Goal: Task Accomplishment & Management: Manage account settings

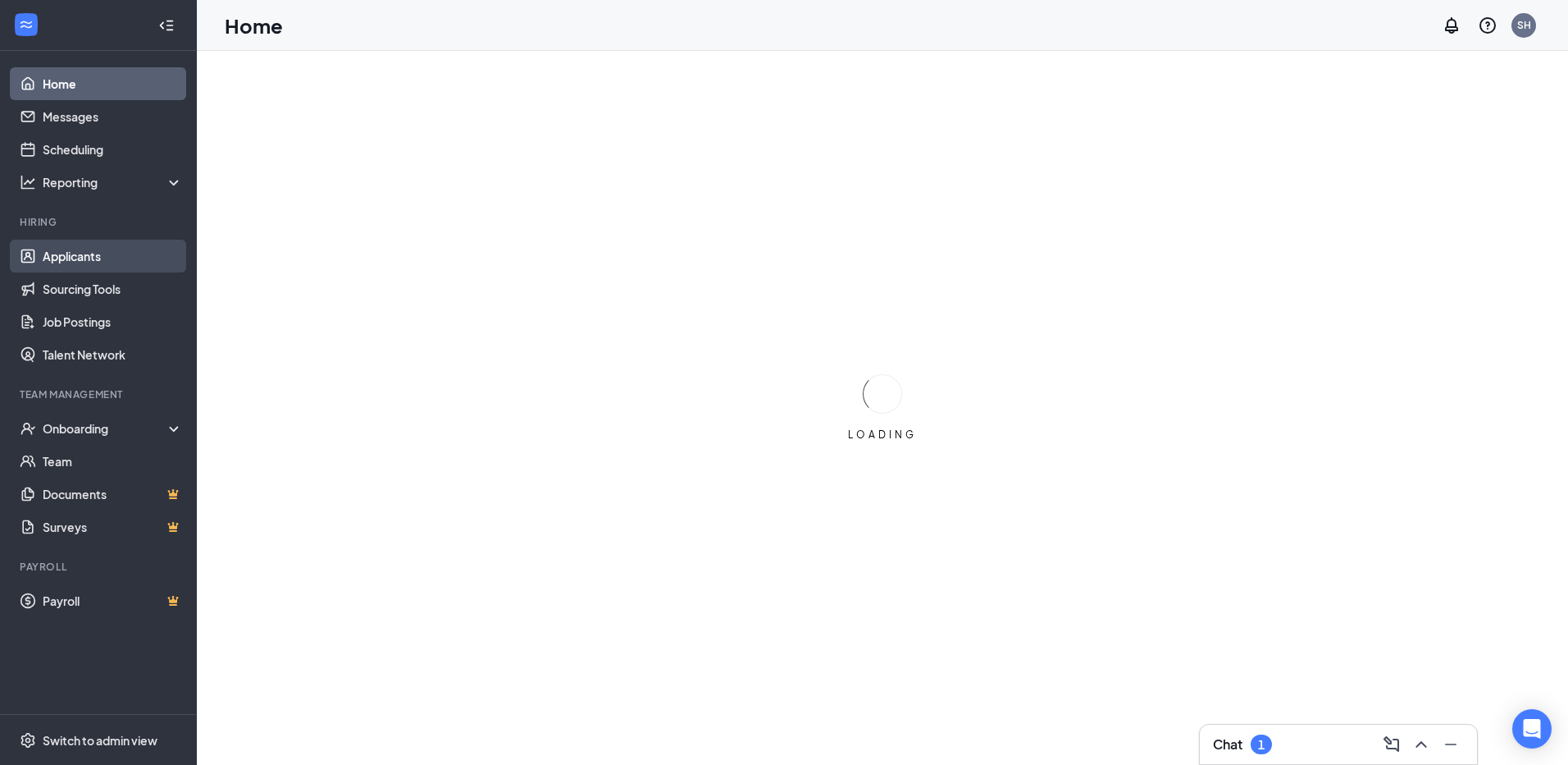
click at [44, 264] on link "Applicants" at bounding box center [112, 255] width 141 height 32
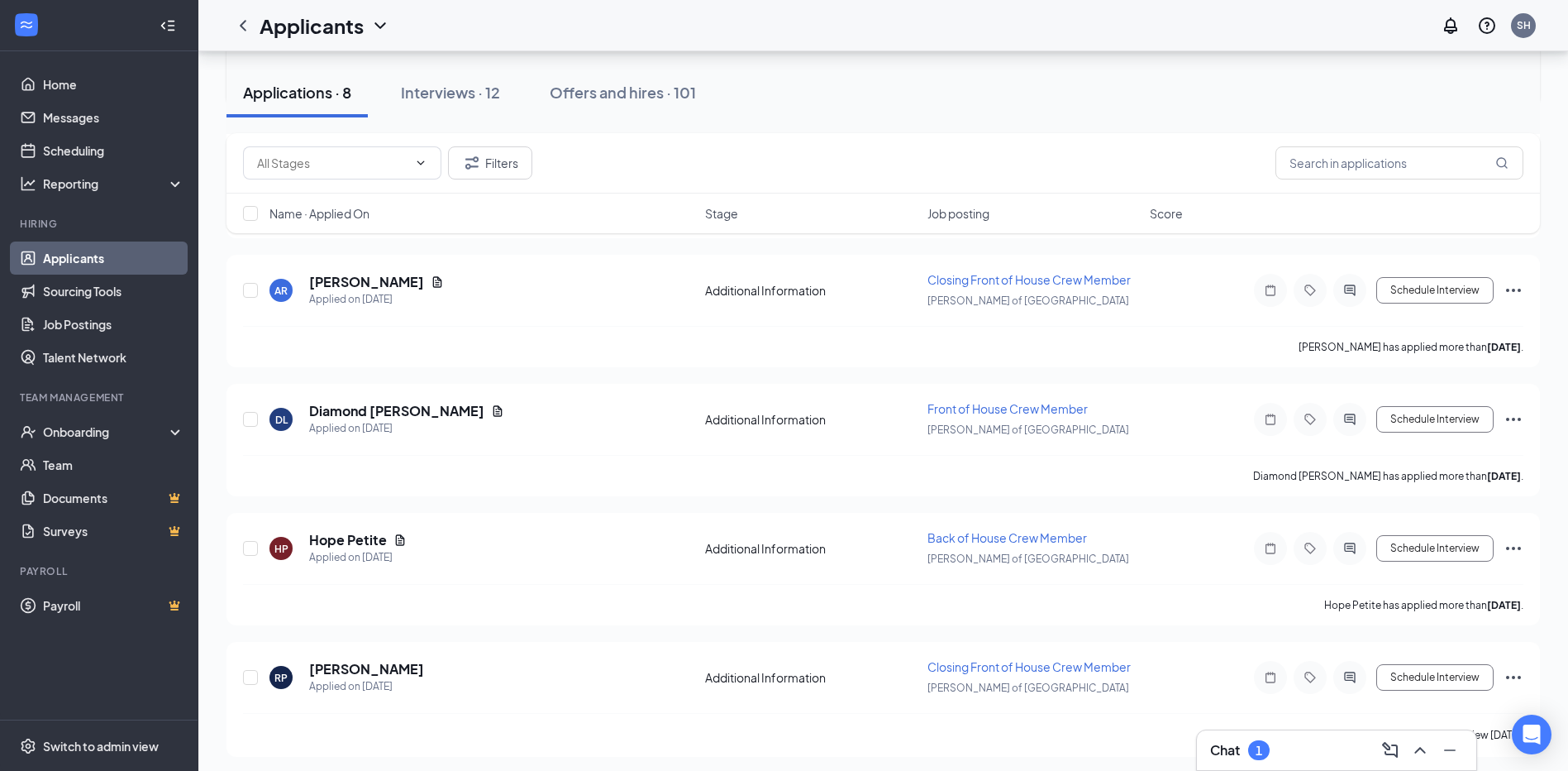
scroll to position [592, 0]
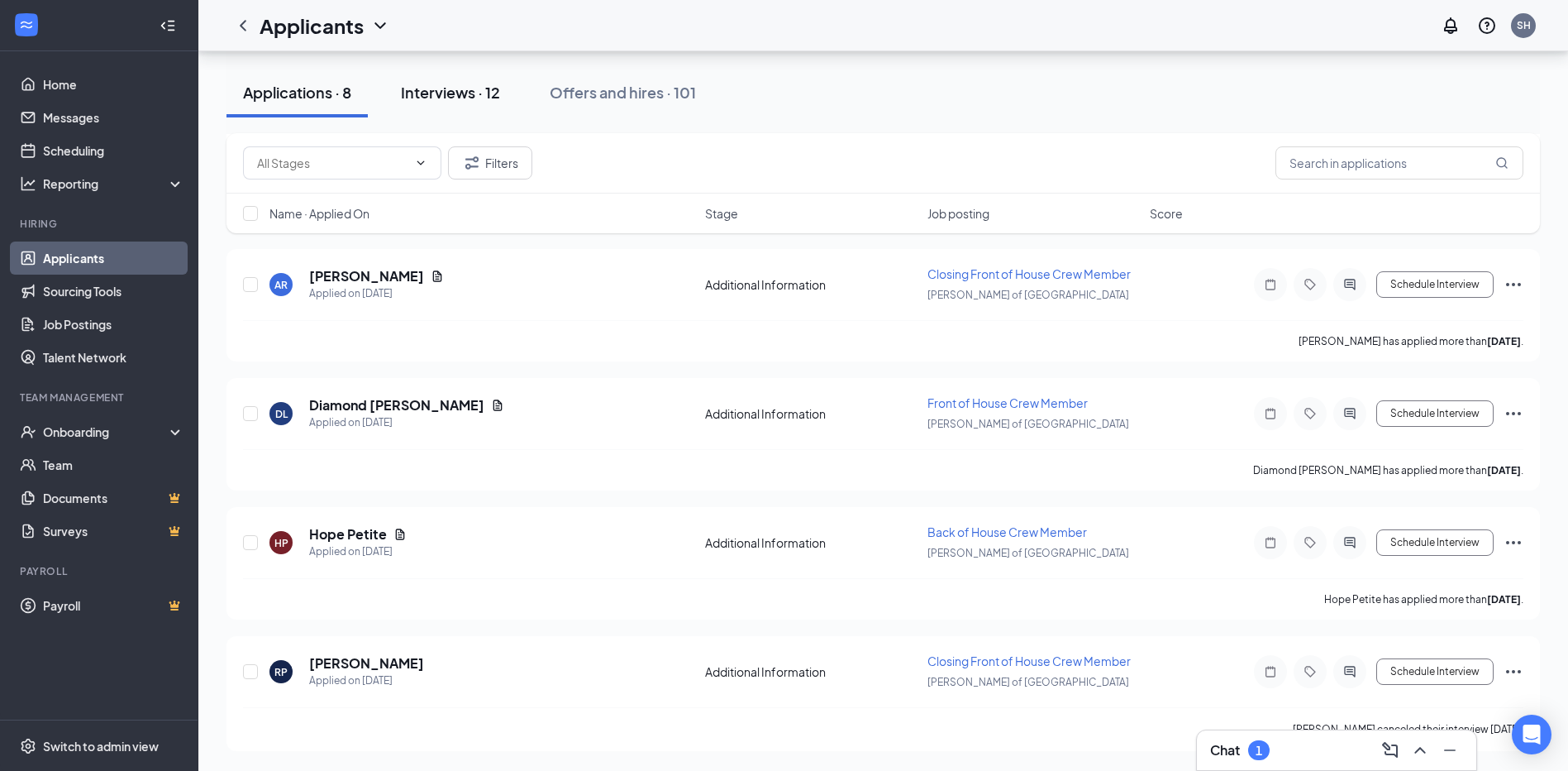
click at [457, 79] on button "Interviews · 12" at bounding box center [450, 92] width 132 height 50
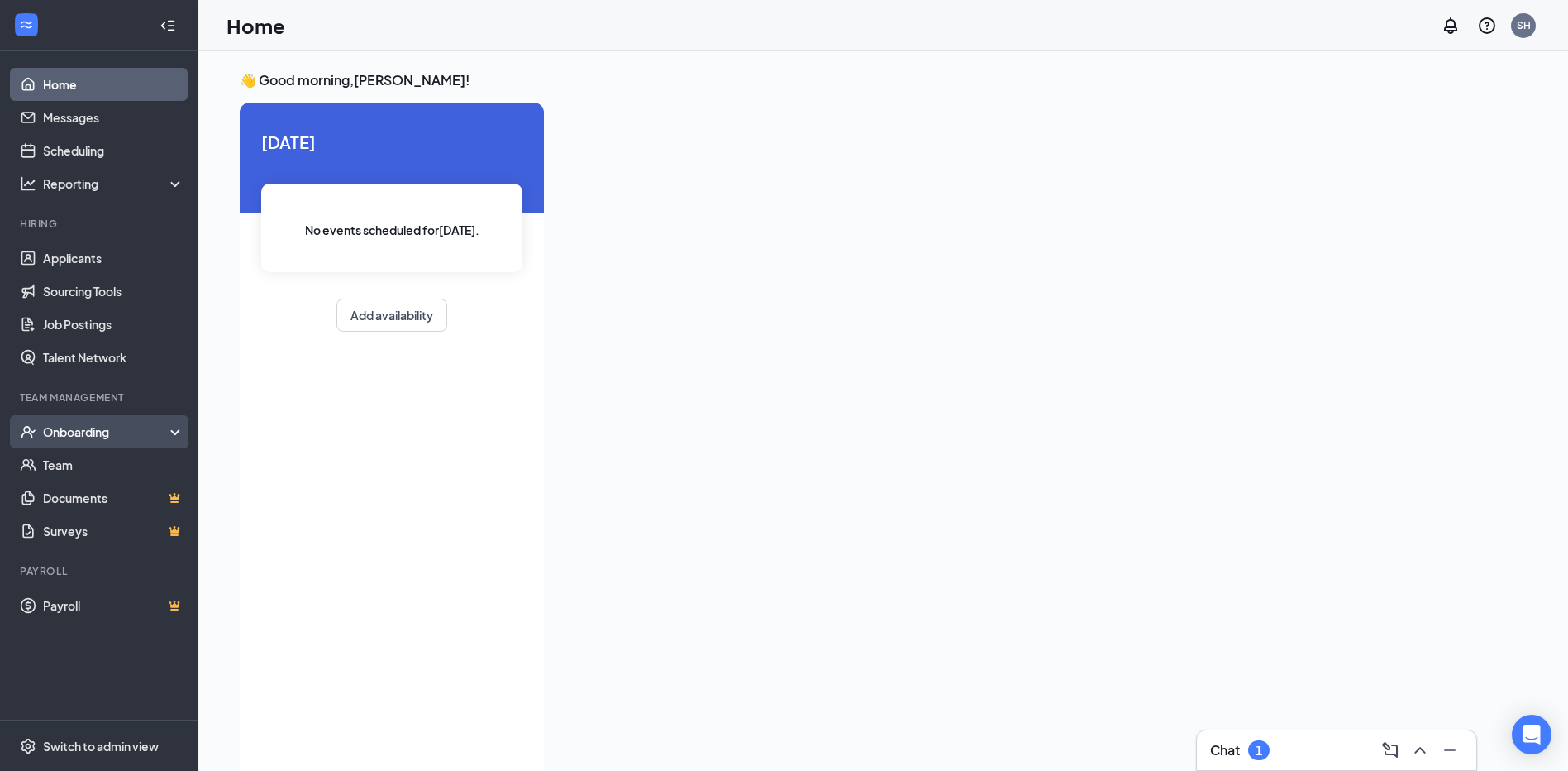
click at [124, 422] on div "Onboarding" at bounding box center [99, 431] width 198 height 33
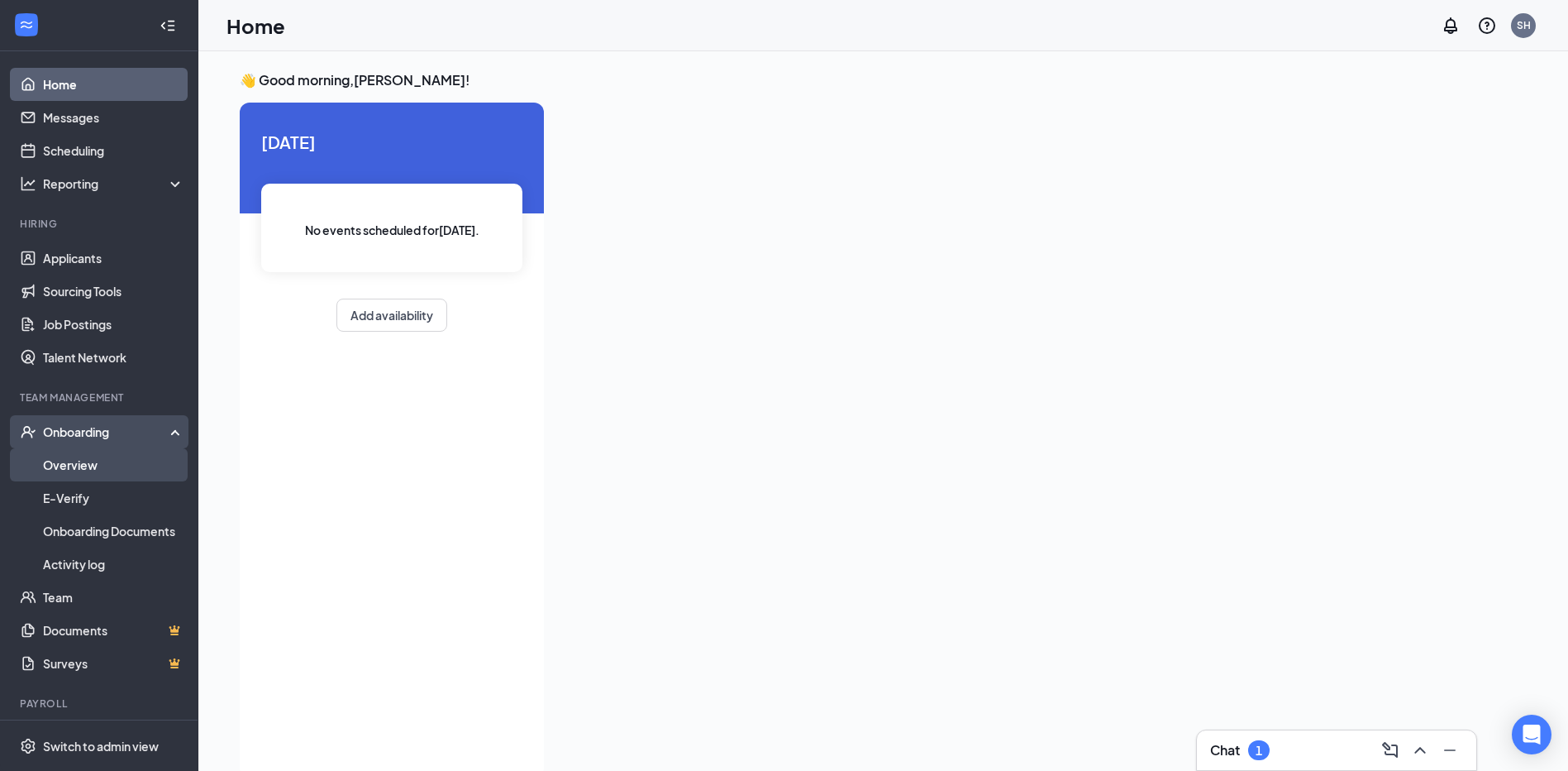
click at [105, 464] on link "Overview" at bounding box center [113, 464] width 142 height 33
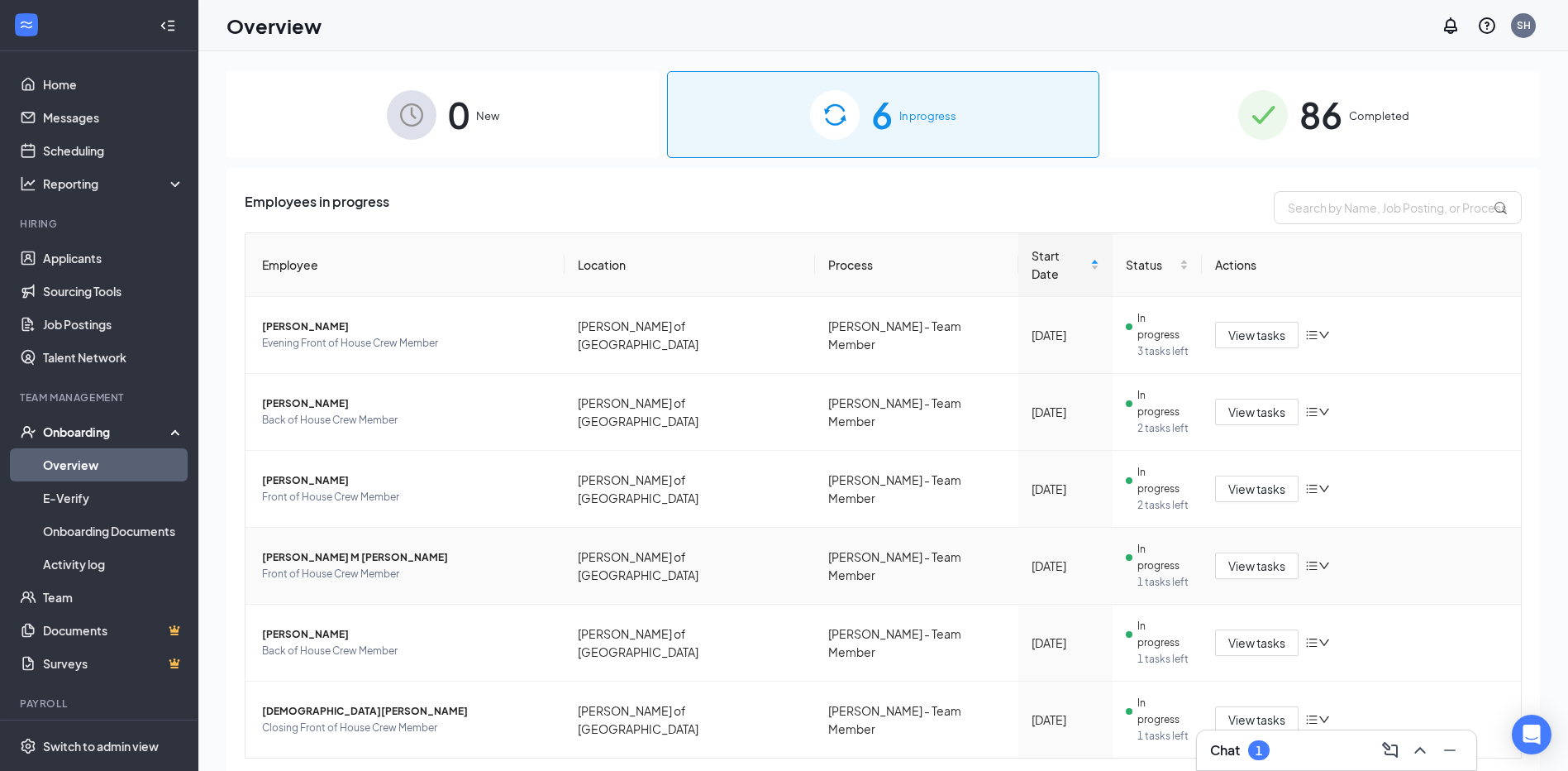
click at [370, 549] on span "[PERSON_NAME] M [PERSON_NAME]" at bounding box center [407, 557] width 290 height 17
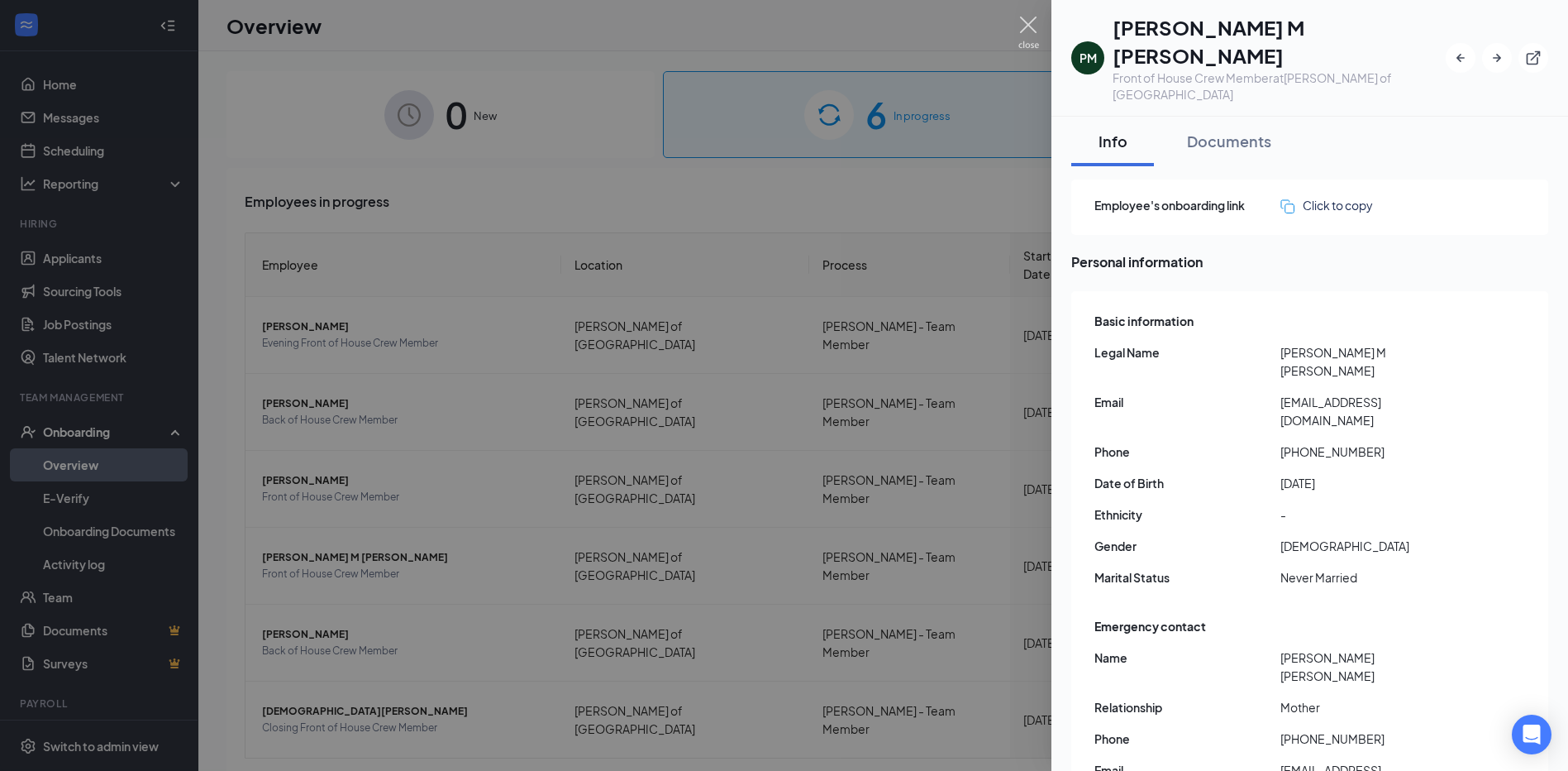
click at [1022, 34] on img at bounding box center [1028, 33] width 21 height 33
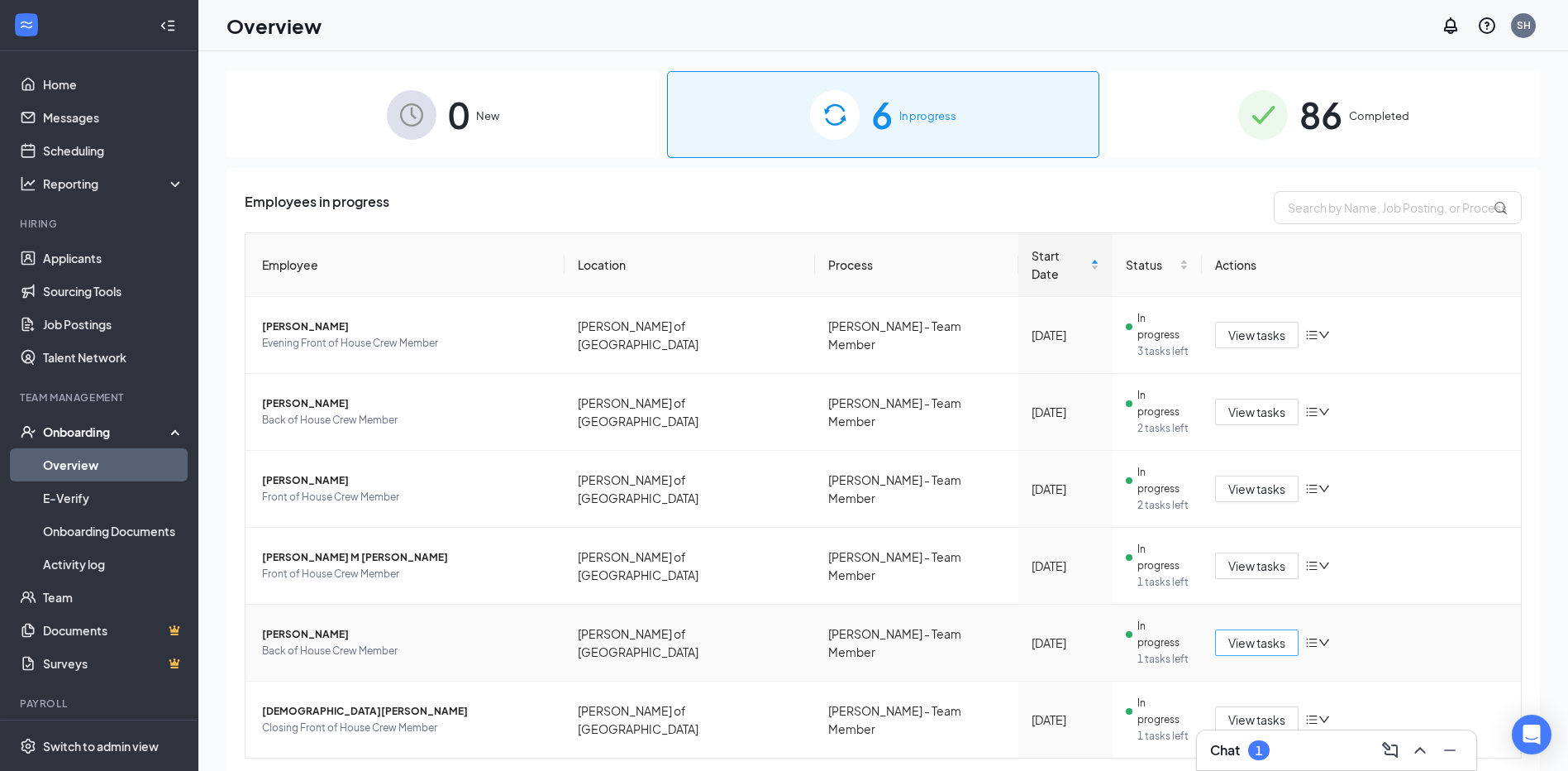
click at [1261, 633] on span "View tasks" at bounding box center [1257, 642] width 58 height 18
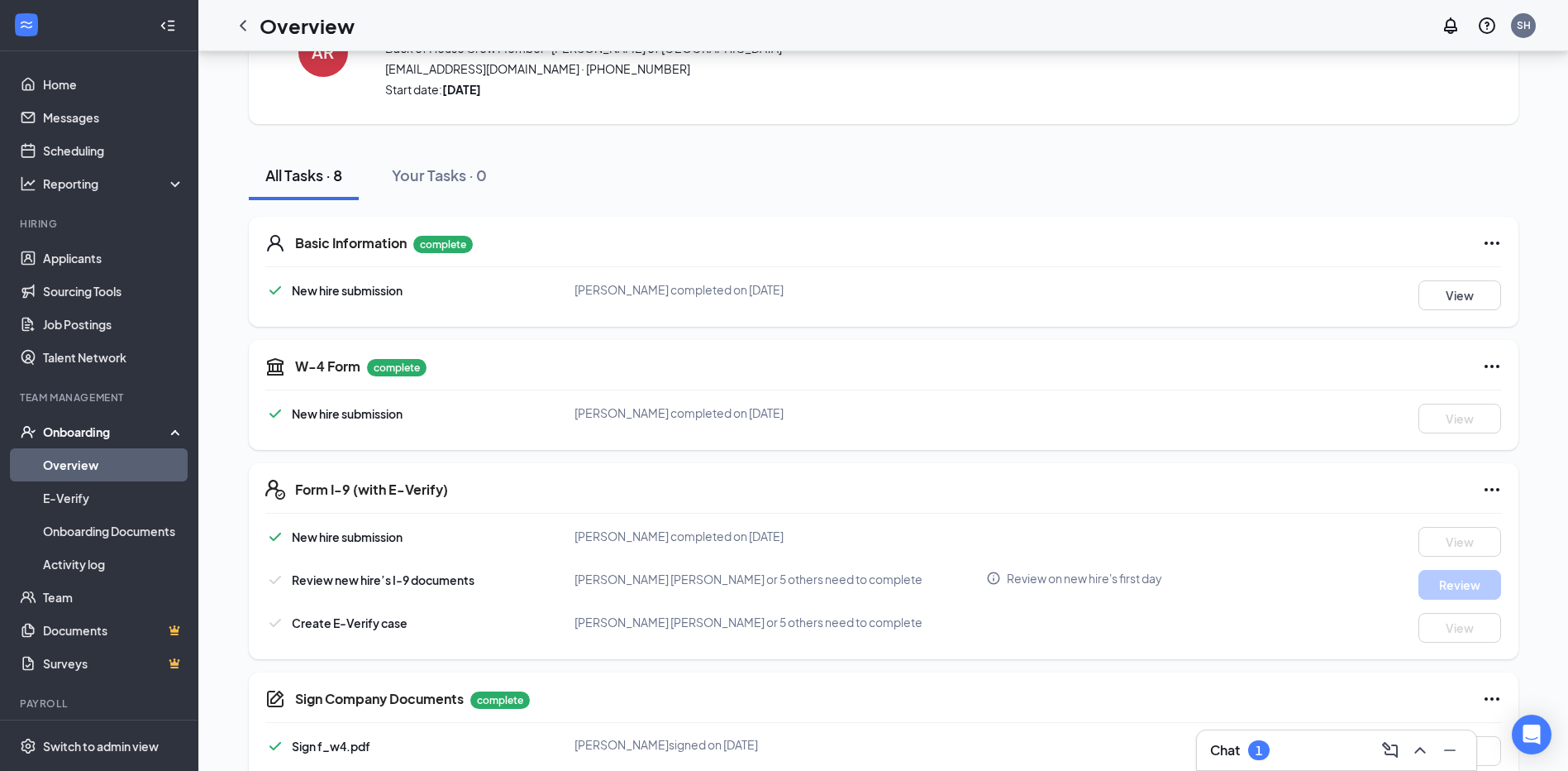
scroll to position [290, 0]
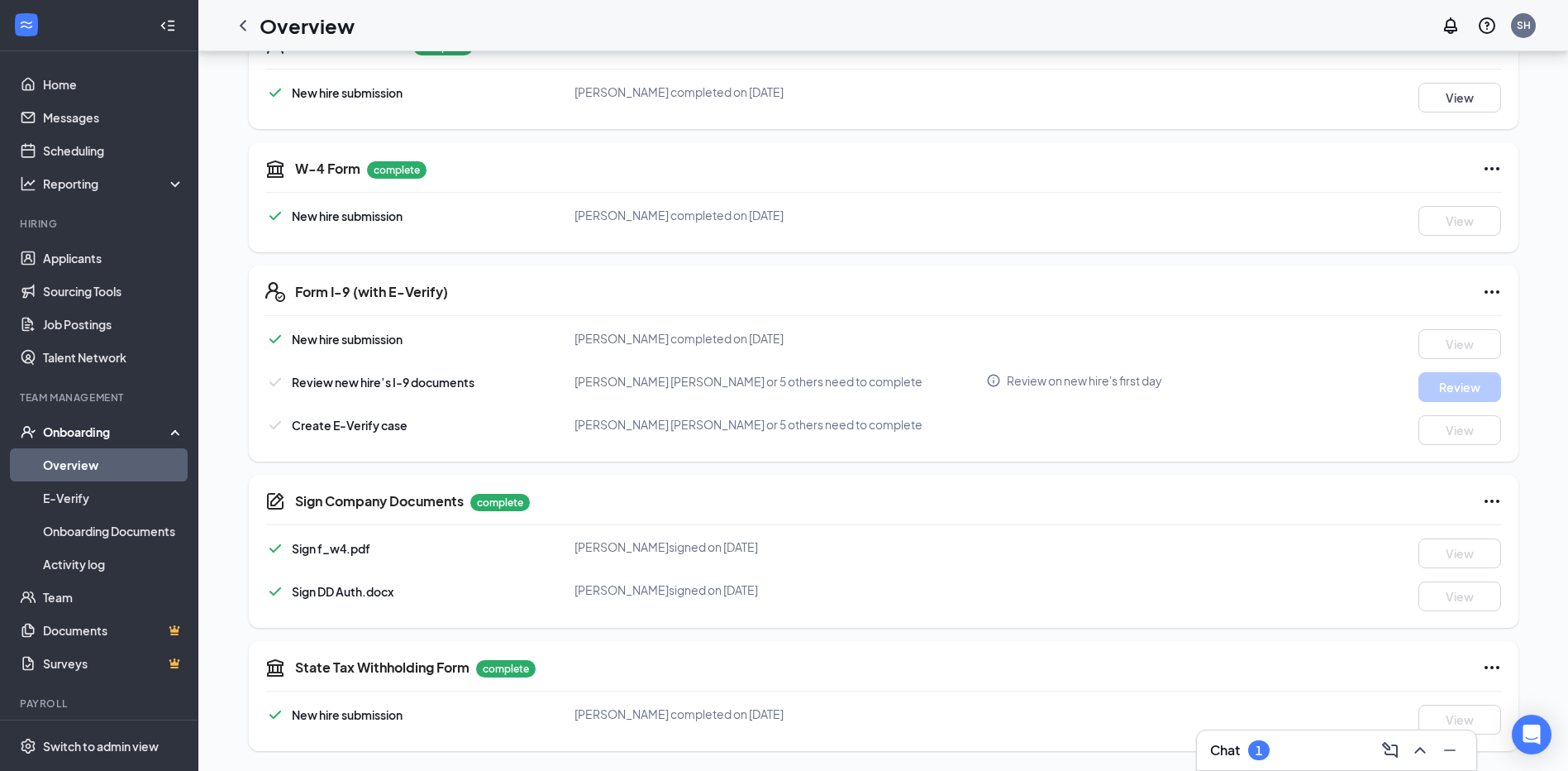
click at [1315, 763] on div "Chat 1" at bounding box center [1337, 750] width 280 height 40
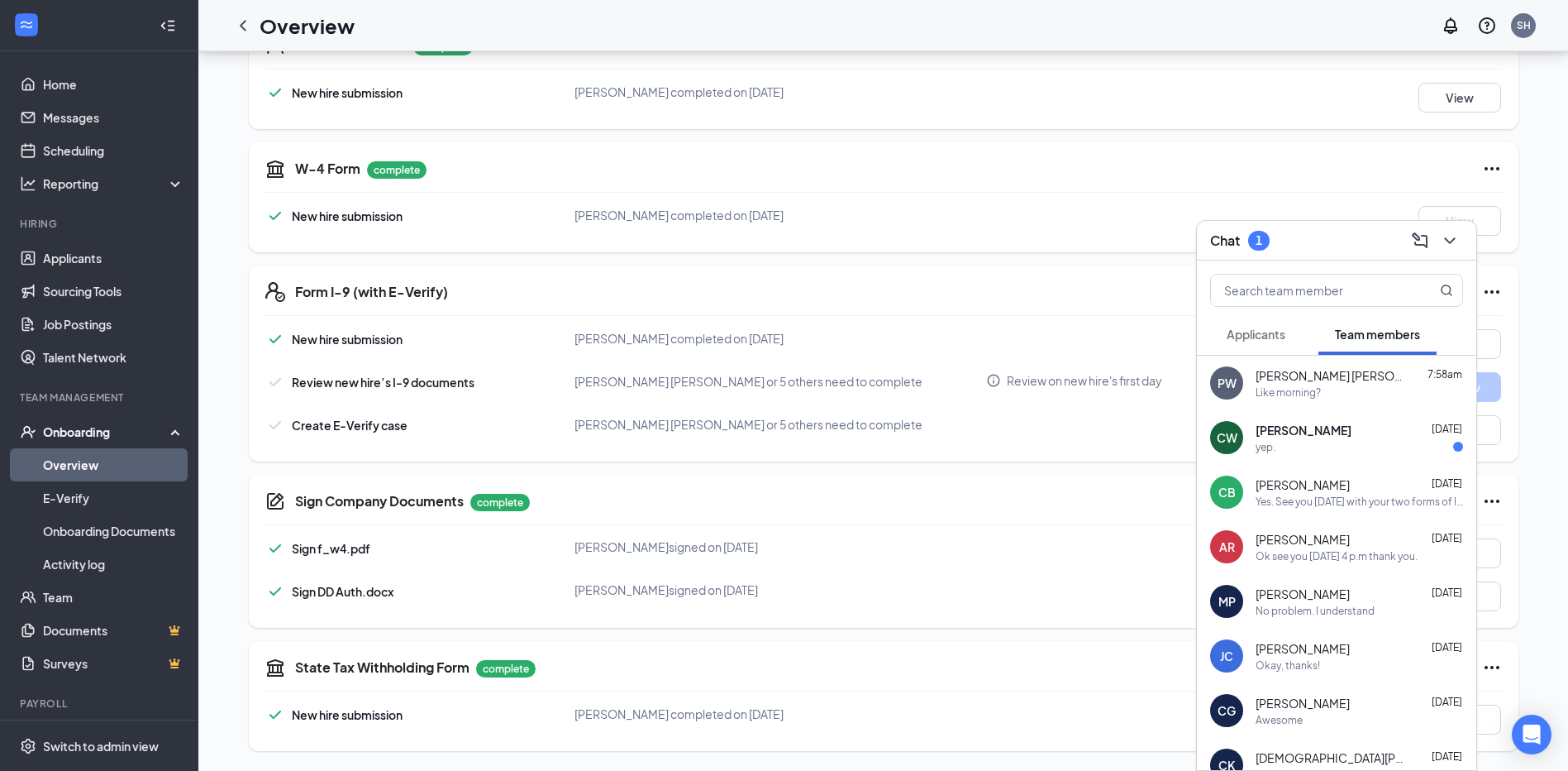
click at [1375, 444] on div "yep." at bounding box center [1359, 447] width 207 height 14
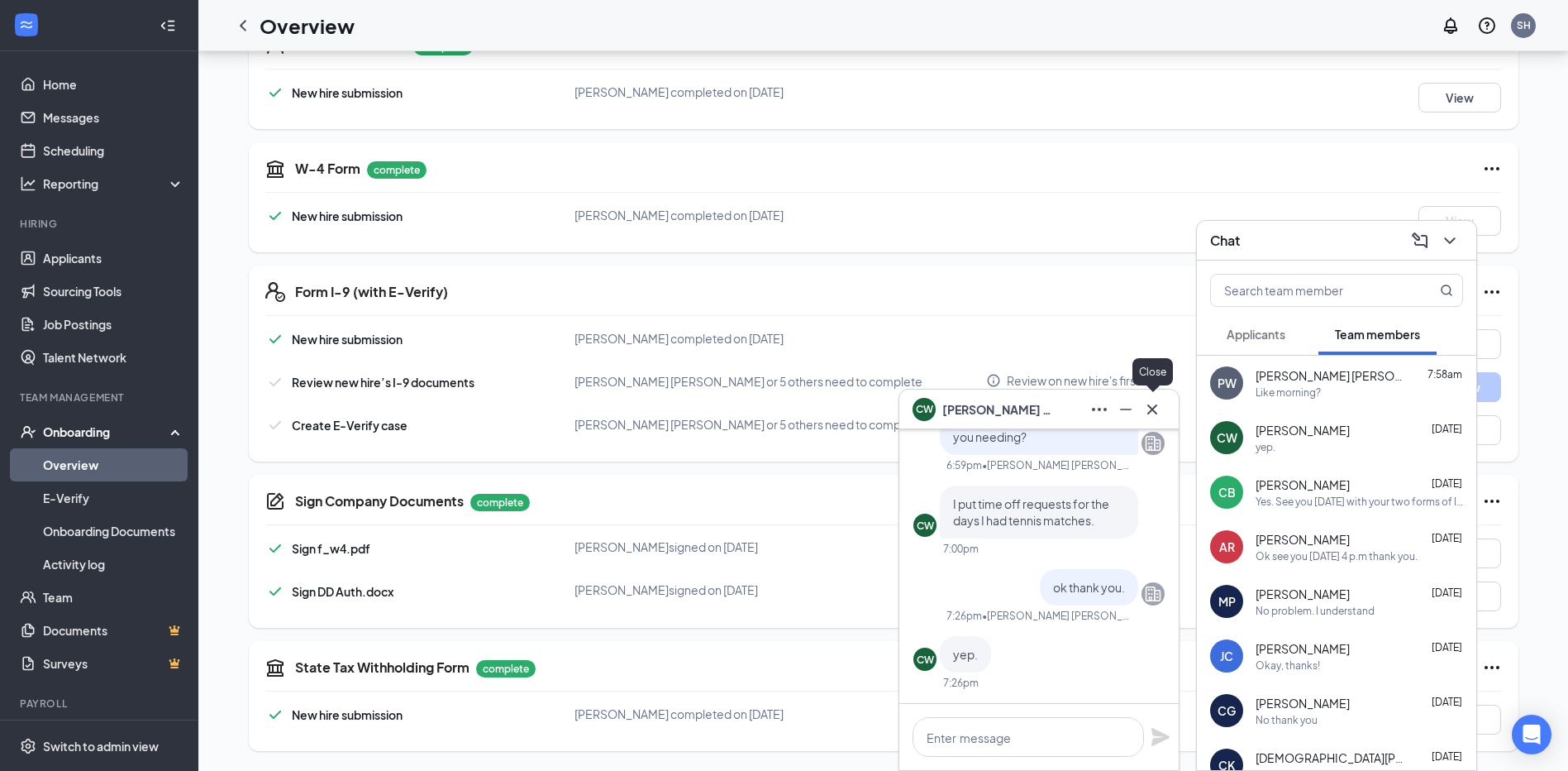
click at [1156, 417] on icon "Cross" at bounding box center [1152, 410] width 20 height 20
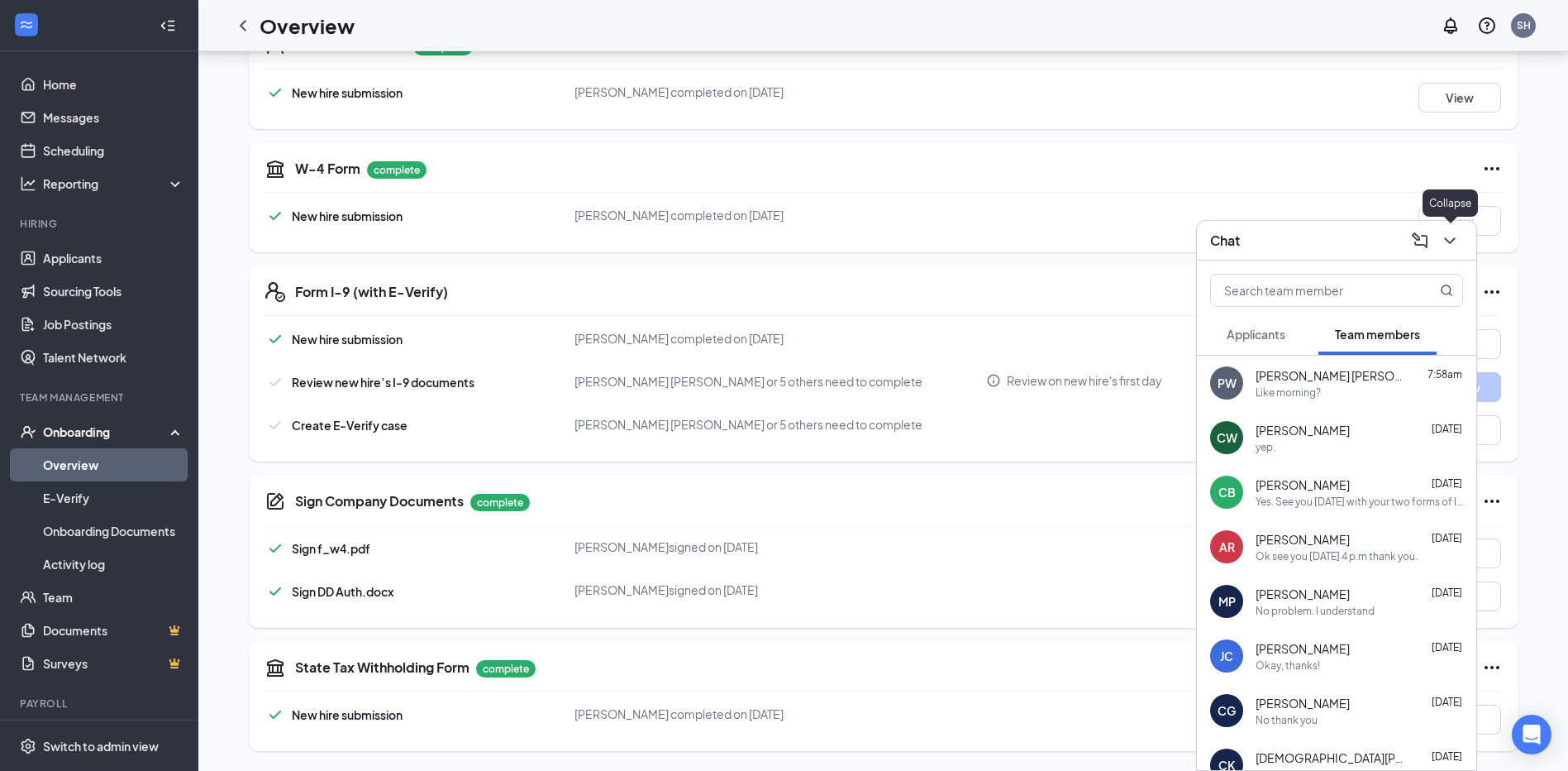
click at [1451, 248] on icon "ChevronDown" at bounding box center [1450, 241] width 20 height 20
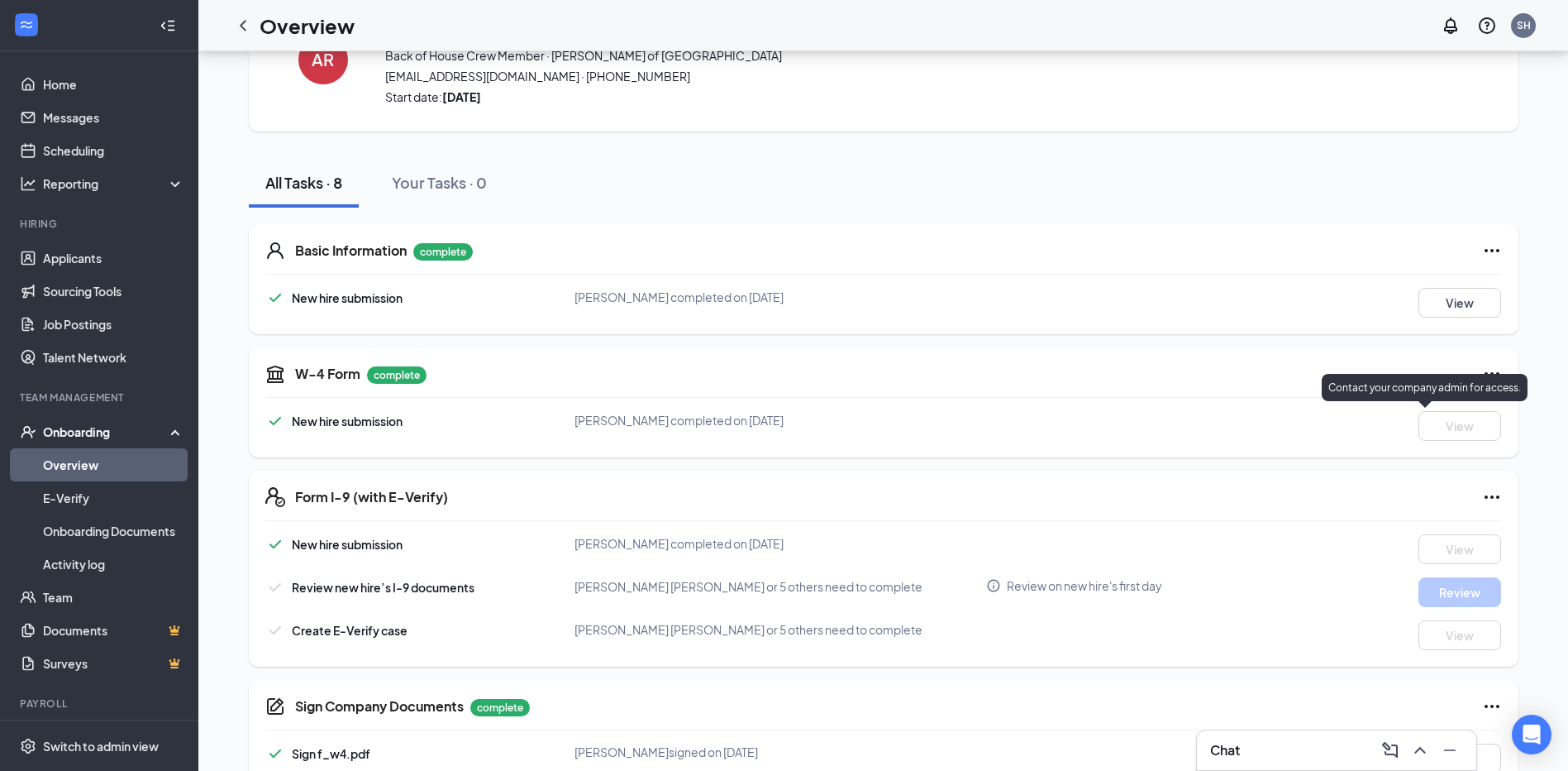
scroll to position [42, 0]
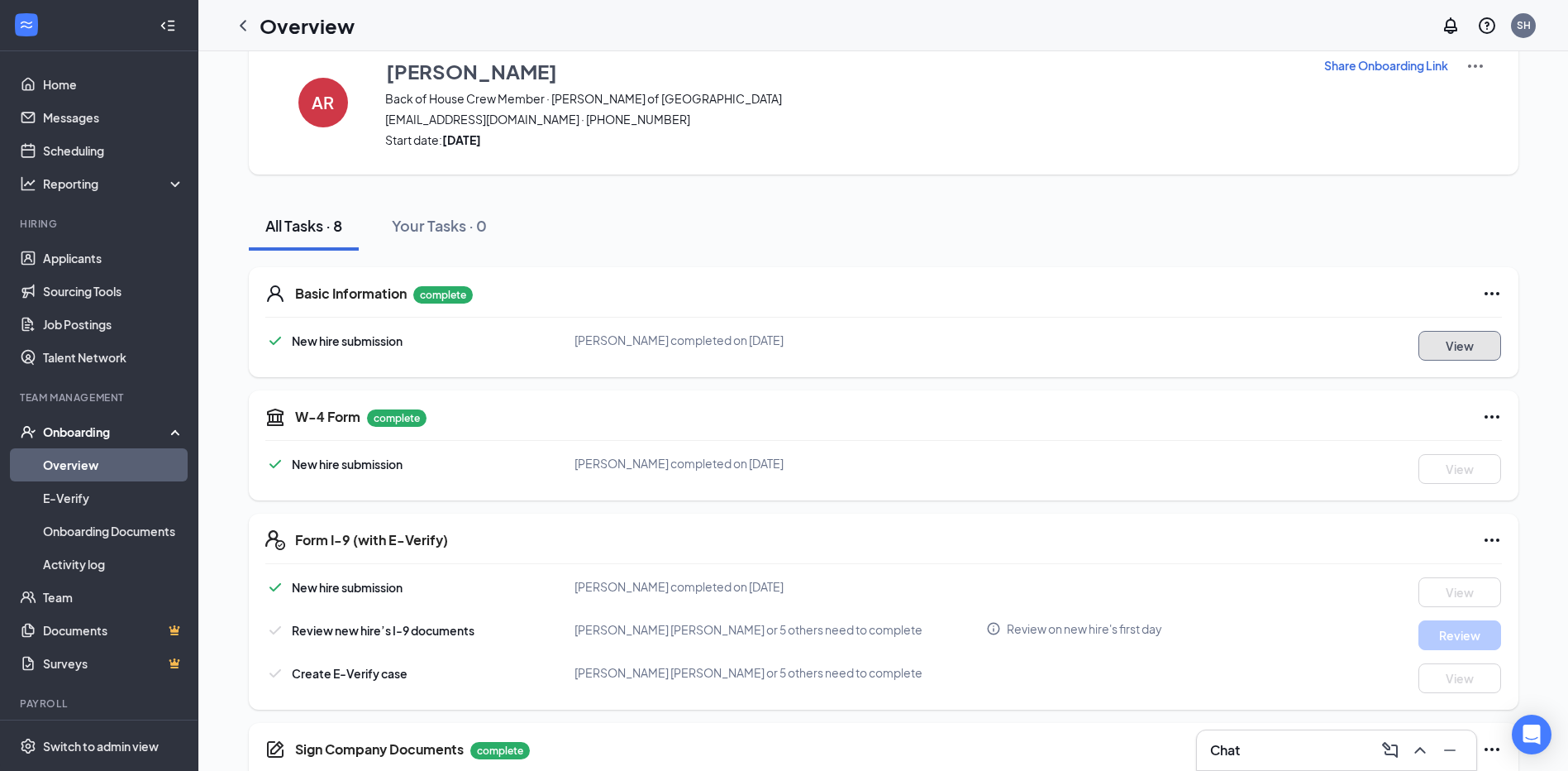
click at [1447, 334] on button "View" at bounding box center [1459, 345] width 82 height 30
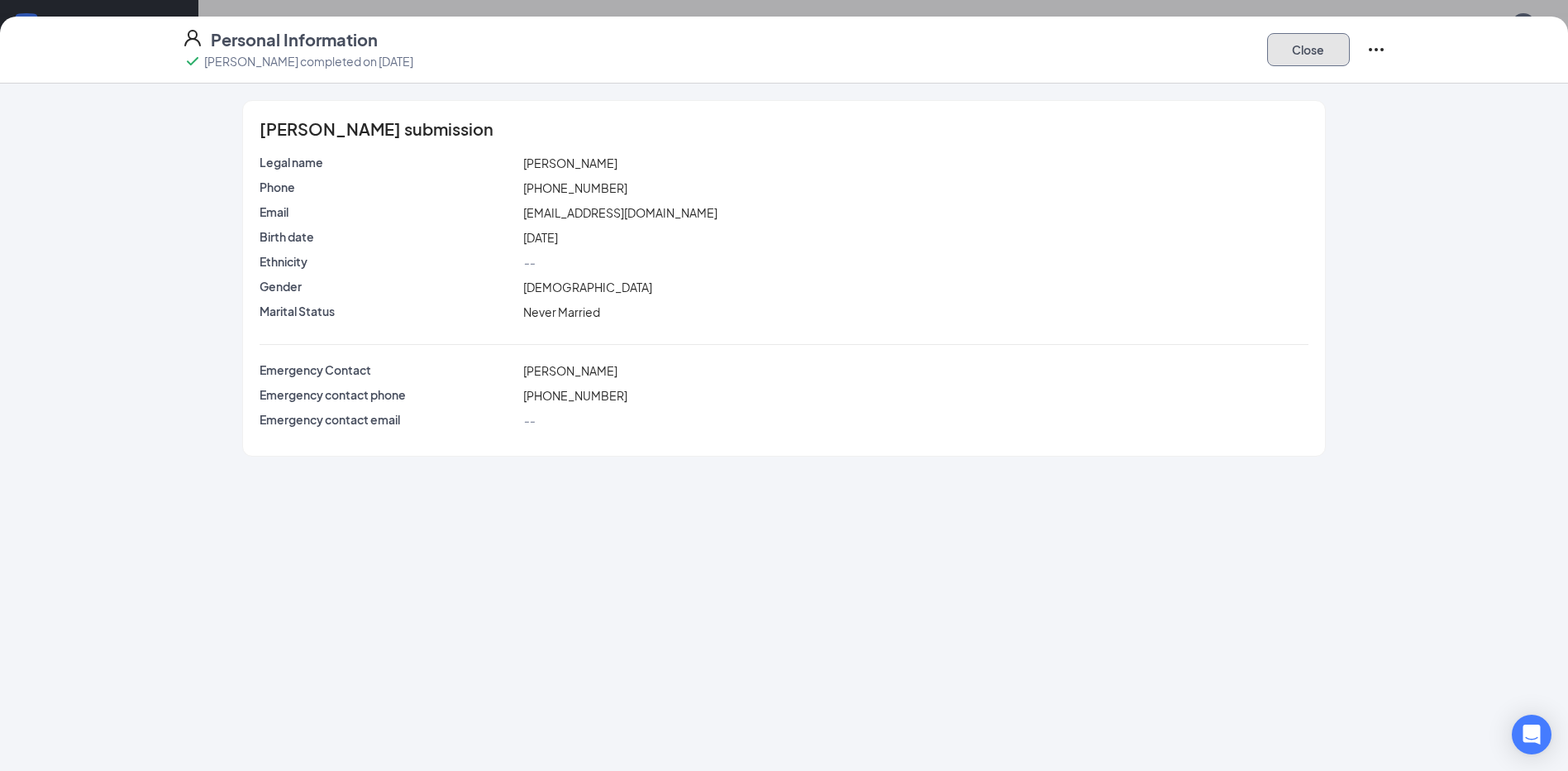
click at [1281, 48] on button "Close" at bounding box center [1308, 49] width 82 height 33
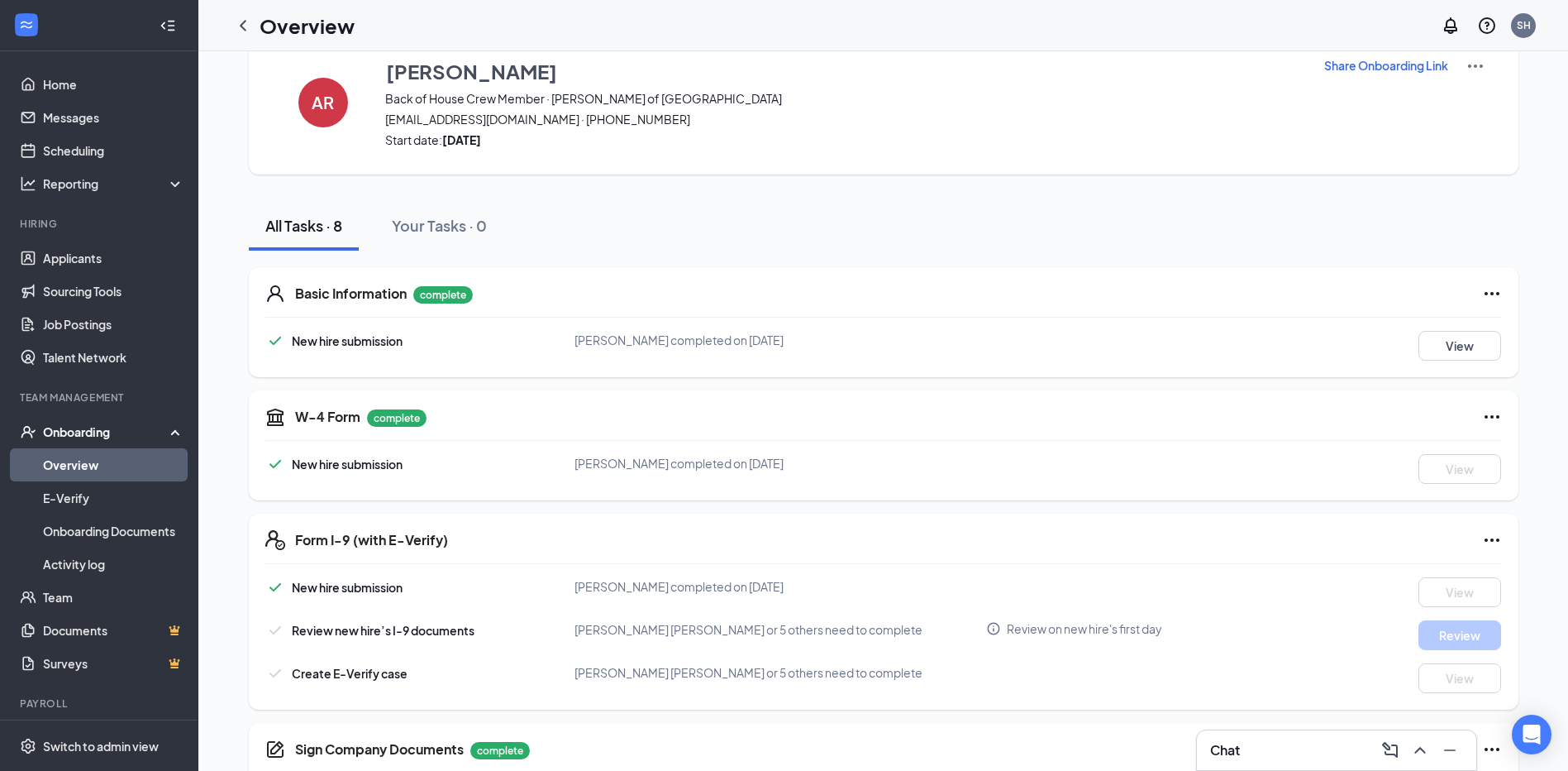
drag, startPoint x: 350, startPoint y: 321, endPoint x: 361, endPoint y: 306, distance: 18.6
click at [350, 321] on div "Basic Information complete New hire submission Adriana Ramos completed on Aug 1…" at bounding box center [884, 321] width 1269 height 110
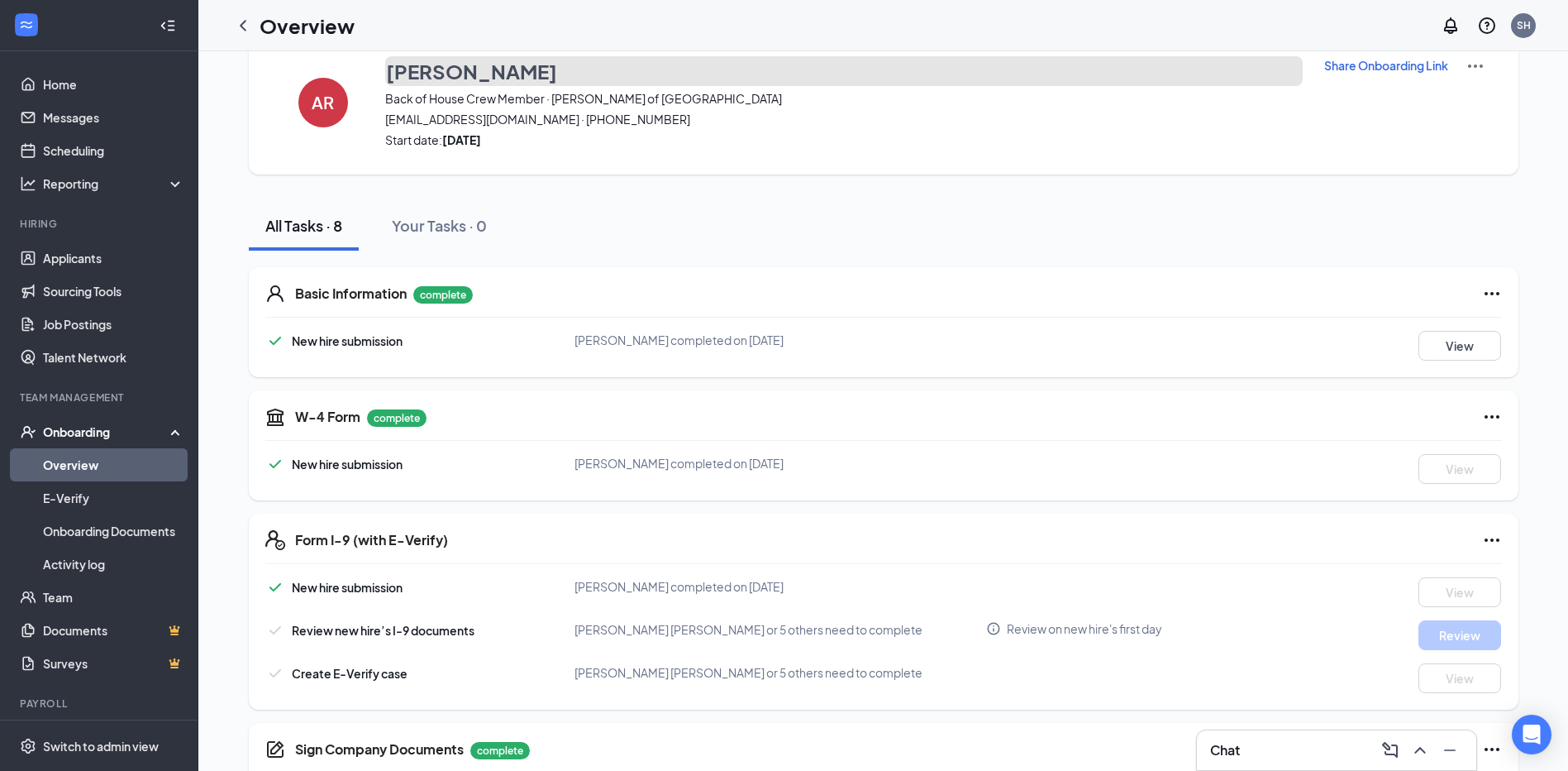
click at [454, 69] on h3 "[PERSON_NAME]" at bounding box center [471, 71] width 172 height 28
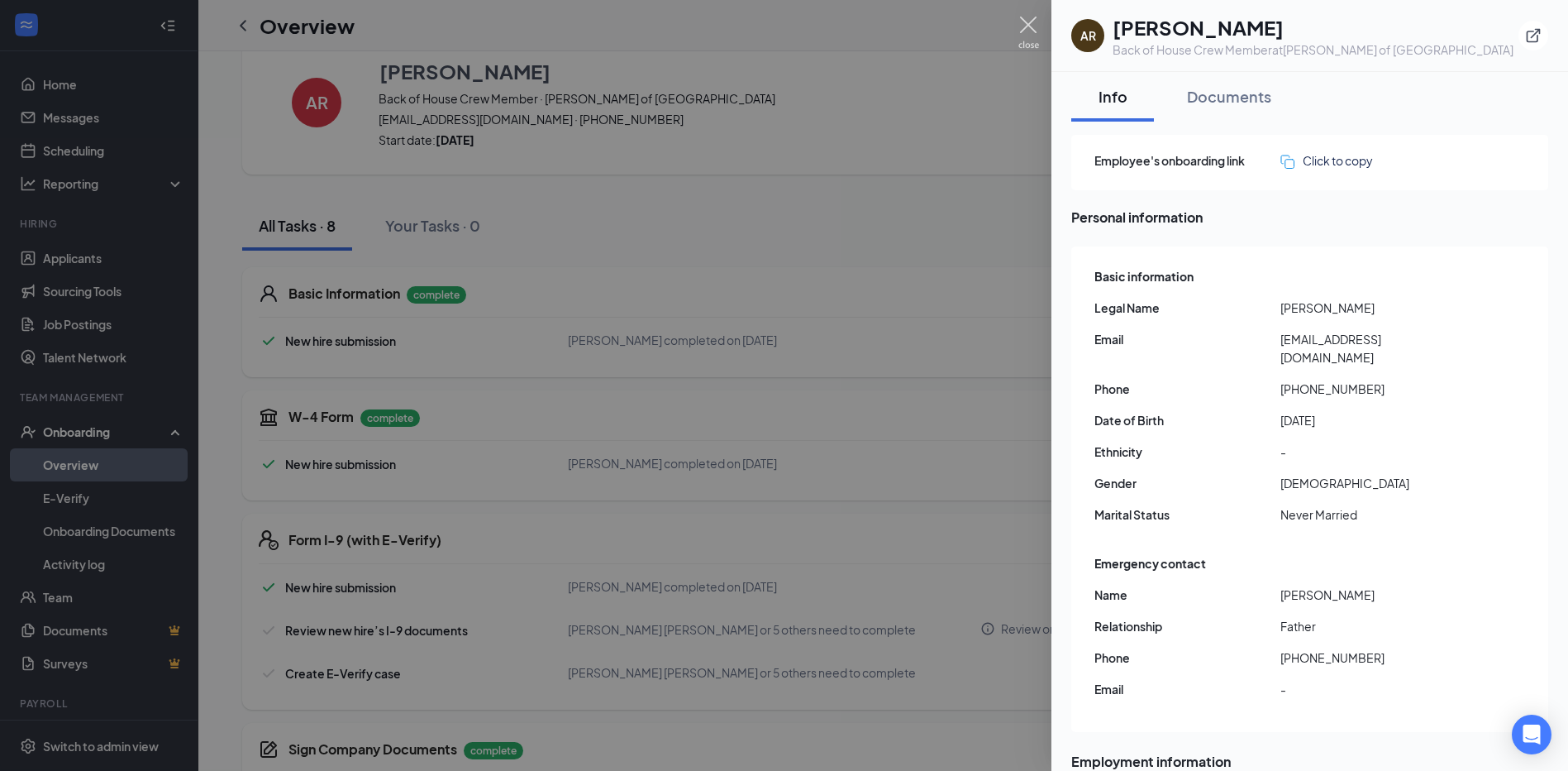
click at [1027, 44] on img at bounding box center [1028, 33] width 21 height 33
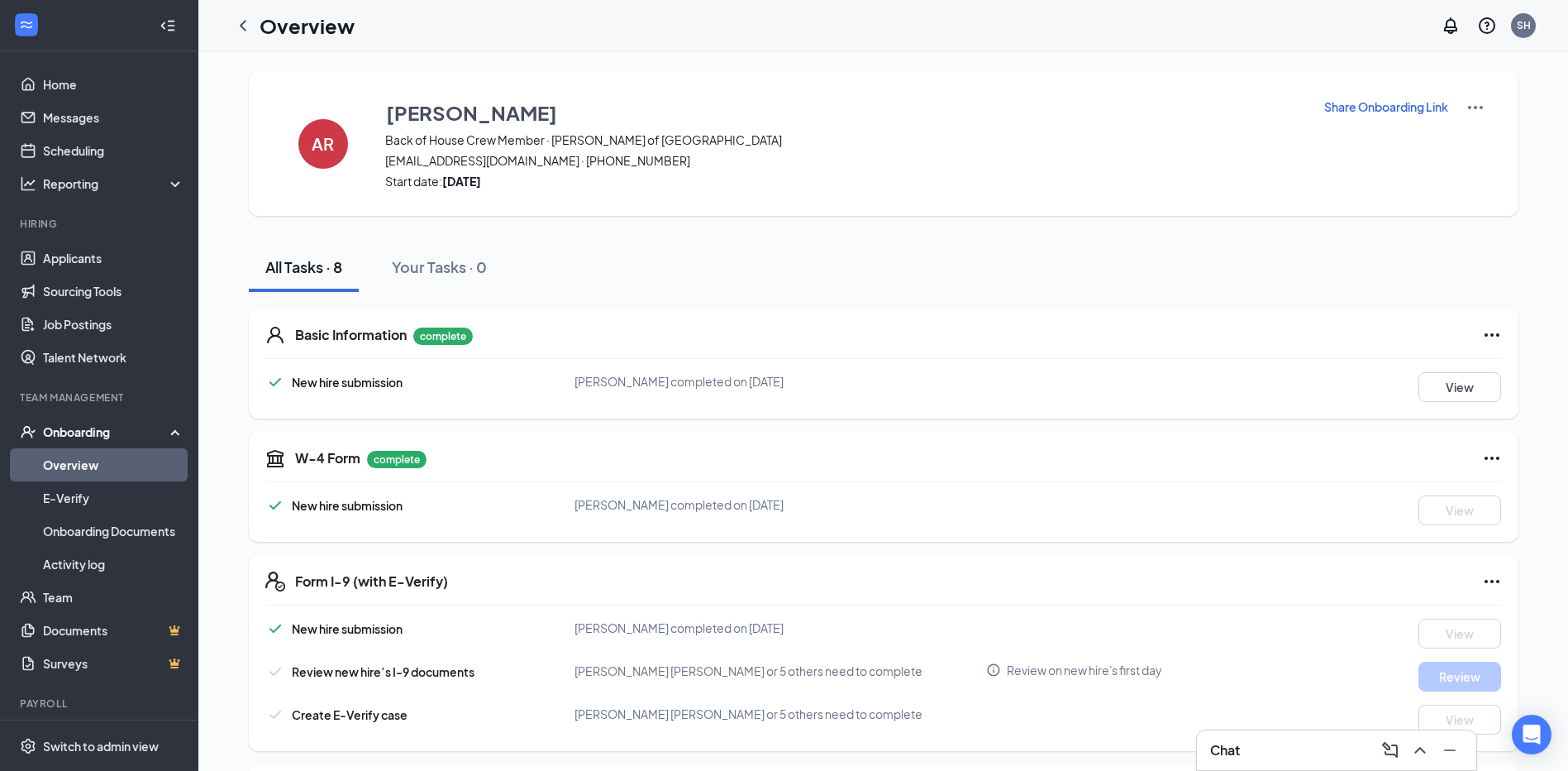
click at [112, 468] on link "Overview" at bounding box center [113, 464] width 142 height 33
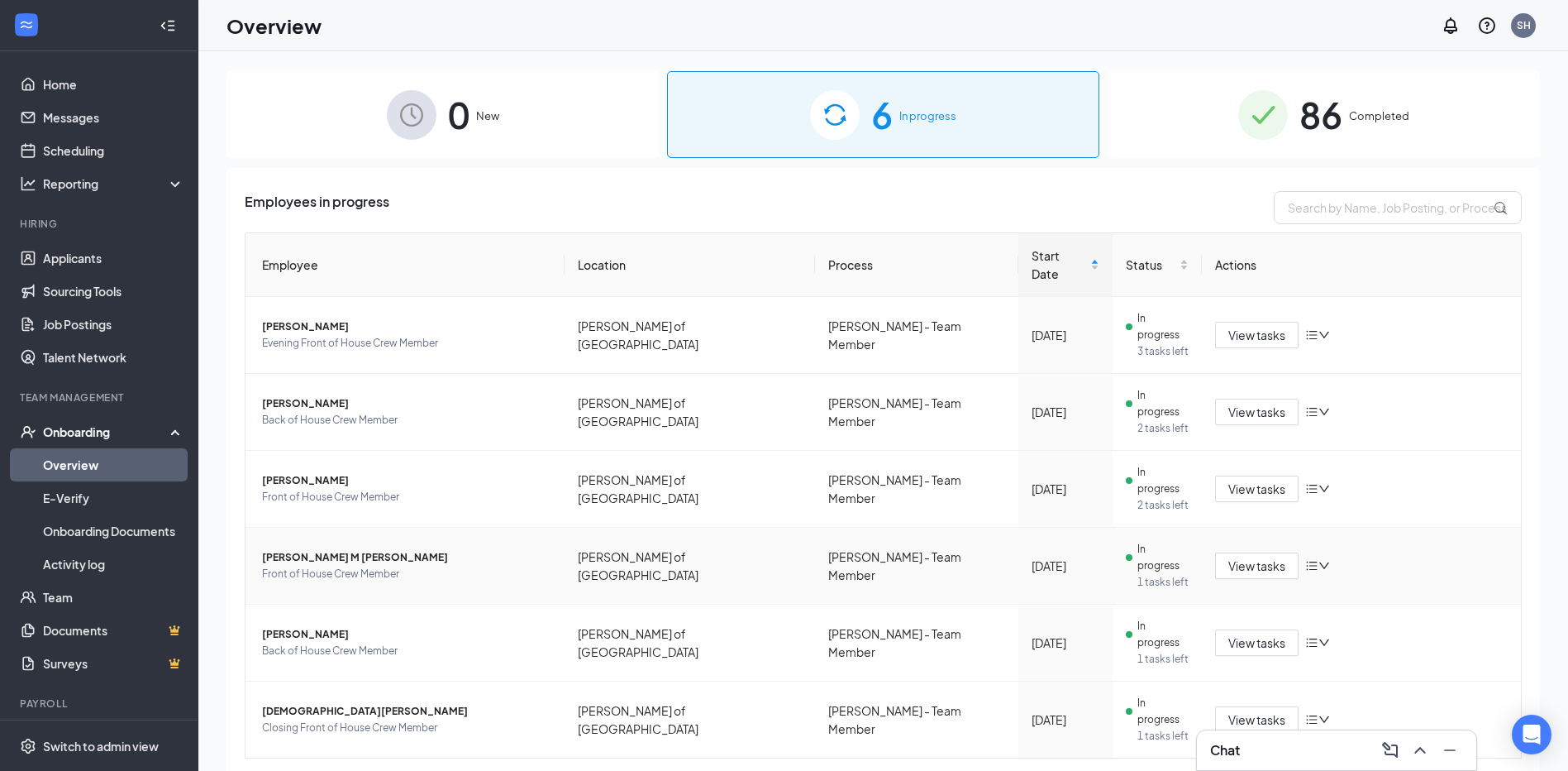
click at [294, 549] on span "[PERSON_NAME] M [PERSON_NAME]" at bounding box center [407, 557] width 290 height 17
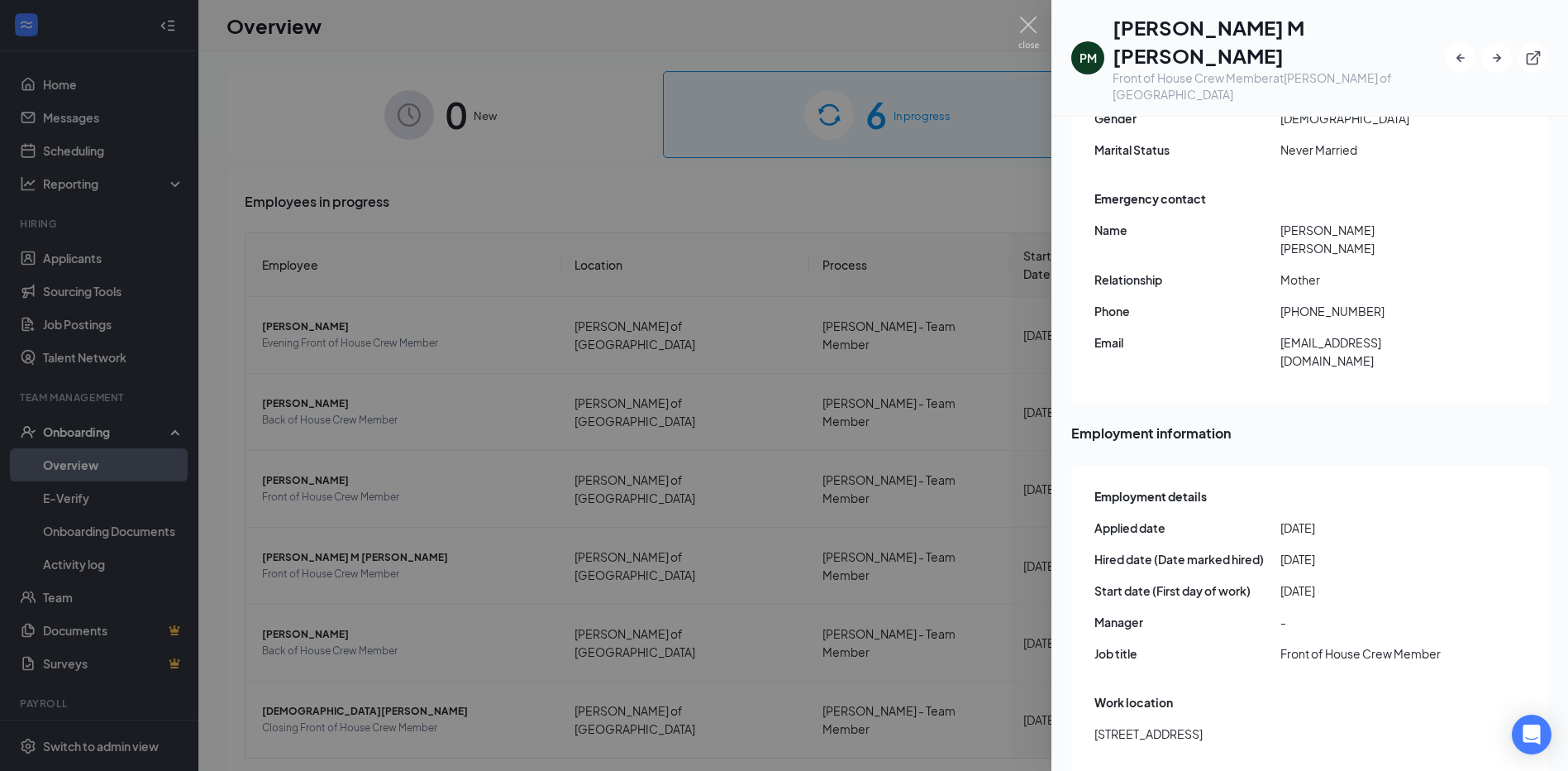
scroll to position [441, 0]
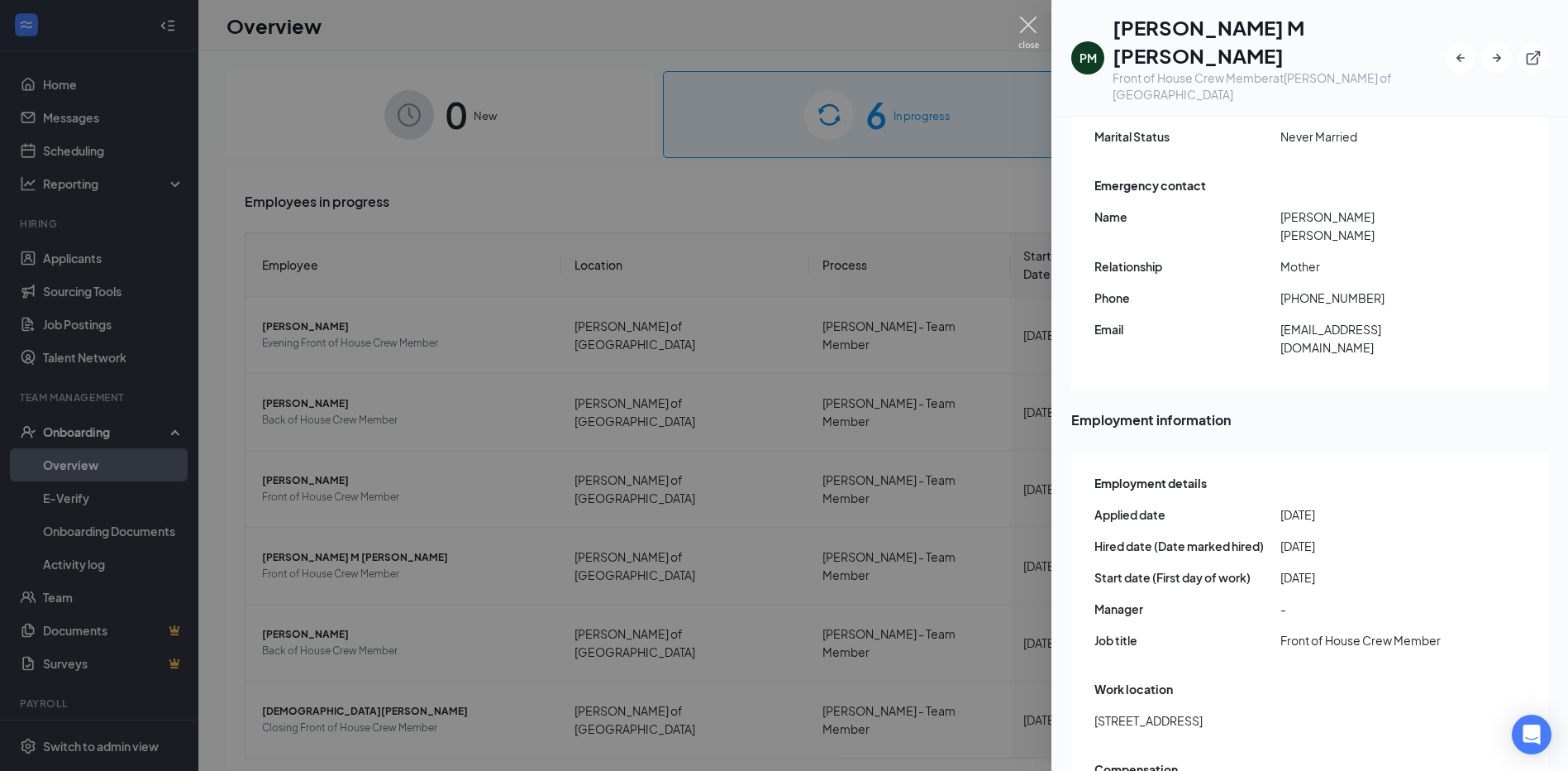
click at [1035, 24] on img at bounding box center [1028, 33] width 21 height 33
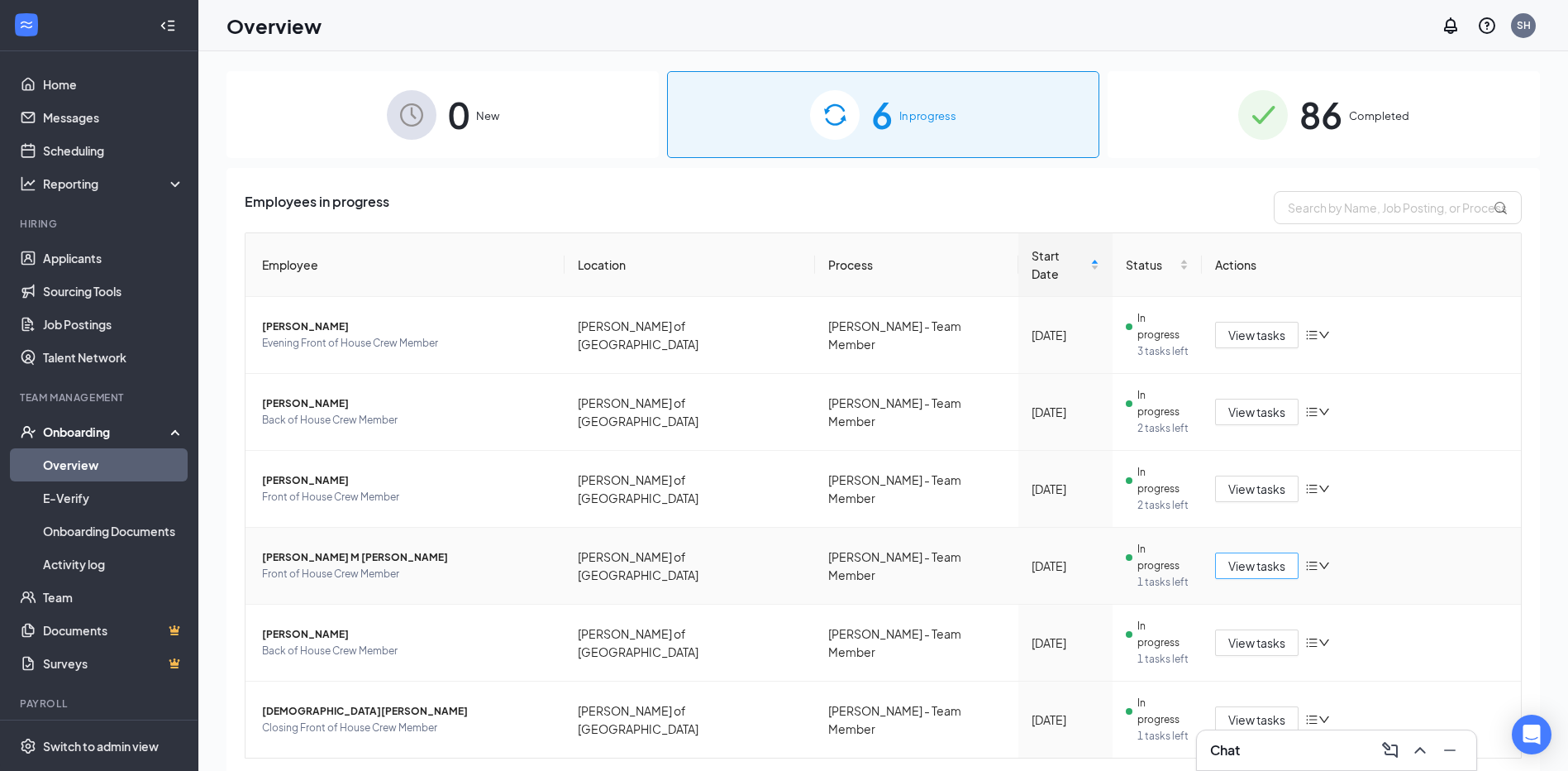
click at [1246, 557] on span "View tasks" at bounding box center [1257, 566] width 58 height 18
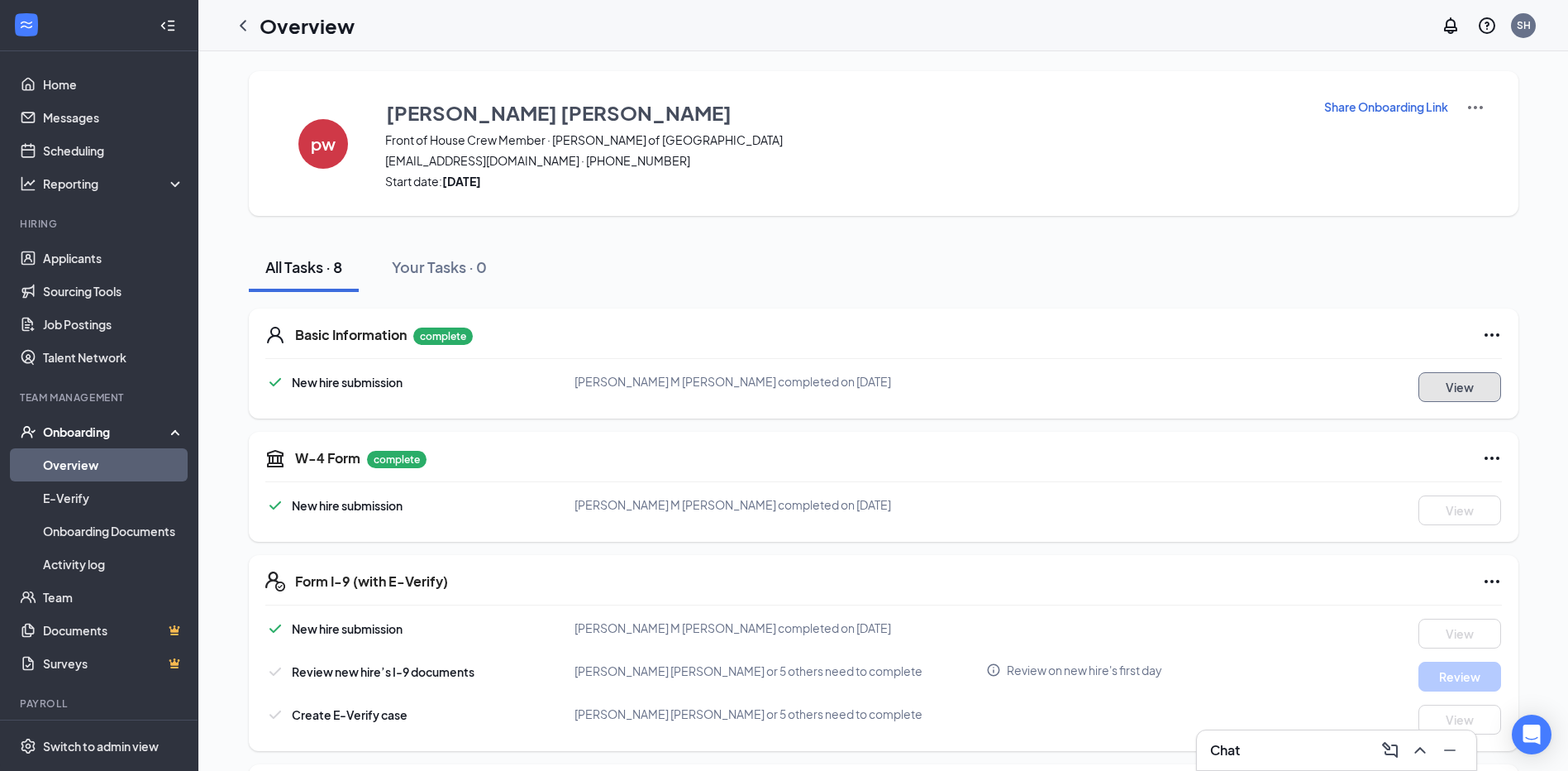
click at [1446, 384] on button "View" at bounding box center [1459, 387] width 82 height 30
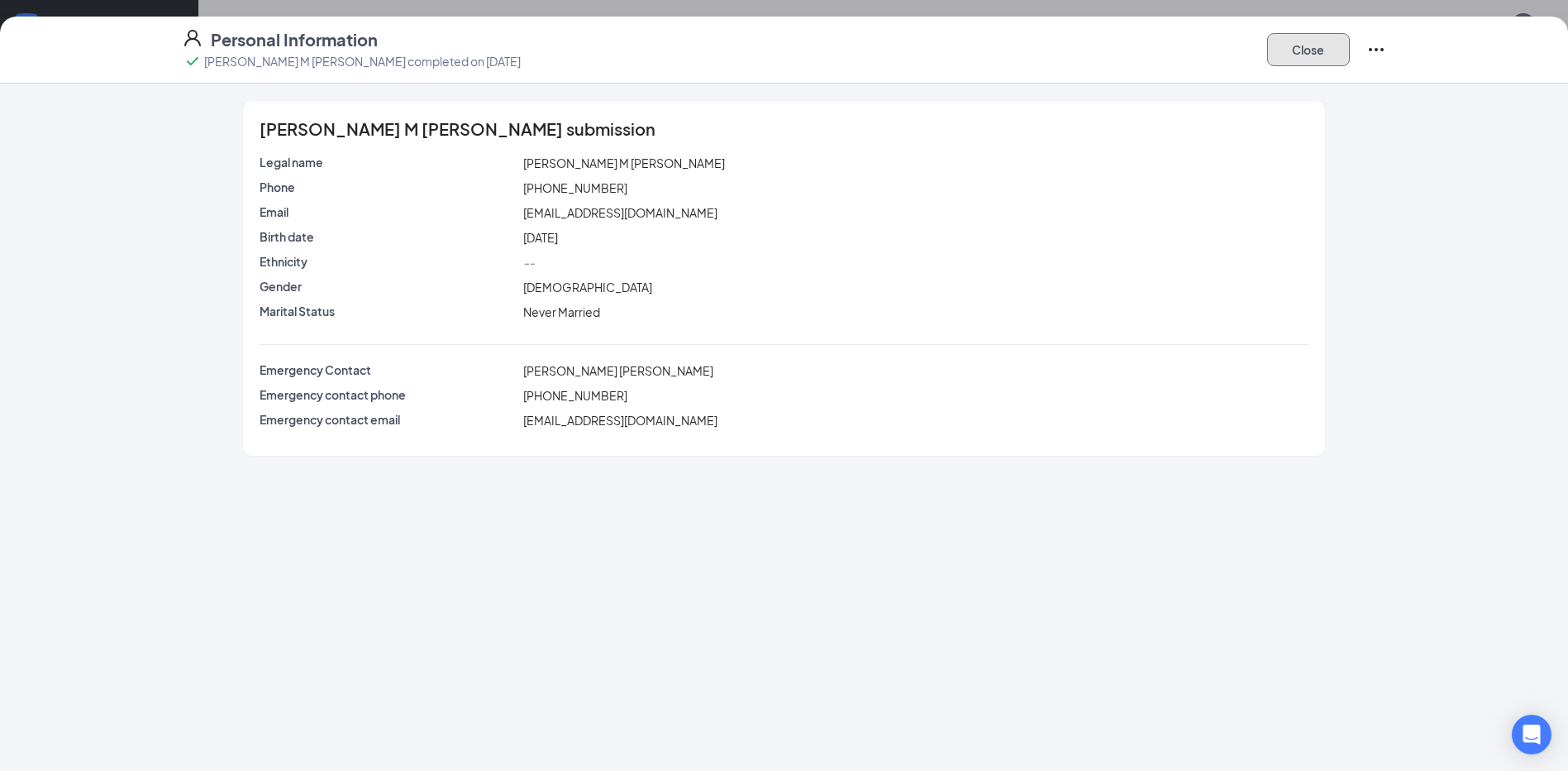
click at [1312, 62] on button "Close" at bounding box center [1308, 49] width 82 height 33
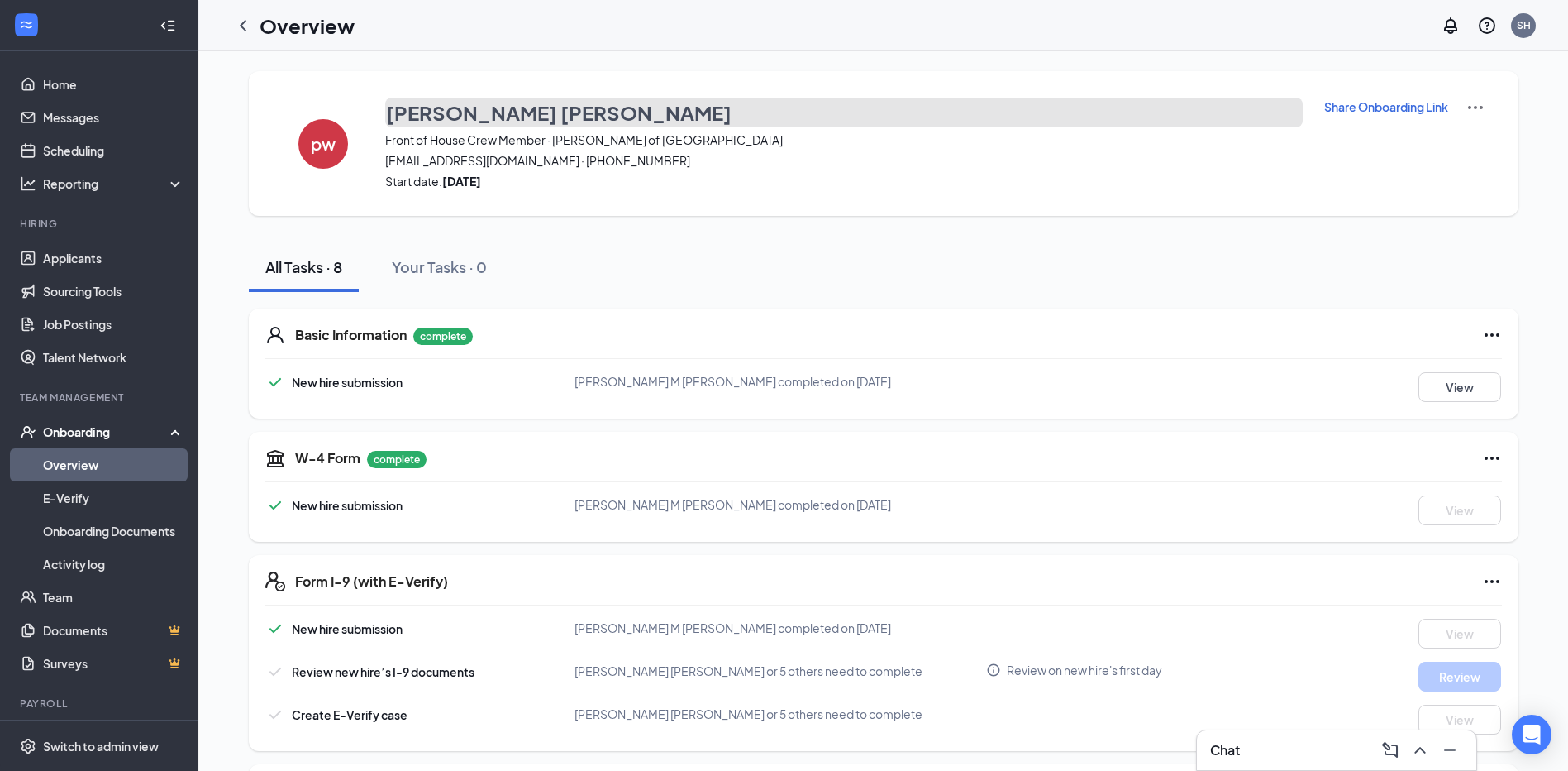
click at [445, 117] on h3 "[PERSON_NAME] [PERSON_NAME]" at bounding box center [558, 112] width 345 height 28
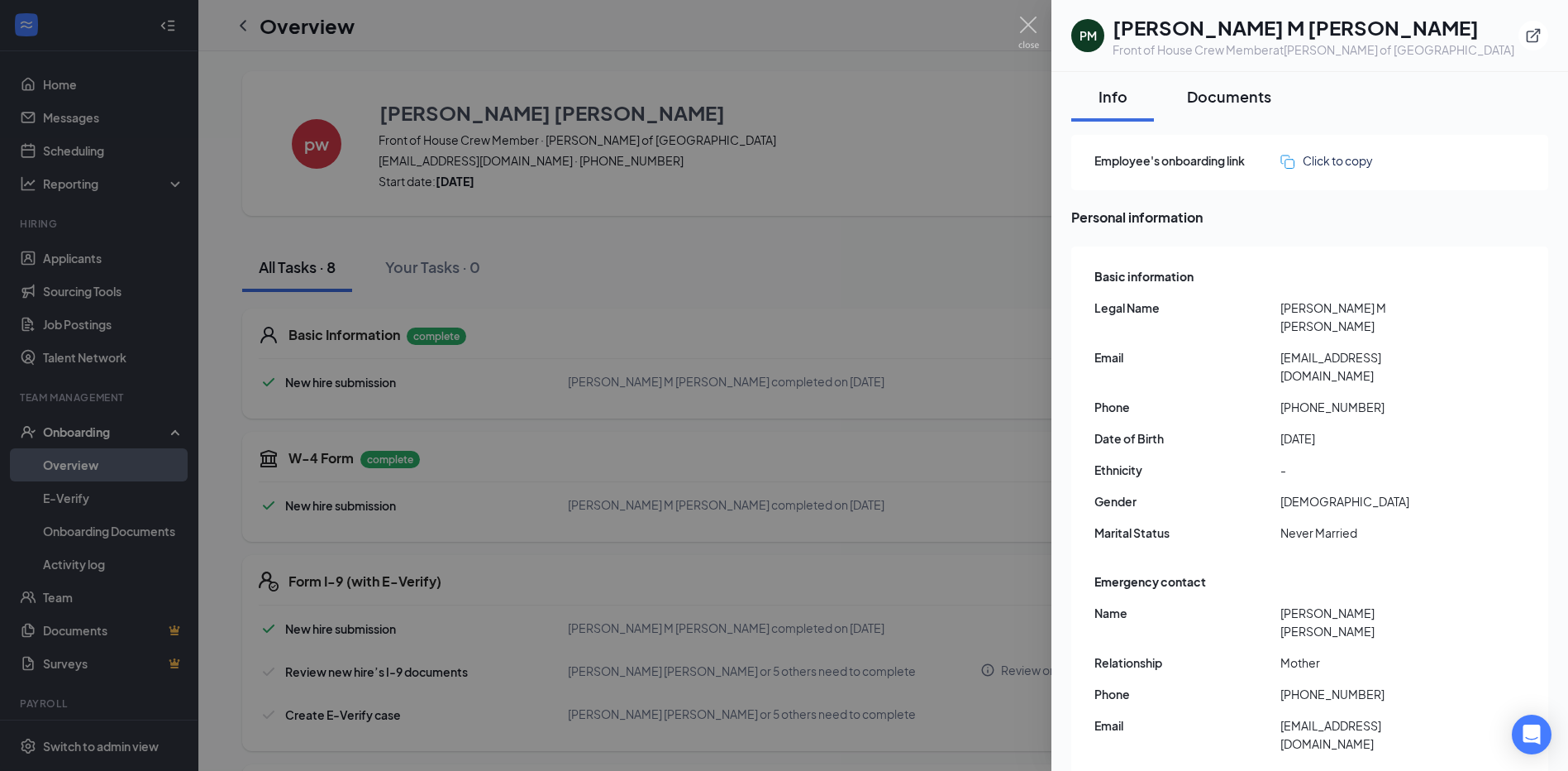
click at [1200, 112] on button "Documents" at bounding box center [1229, 97] width 117 height 50
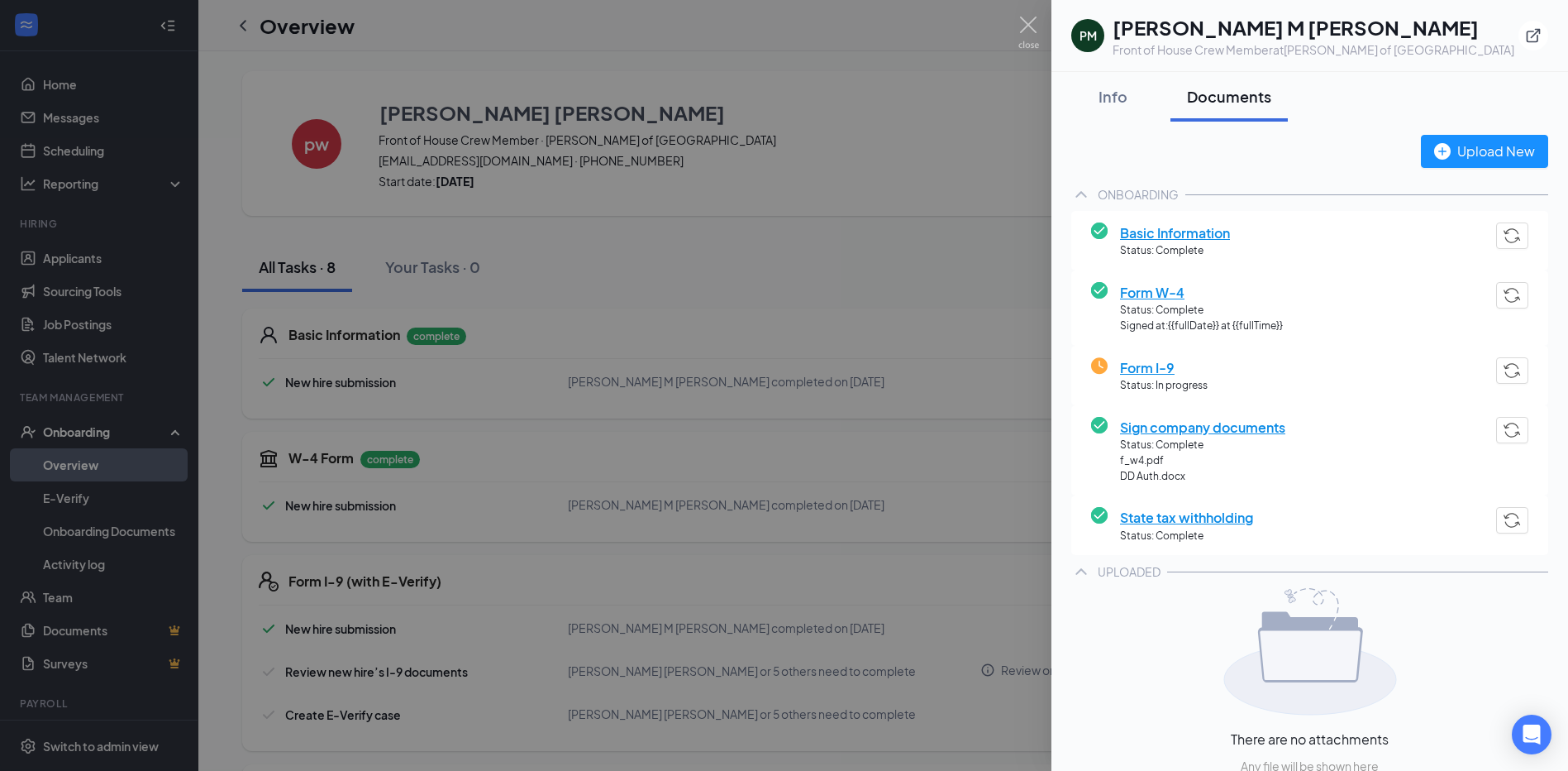
click at [1182, 238] on span "Basic Information" at bounding box center [1174, 232] width 110 height 21
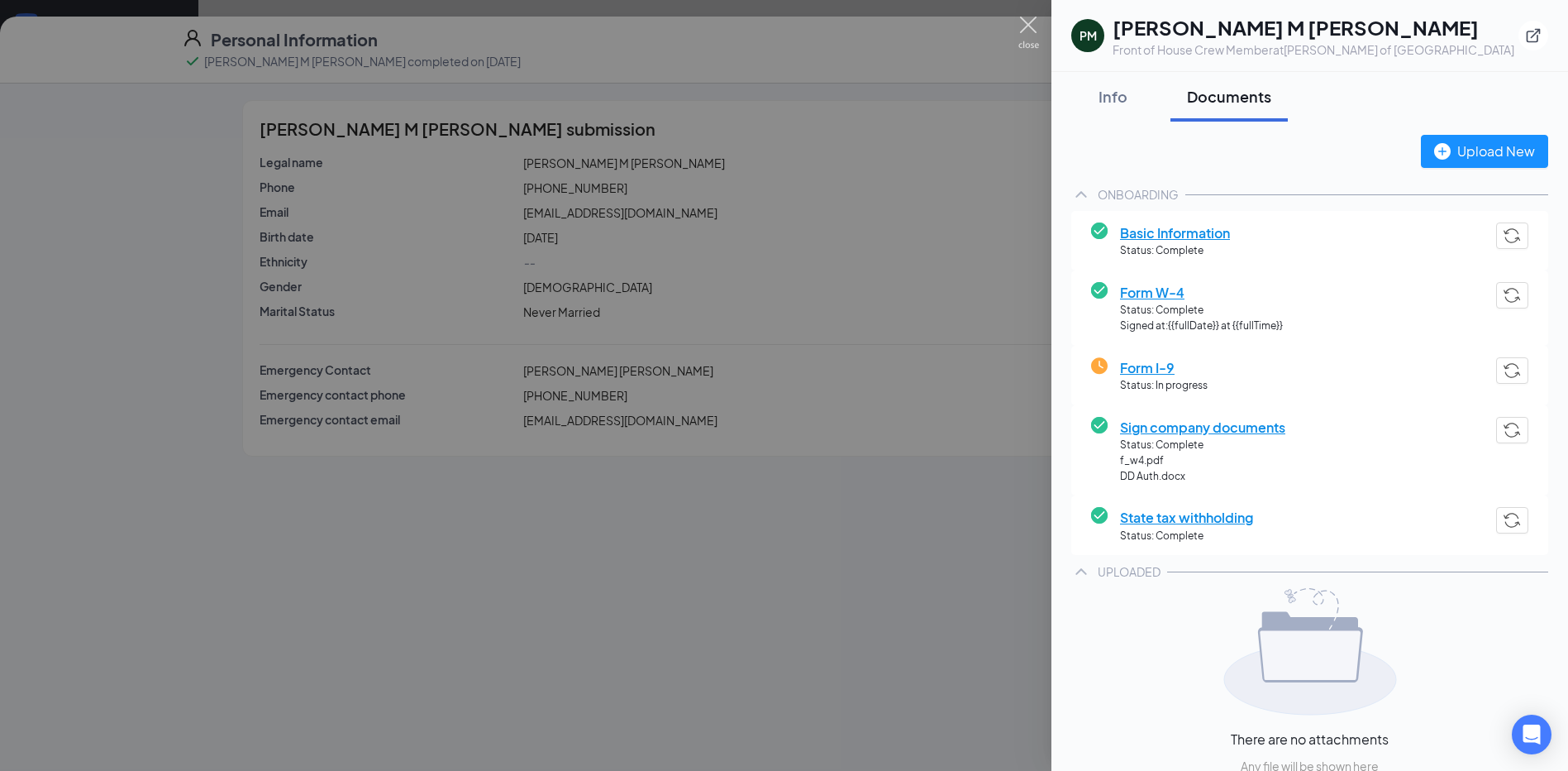
click at [1020, 35] on img at bounding box center [1028, 33] width 21 height 33
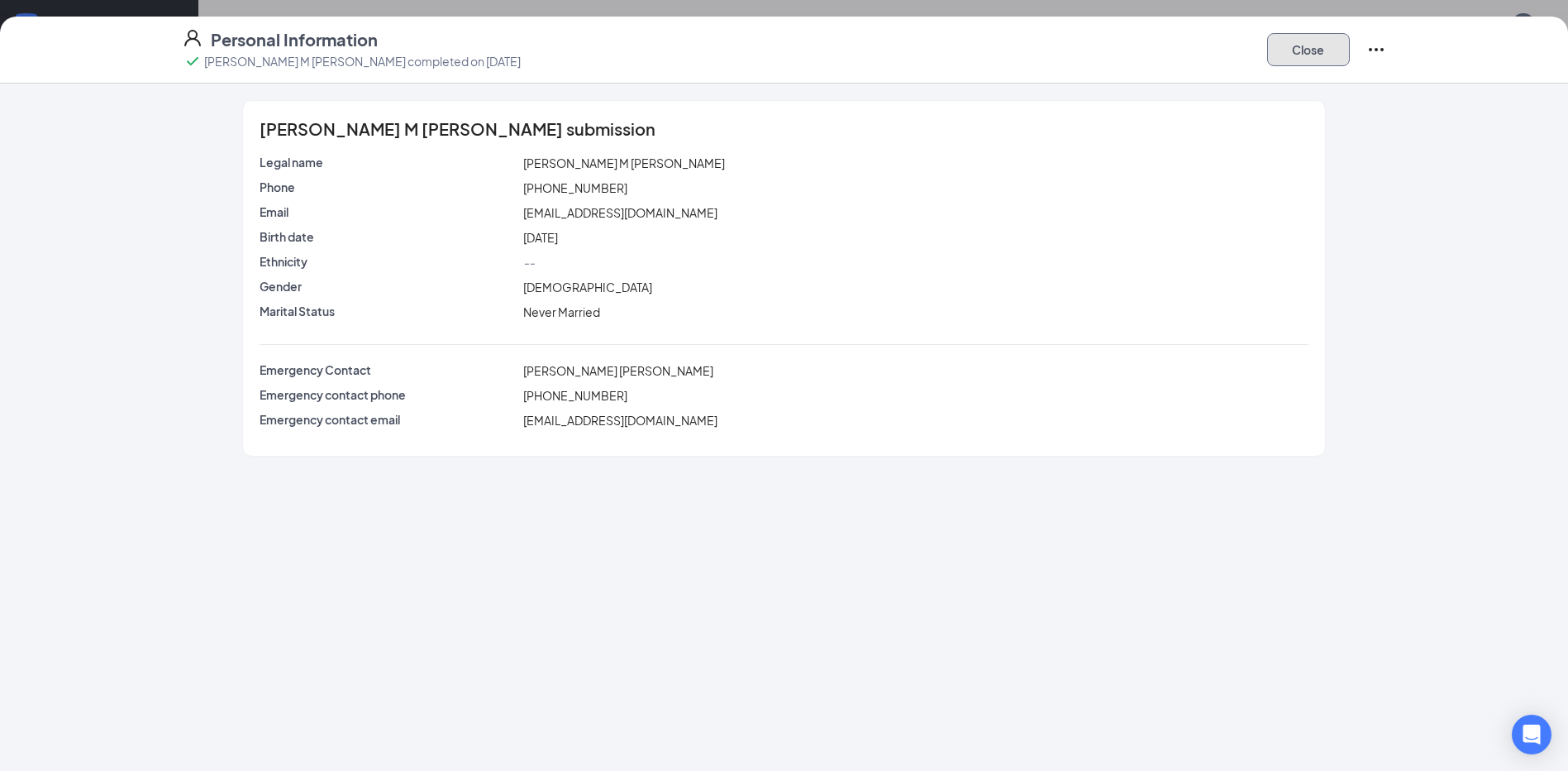
click at [1277, 47] on button "Close" at bounding box center [1308, 49] width 82 height 33
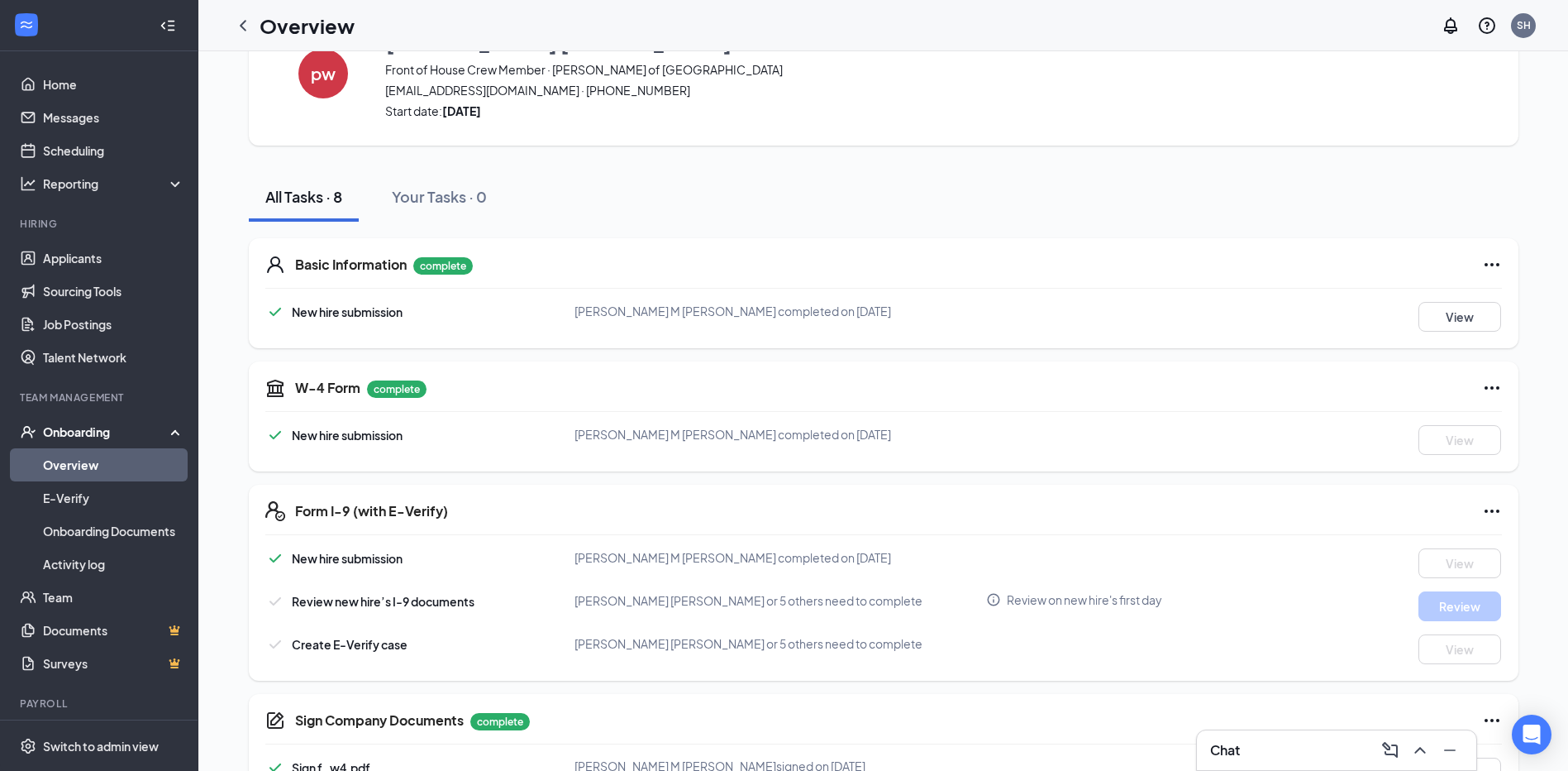
scroll to position [166, 0]
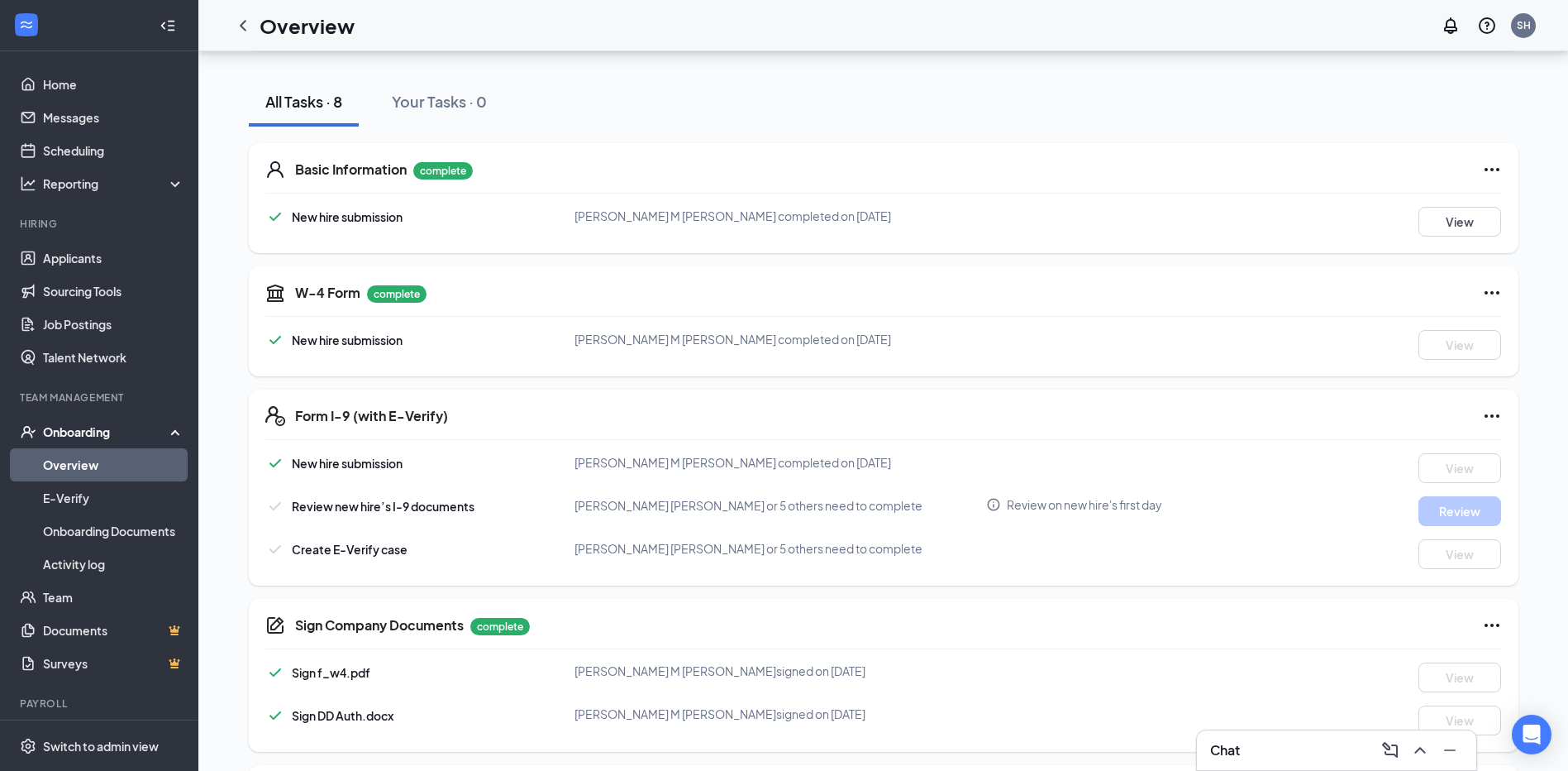
click at [316, 291] on h5 "W-4 Form" at bounding box center [328, 293] width 65 height 18
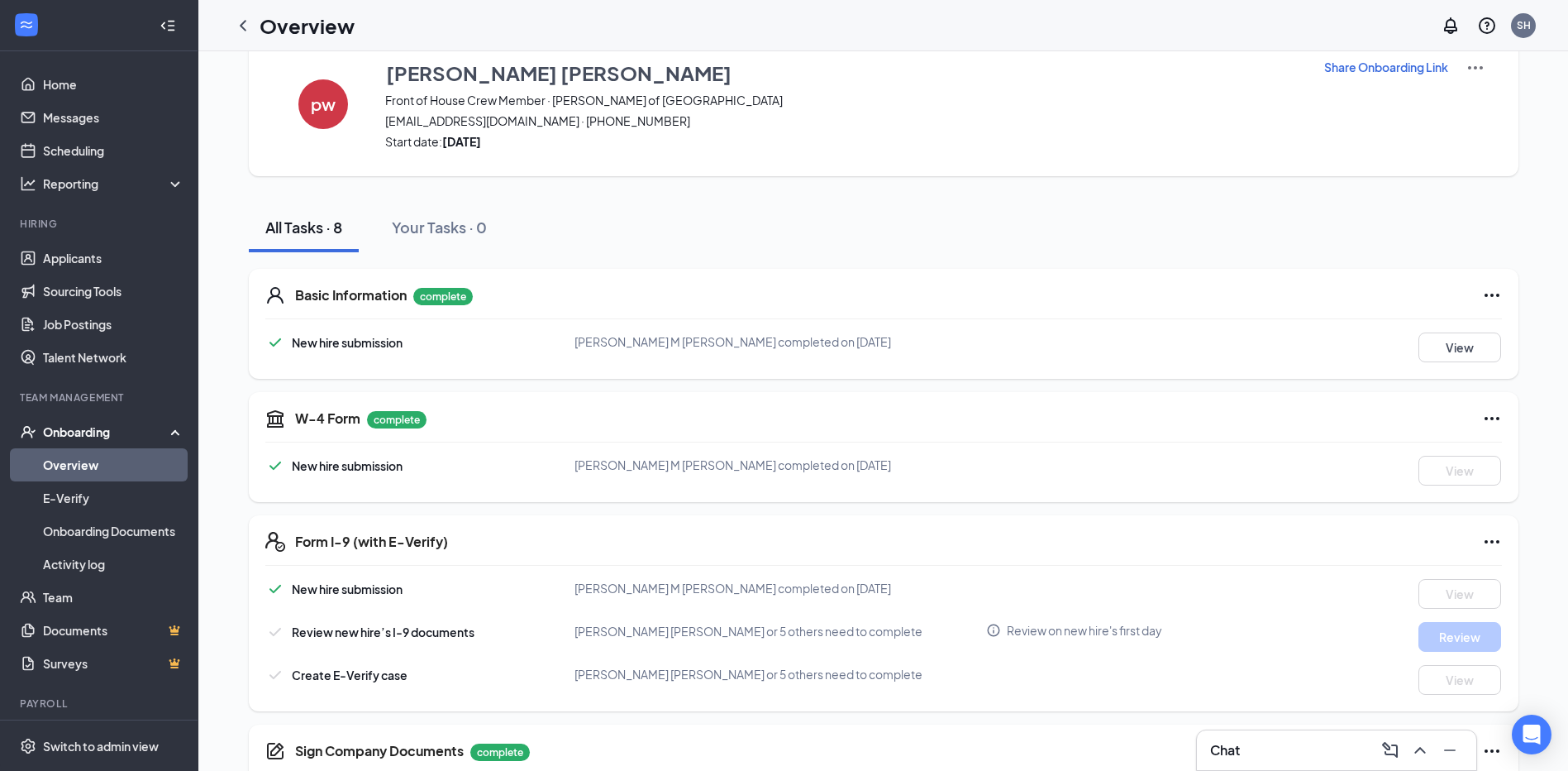
scroll to position [0, 0]
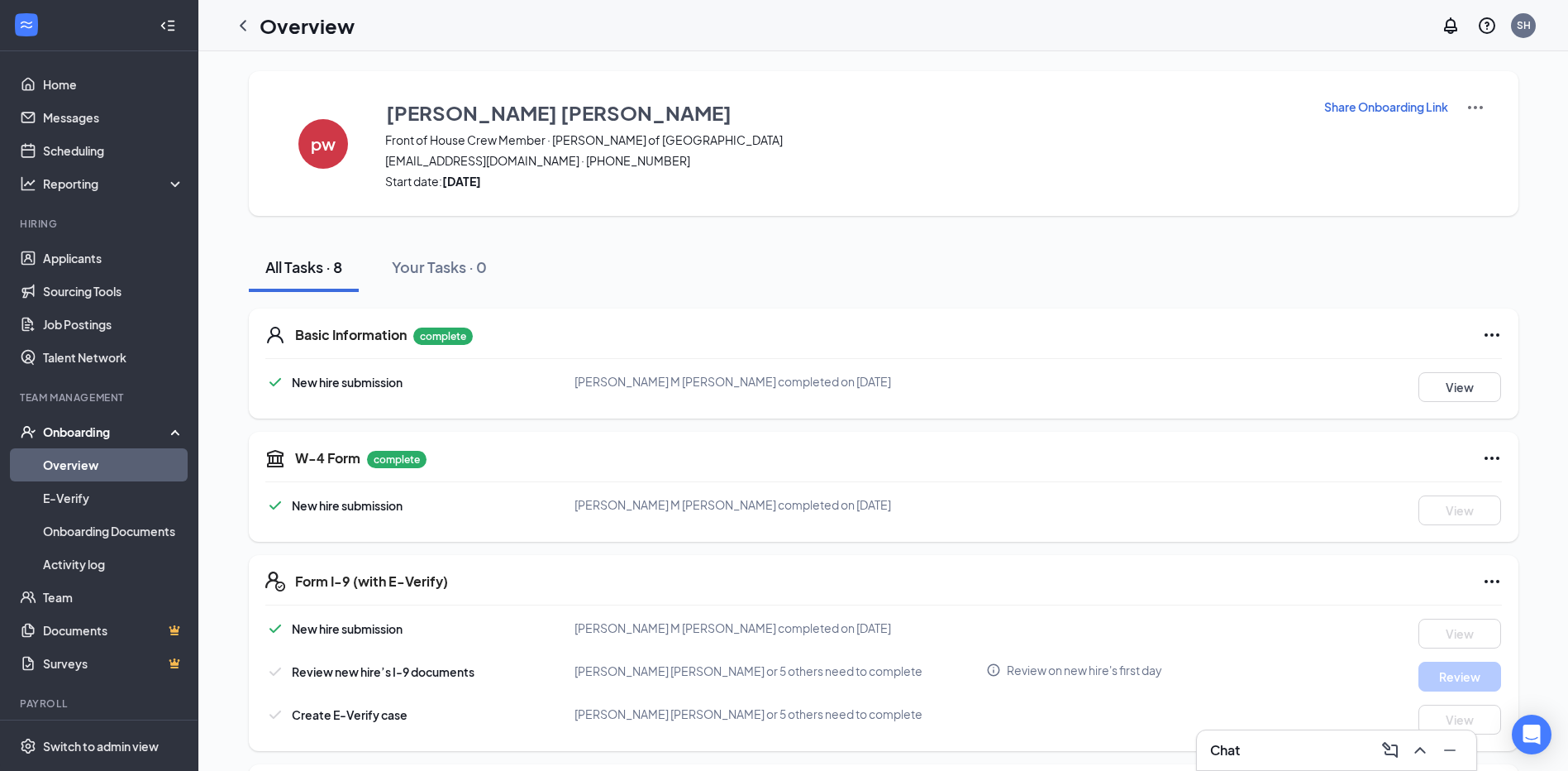
click at [94, 459] on link "Overview" at bounding box center [113, 464] width 142 height 33
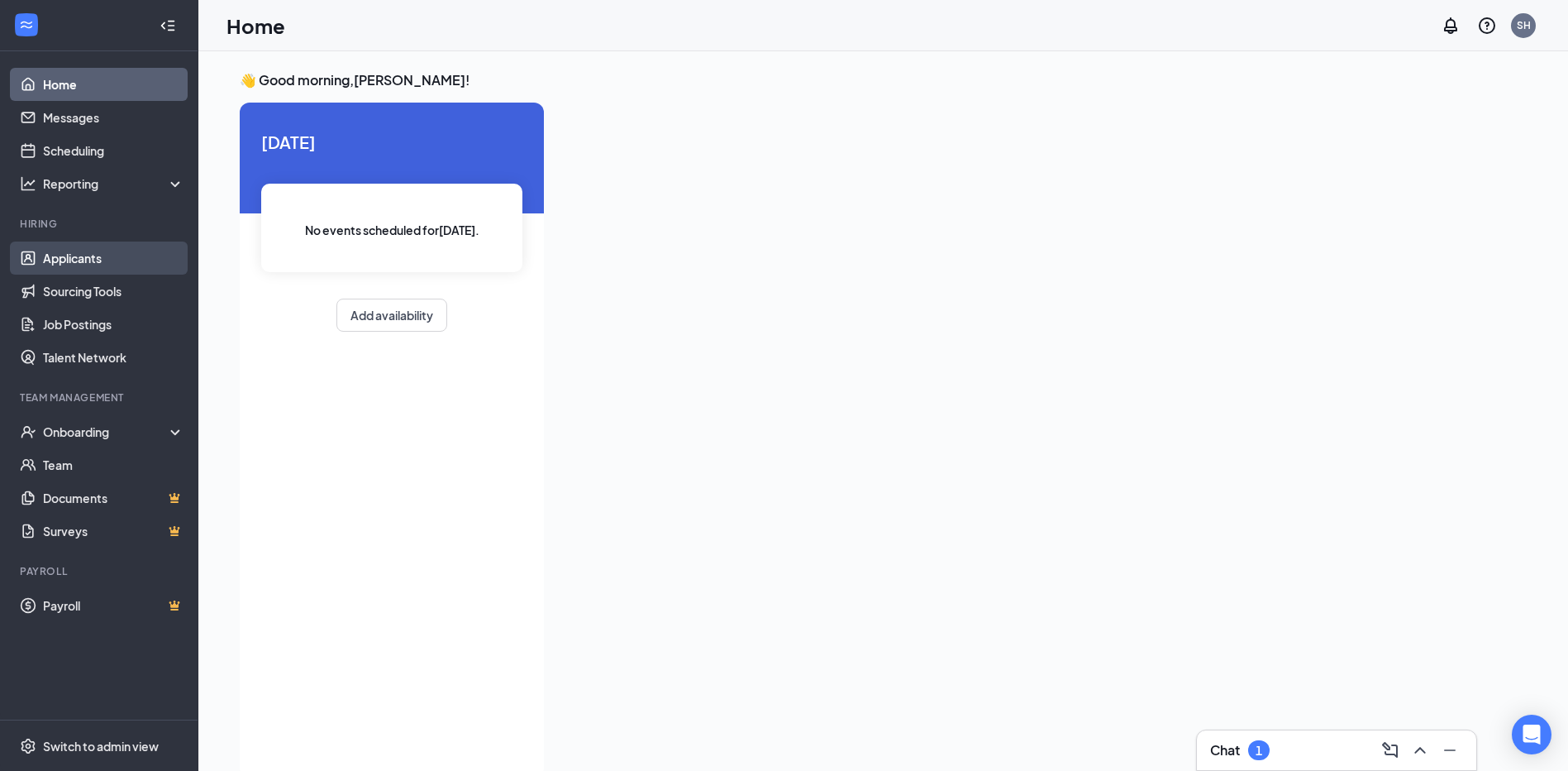
click at [93, 264] on link "Applicants" at bounding box center [113, 257] width 142 height 33
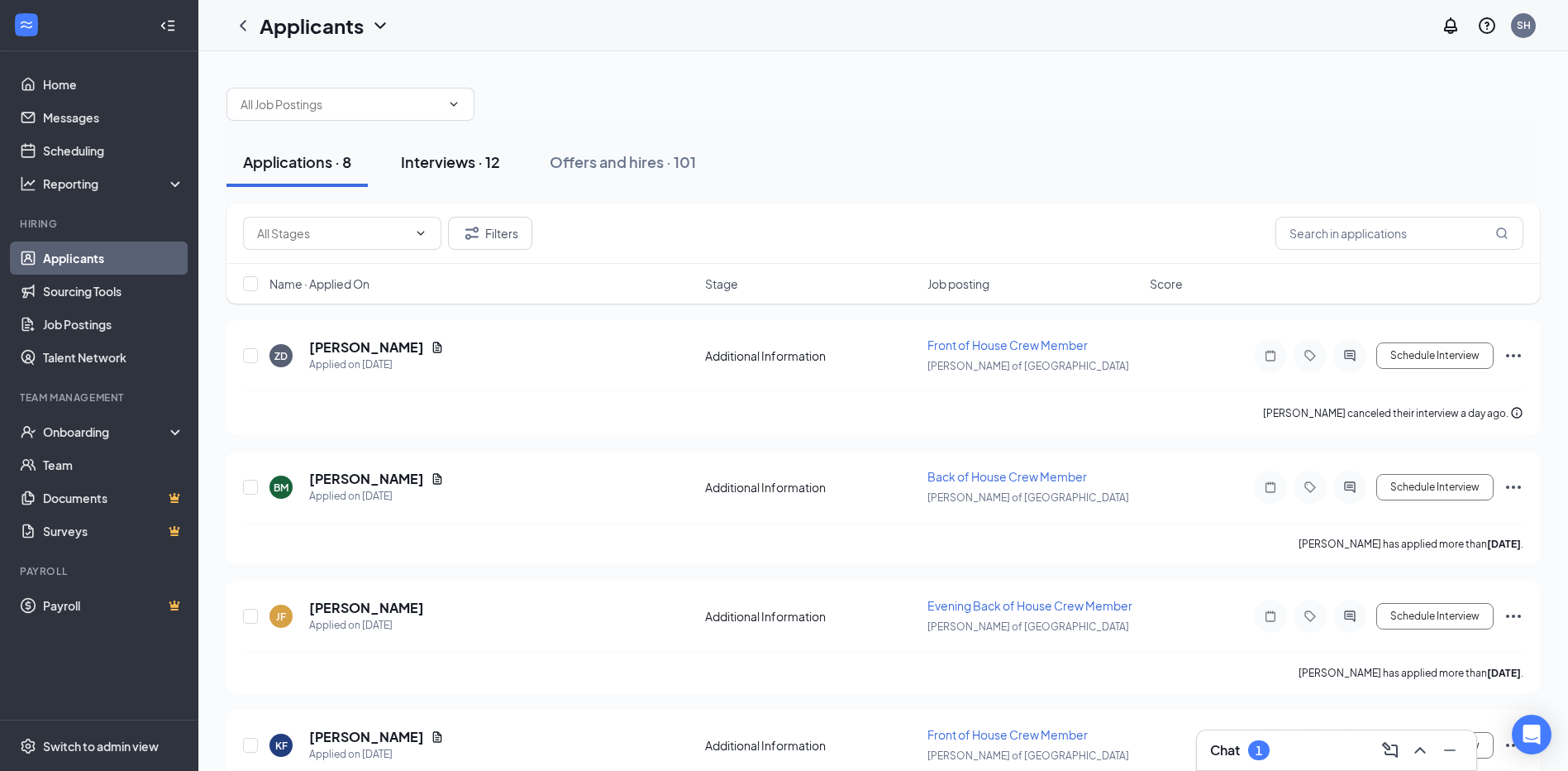
click at [453, 175] on button "Interviews · 12" at bounding box center [450, 162] width 132 height 50
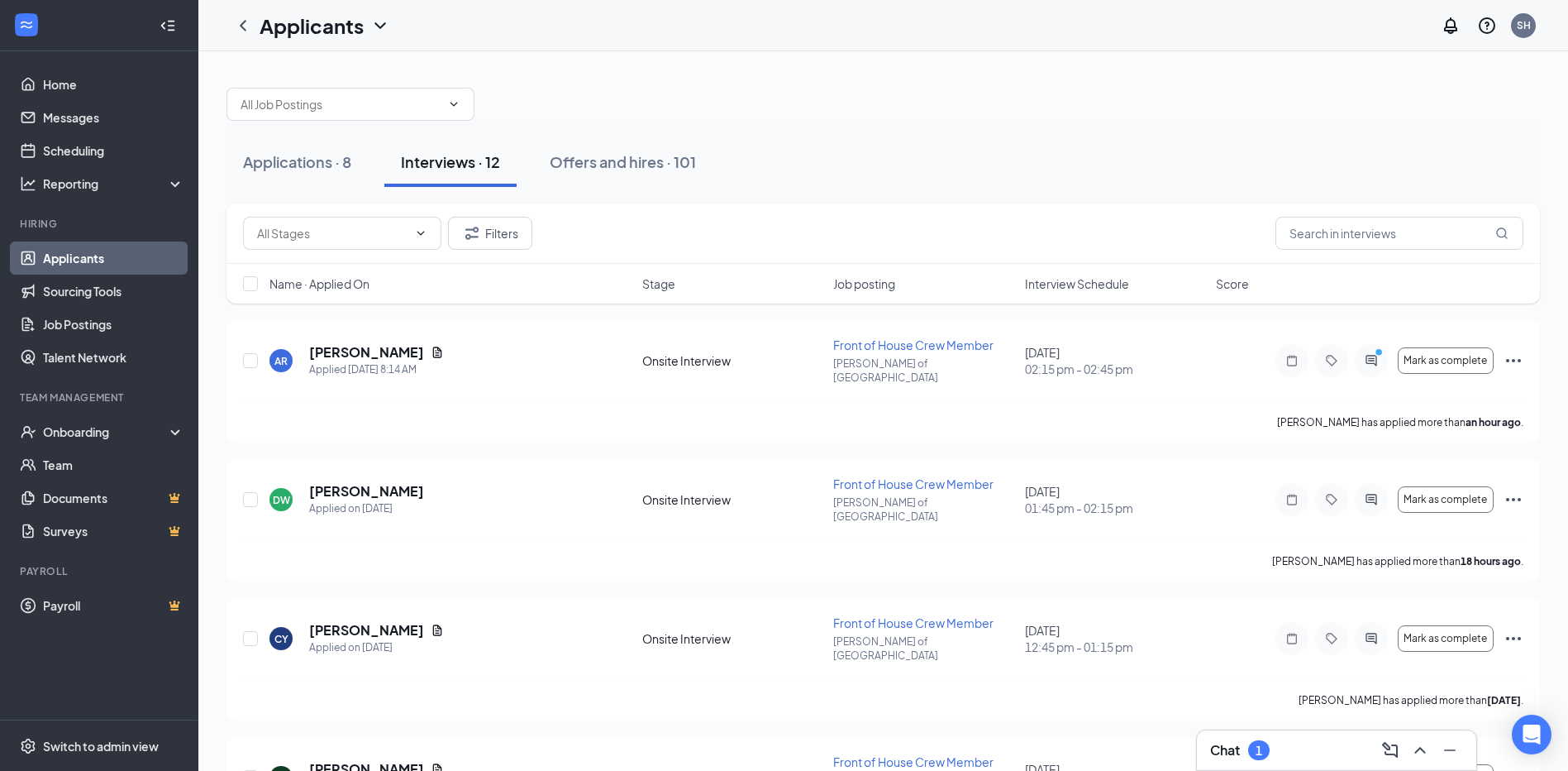
click at [1113, 281] on span "Interview Schedule" at bounding box center [1076, 284] width 104 height 17
click at [1097, 286] on span "Interview Schedule" at bounding box center [1076, 284] width 104 height 17
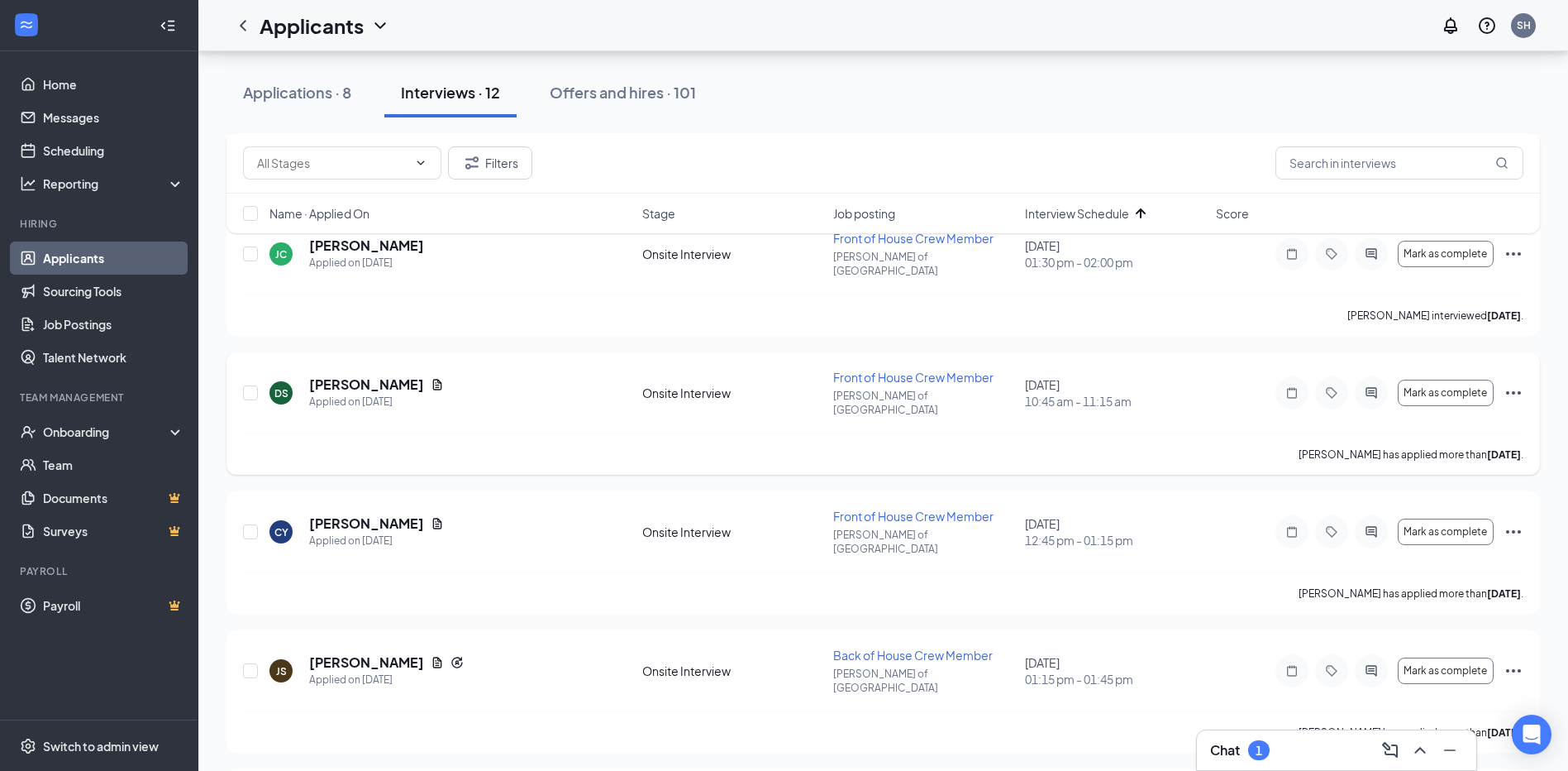
scroll to position [414, 0]
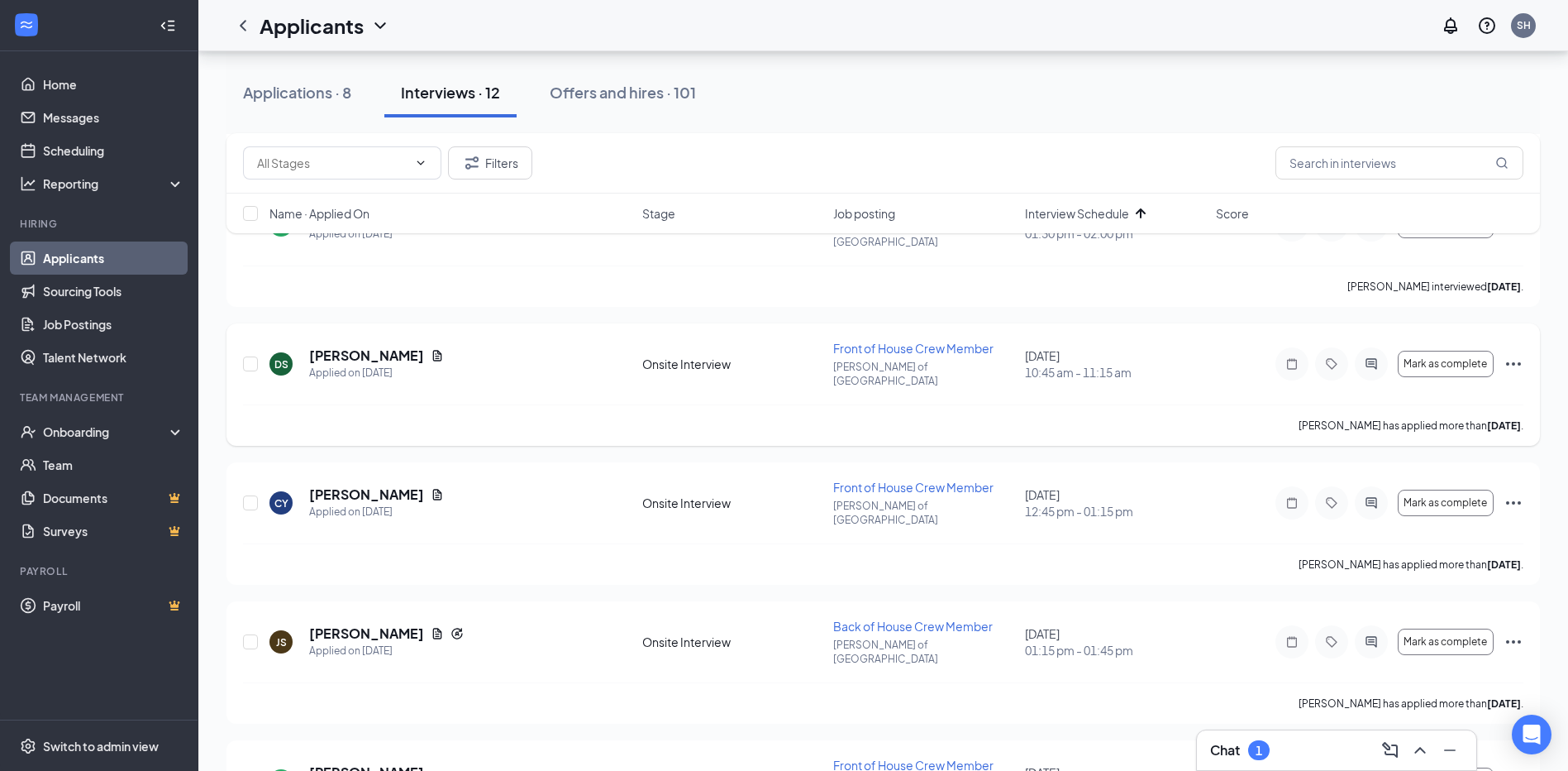
click at [1509, 354] on icon "Ellipses" at bounding box center [1513, 364] width 20 height 20
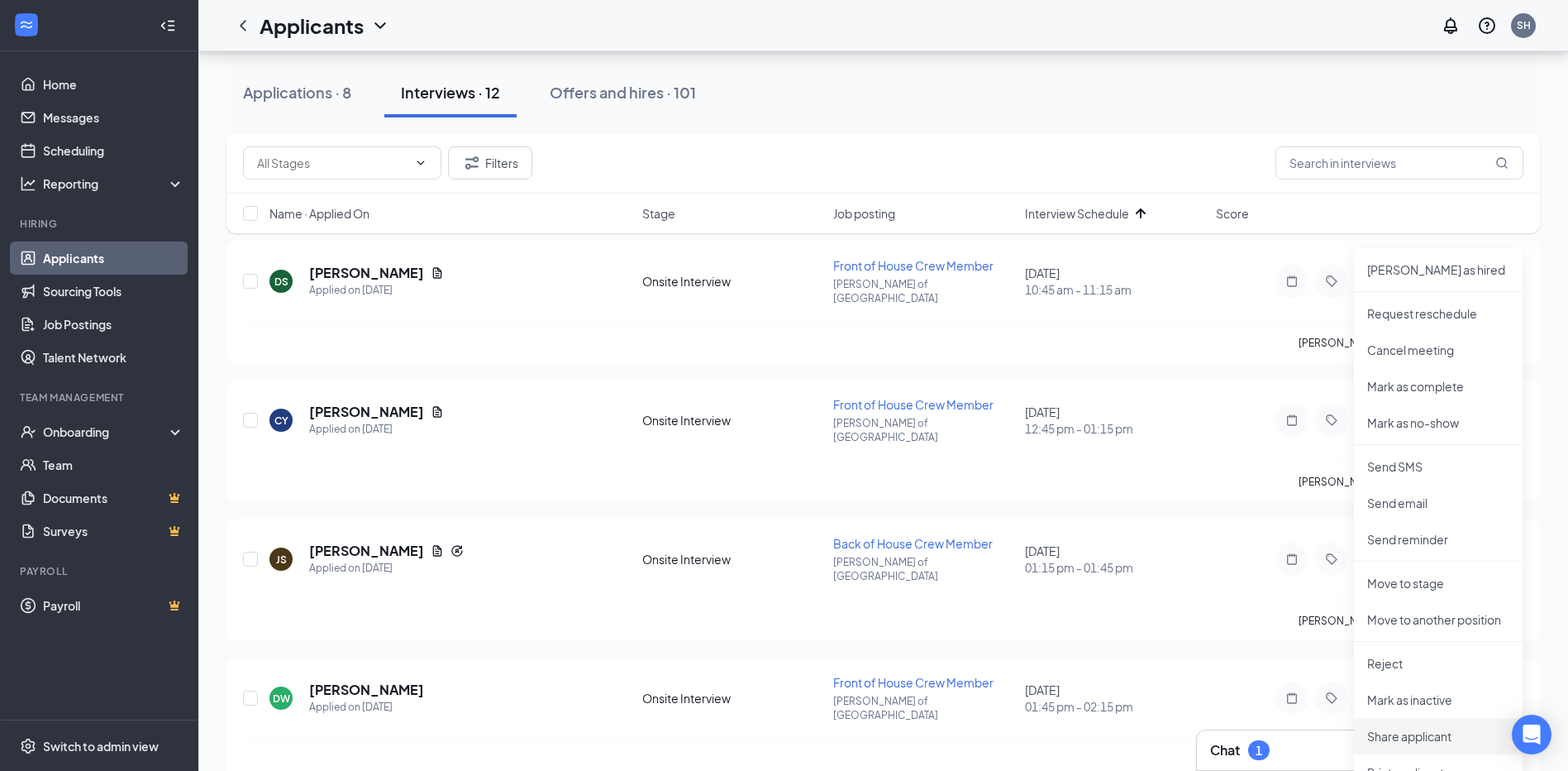
scroll to position [578, 0]
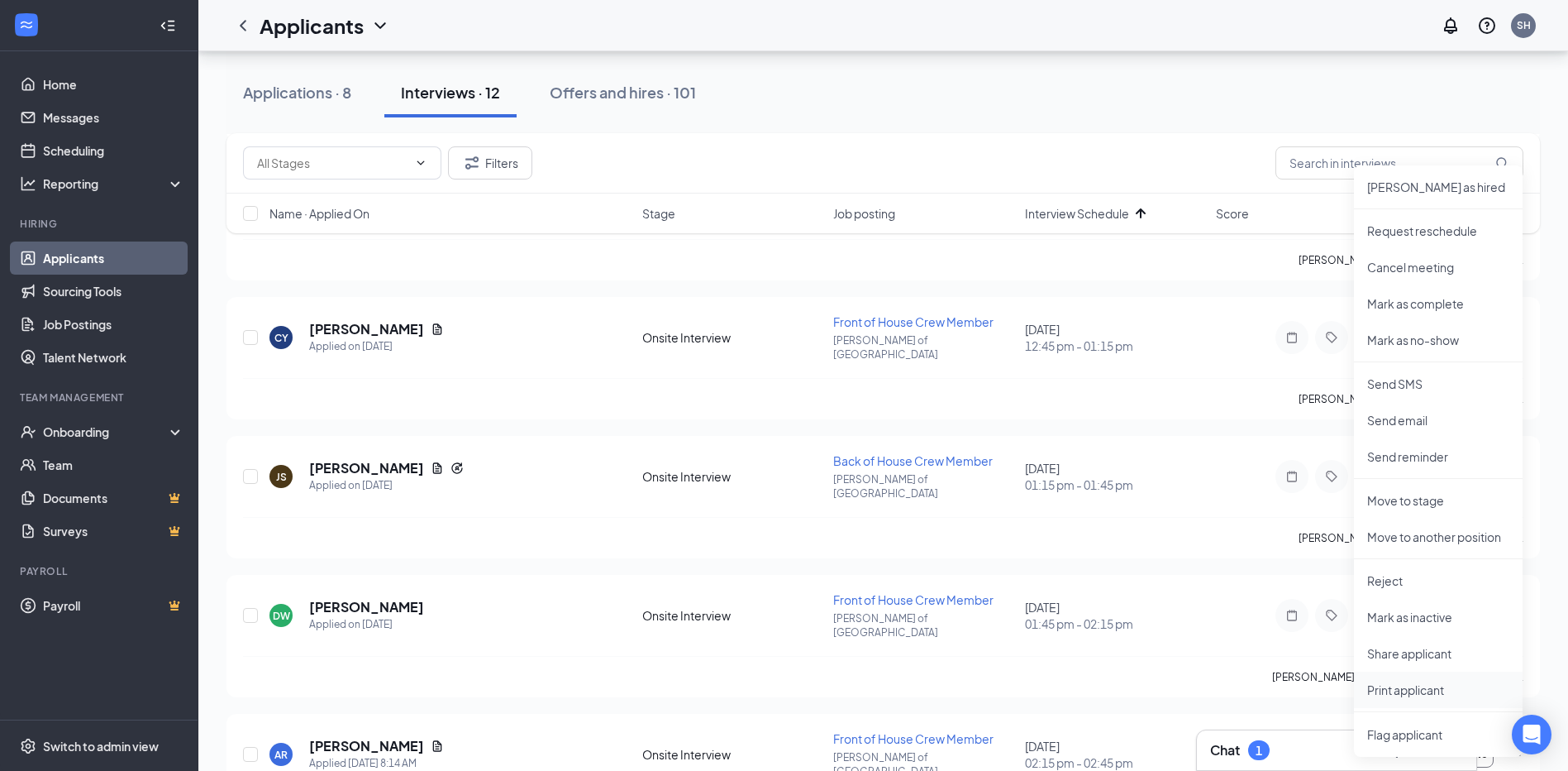
click at [1414, 687] on p "Print applicant" at bounding box center [1437, 690] width 142 height 17
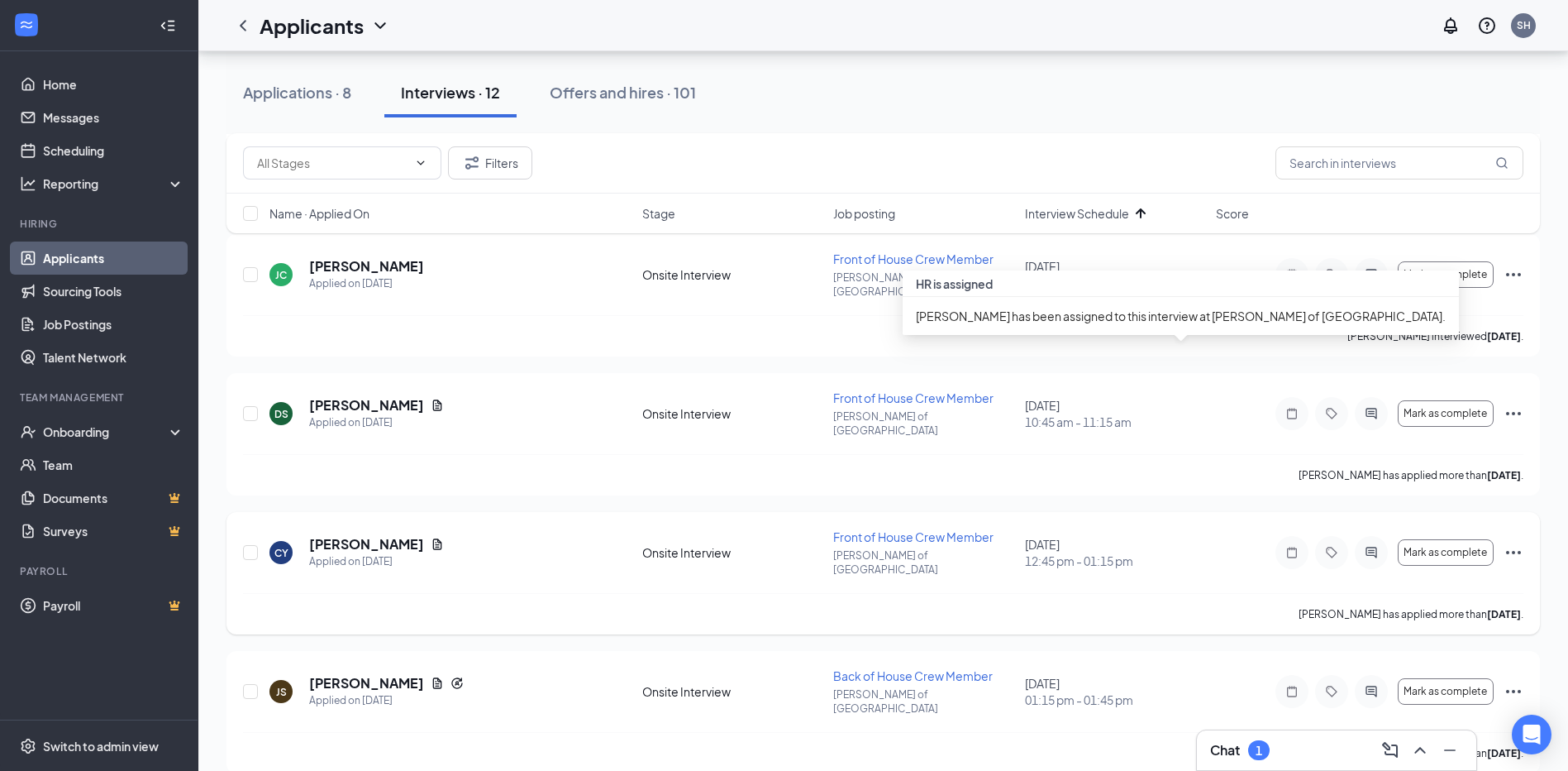
scroll to position [414, 0]
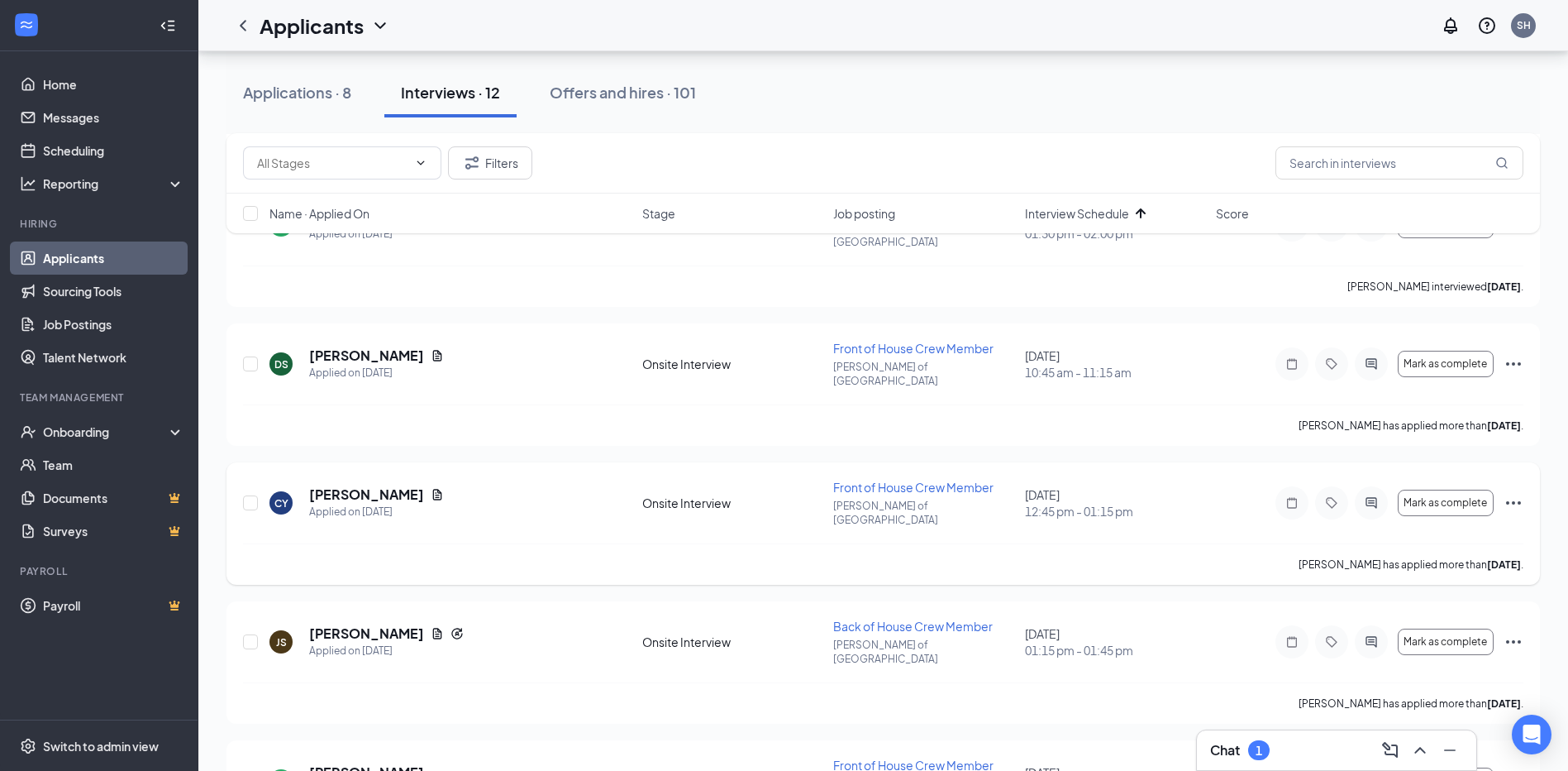
click at [1510, 493] on icon "Ellipses" at bounding box center [1513, 503] width 20 height 20
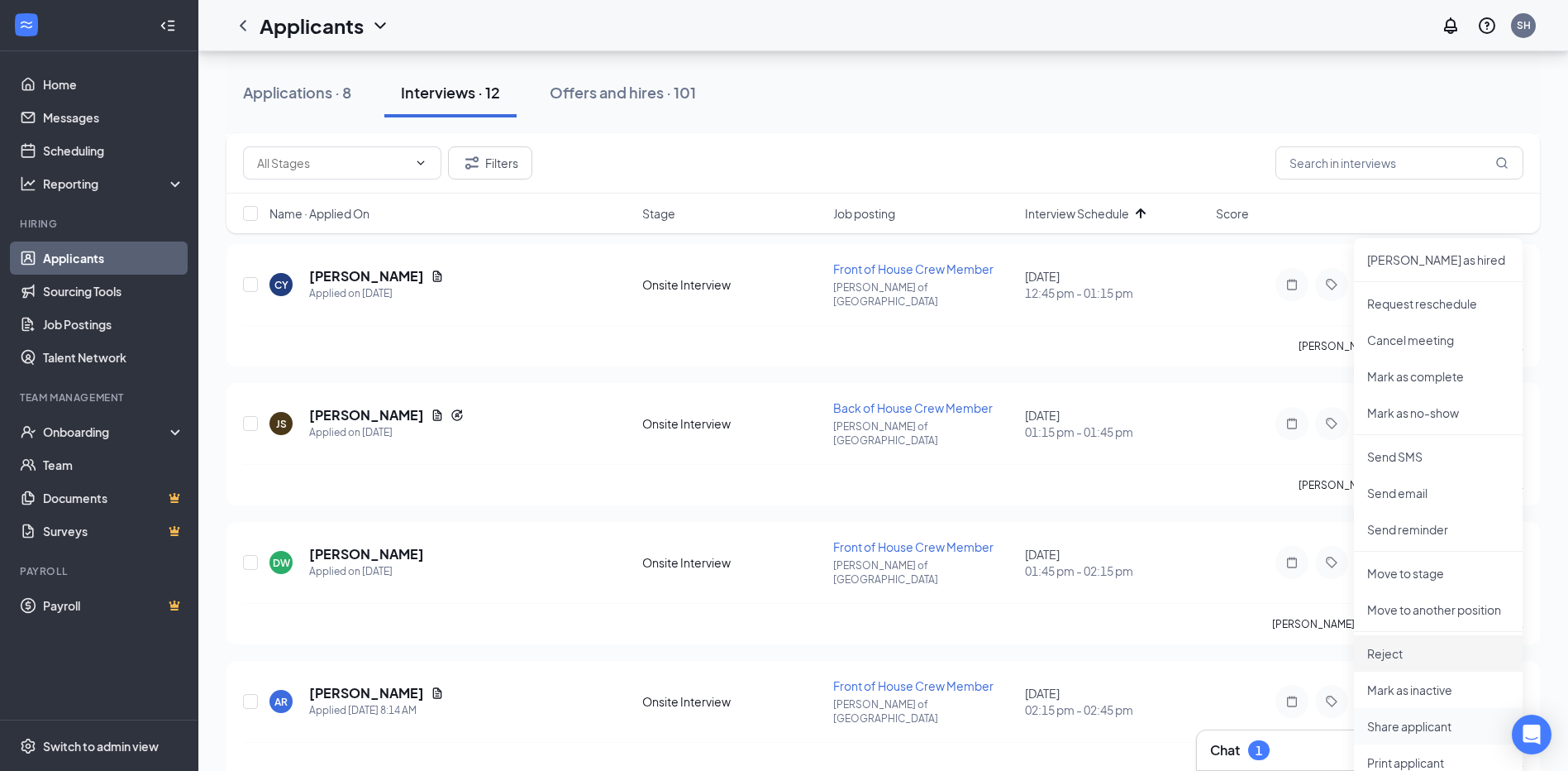
scroll to position [662, 0]
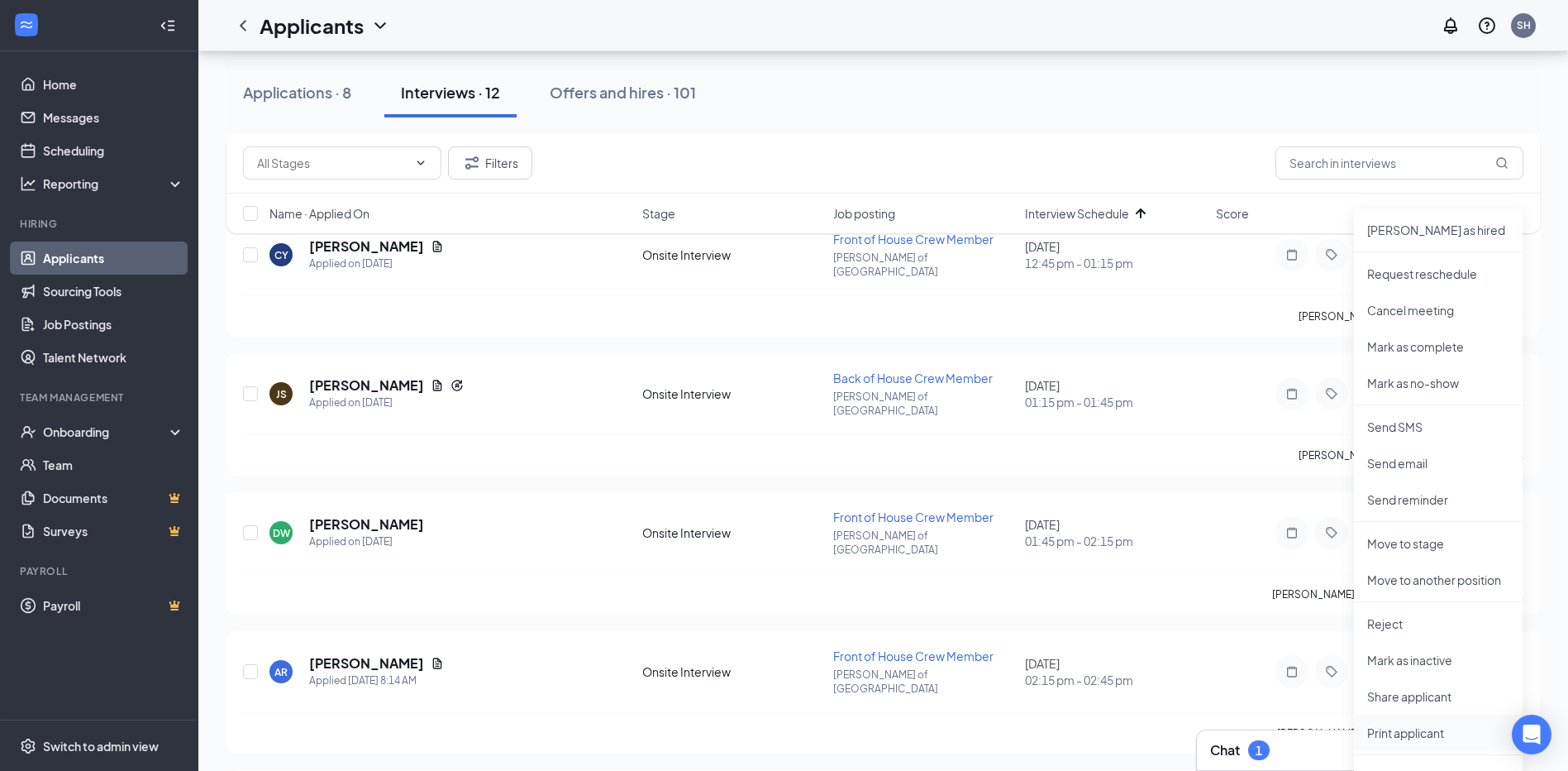
click at [1426, 731] on p "Print applicant" at bounding box center [1437, 732] width 142 height 17
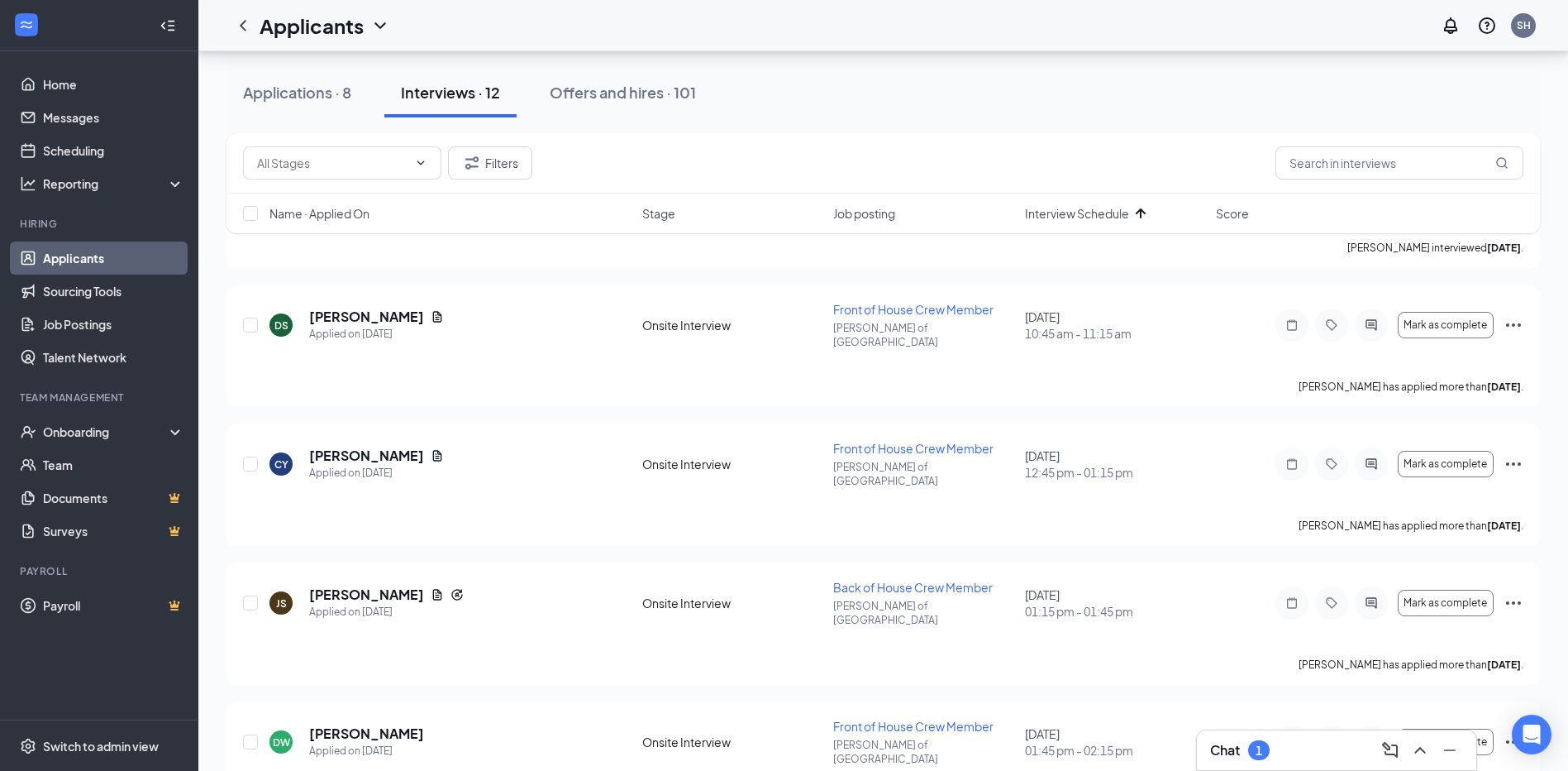
scroll to position [414, 0]
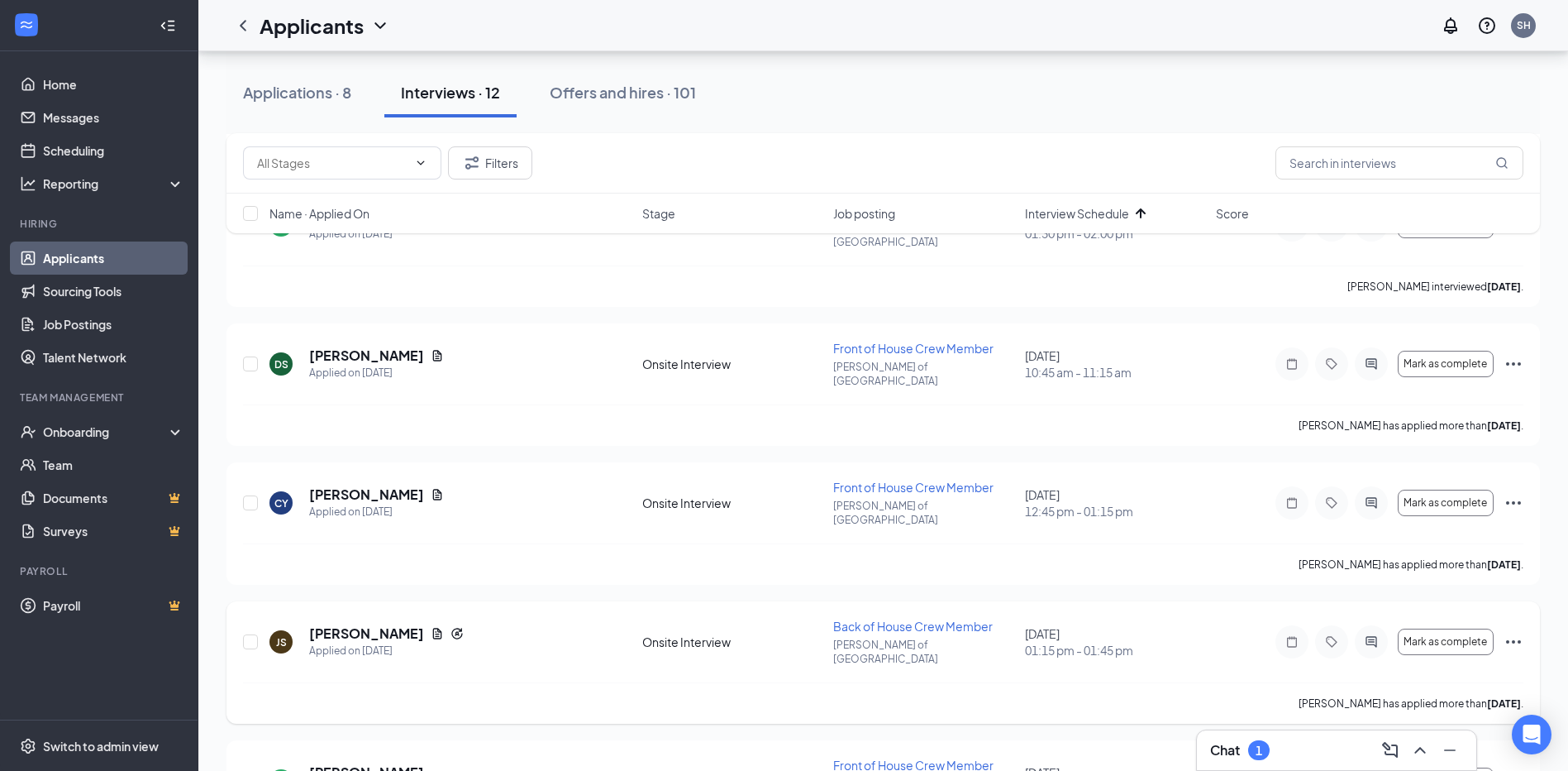
click at [1500, 625] on div "Mark as complete" at bounding box center [1399, 641] width 248 height 33
click at [1516, 632] on icon "Ellipses" at bounding box center [1513, 642] width 20 height 20
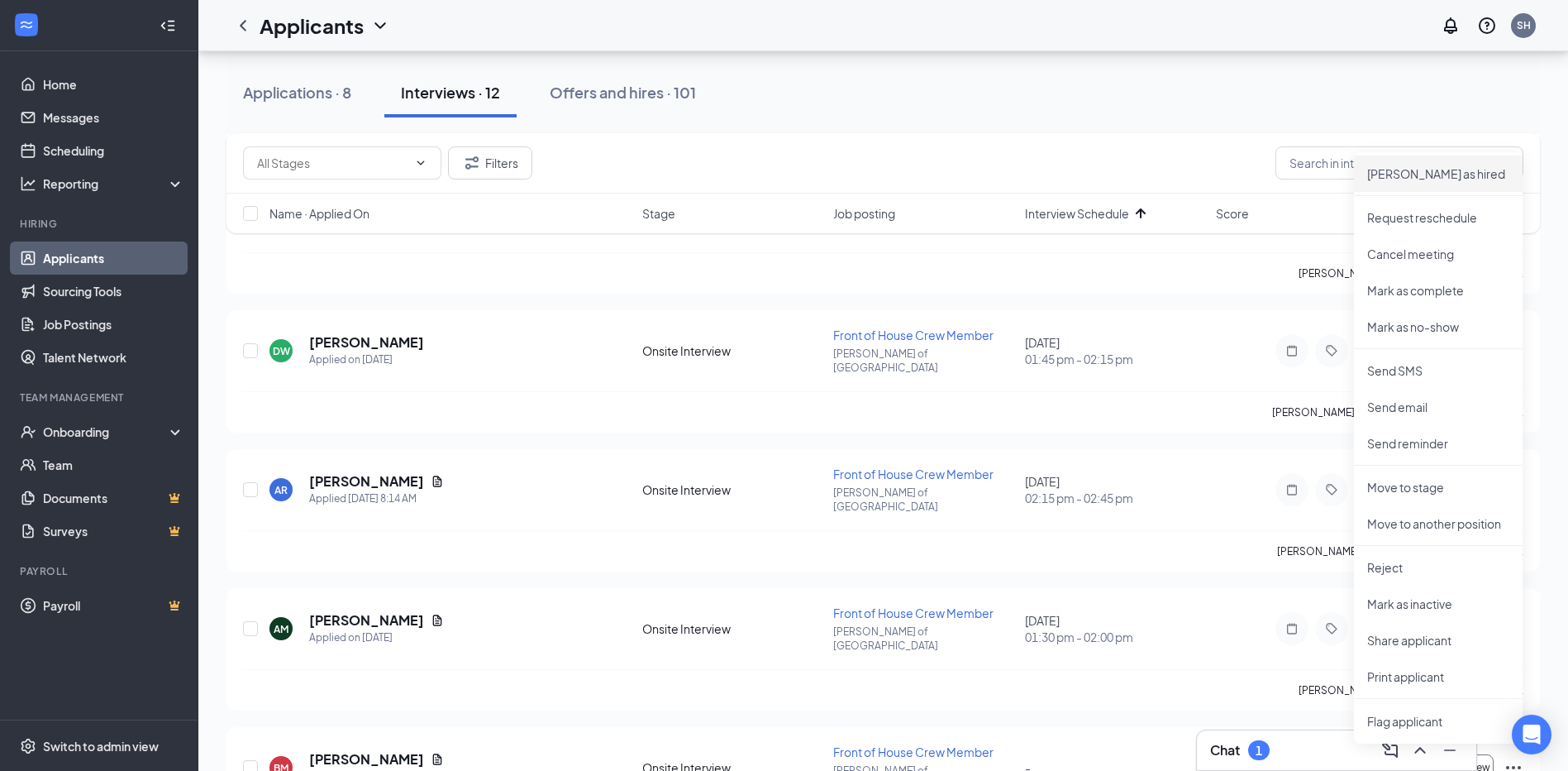
scroll to position [910, 0]
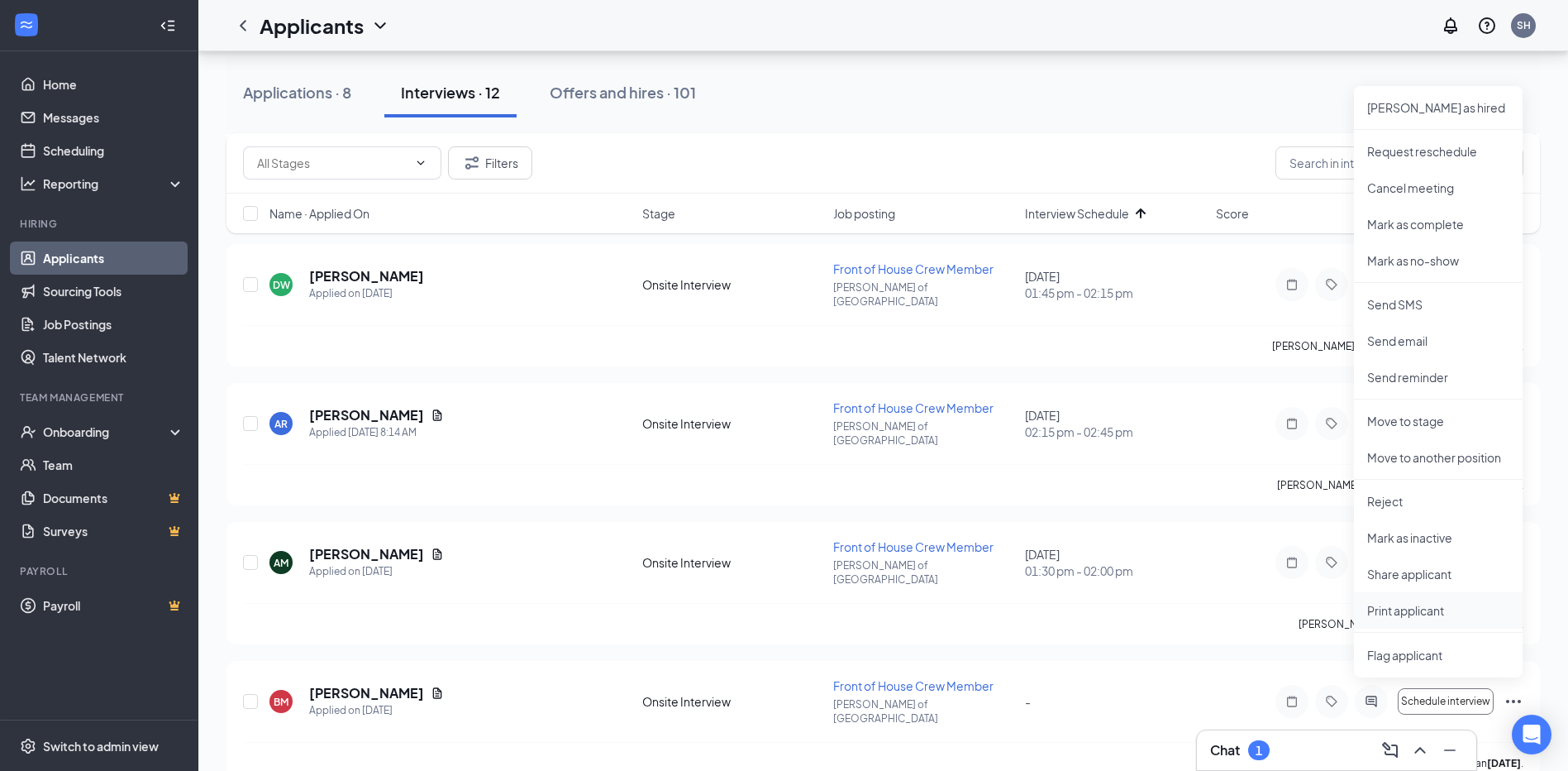
click at [1442, 614] on p "Print applicant" at bounding box center [1437, 610] width 142 height 17
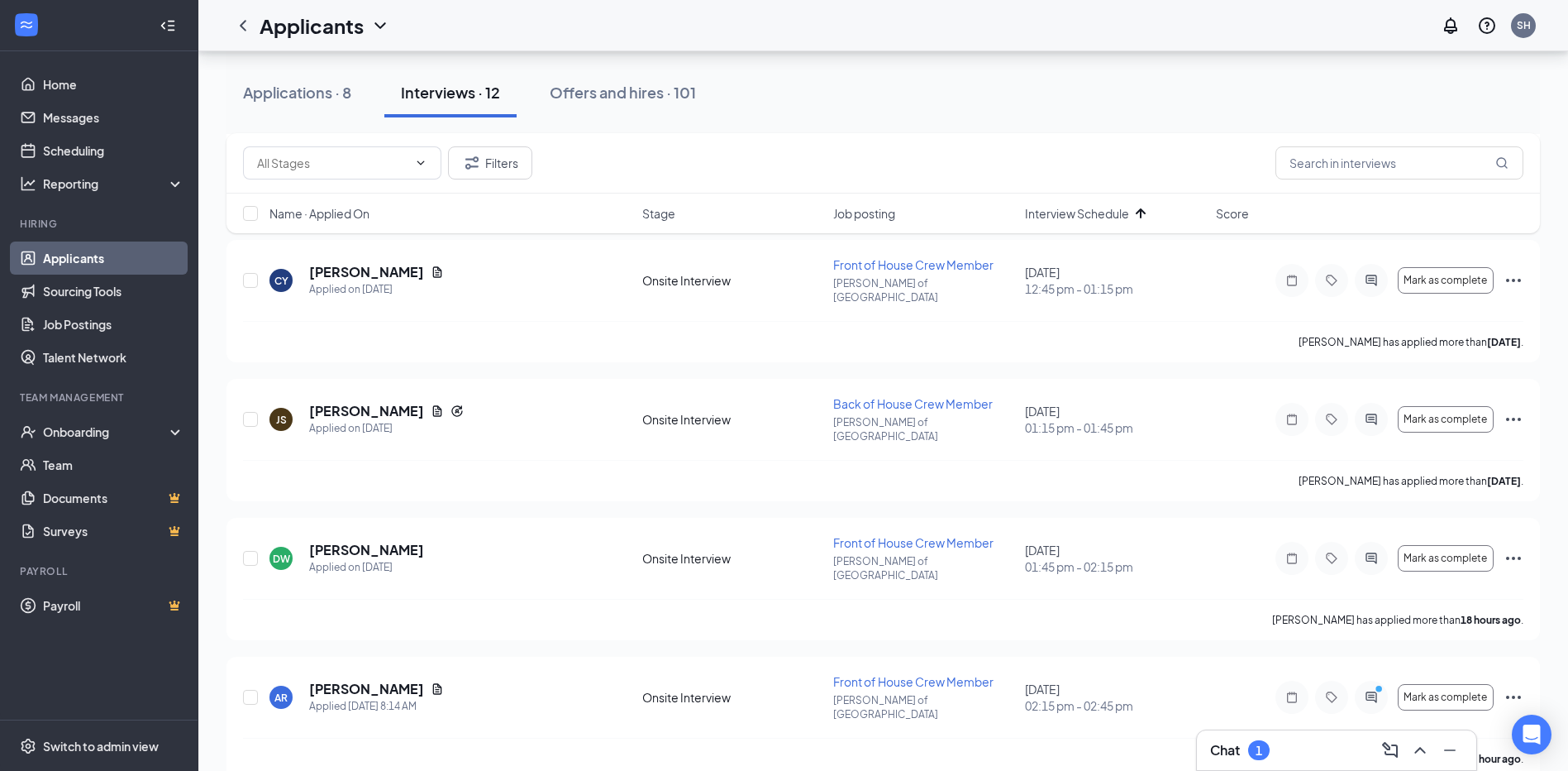
scroll to position [662, 0]
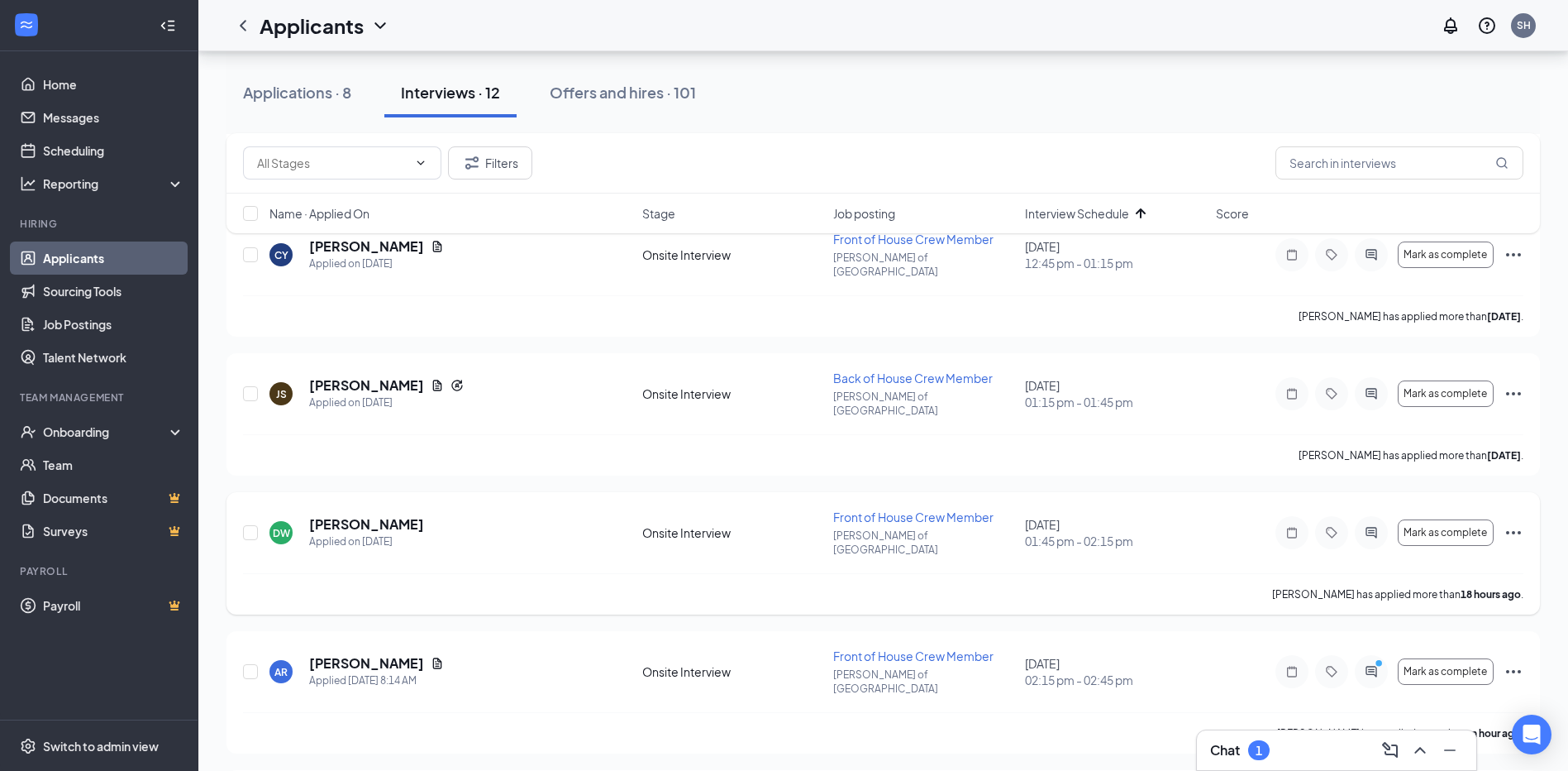
click at [1520, 523] on icon "Ellipses" at bounding box center [1513, 533] width 20 height 20
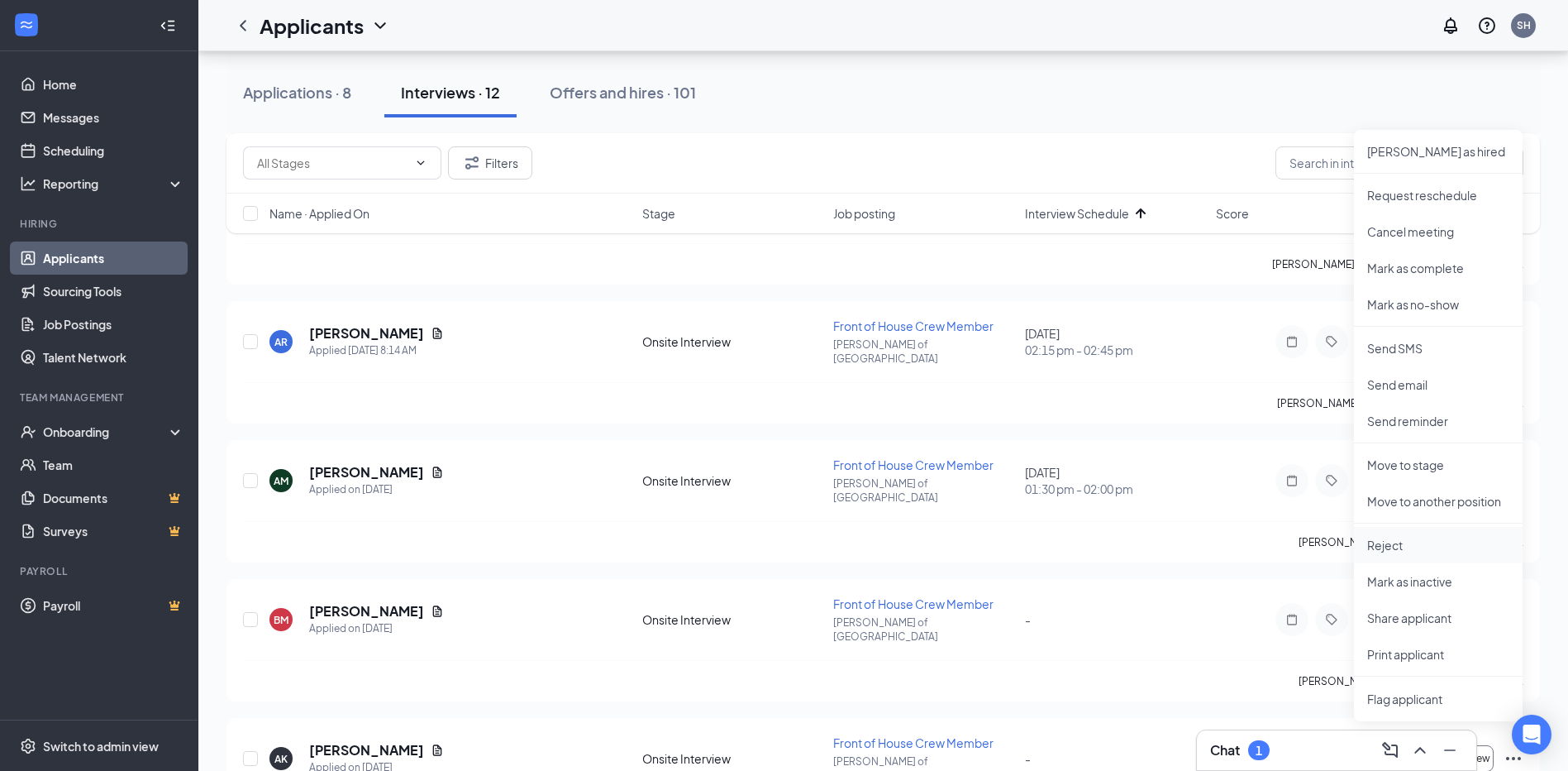
scroll to position [992, 0]
click at [1437, 654] on p "Print applicant" at bounding box center [1437, 653] width 142 height 17
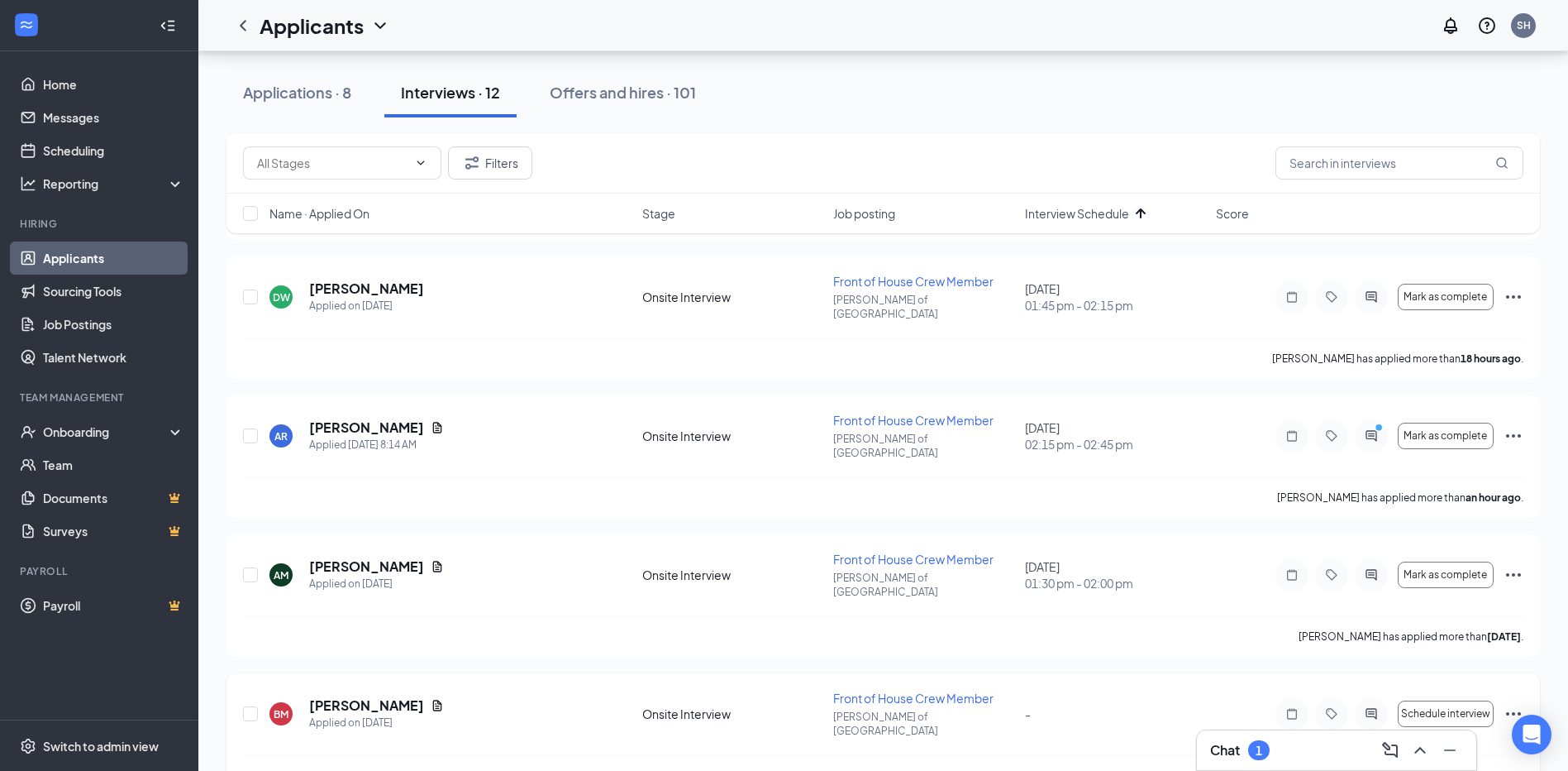
scroll to position [910, 0]
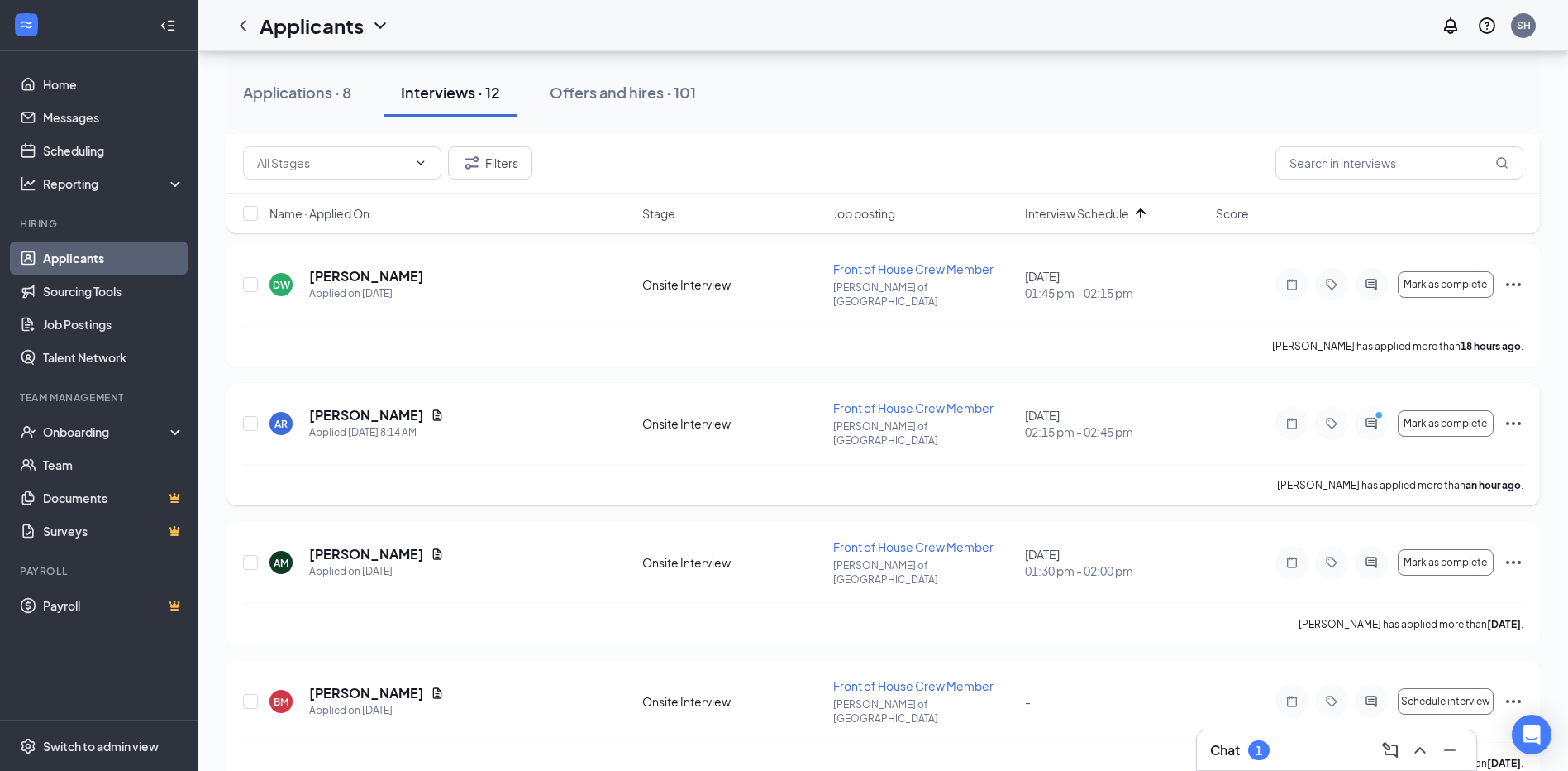
click at [1510, 414] on icon "Ellipses" at bounding box center [1513, 424] width 20 height 20
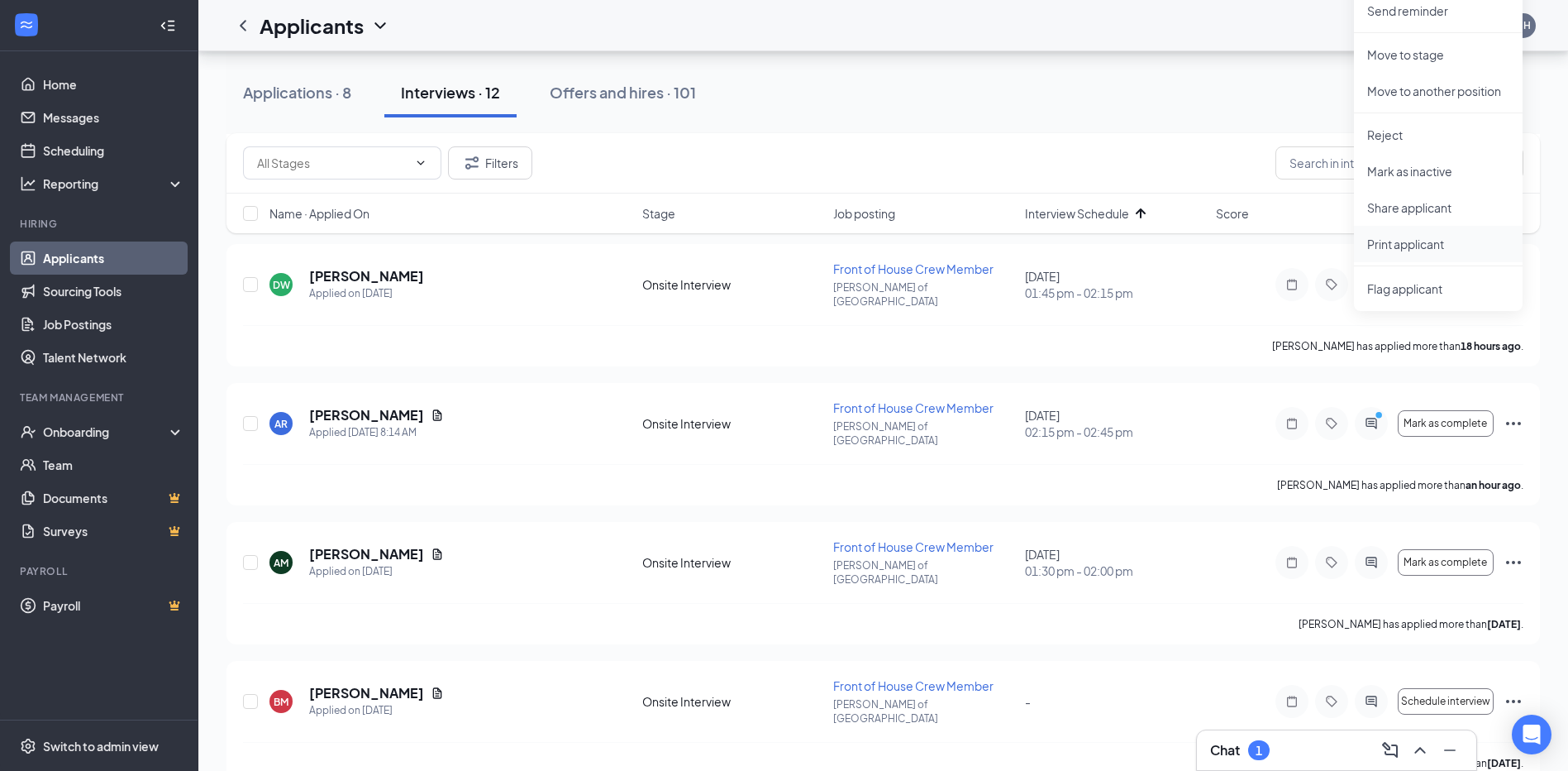
click at [1435, 247] on p "Print applicant" at bounding box center [1437, 244] width 142 height 17
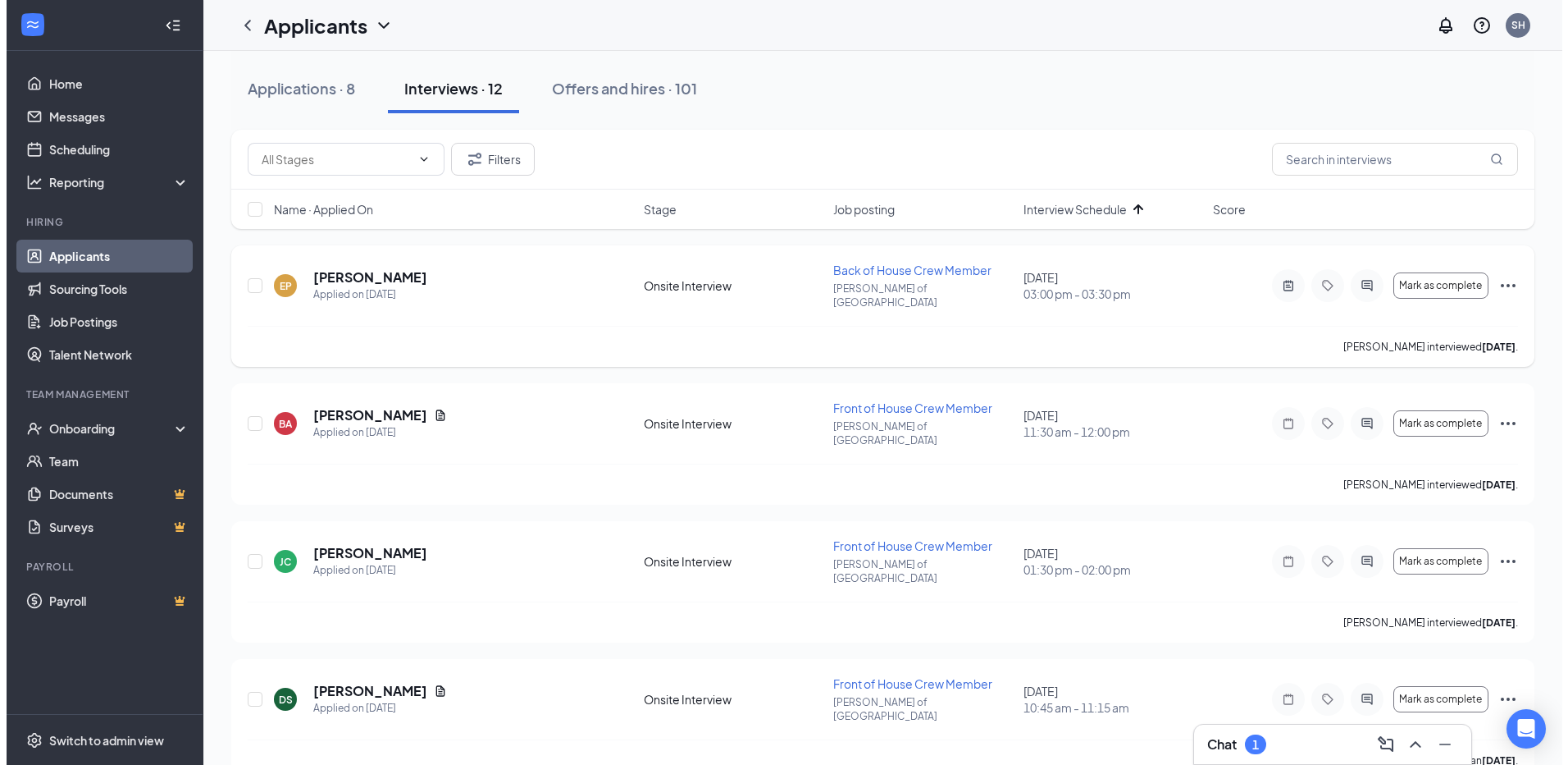
scroll to position [0, 0]
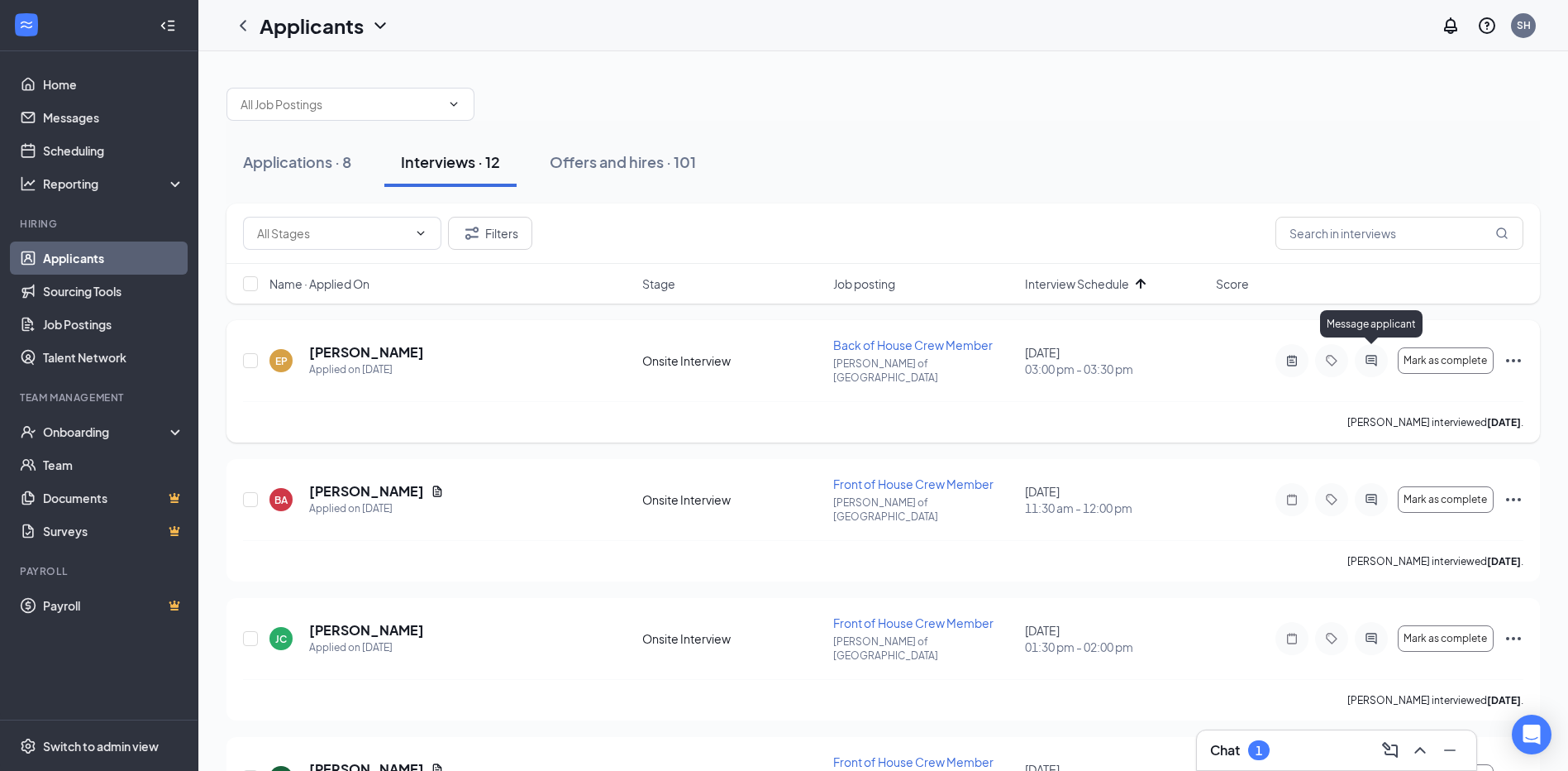
click at [1372, 355] on icon "ActiveChat" at bounding box center [1371, 360] width 11 height 11
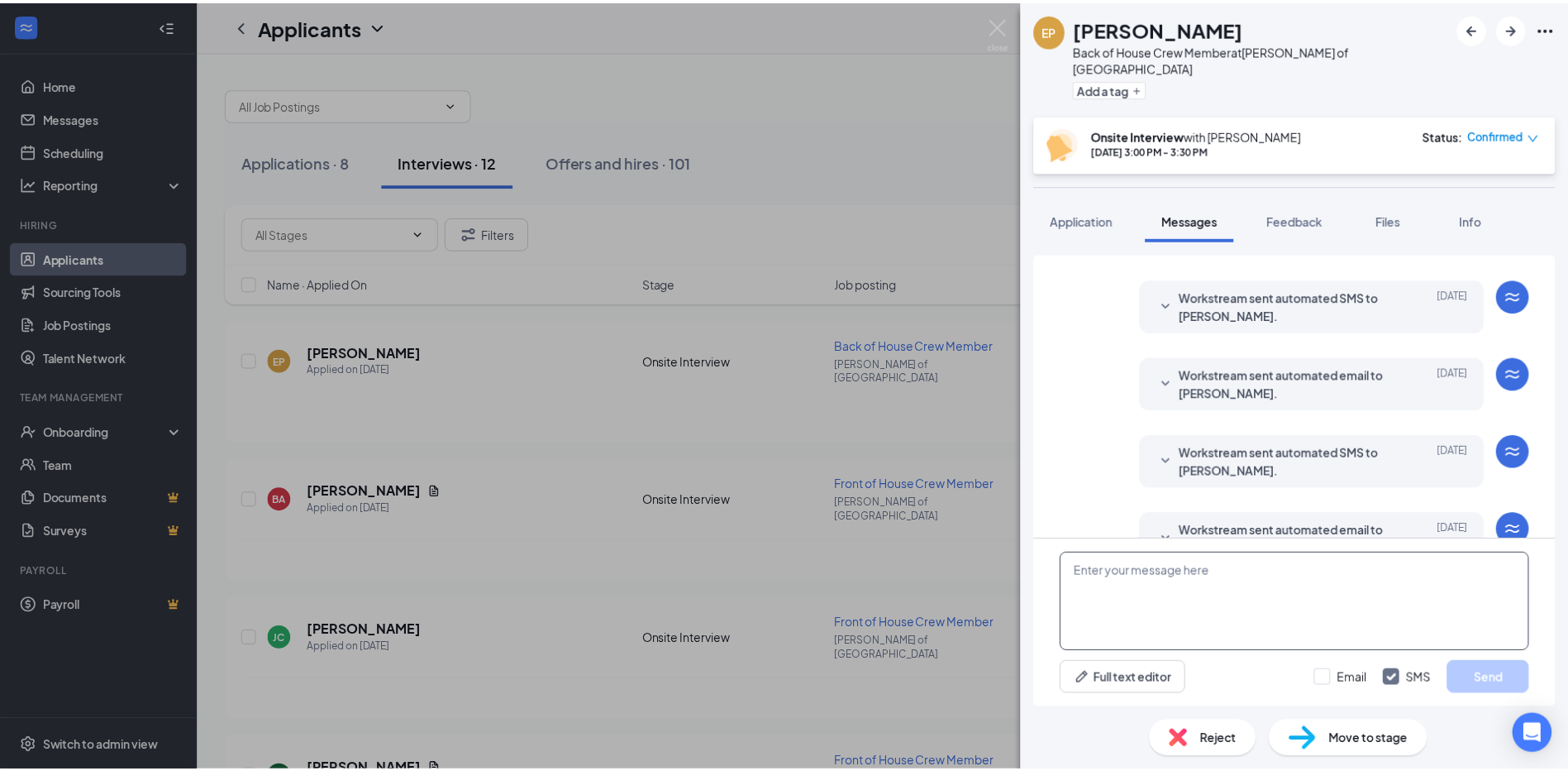
scroll to position [652, 0]
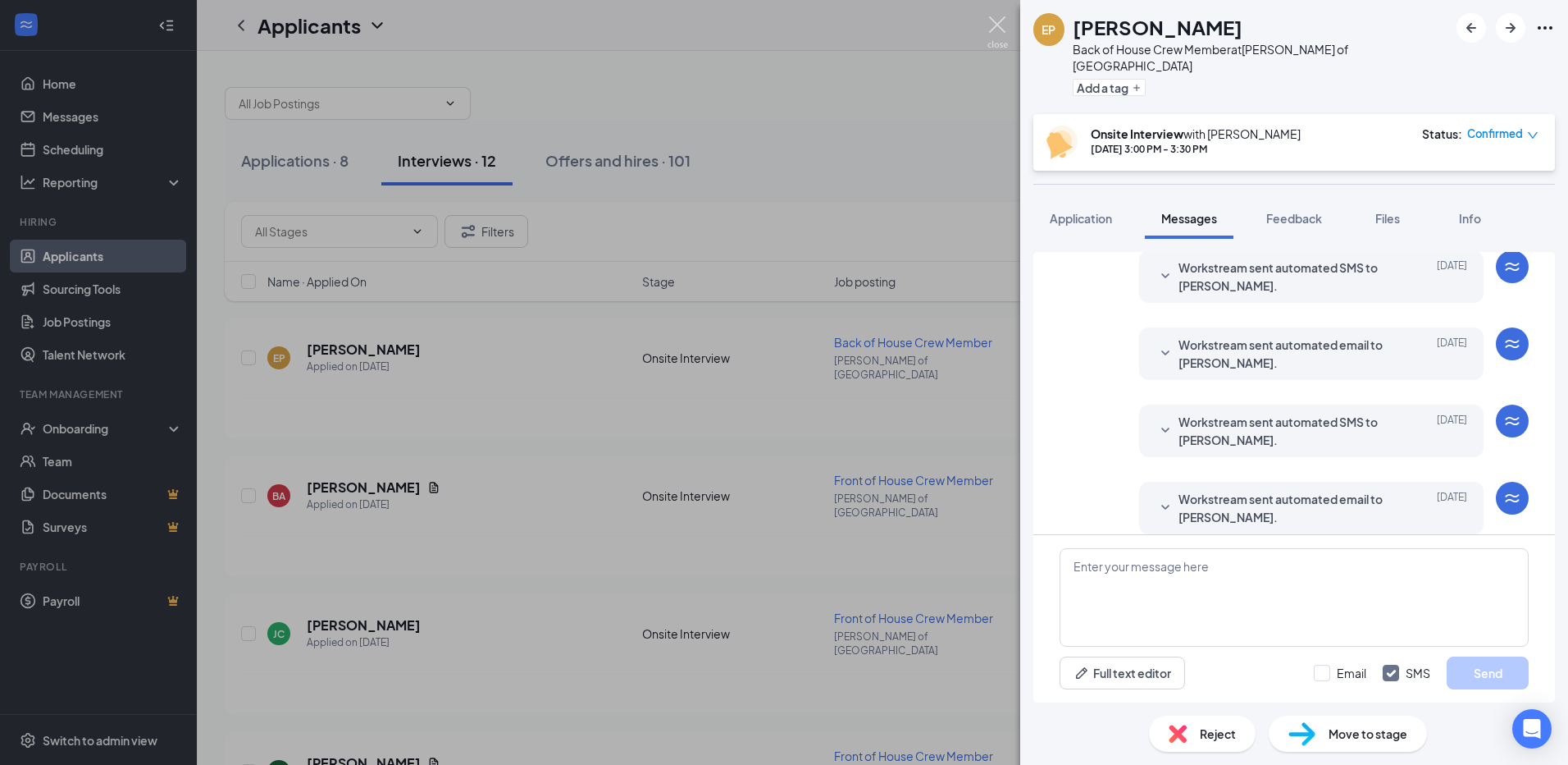
click at [999, 23] on img at bounding box center [997, 32] width 21 height 32
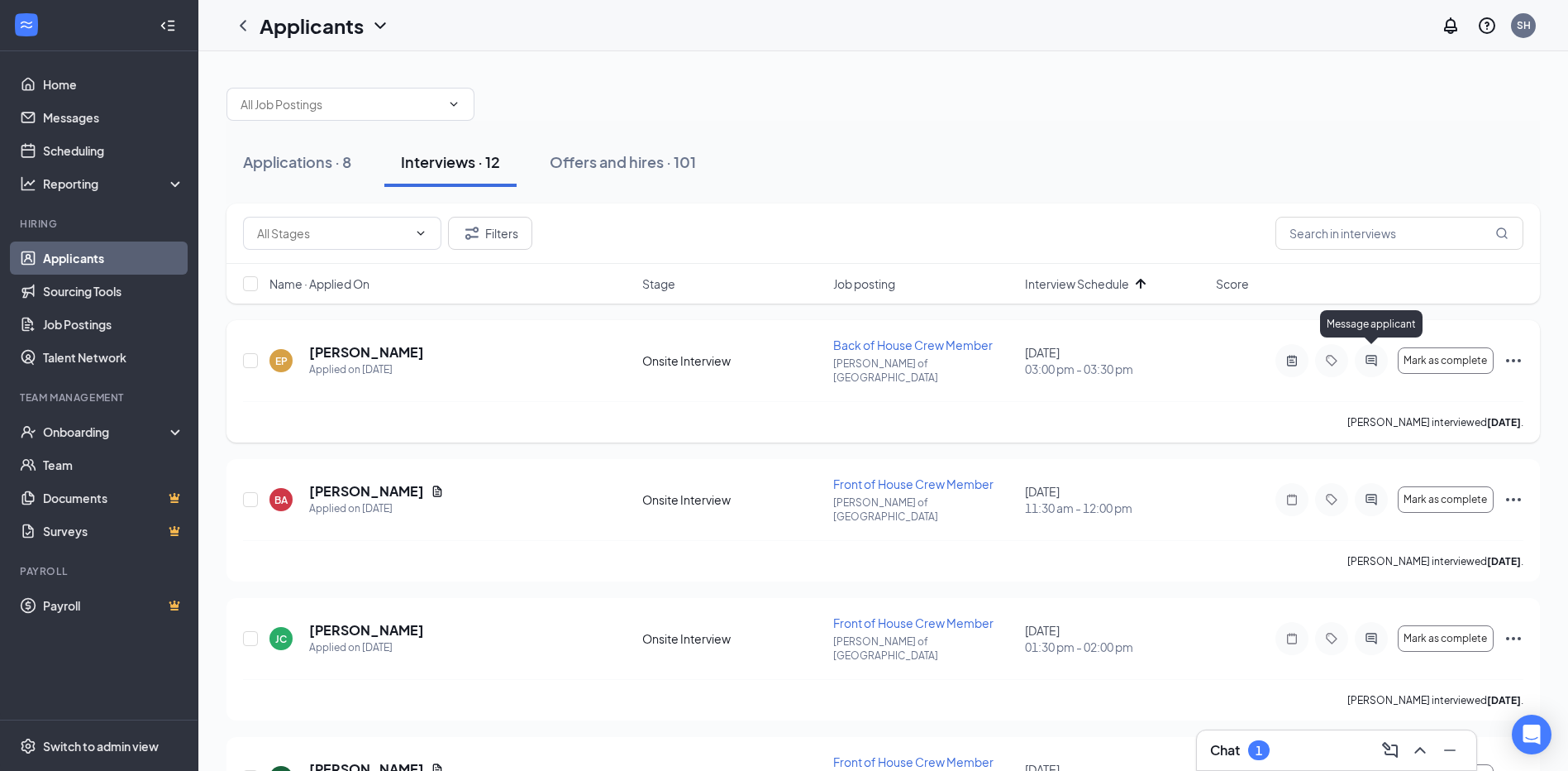
click at [1380, 356] on icon "ActiveChat" at bounding box center [1372, 360] width 20 height 13
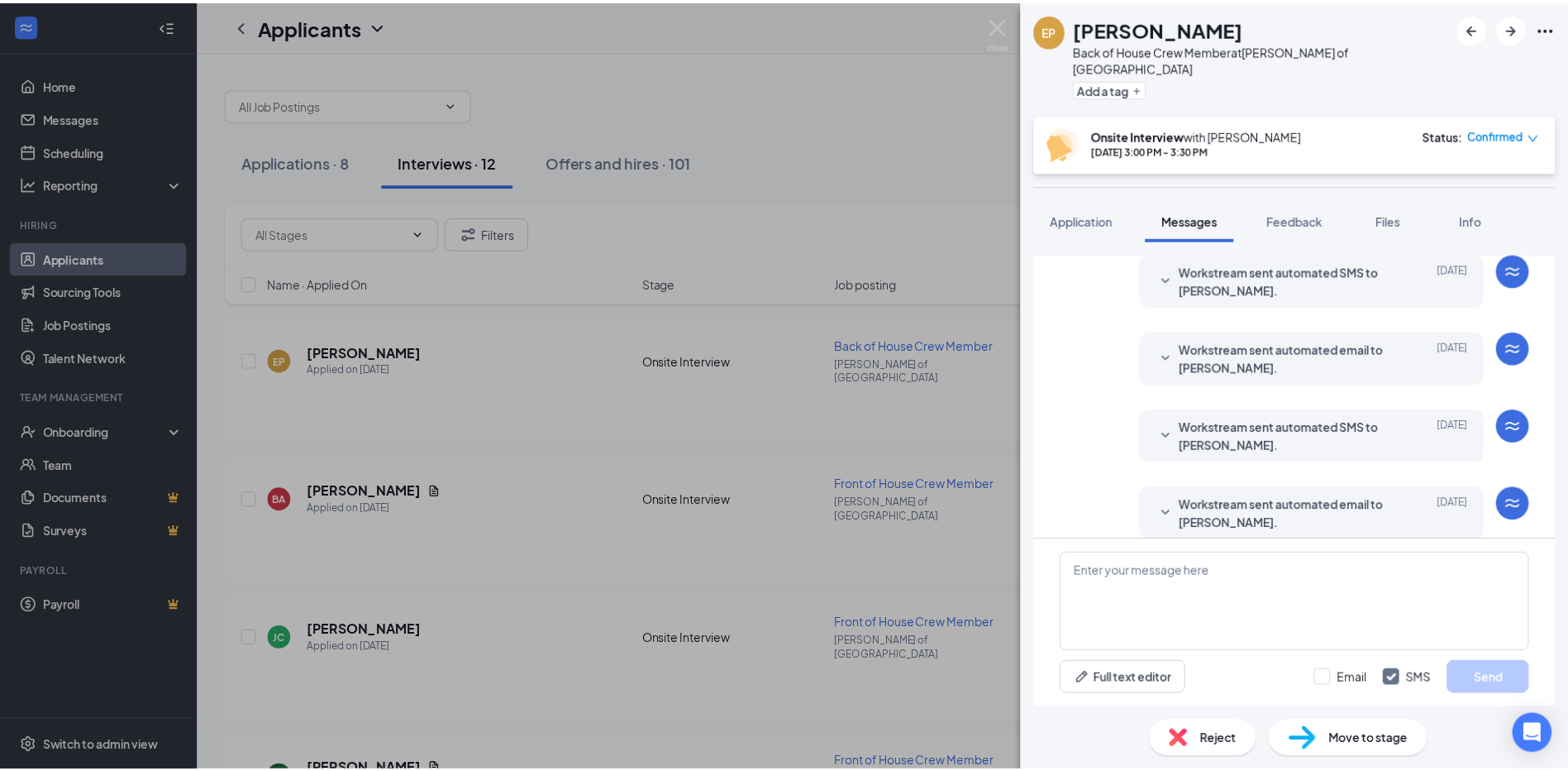
scroll to position [652, 0]
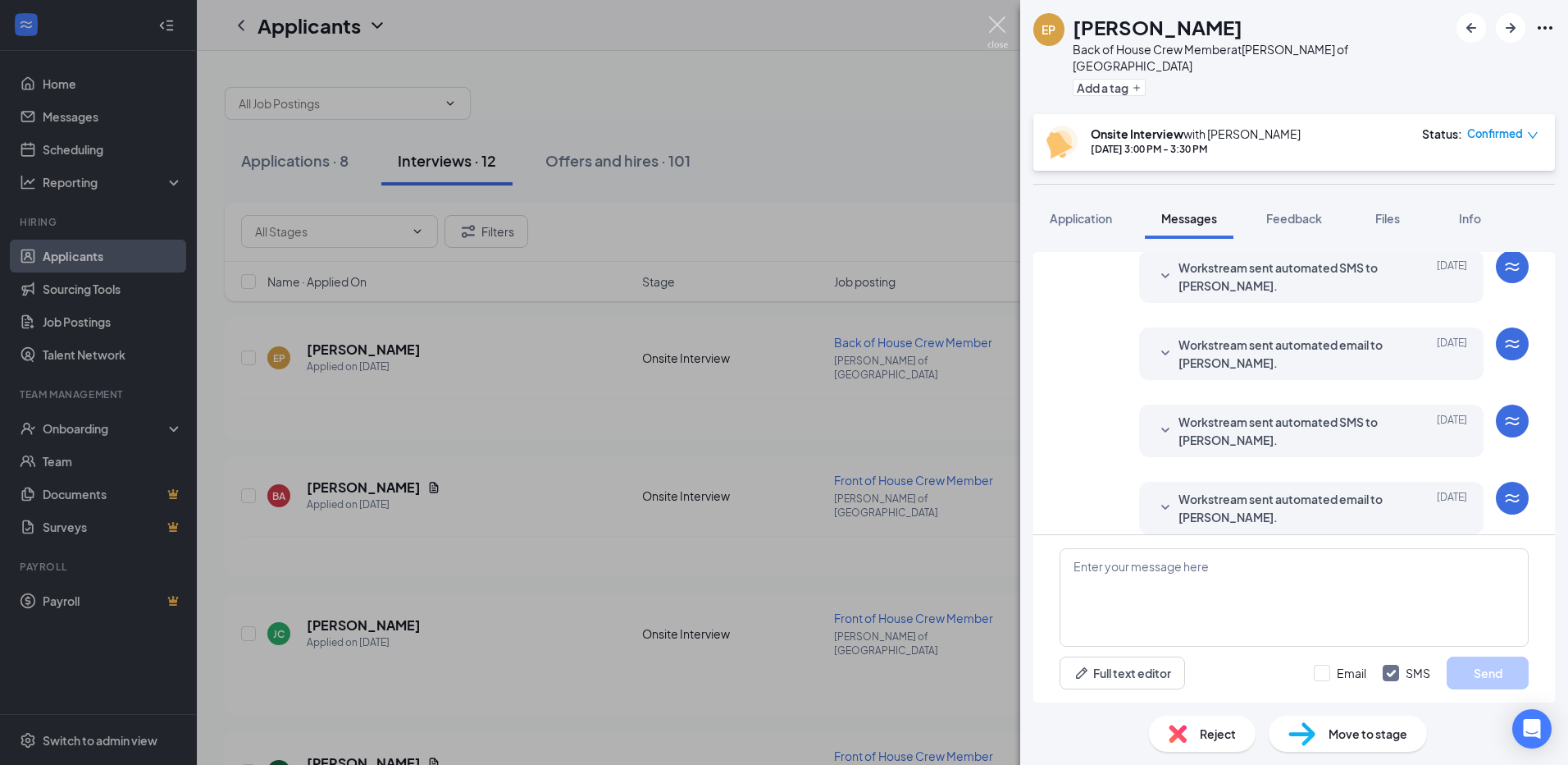
click at [1002, 37] on img at bounding box center [997, 32] width 21 height 32
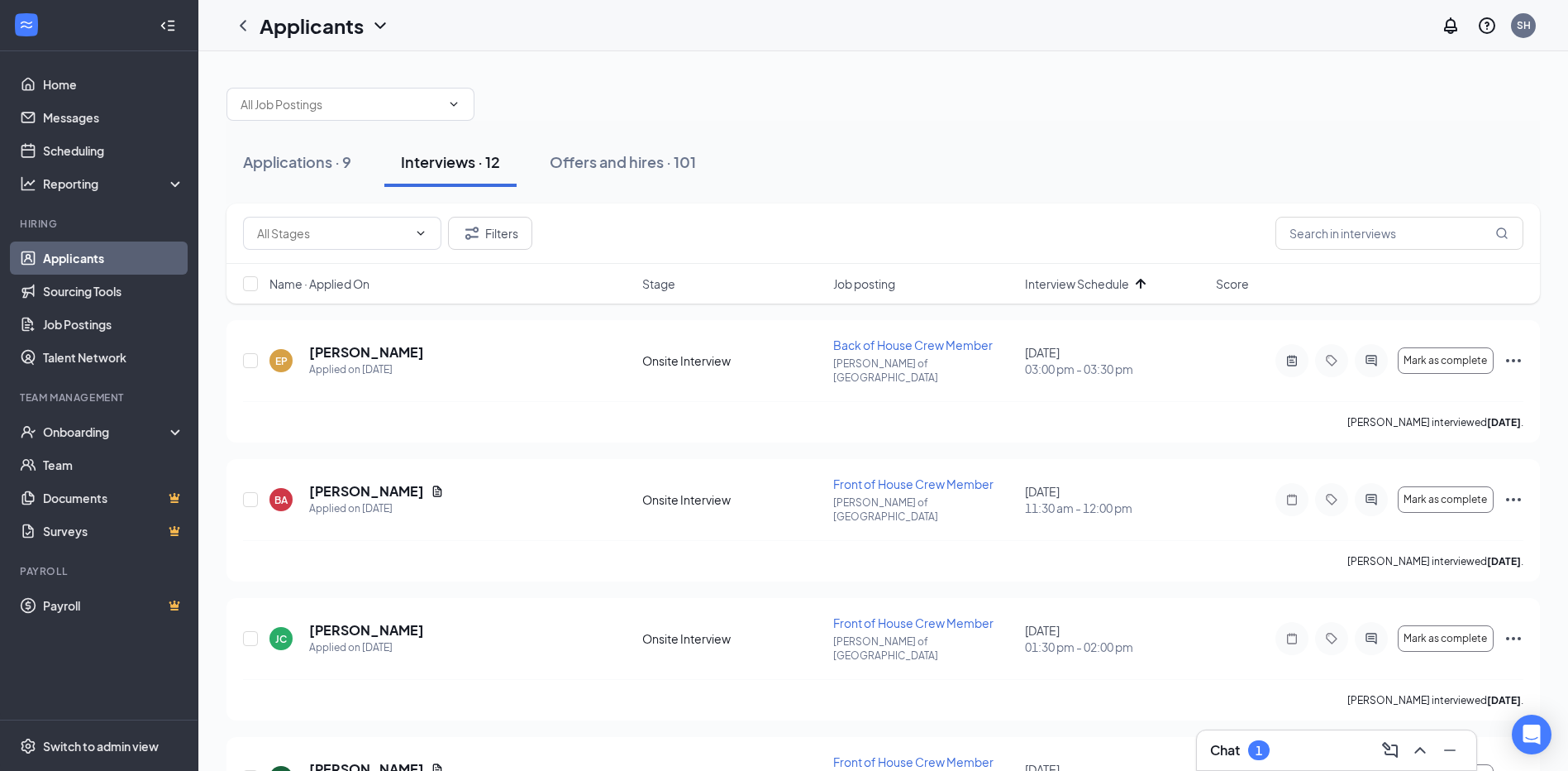
click at [1248, 747] on div "Chat 1" at bounding box center [1240, 750] width 60 height 20
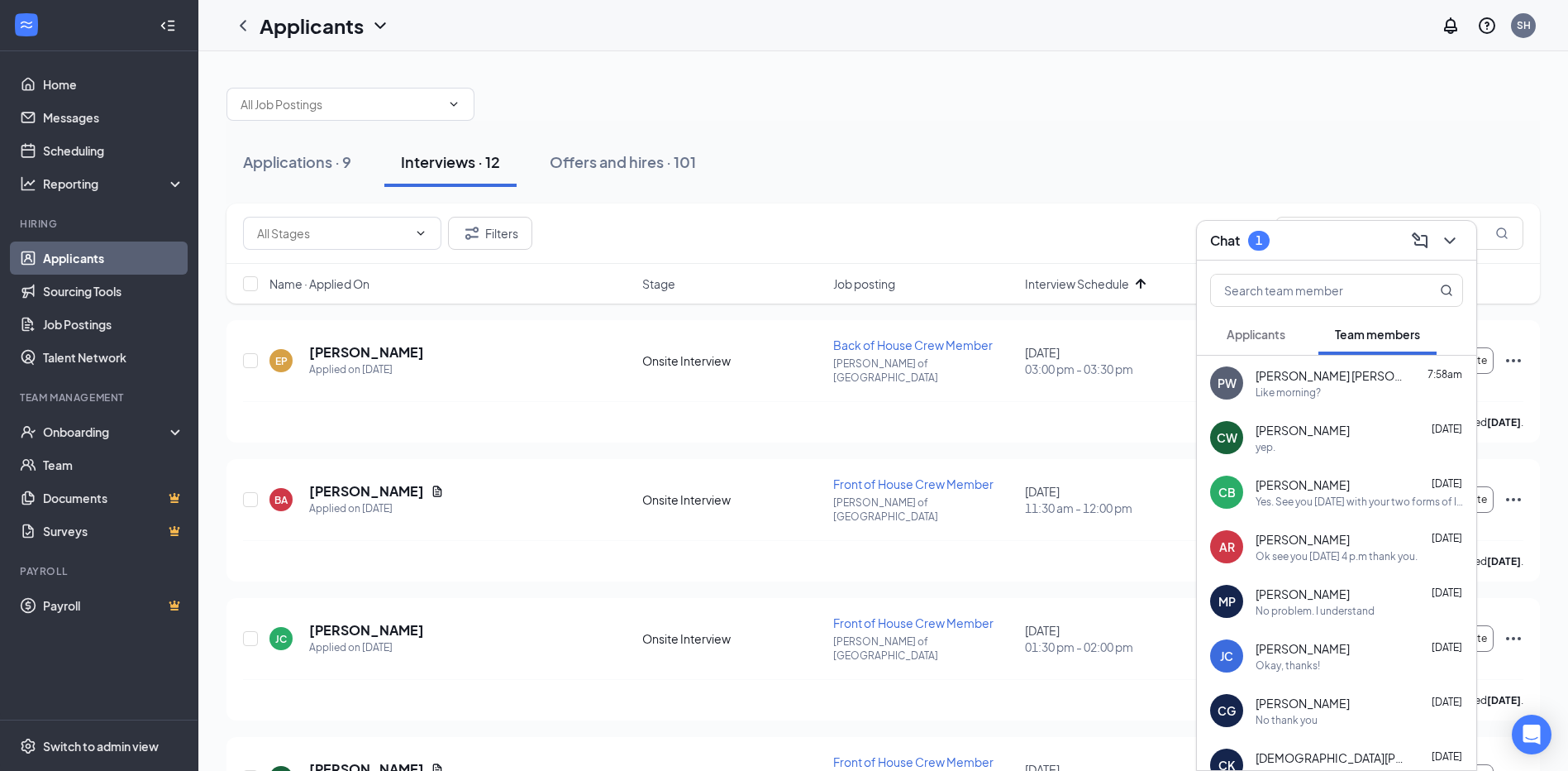
click at [1307, 375] on span "[PERSON_NAME] [PERSON_NAME]" at bounding box center [1330, 375] width 149 height 17
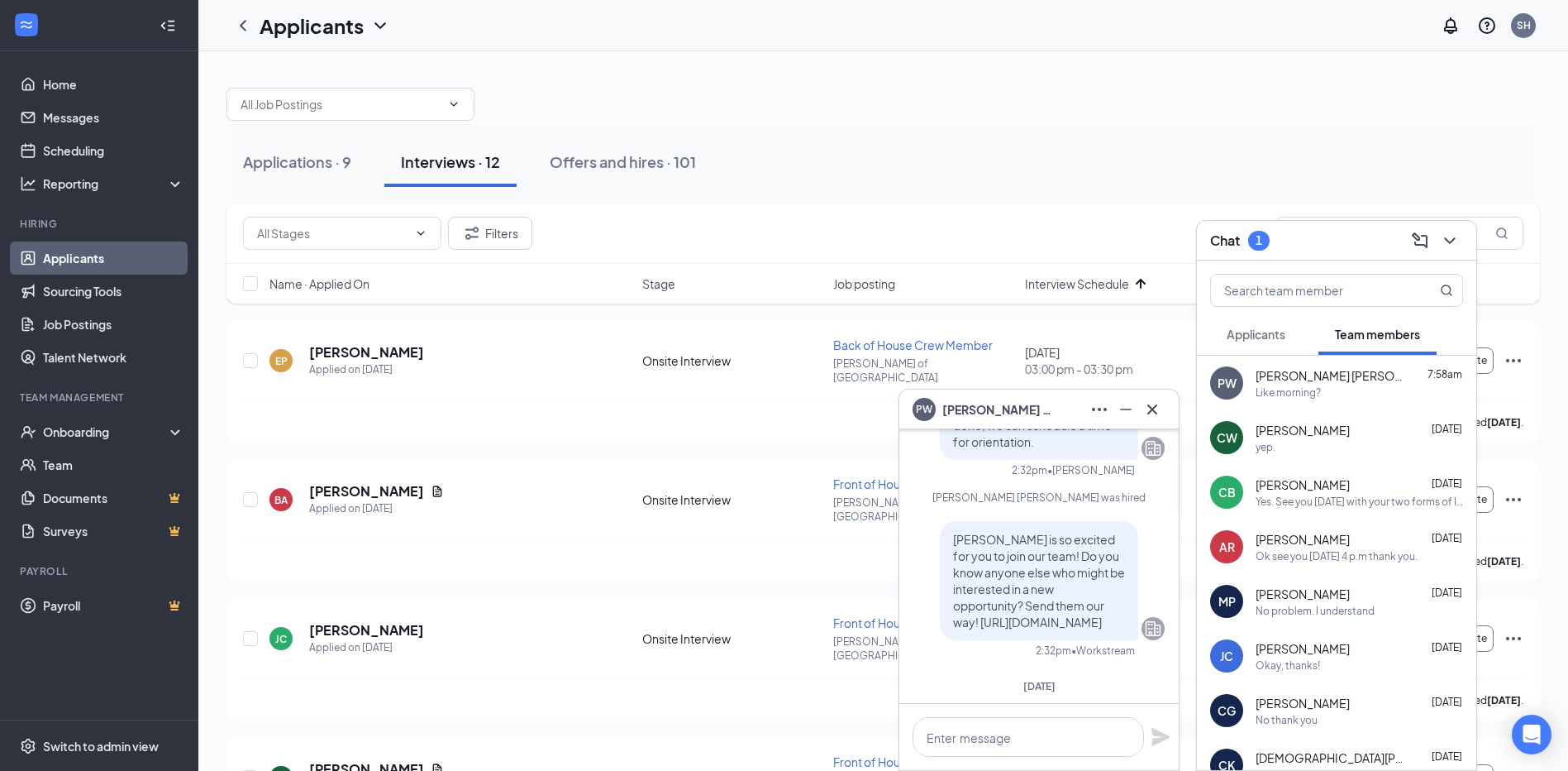
scroll to position [-744, 0]
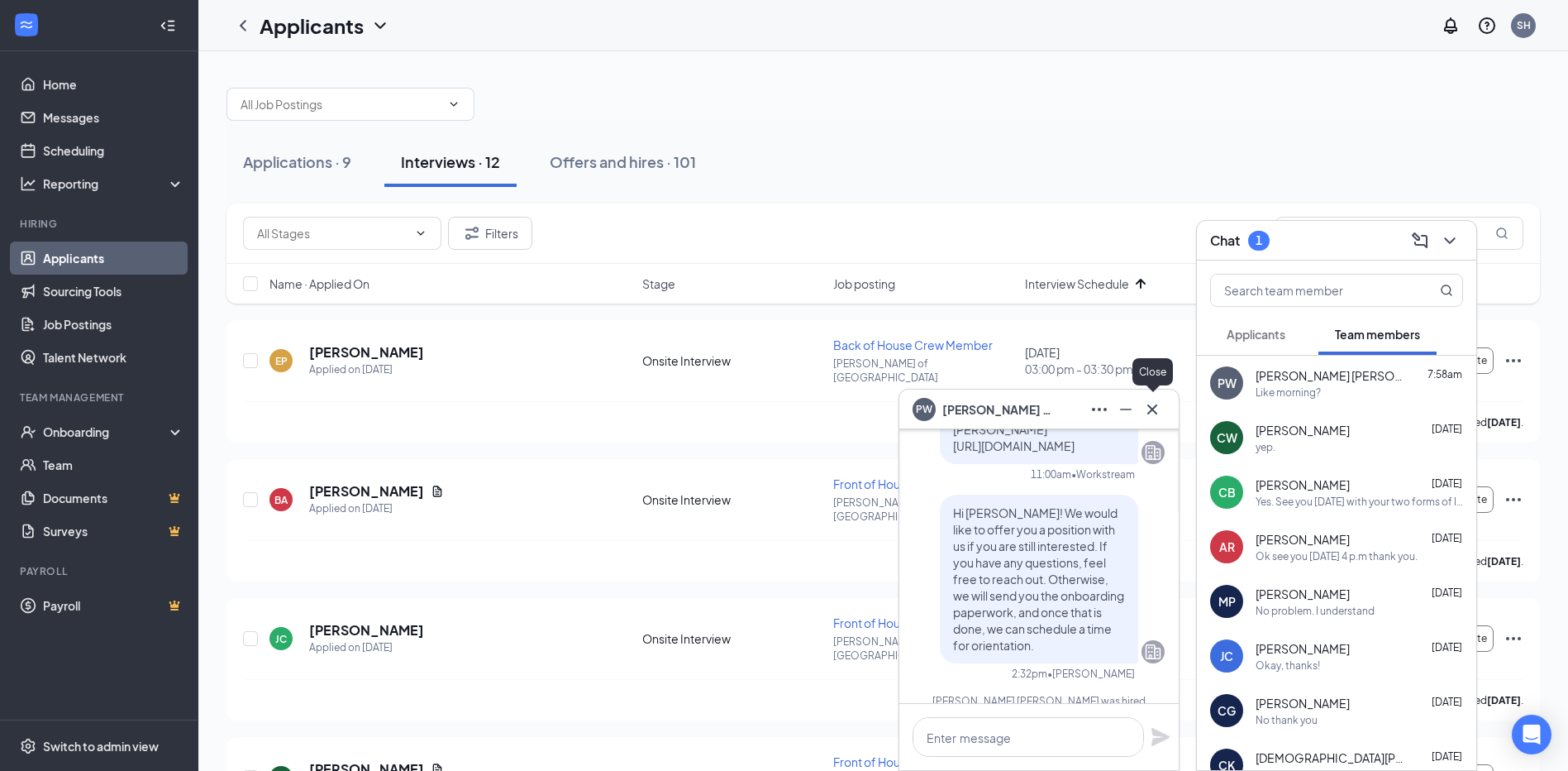
click at [1148, 410] on icon "Cross" at bounding box center [1152, 410] width 20 height 20
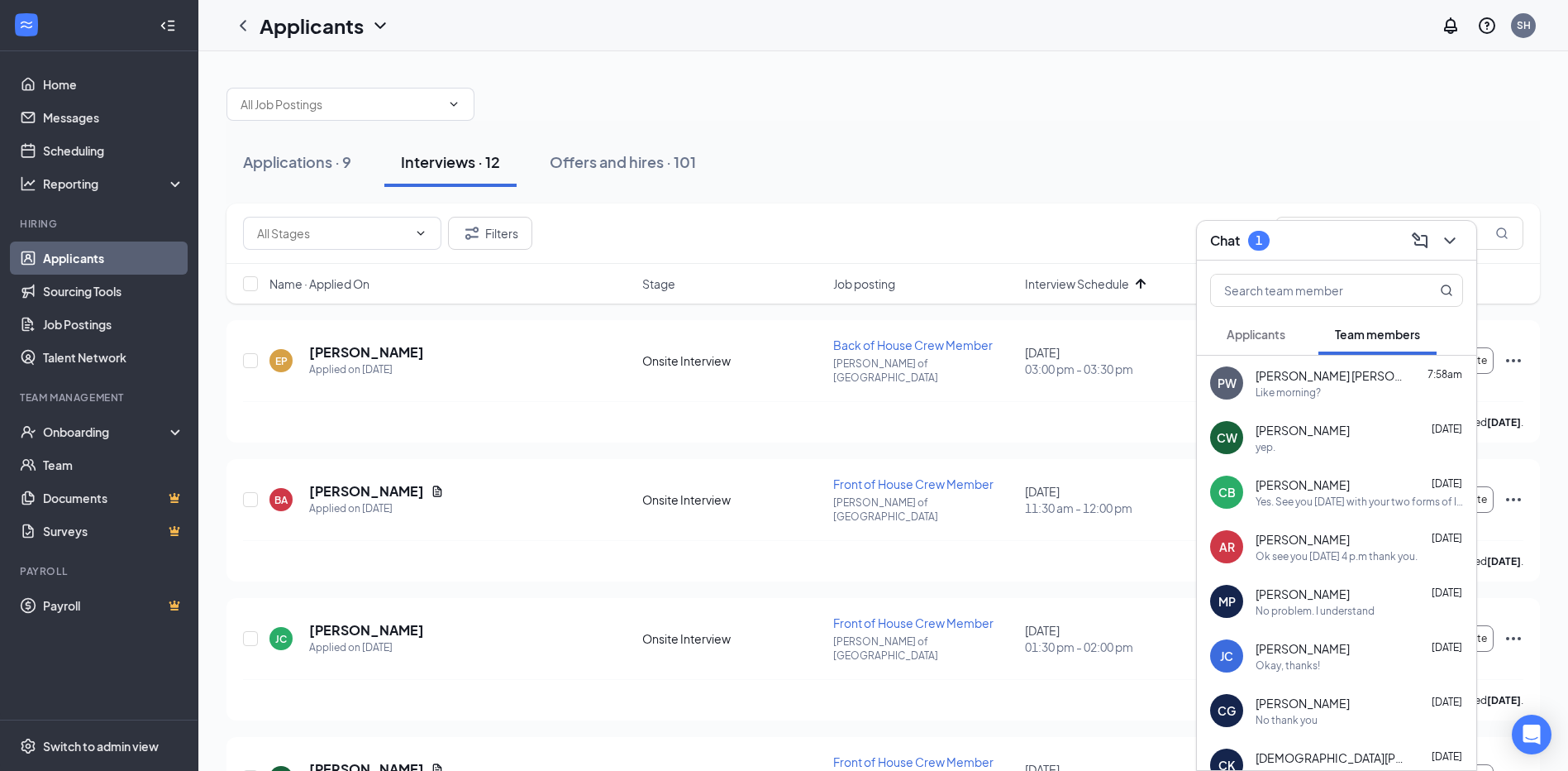
click at [1343, 603] on div "No problem. I understand" at bounding box center [1315, 610] width 119 height 14
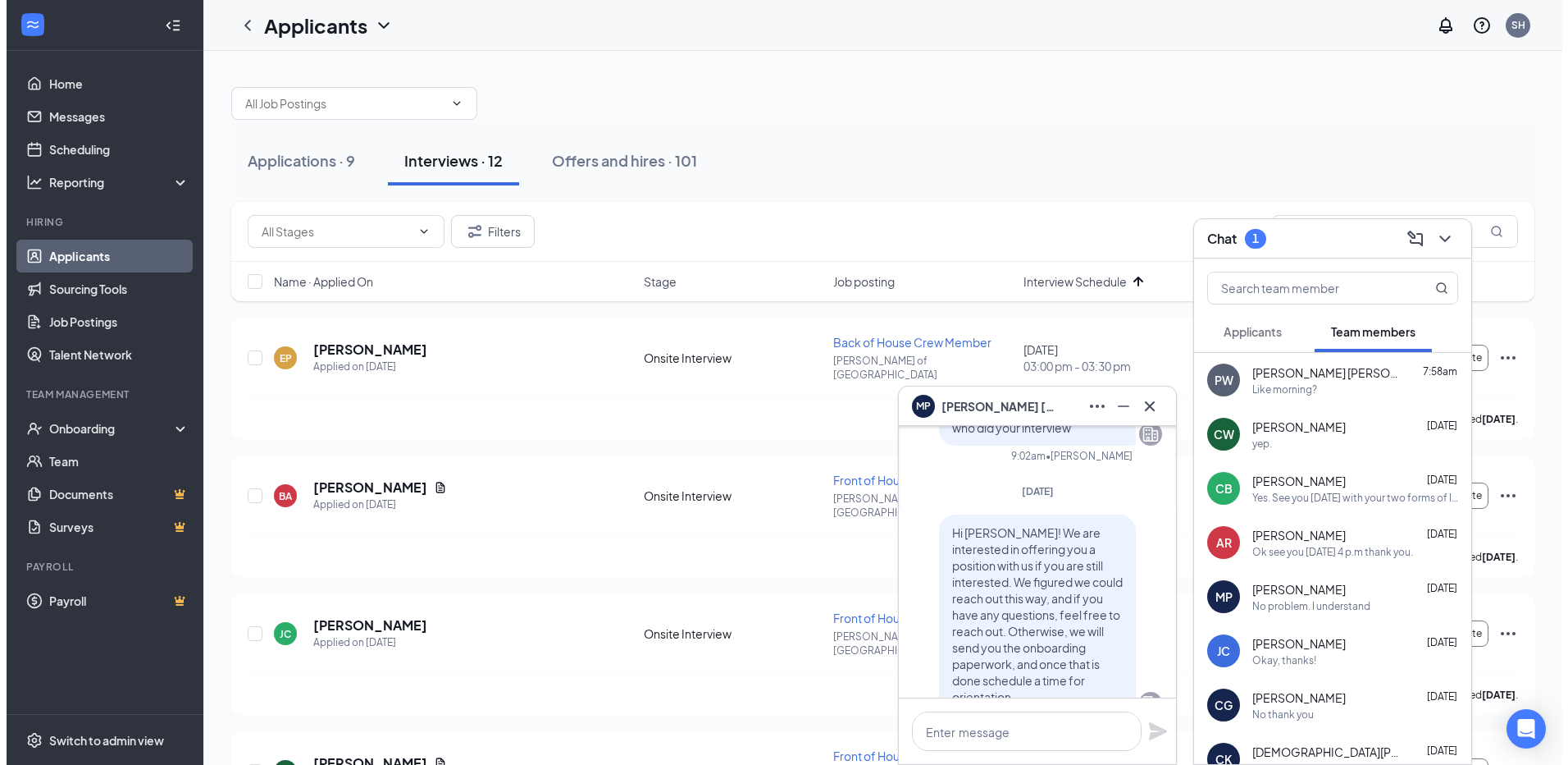
scroll to position [-2592, 0]
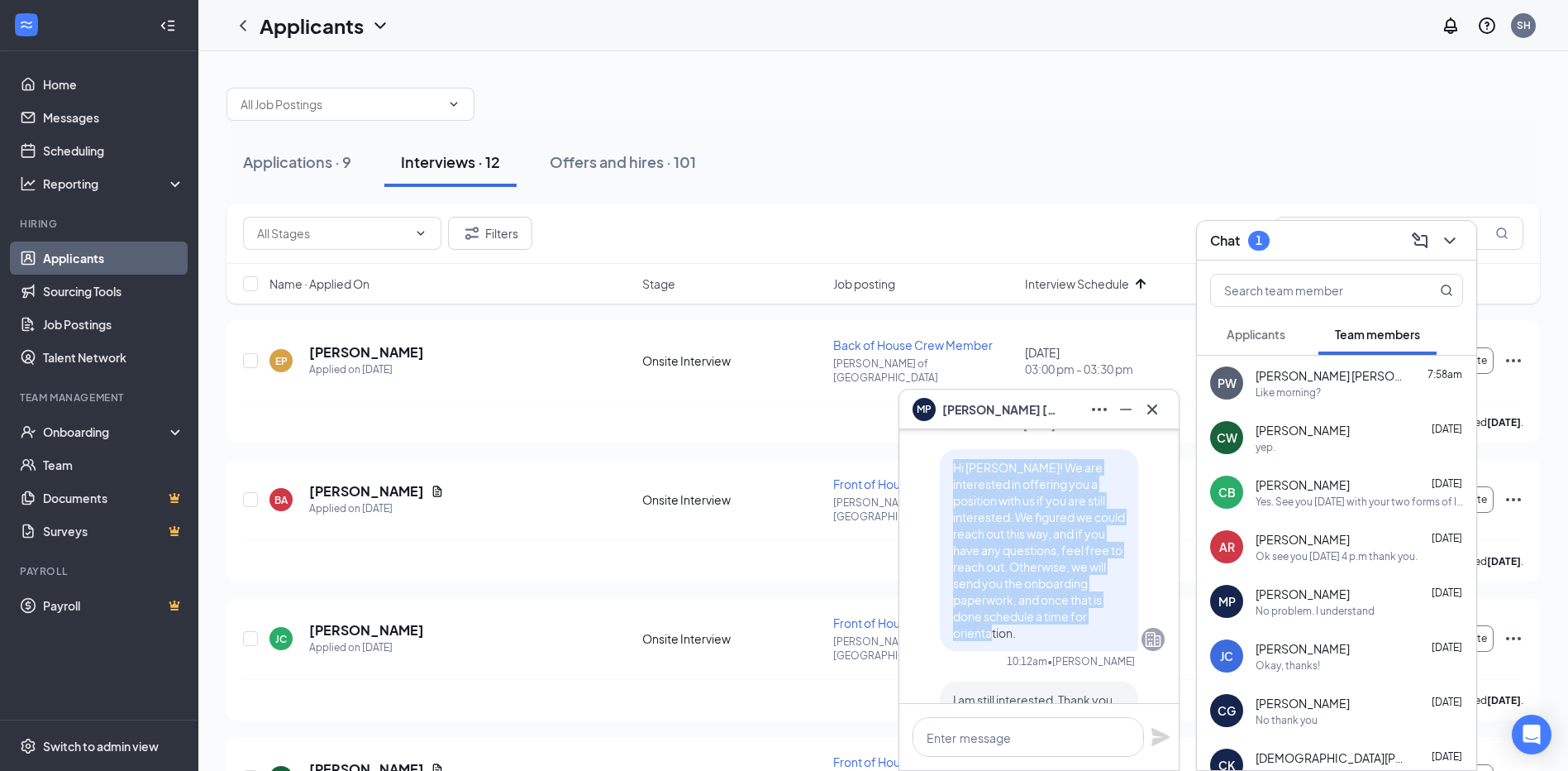
drag, startPoint x: 1020, startPoint y: 619, endPoint x: 931, endPoint y: 450, distance: 191.0
click at [940, 450] on div "Hi [PERSON_NAME]! We are interested in offering you a position with us if you a…" at bounding box center [1039, 550] width 198 height 201
drag, startPoint x: 931, startPoint y: 450, endPoint x: 975, endPoint y: 474, distance: 50.1
copy span "Hi [PERSON_NAME]! We are interested in offering you a position with us if you a…"
click at [1158, 408] on icon "Cross" at bounding box center [1152, 410] width 20 height 20
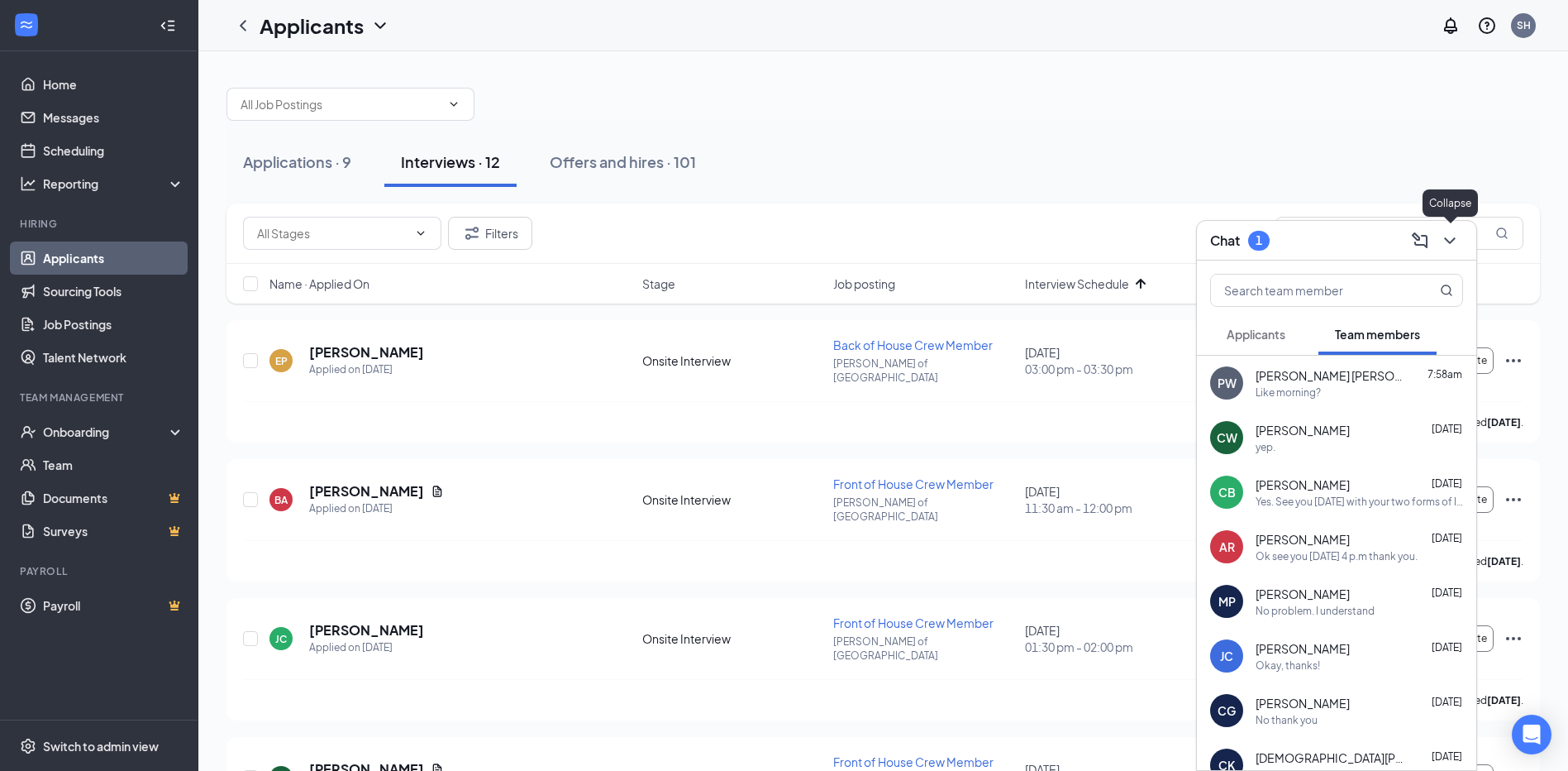
click at [1448, 244] on icon "ChevronDown" at bounding box center [1450, 241] width 20 height 20
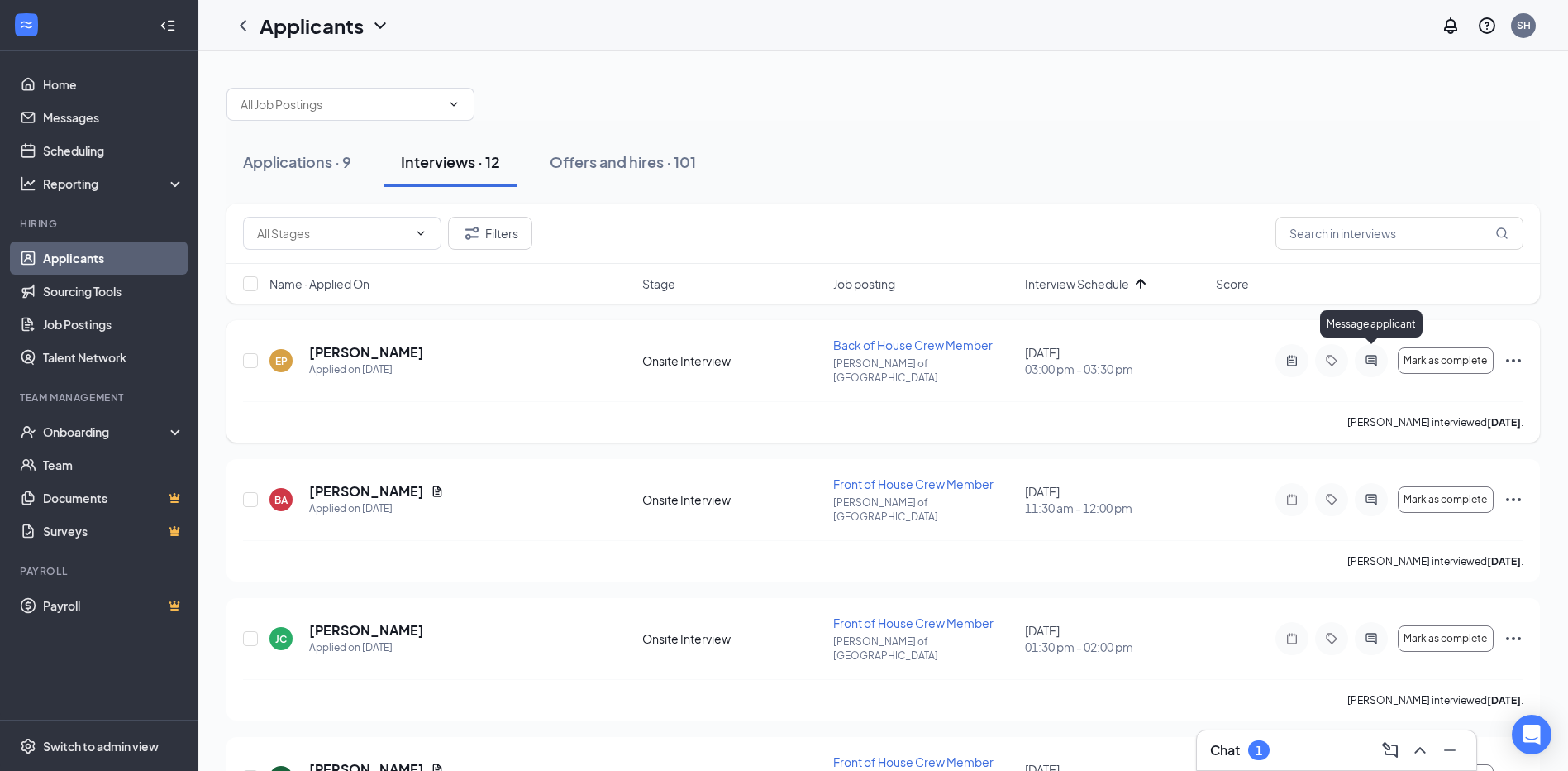
click at [1375, 355] on icon "ActiveChat" at bounding box center [1372, 360] width 20 height 13
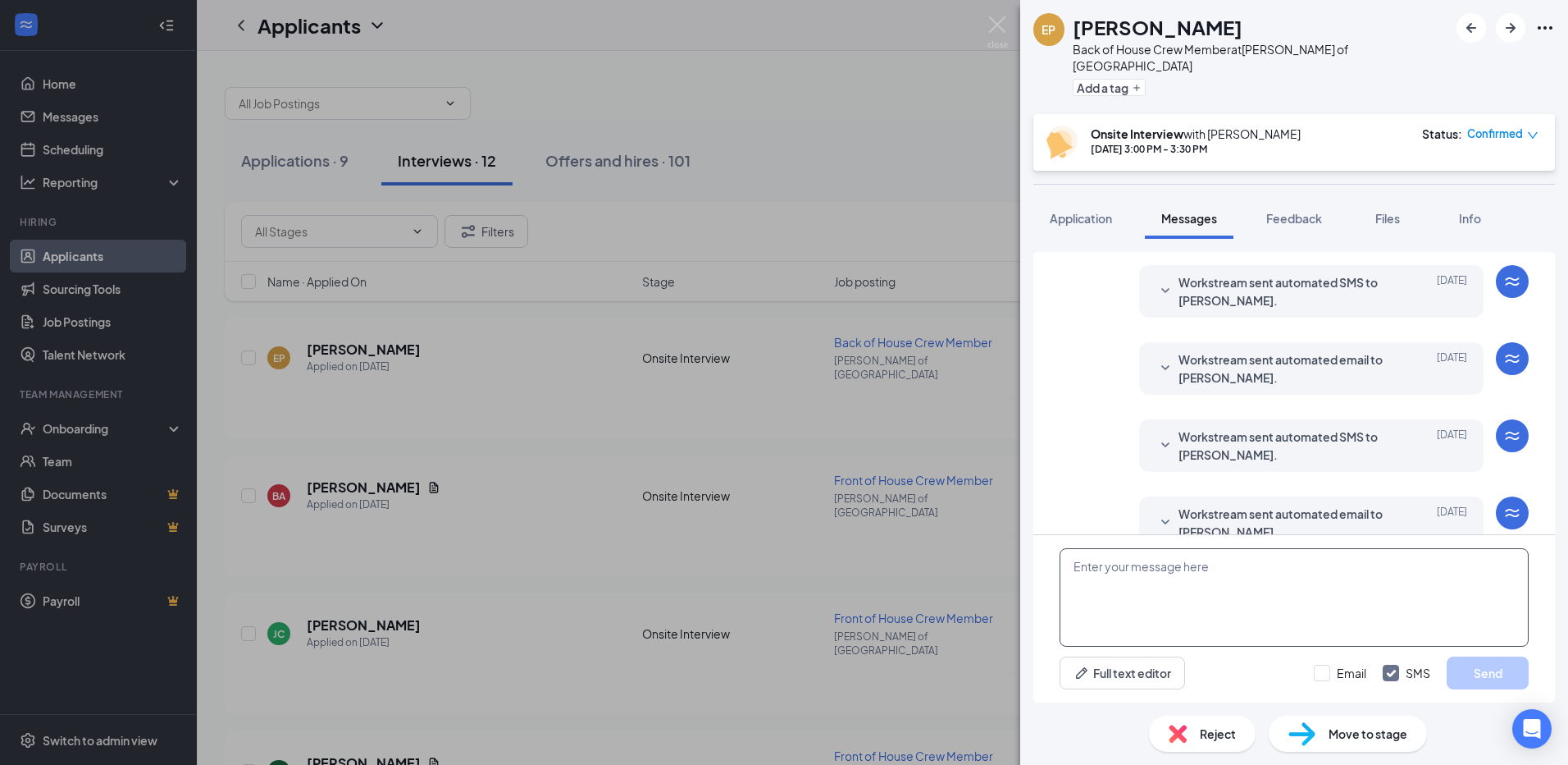
scroll to position [647, 0]
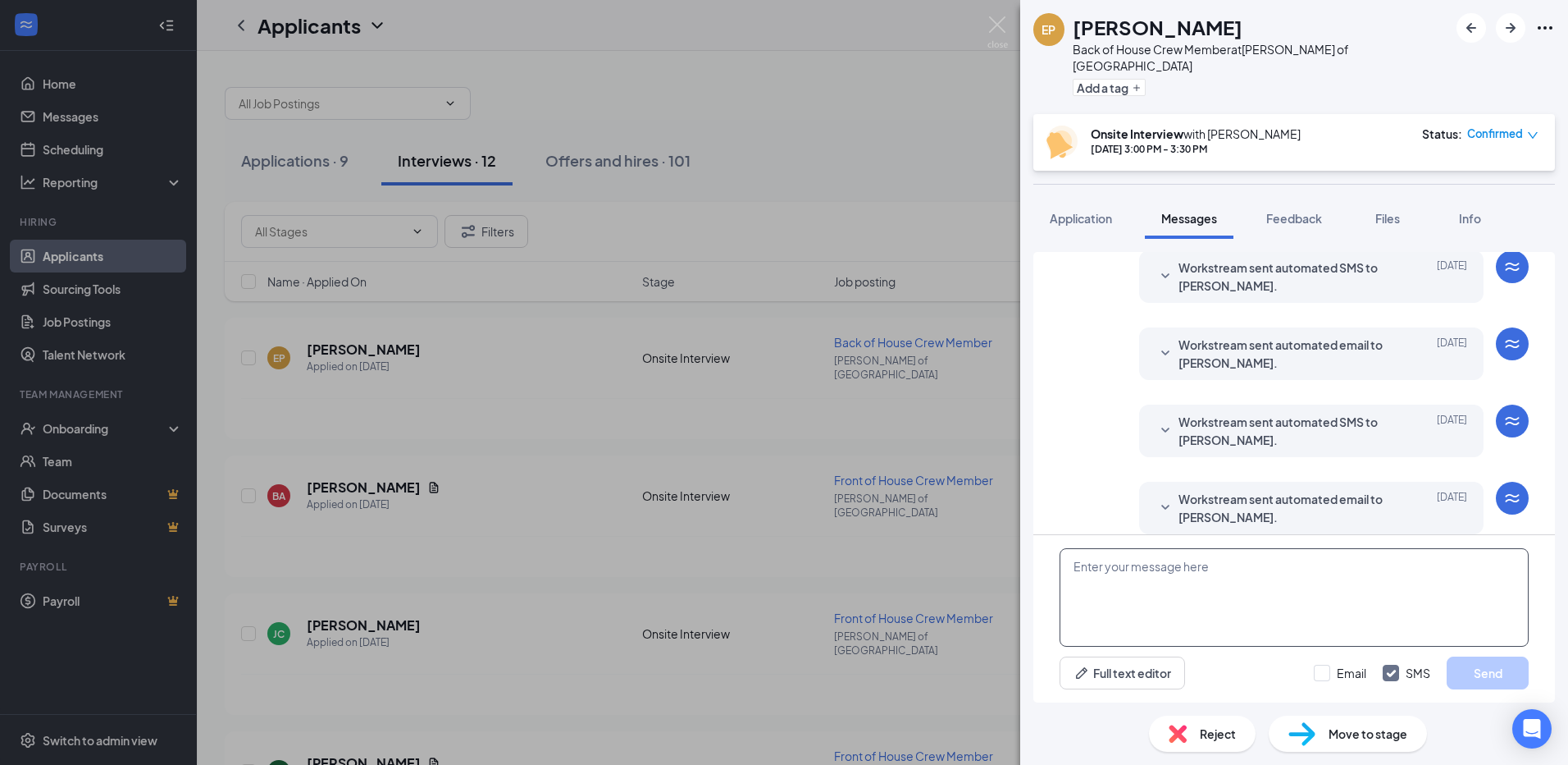
click at [1138, 565] on textarea at bounding box center [1294, 598] width 470 height 98
paste textarea "Hi [PERSON_NAME]! We are interested in offering you a position with us if you a…"
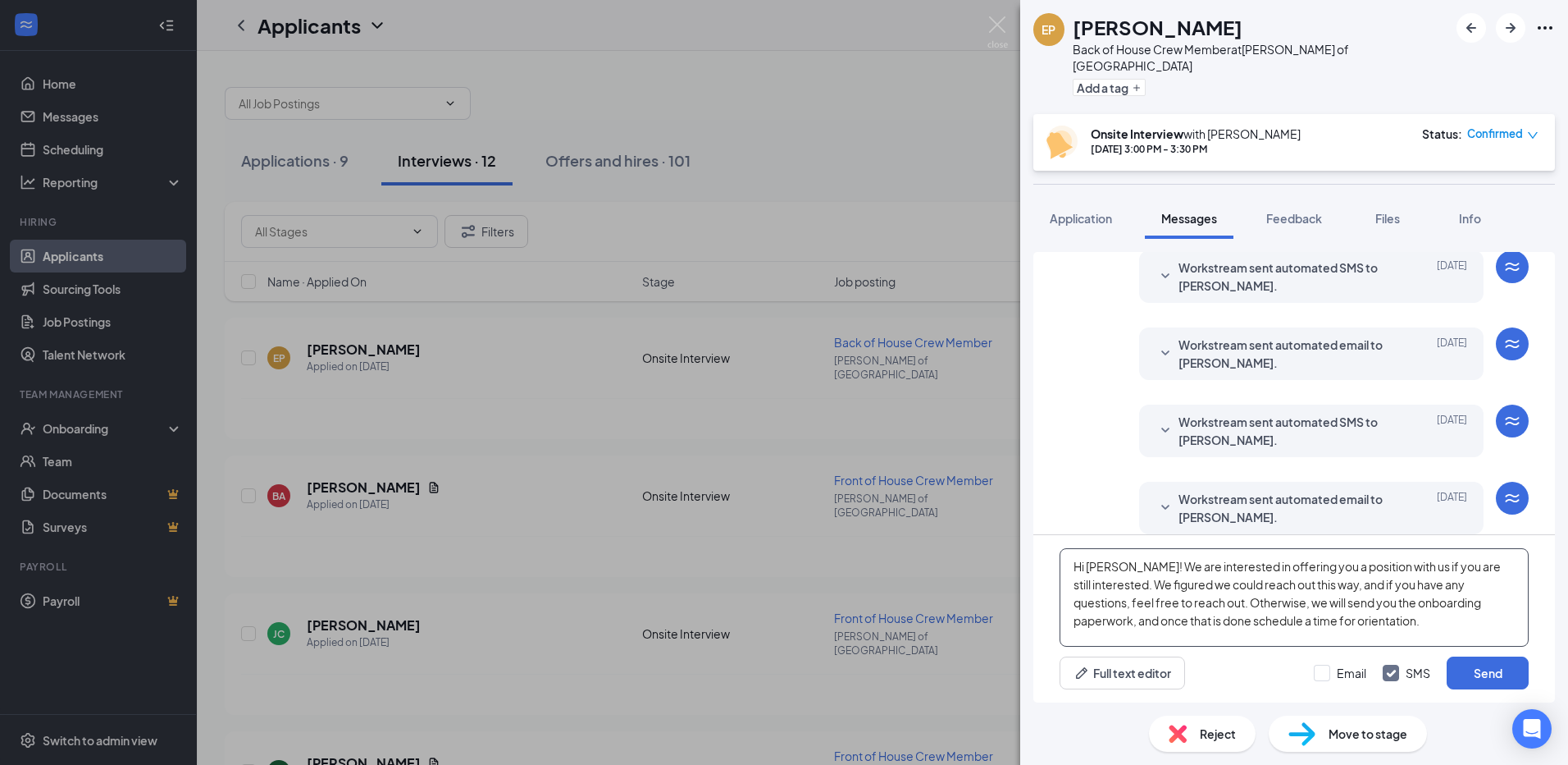
drag, startPoint x: 1130, startPoint y: 569, endPoint x: 1218, endPoint y: 594, distance: 91.5
click at [1130, 570] on textarea "Hi [PERSON_NAME]! We are interested in offering you a position with us if you a…" at bounding box center [1294, 598] width 470 height 98
click at [1207, 568] on textarea "Hi [PERSON_NAME]! We are interested in offering you a position with us if you a…" at bounding box center [1294, 598] width 470 height 98
type textarea "Hi [PERSON_NAME]! We are wanting to offer you a position with us if you are sti…"
click at [1511, 669] on button "Send" at bounding box center [1487, 672] width 82 height 32
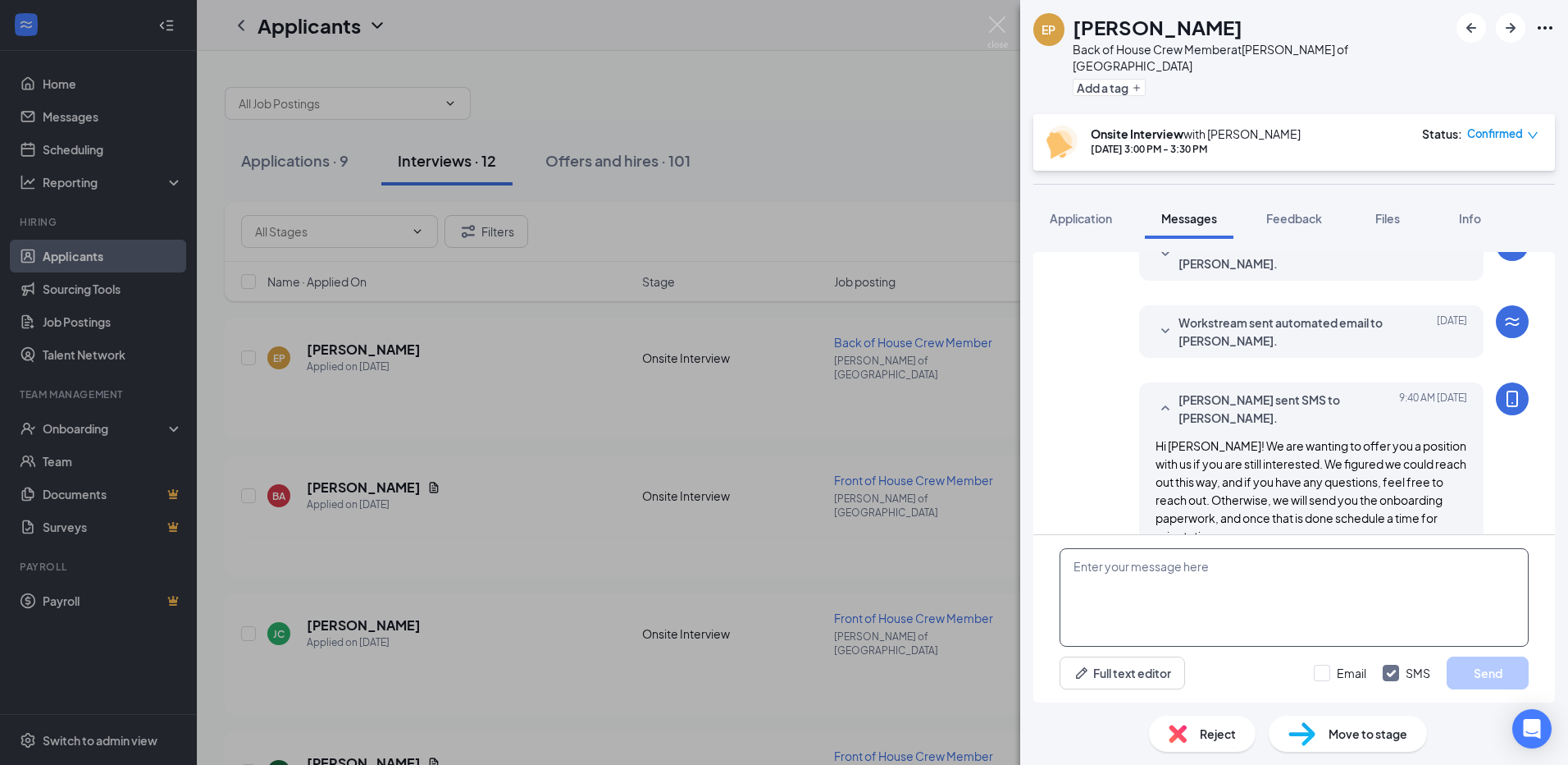
scroll to position [824, 0]
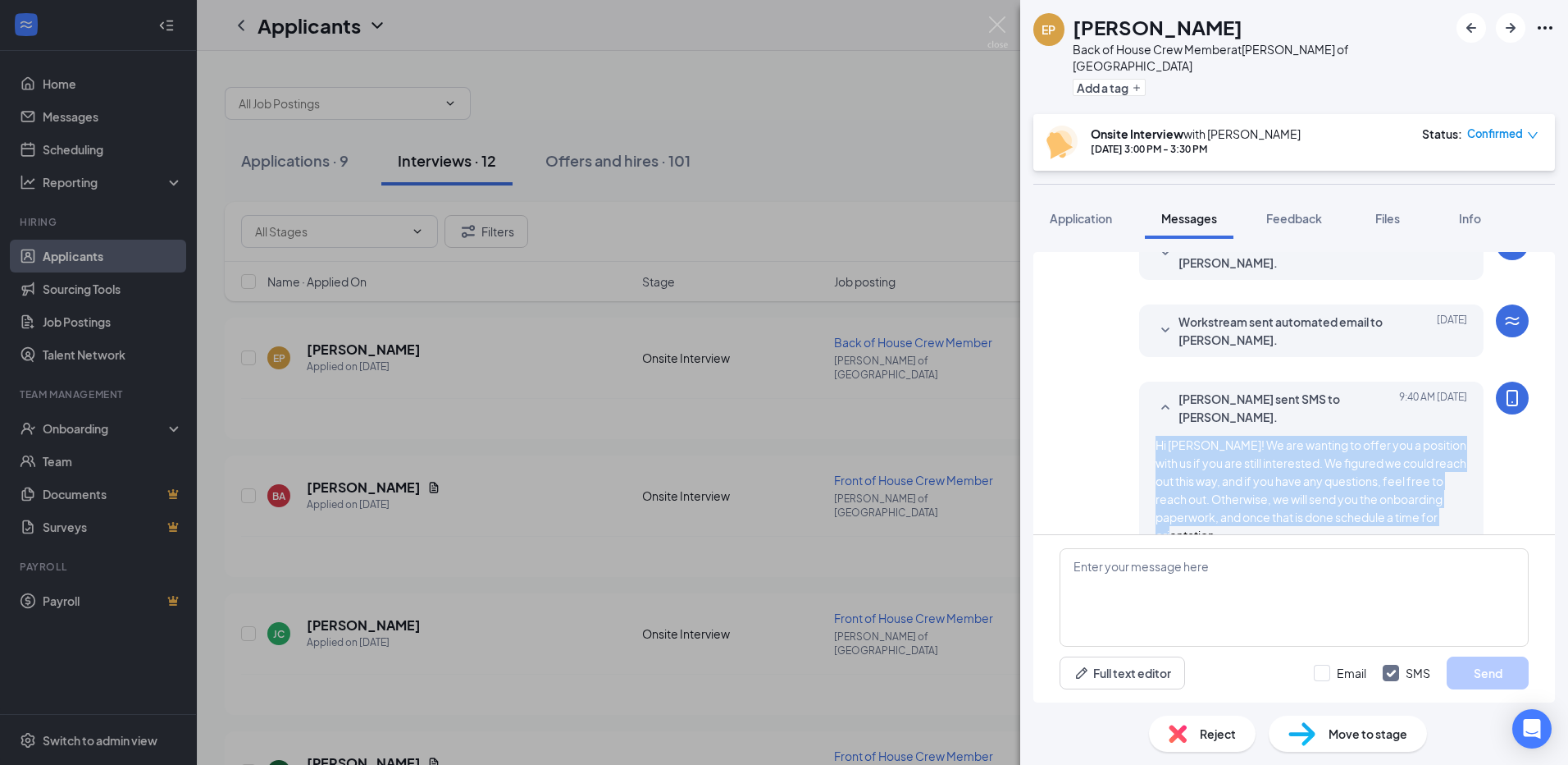
drag, startPoint x: 1445, startPoint y: 500, endPoint x: 1141, endPoint y: 425, distance: 313.1
click at [1141, 425] on div "[PERSON_NAME] sent SMS to [PERSON_NAME]. [DATE] 9:40 AM Hi [PERSON_NAME]! We ar…" at bounding box center [1312, 467] width 345 height 170
drag, startPoint x: 1141, startPoint y: 425, endPoint x: 1195, endPoint y: 451, distance: 59.9
copy span "Hi [PERSON_NAME]! We are wanting to offer you a position with us if you are sti…"
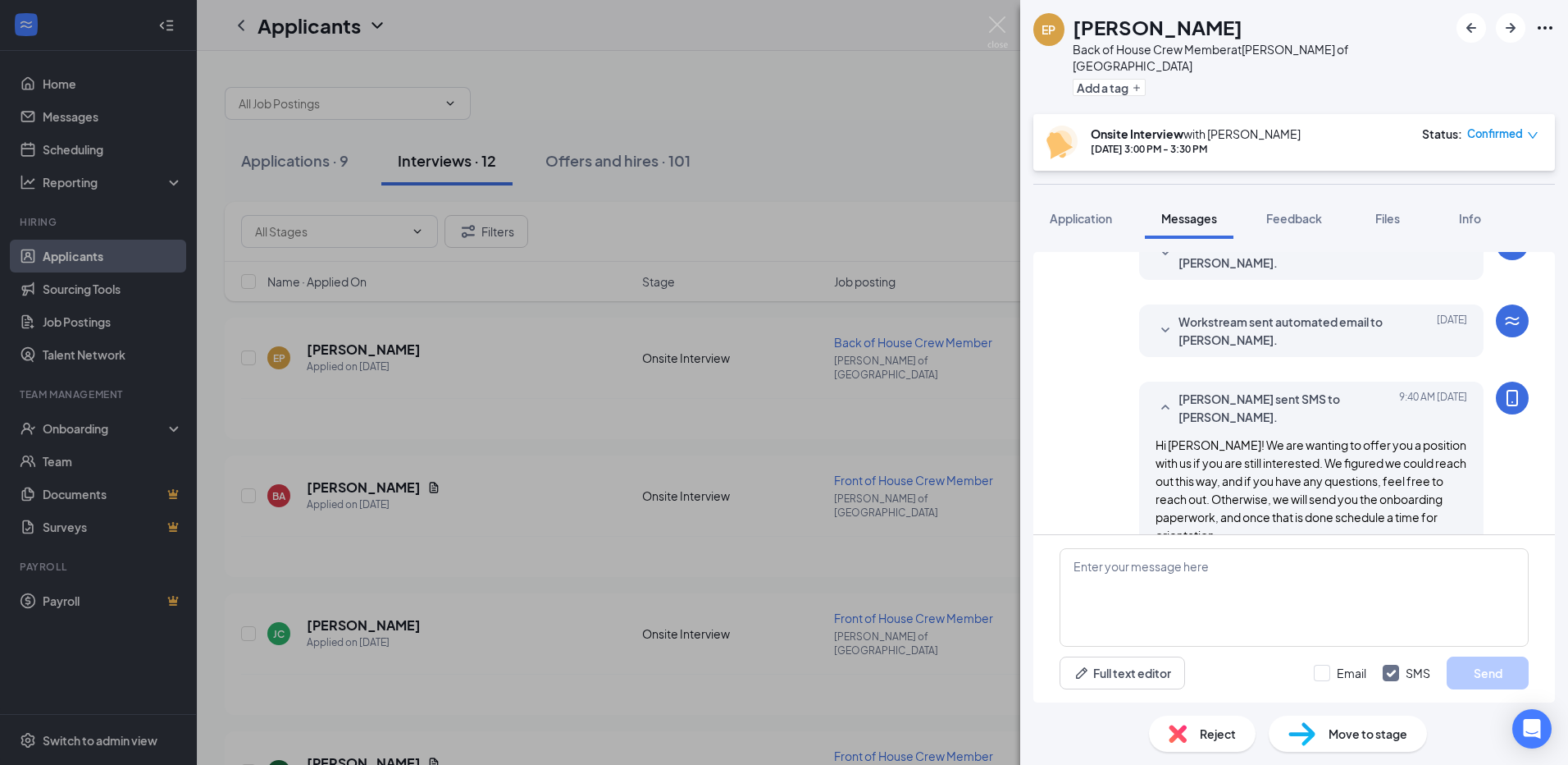
drag, startPoint x: 975, startPoint y: 25, endPoint x: 967, endPoint y: 21, distance: 8.9
click at [969, 21] on div "EP [PERSON_NAME] Back of House Crew Member at [GEOGRAPHIC_DATA][PERSON_NAME] of…" at bounding box center [784, 382] width 1568 height 765
click at [997, 28] on img at bounding box center [997, 32] width 21 height 32
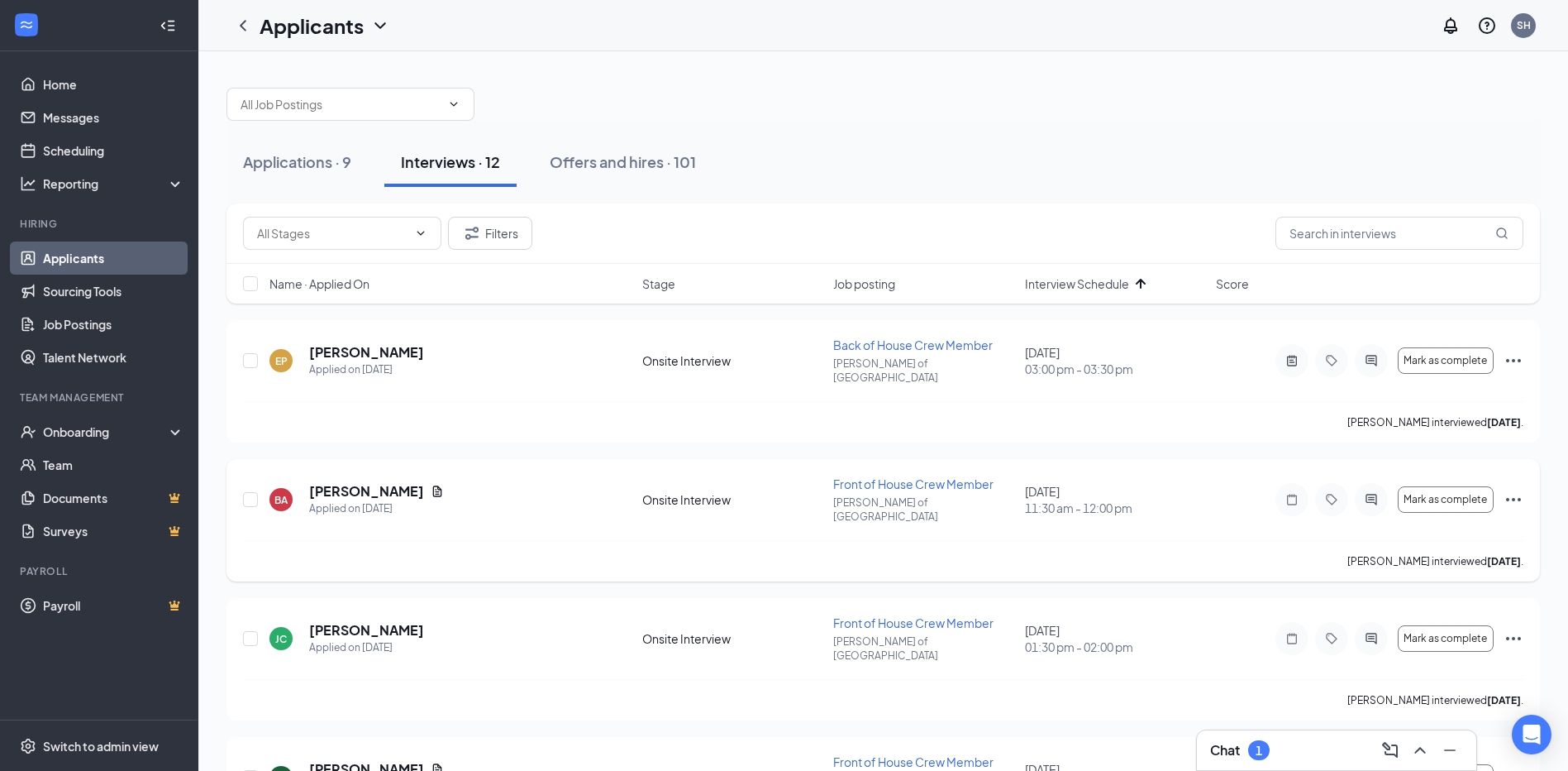
click at [1365, 493] on icon "ActiveChat" at bounding box center [1372, 499] width 20 height 13
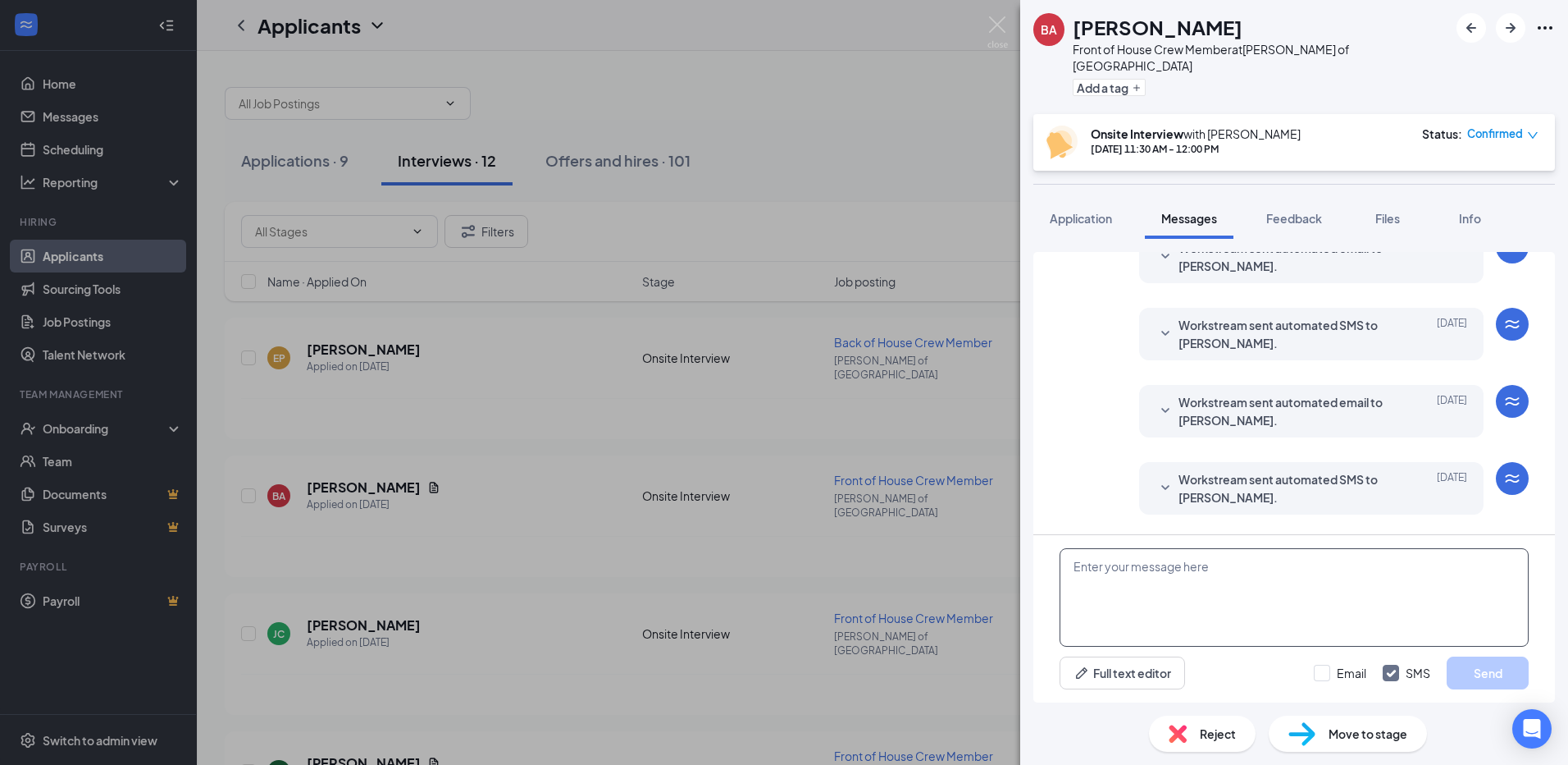
scroll to position [466, 0]
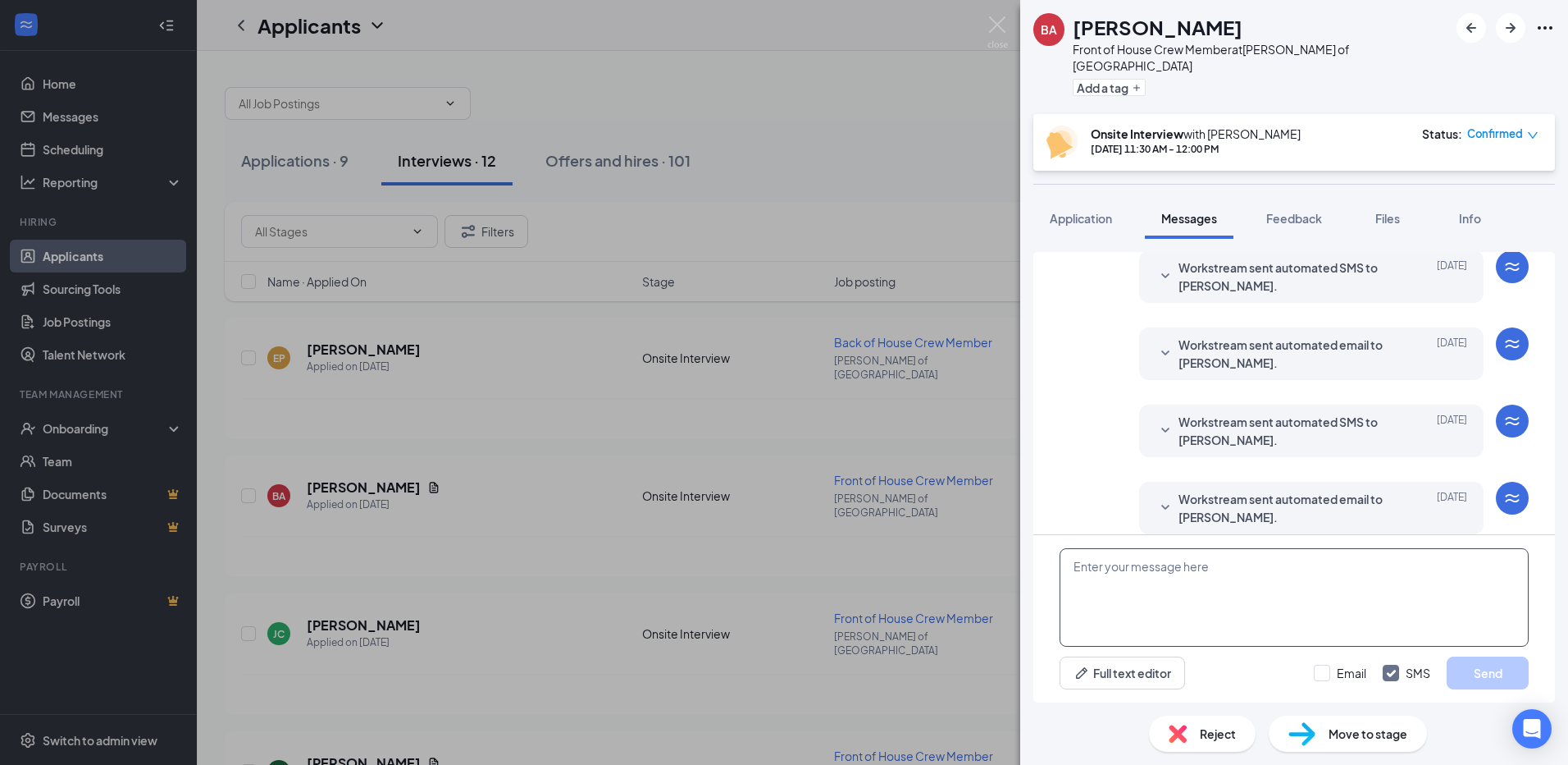
click at [1184, 579] on textarea at bounding box center [1294, 598] width 470 height 98
paste textarea "Hi [PERSON_NAME]! We are wanting to offer you a position with us if you are sti…"
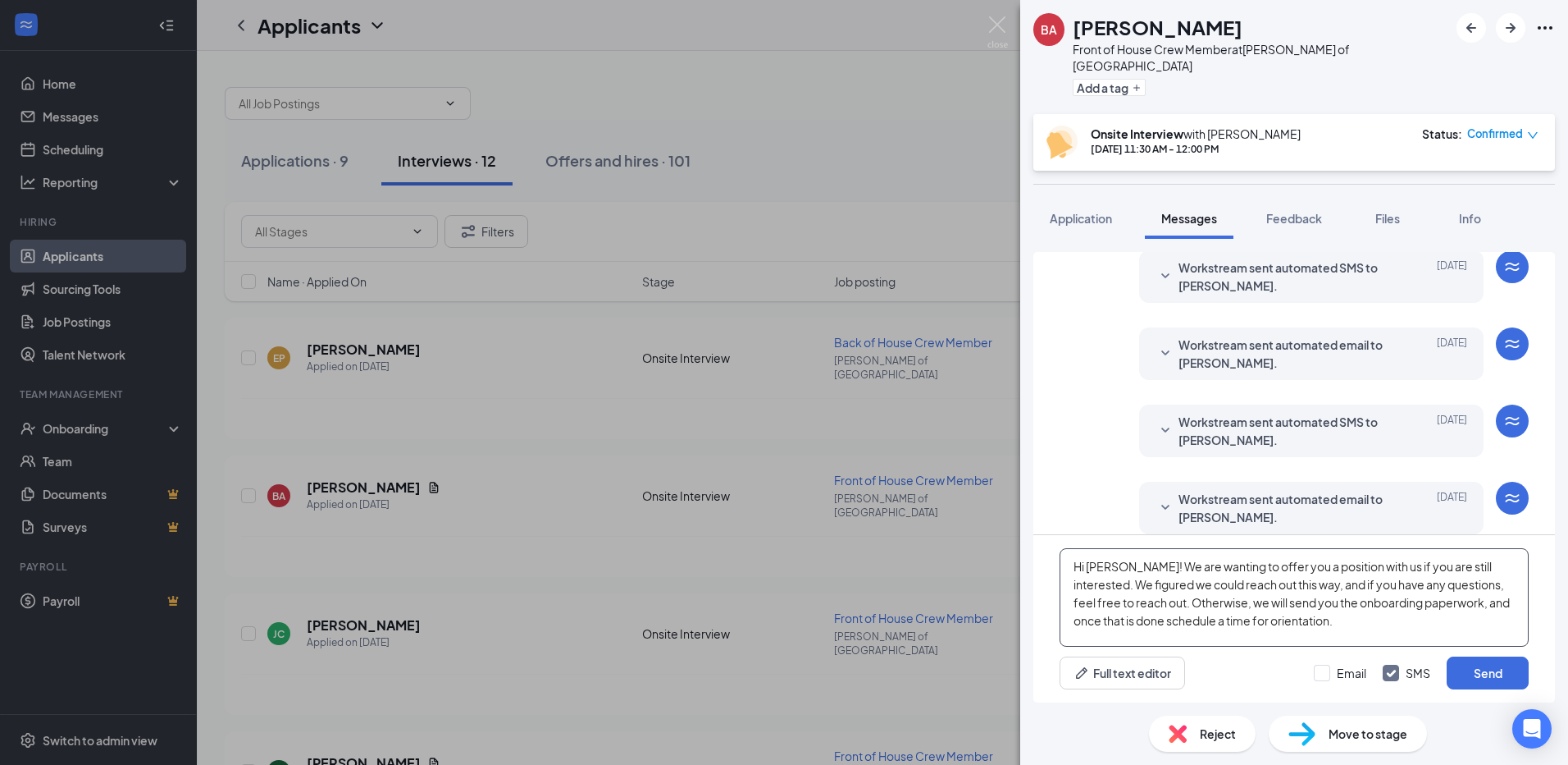
click at [1107, 566] on textarea "Hi [PERSON_NAME]! We are wanting to offer you a position with us if you are sti…" at bounding box center [1294, 598] width 470 height 98
type textarea "Hi [PERSON_NAME]! We are wanting to offer you a position with us if you are sti…"
click at [1464, 668] on button "Send" at bounding box center [1487, 672] width 82 height 32
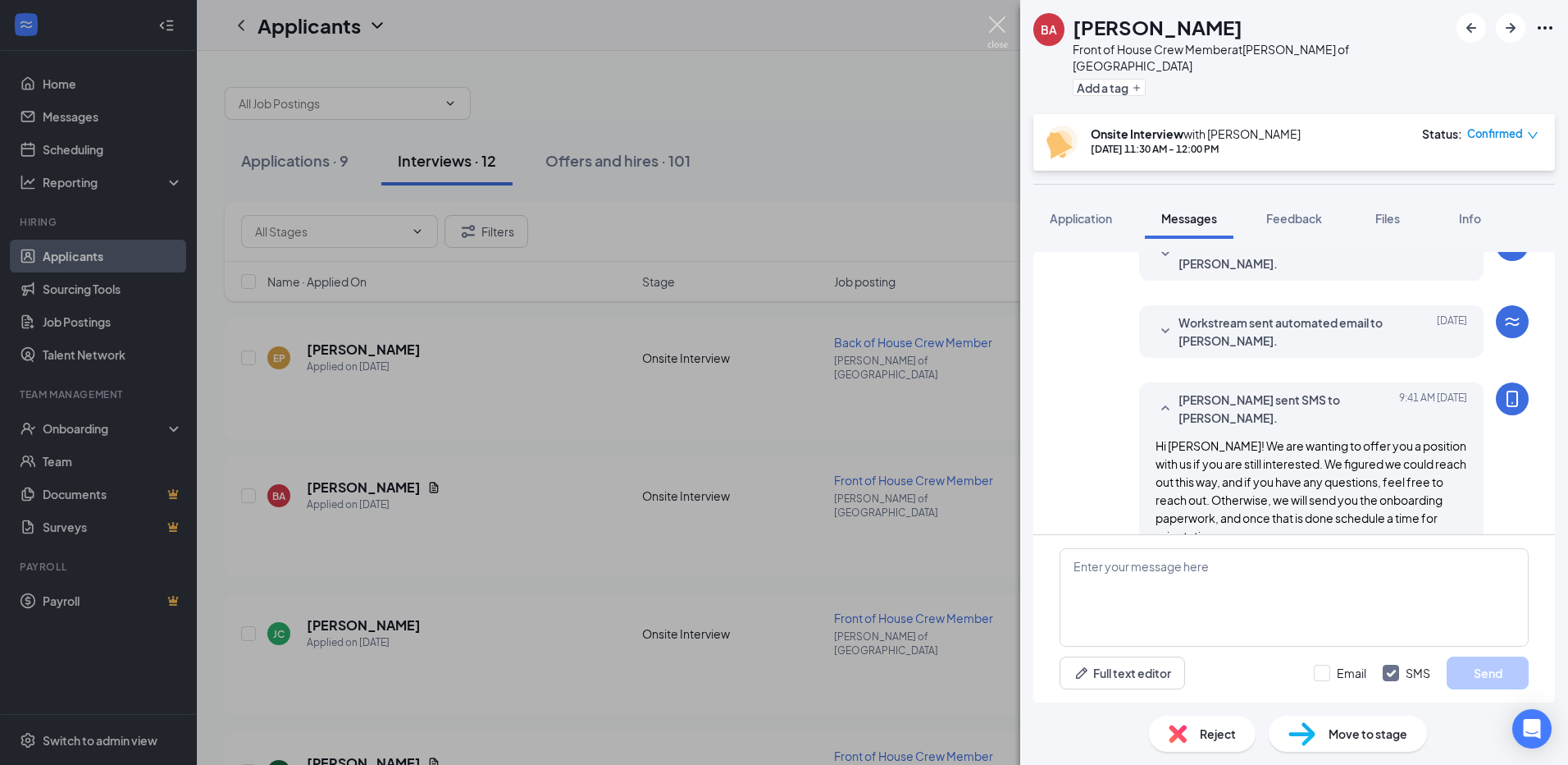
scroll to position [643, 0]
click at [1006, 27] on img at bounding box center [997, 32] width 21 height 32
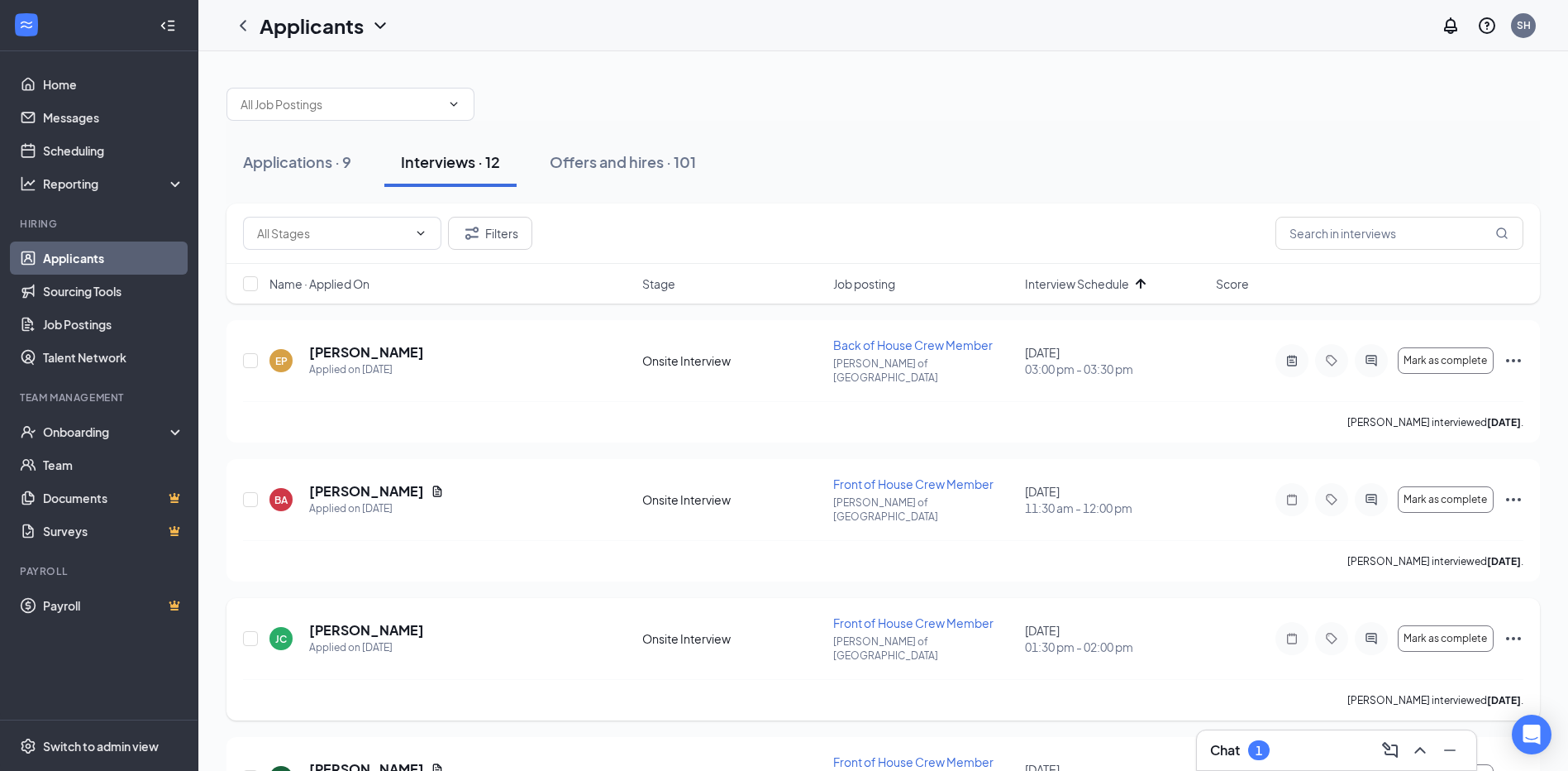
click at [1372, 622] on div at bounding box center [1371, 638] width 33 height 33
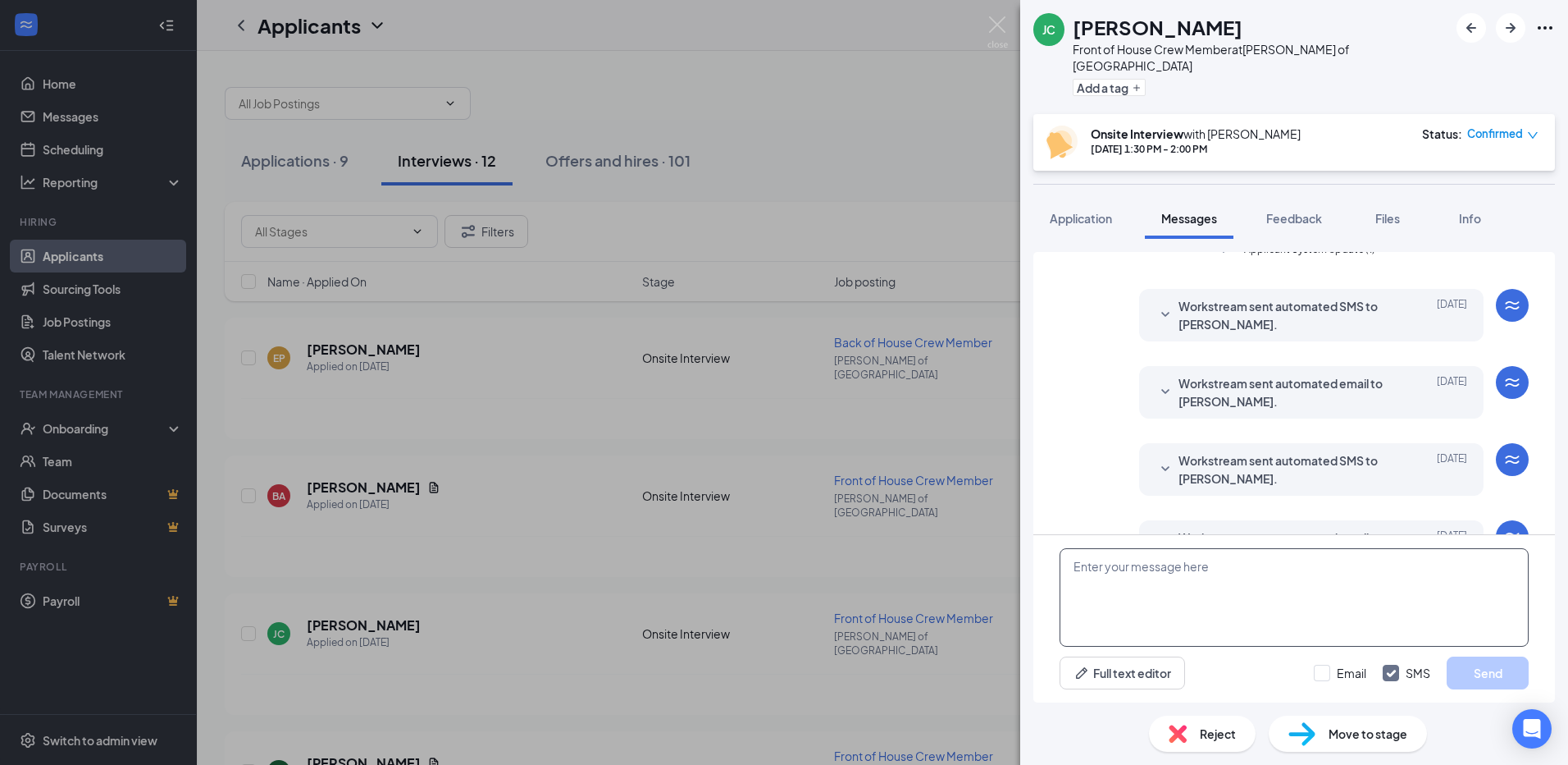
scroll to position [635, 0]
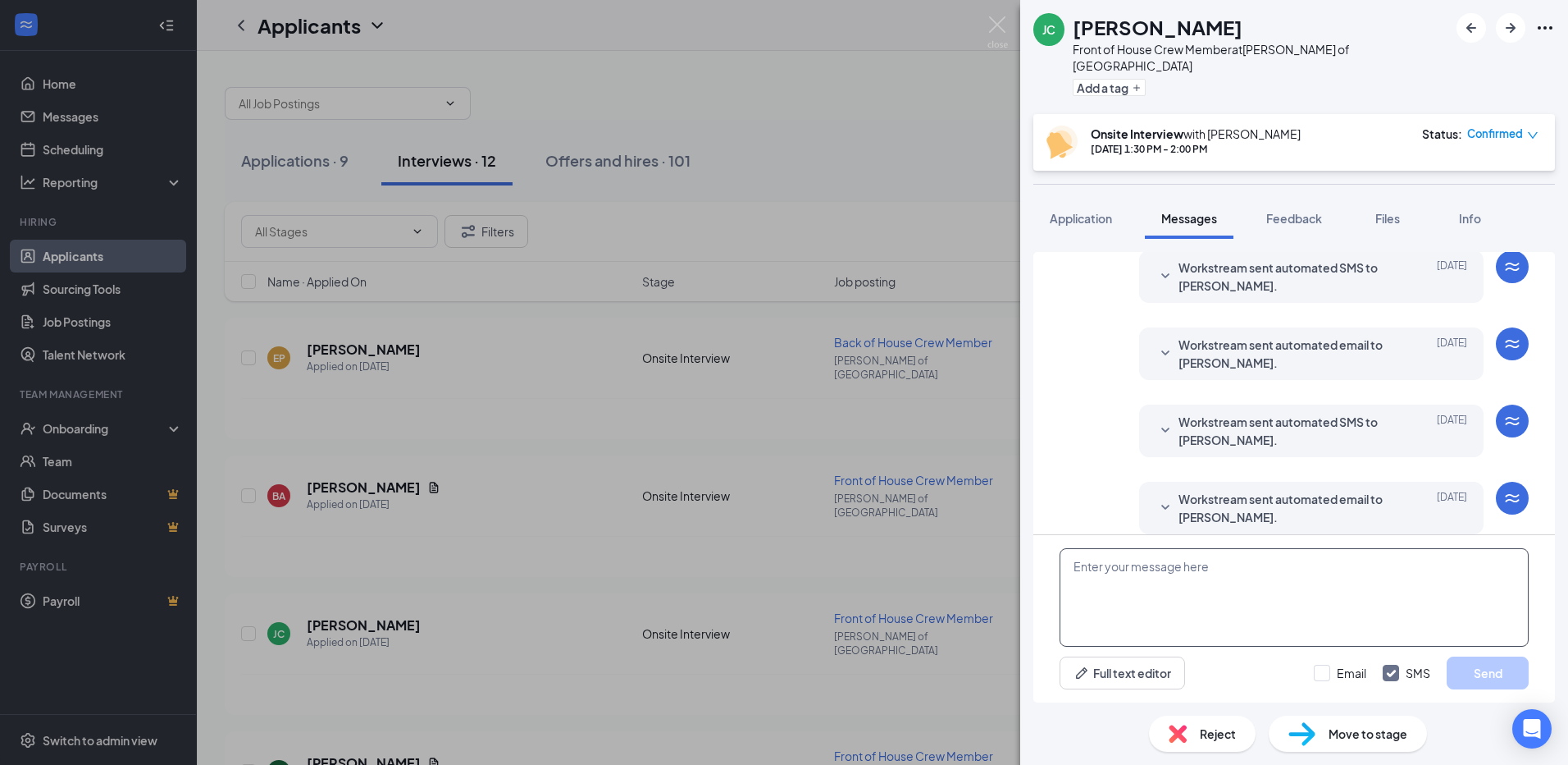
click at [1140, 579] on textarea at bounding box center [1294, 598] width 470 height 98
paste textarea "Hi [PERSON_NAME]! We are wanting to offer you a position with us if you are sti…"
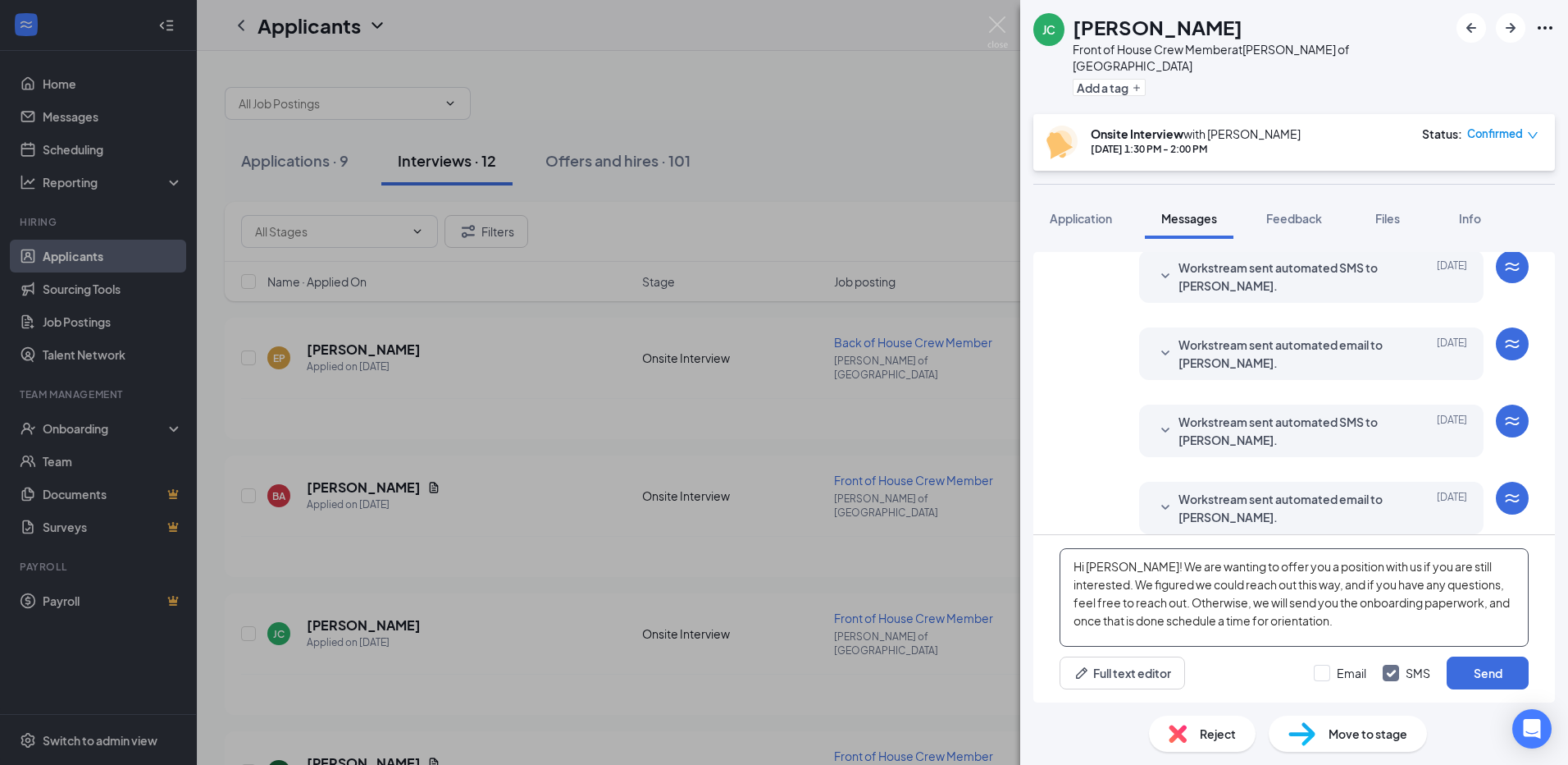
click at [1105, 567] on textarea "Hi [PERSON_NAME]! We are wanting to offer you a position with us if you are sti…" at bounding box center [1294, 598] width 470 height 98
type textarea "Hi [PERSON_NAME]! We are wanting to offer you a position with us if you are sti…"
click at [1500, 675] on button "Send" at bounding box center [1487, 672] width 82 height 32
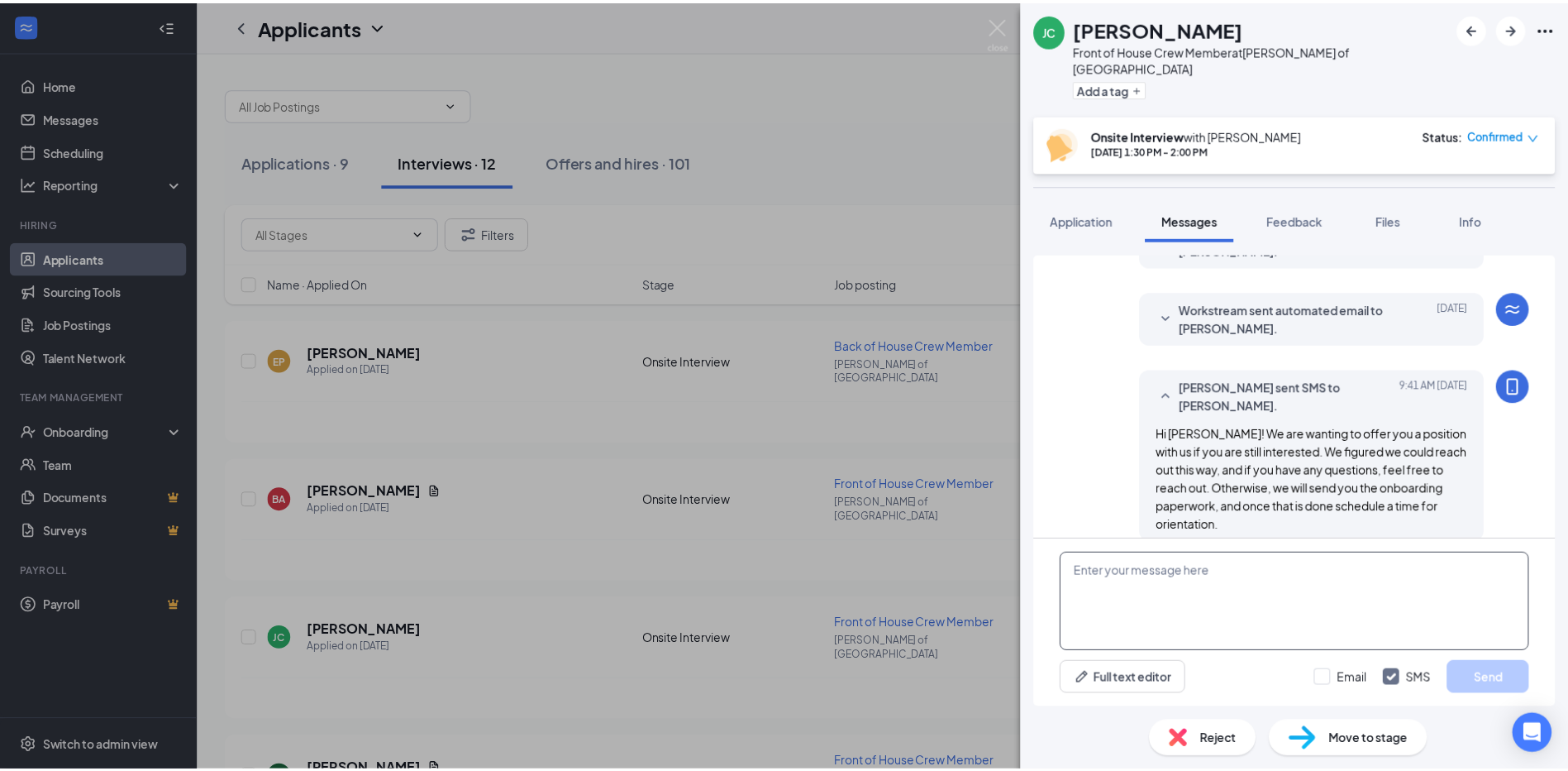
scroll to position [836, 0]
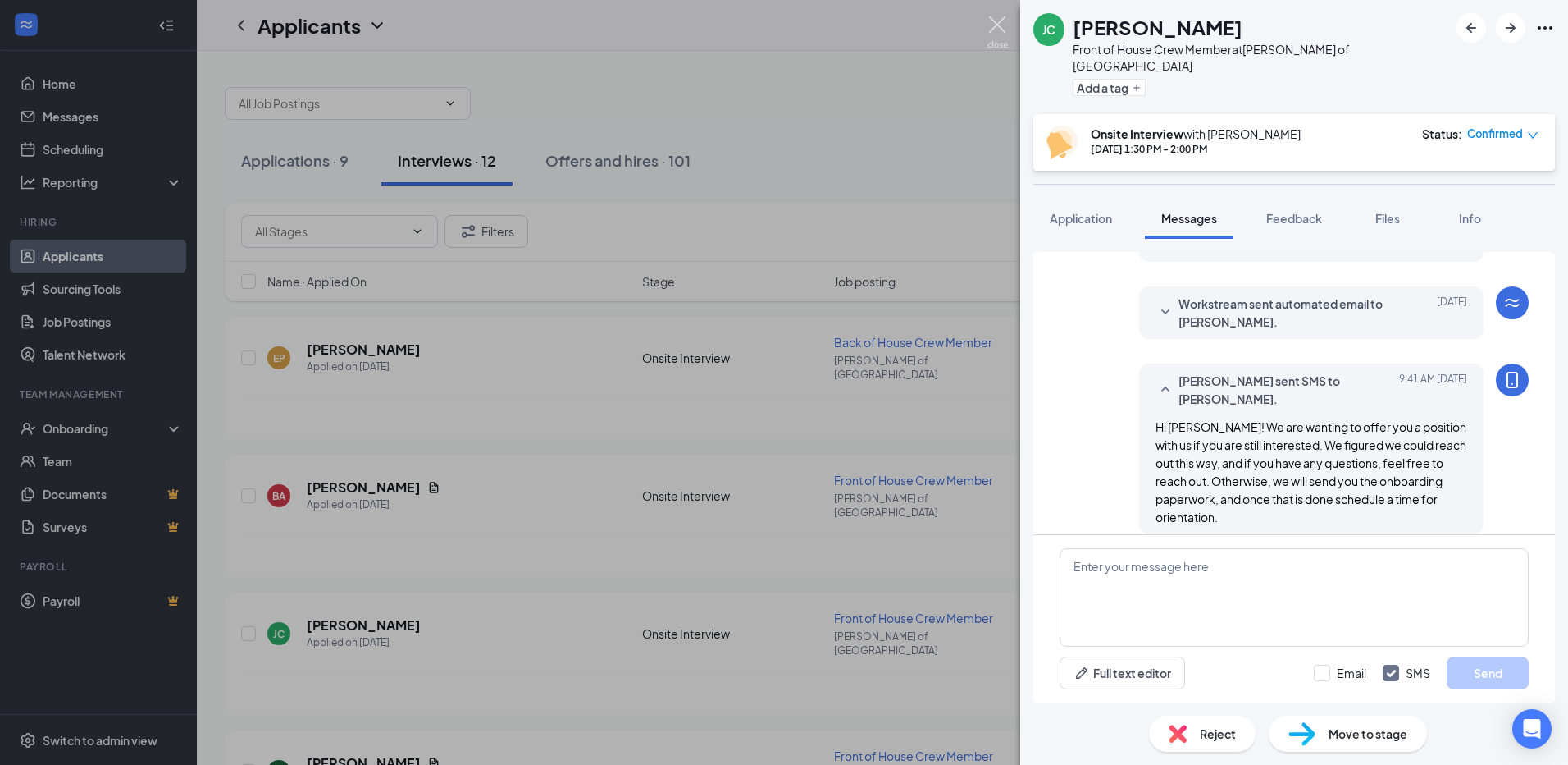
click at [1001, 32] on img at bounding box center [997, 32] width 21 height 32
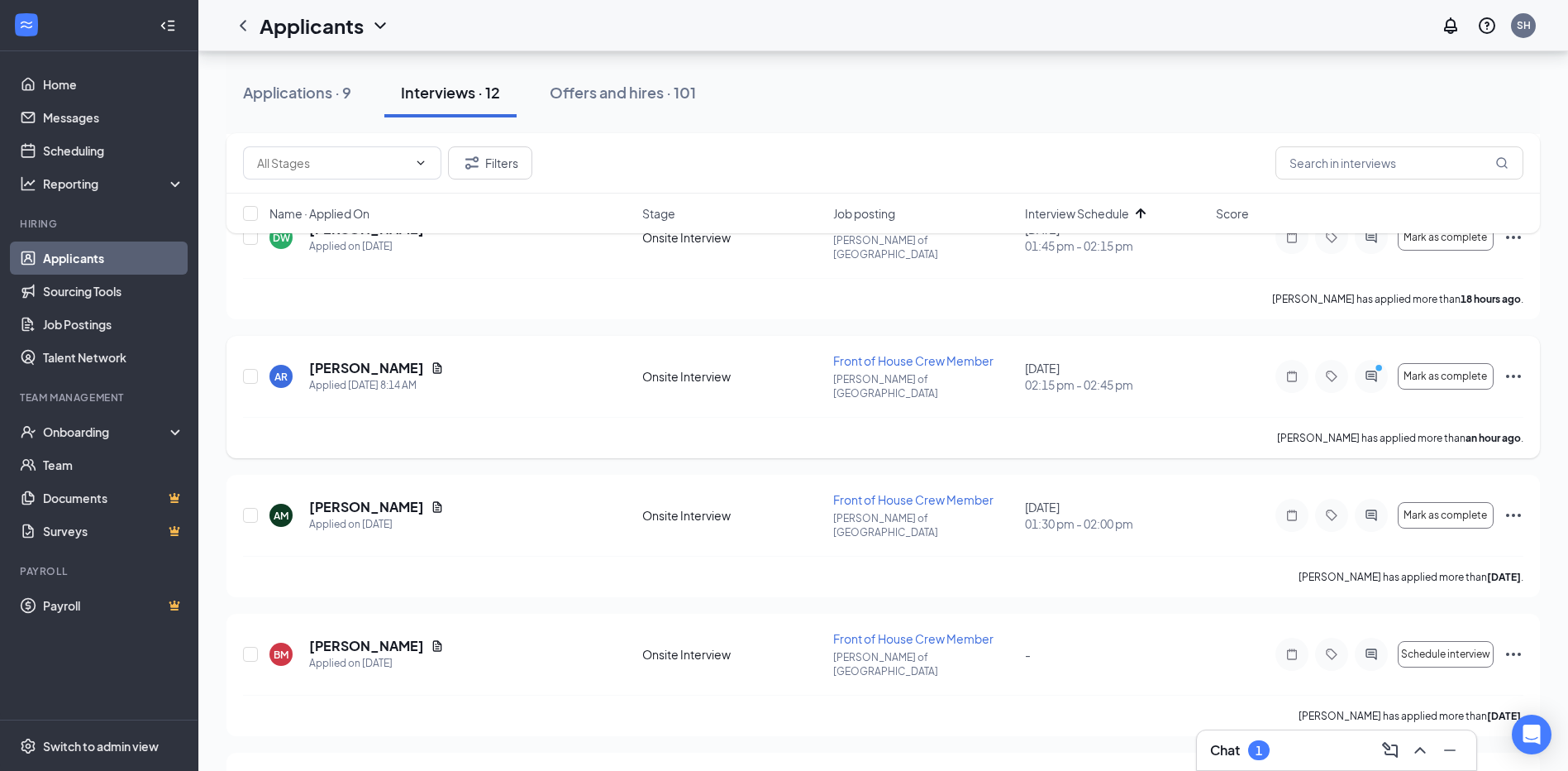
scroll to position [1061, 0]
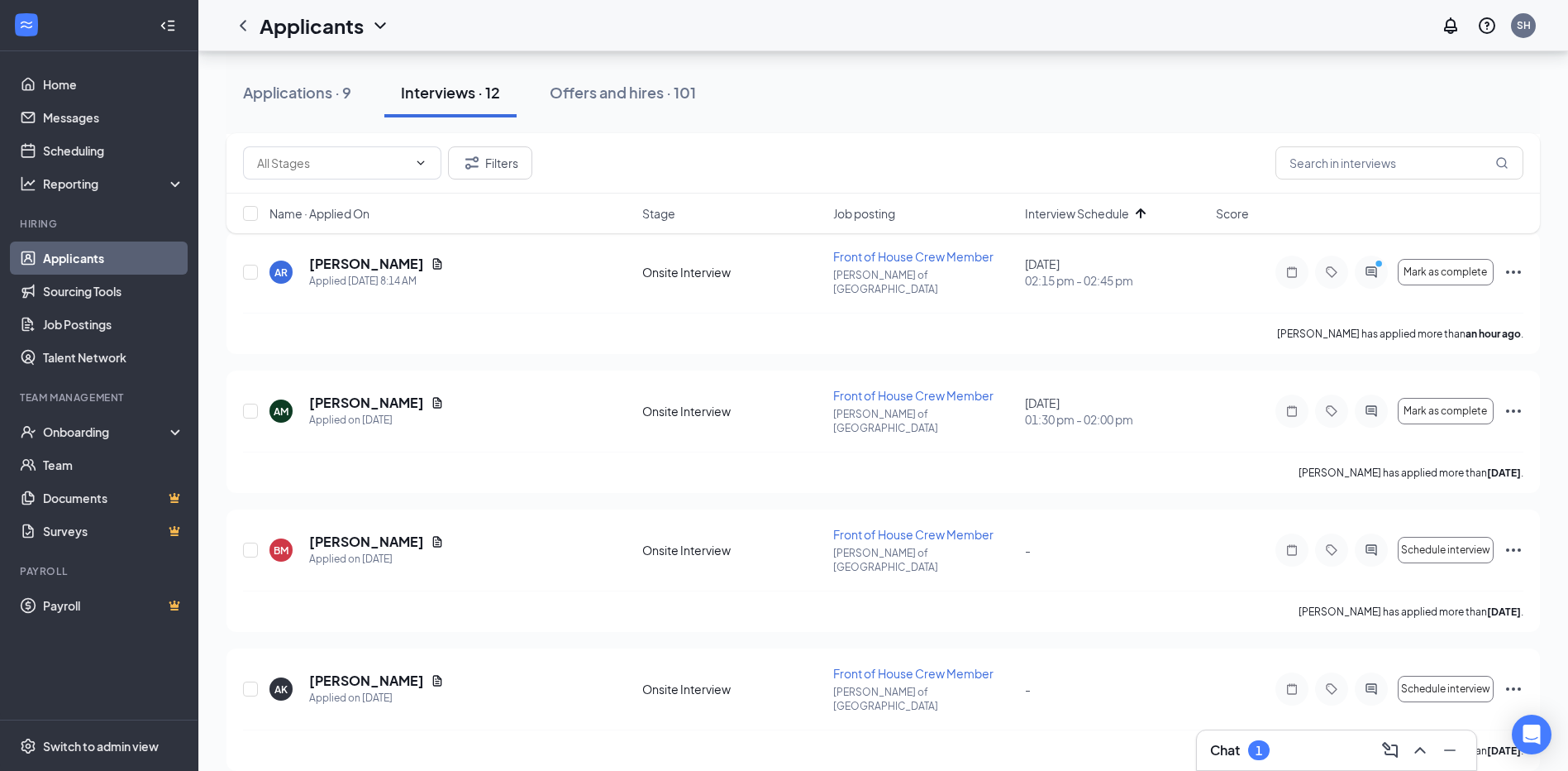
click at [1316, 762] on div "Chat 1" at bounding box center [1336, 750] width 253 height 27
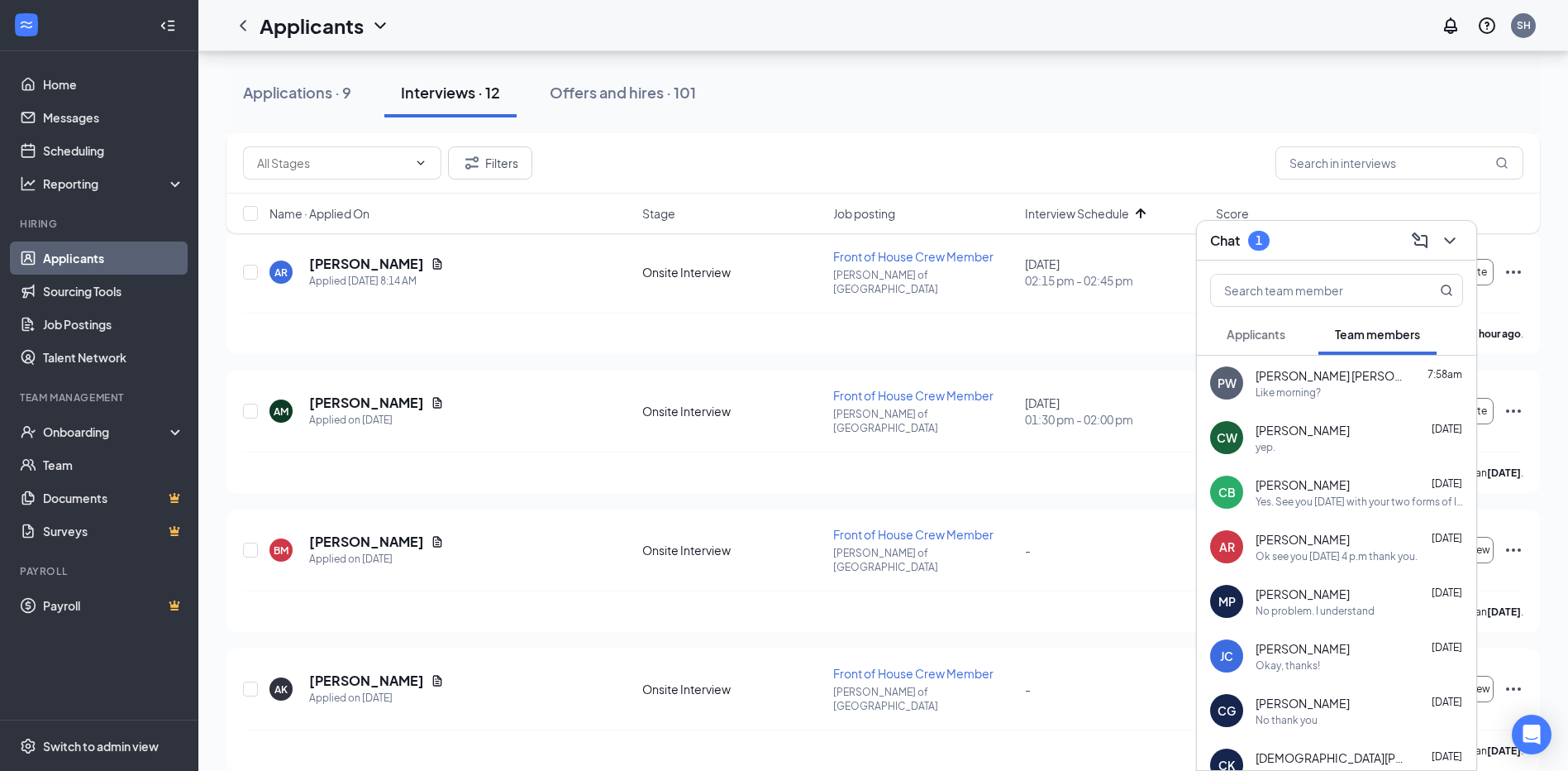
click at [1248, 327] on span "Applicants" at bounding box center [1256, 333] width 59 height 15
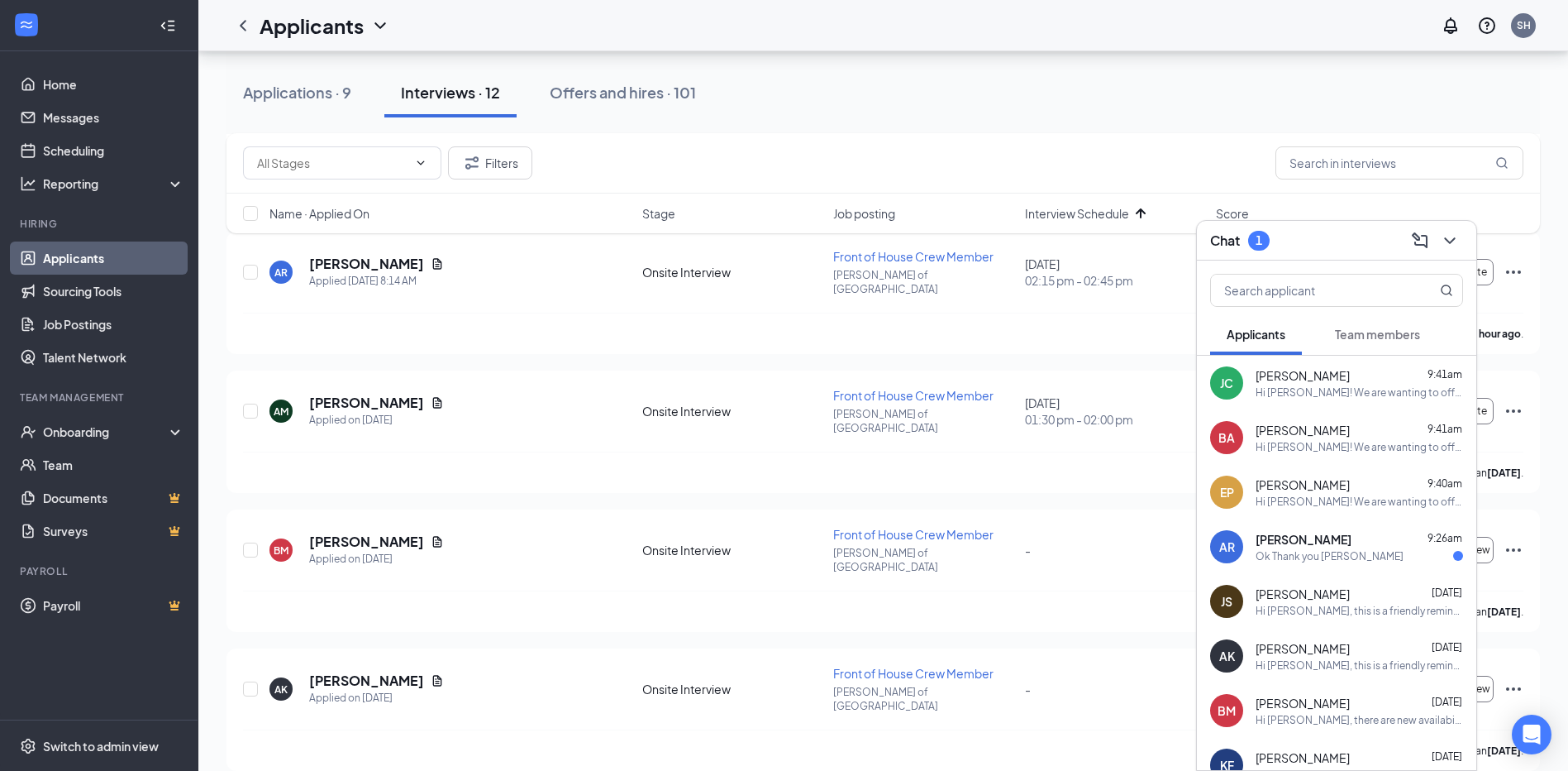
click at [1317, 549] on div "Ok Thank you [PERSON_NAME]" at bounding box center [1329, 556] width 148 height 14
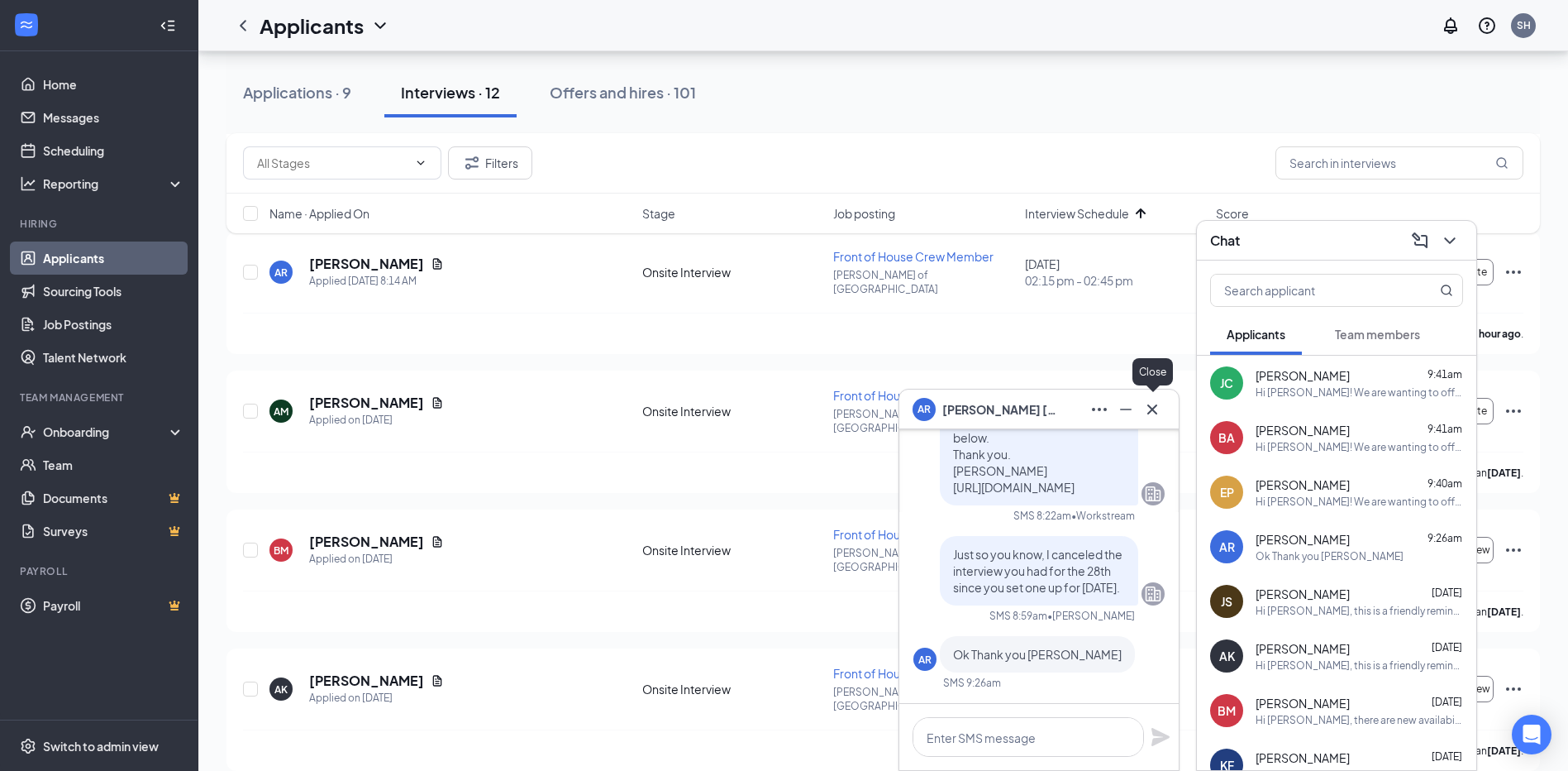
click at [1150, 400] on icon "Cross" at bounding box center [1152, 410] width 20 height 20
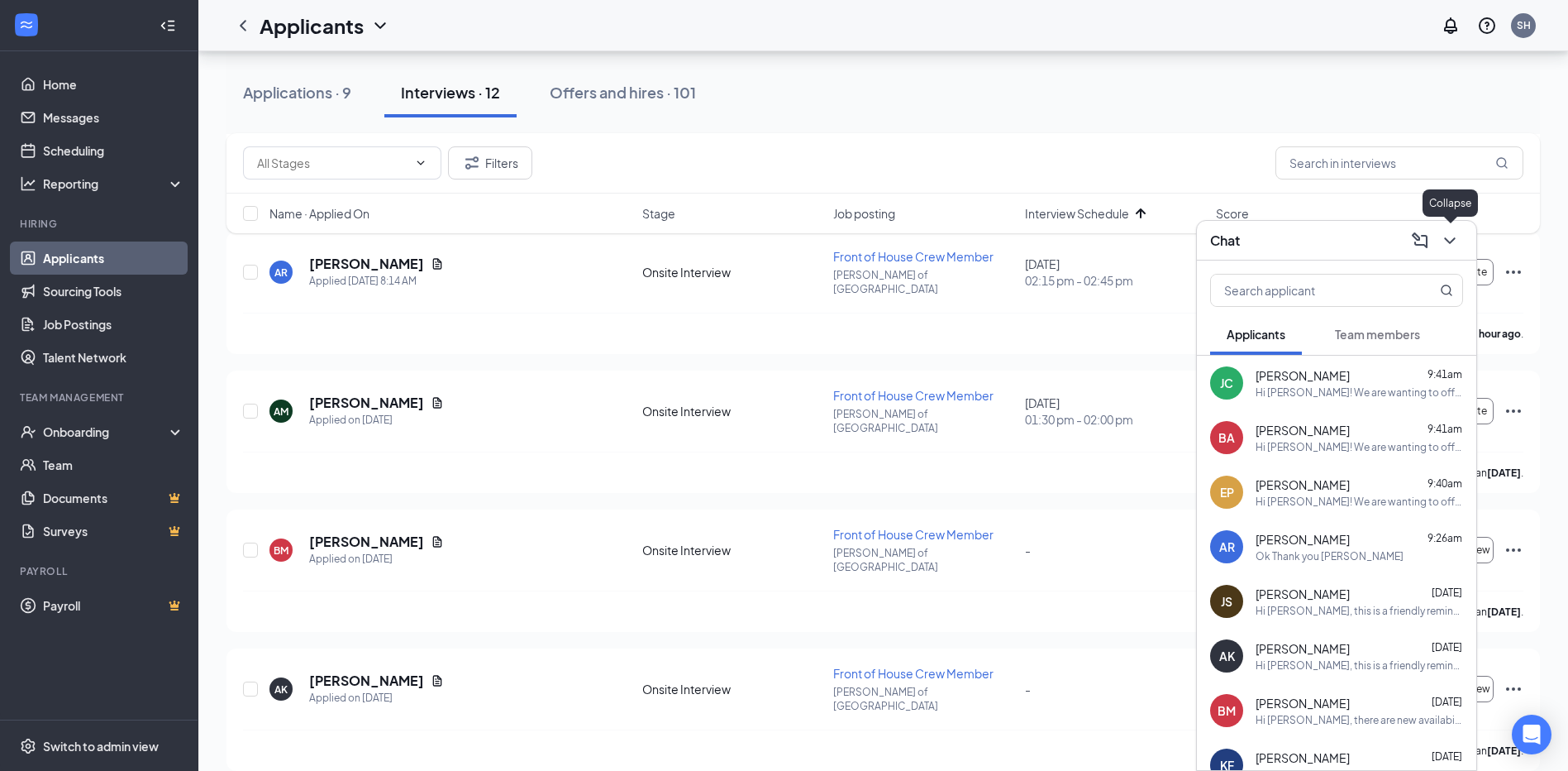
click at [1460, 247] on button at bounding box center [1449, 240] width 27 height 27
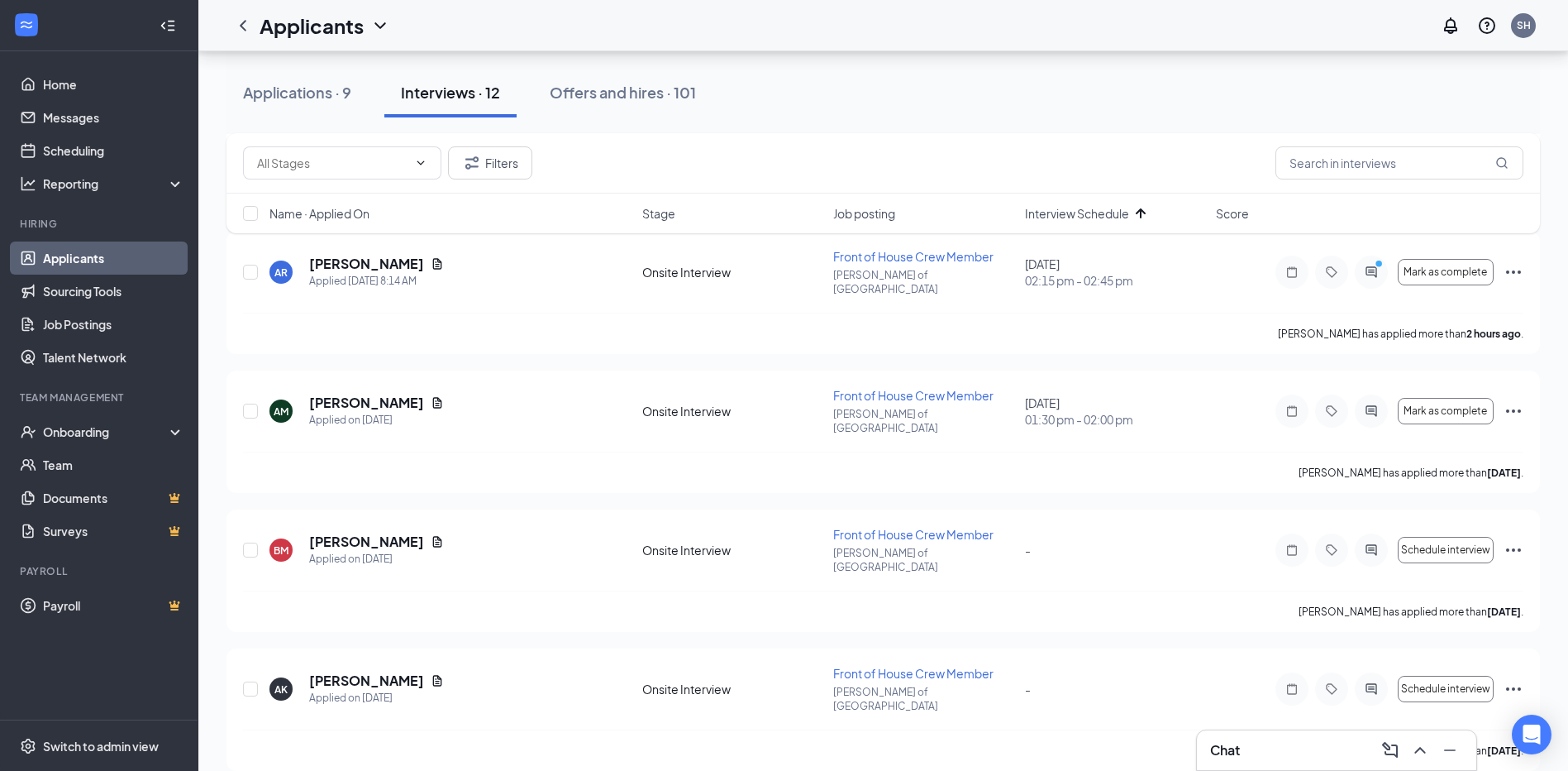
click at [1295, 755] on div "Chat" at bounding box center [1336, 750] width 253 height 27
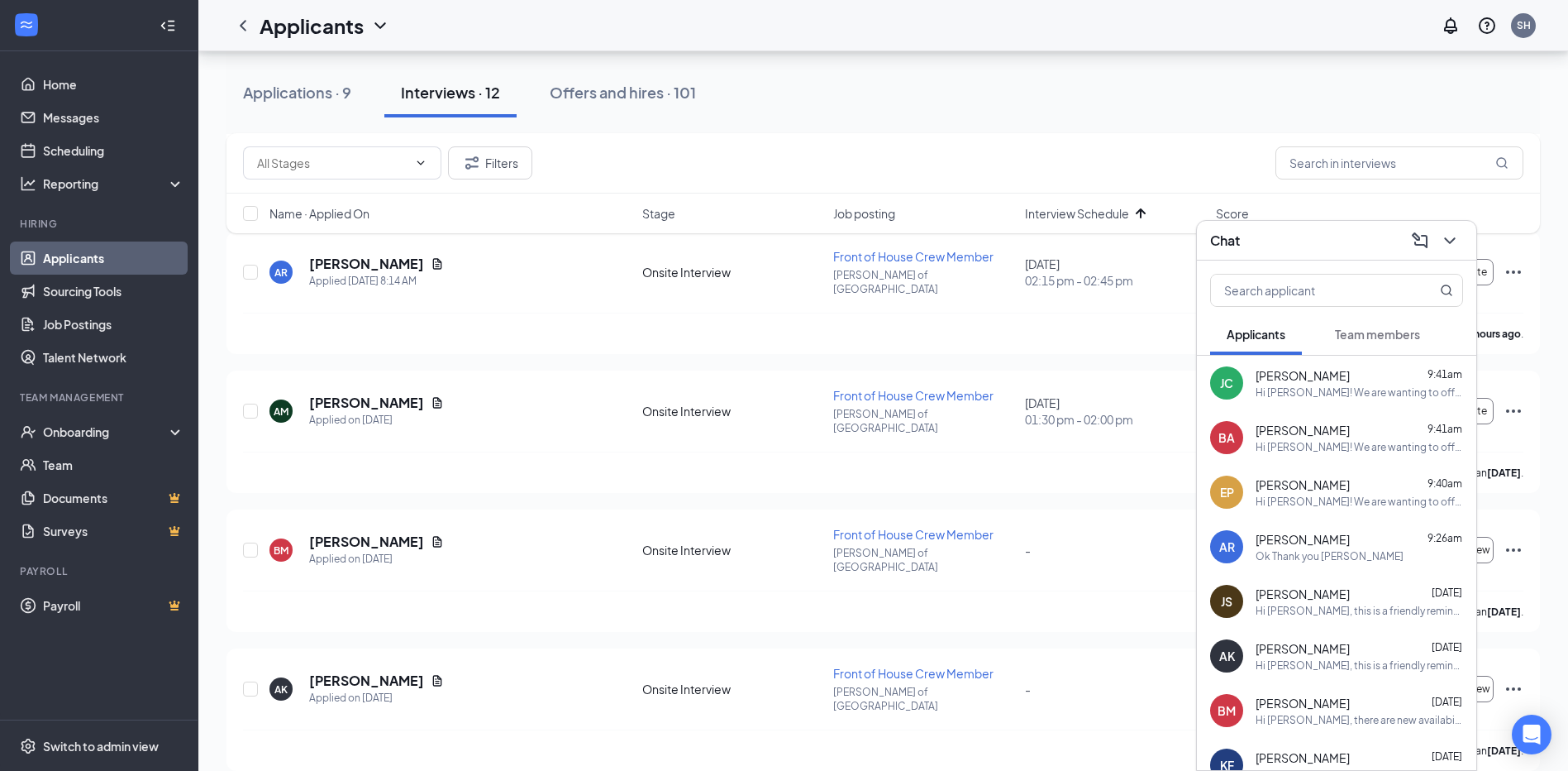
click at [1380, 332] on span "Team members" at bounding box center [1378, 333] width 85 height 15
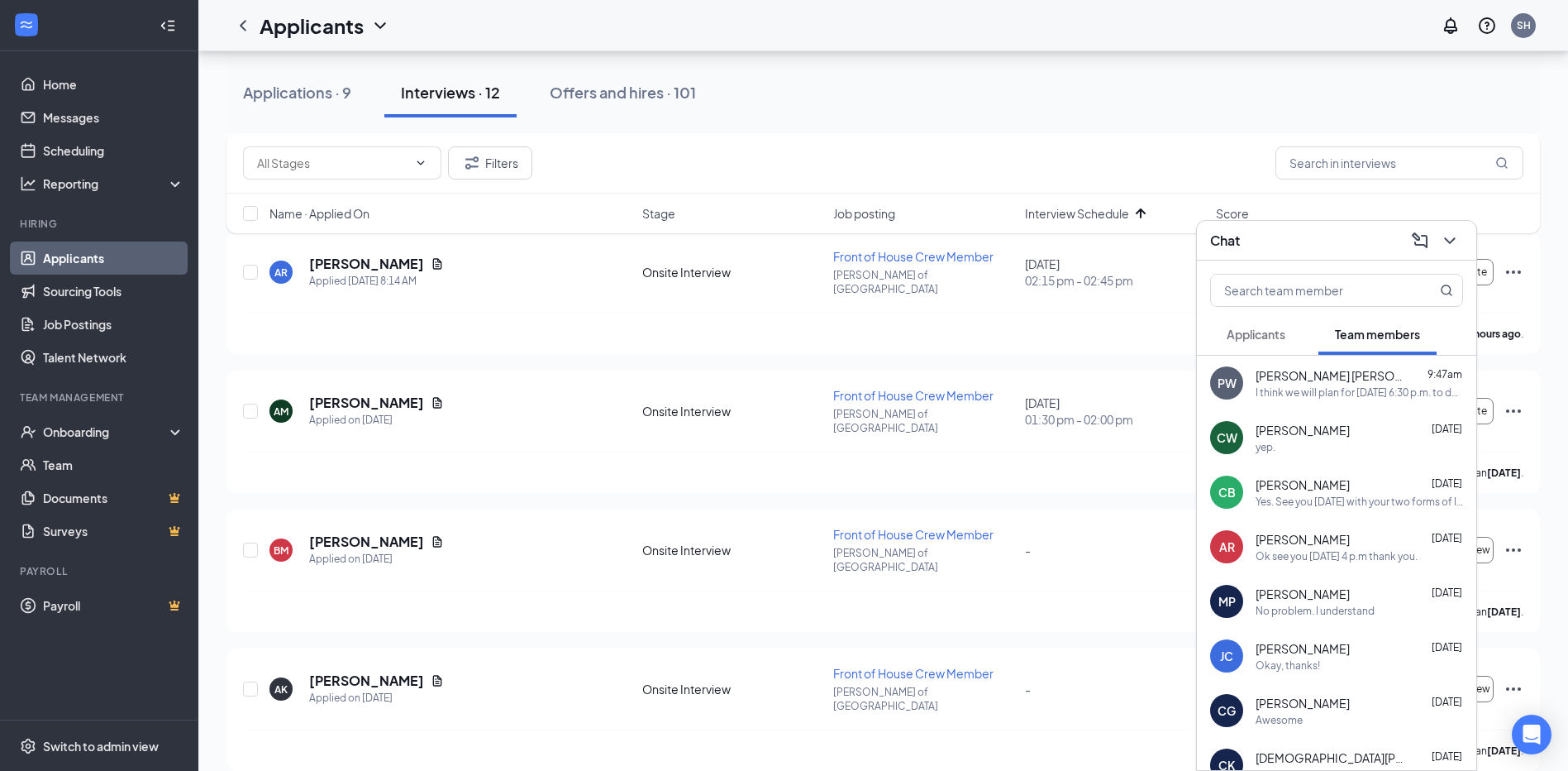
click at [1251, 332] on span "Applicants" at bounding box center [1256, 333] width 59 height 15
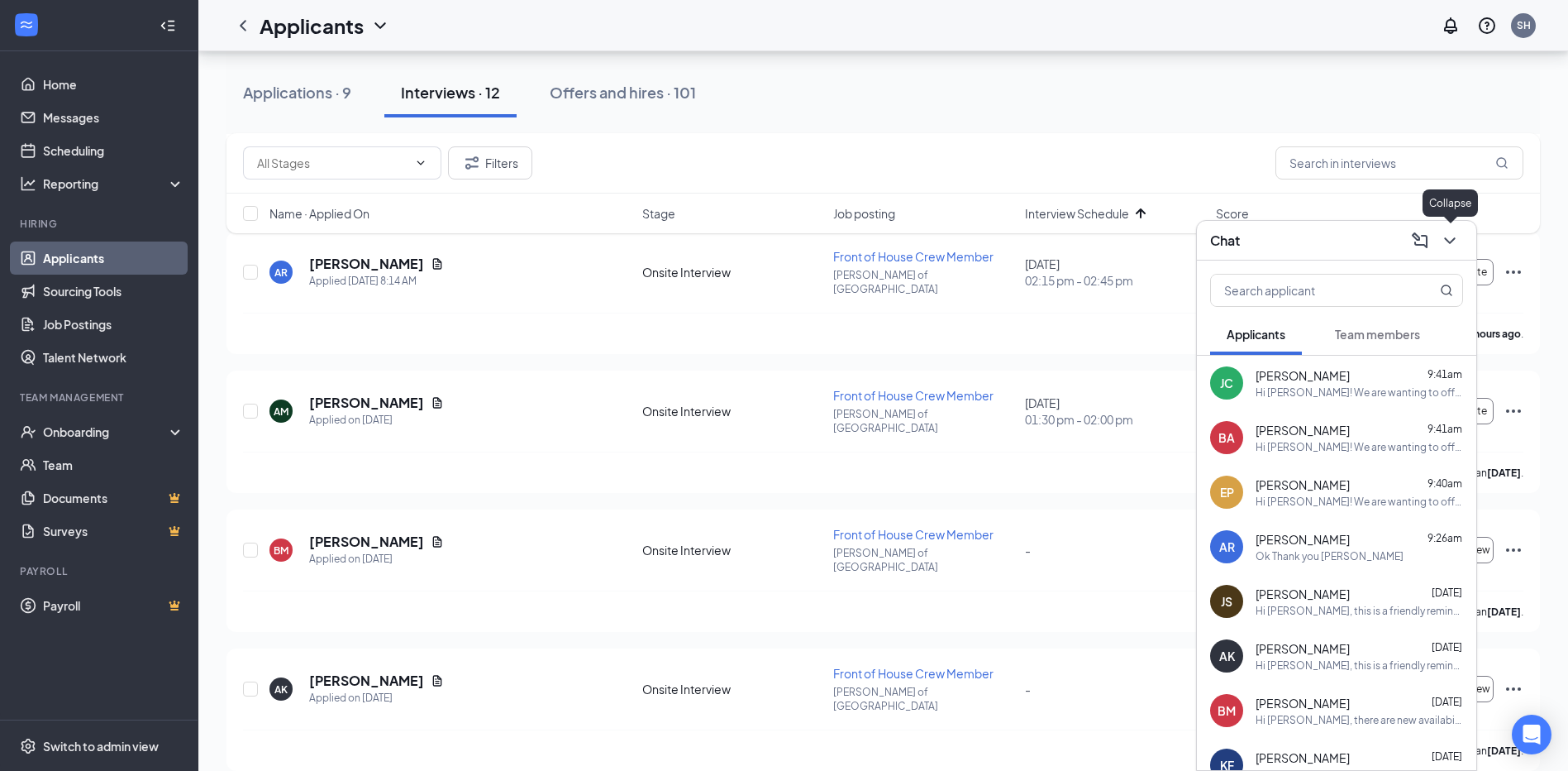
click at [1442, 241] on icon "ChevronDown" at bounding box center [1450, 241] width 20 height 20
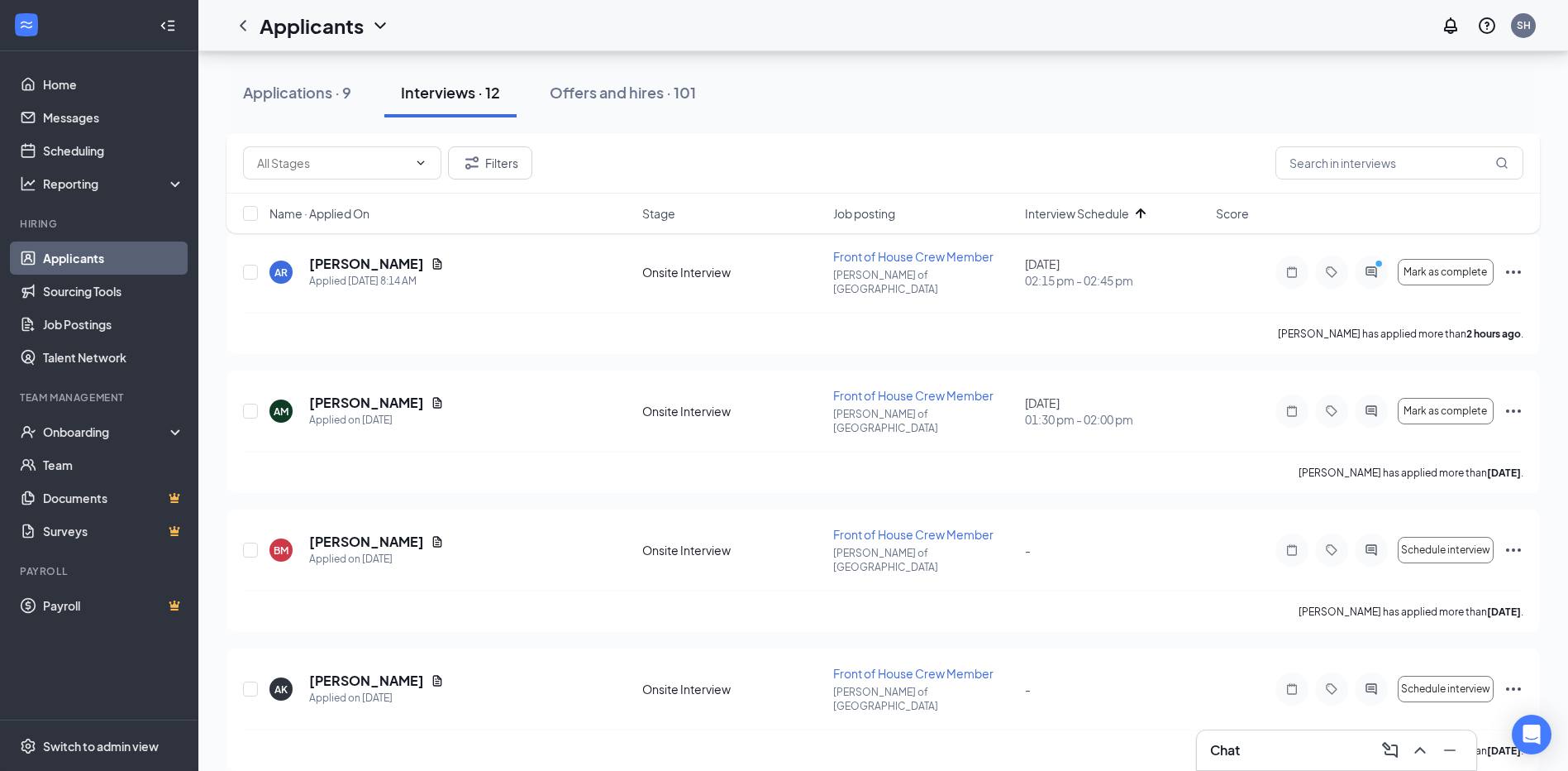
click at [1293, 762] on div "Chat" at bounding box center [1336, 750] width 253 height 27
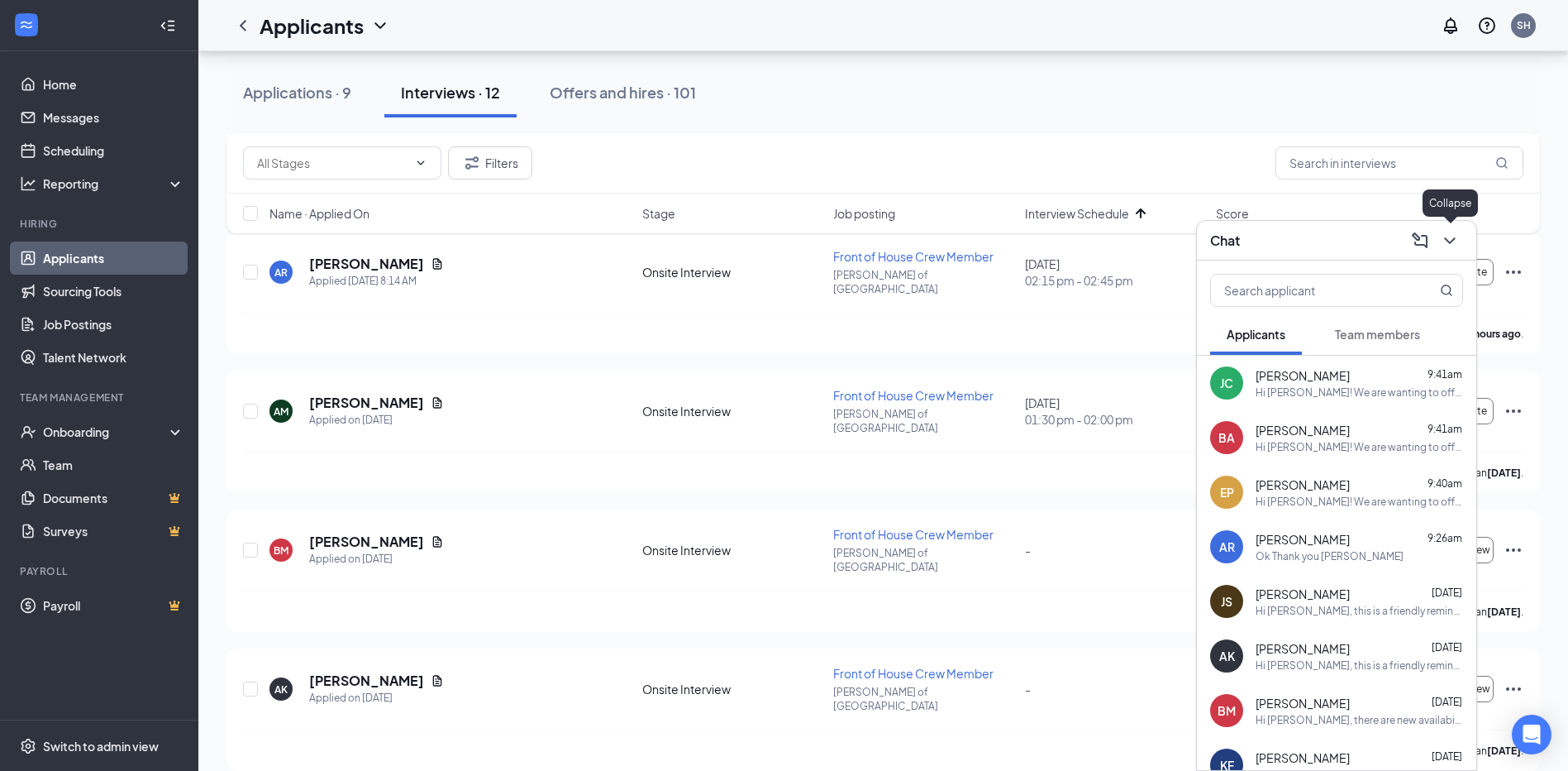
click at [1446, 236] on icon "ChevronDown" at bounding box center [1450, 241] width 20 height 20
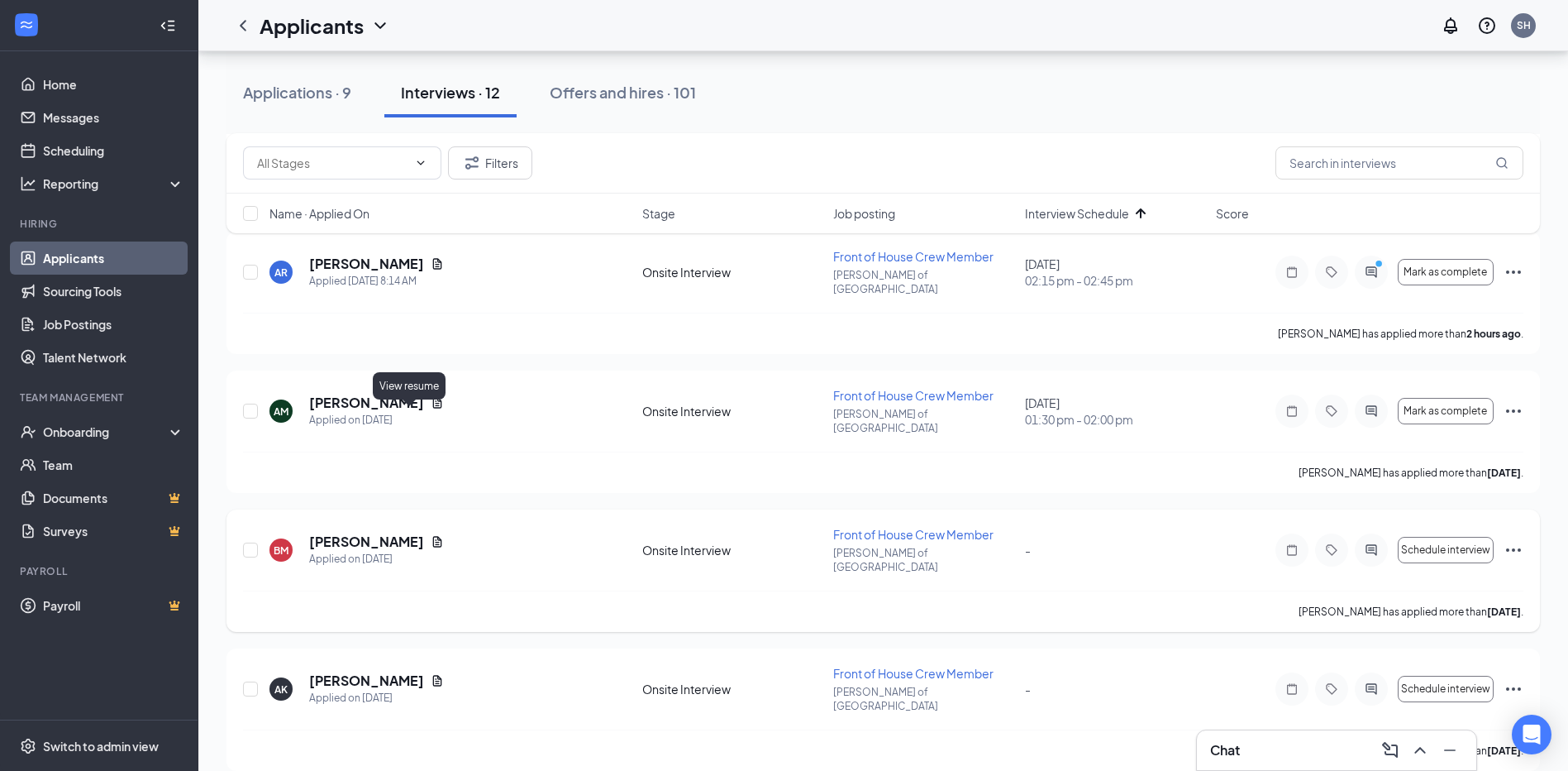
click at [433, 536] on icon "Document" at bounding box center [437, 541] width 9 height 11
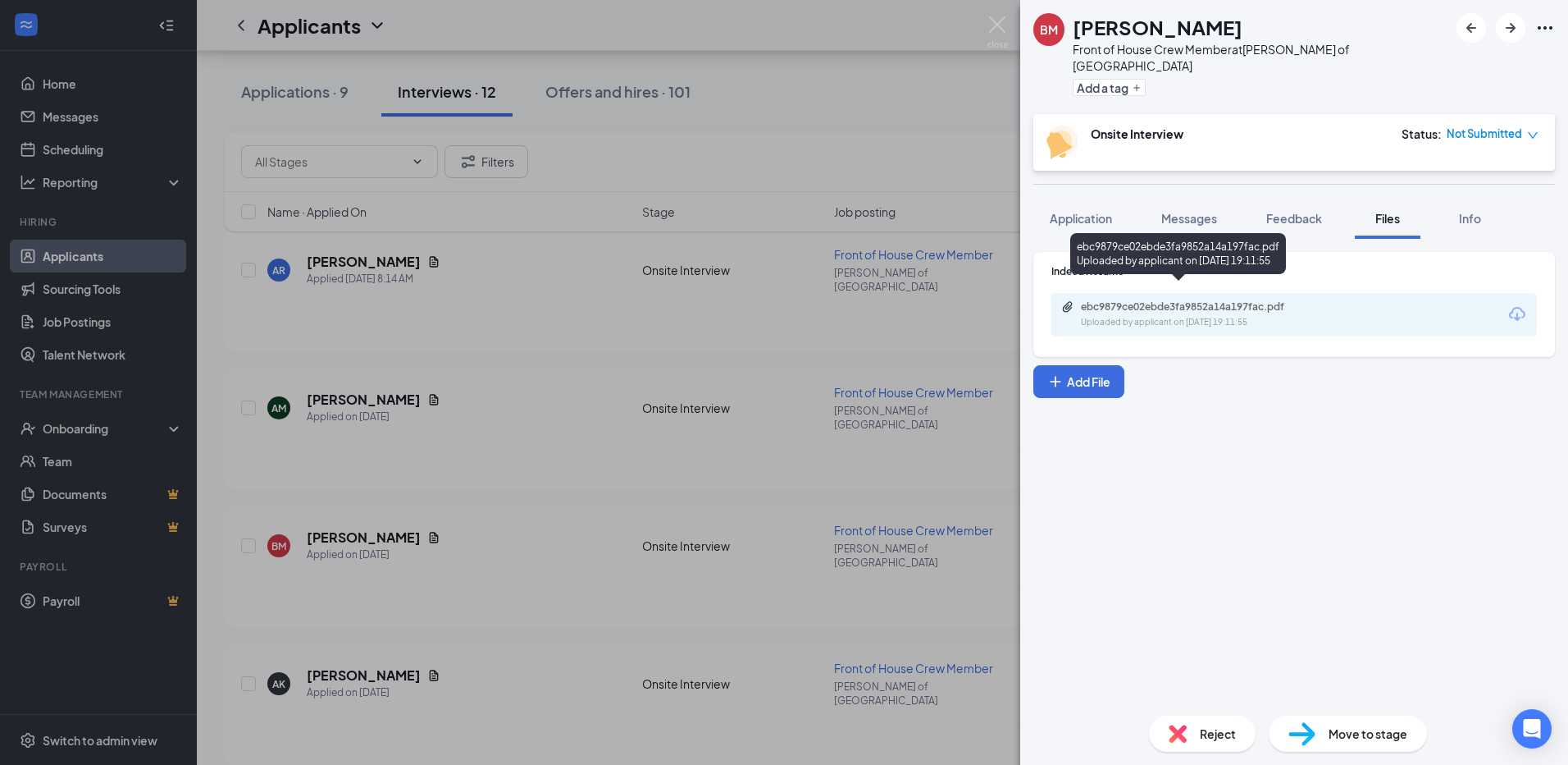
click at [1185, 316] on div "Uploaded by applicant on [DATE] 19:11:55" at bounding box center [1204, 322] width 246 height 13
click at [992, 16] on div "[PERSON_NAME] Front of House Crew Member at [GEOGRAPHIC_DATA][PERSON_NAME] of N…" at bounding box center [784, 382] width 1568 height 765
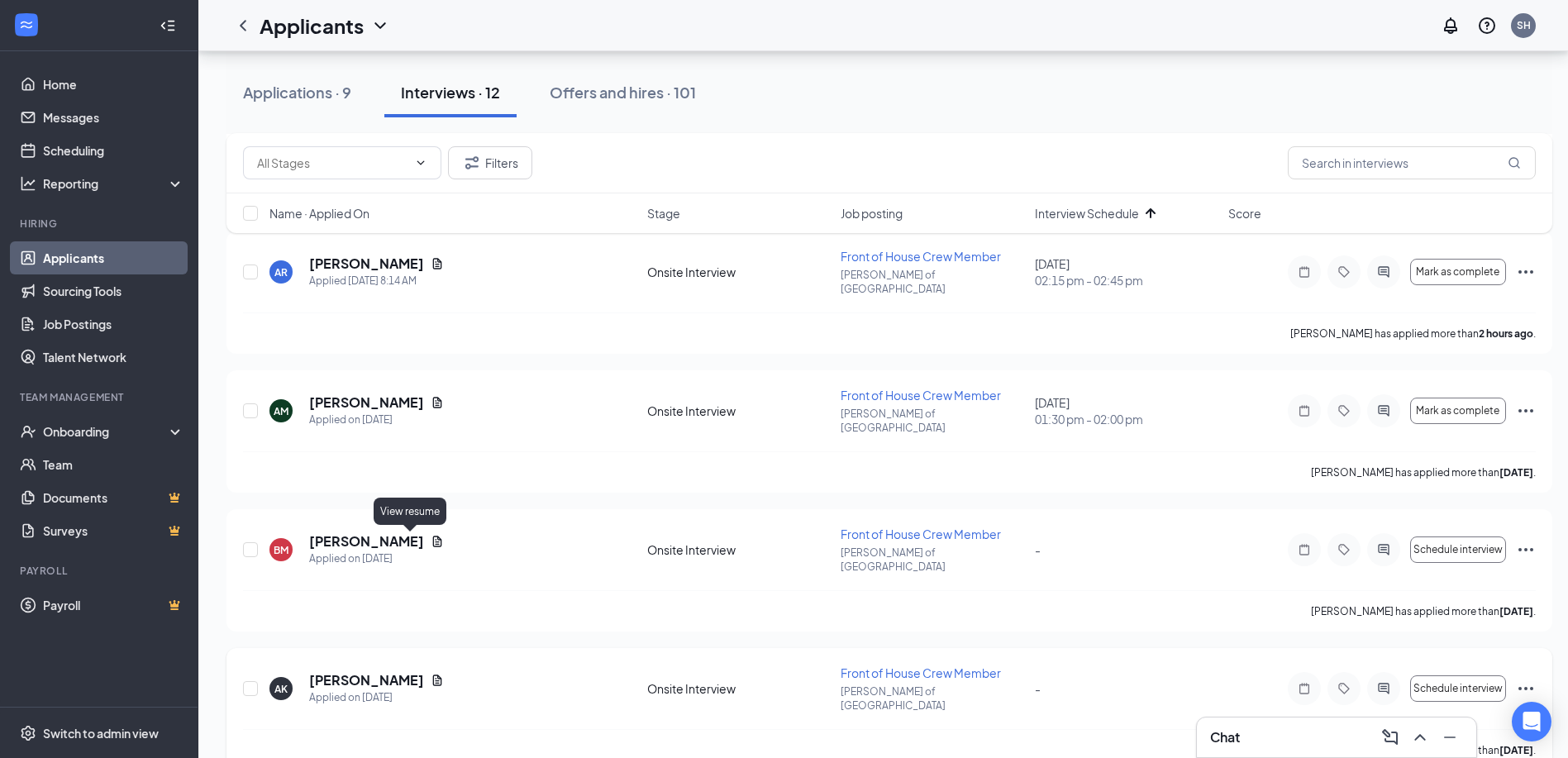
click at [433, 675] on icon "Document" at bounding box center [437, 680] width 9 height 11
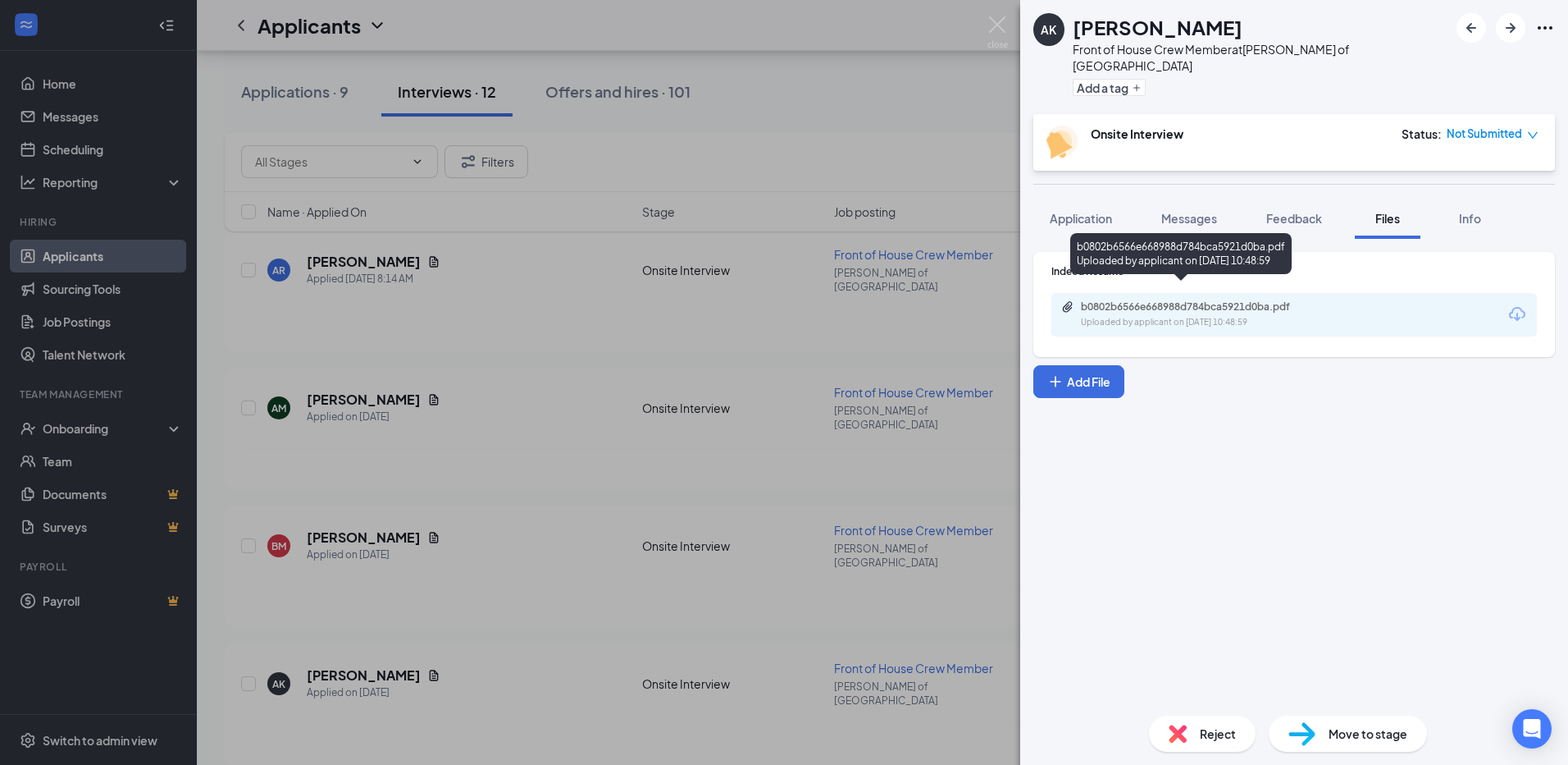
click at [1209, 300] on div "b0802b6566e668988d784bca5921d0ba.pdf" at bounding box center [1195, 306] width 229 height 13
click at [1001, 24] on img at bounding box center [997, 32] width 21 height 32
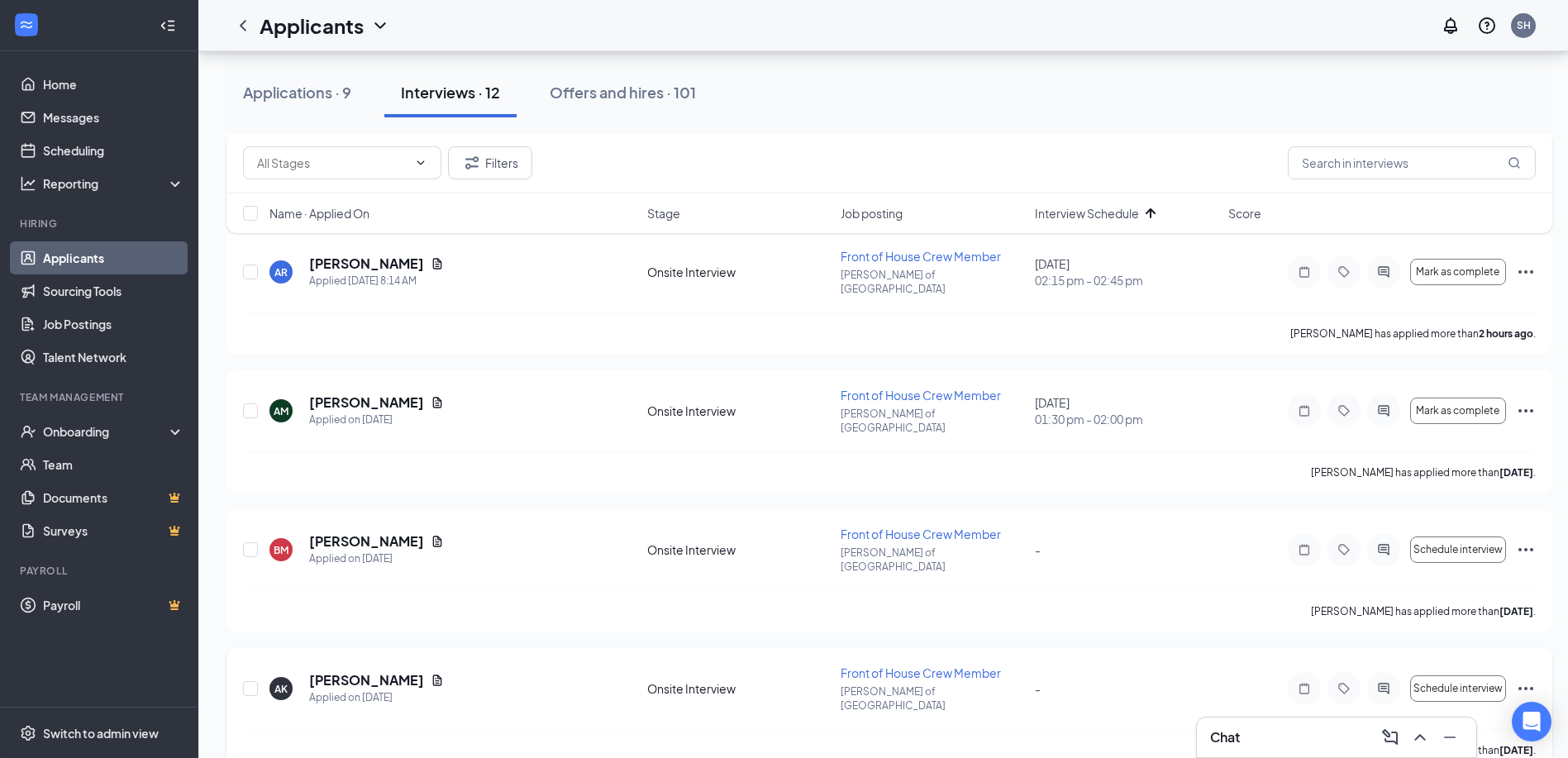
click at [1529, 679] on icon "Ellipses" at bounding box center [1525, 689] width 20 height 20
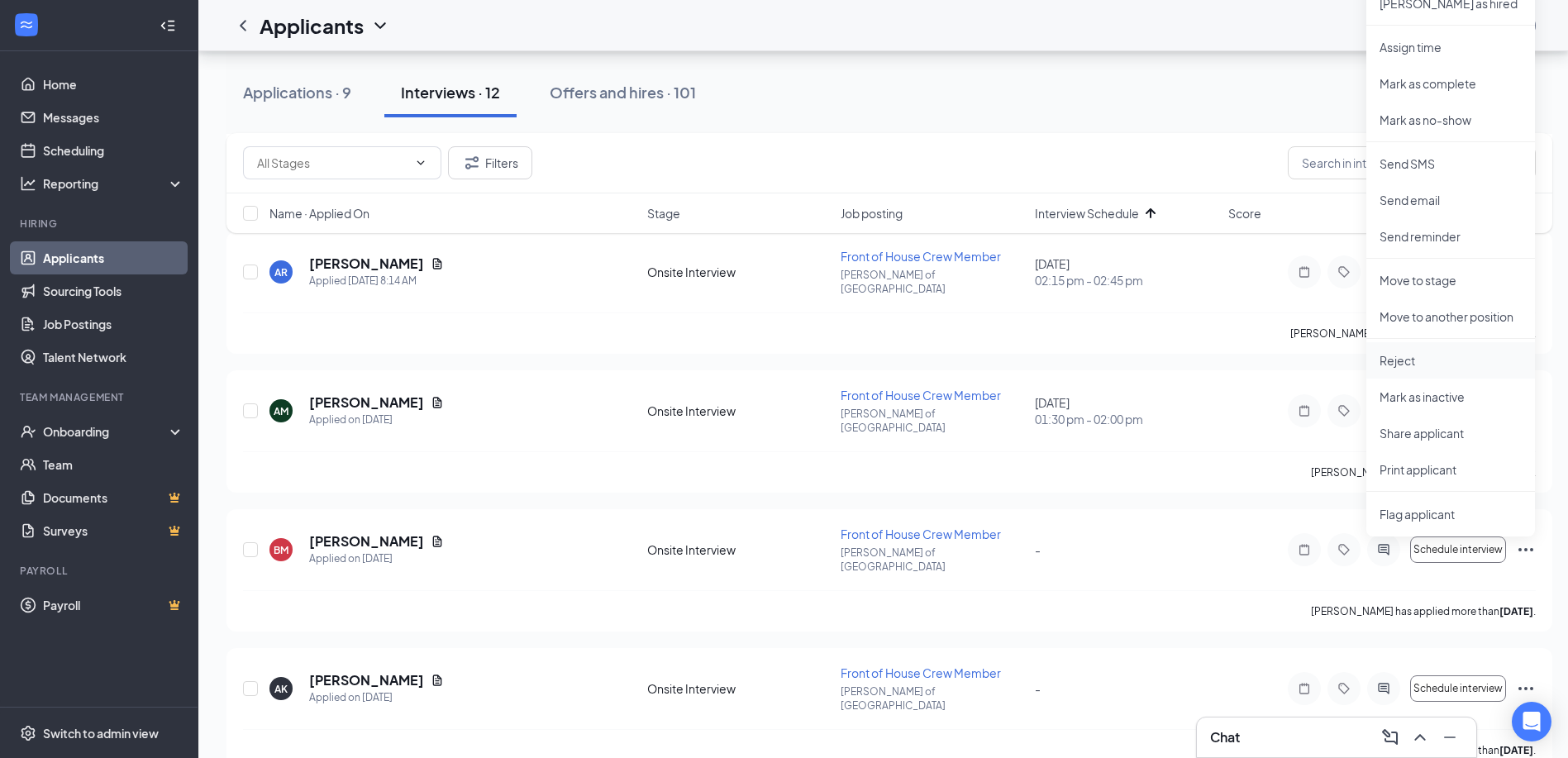
click at [1436, 362] on p "Reject" at bounding box center [1450, 360] width 142 height 17
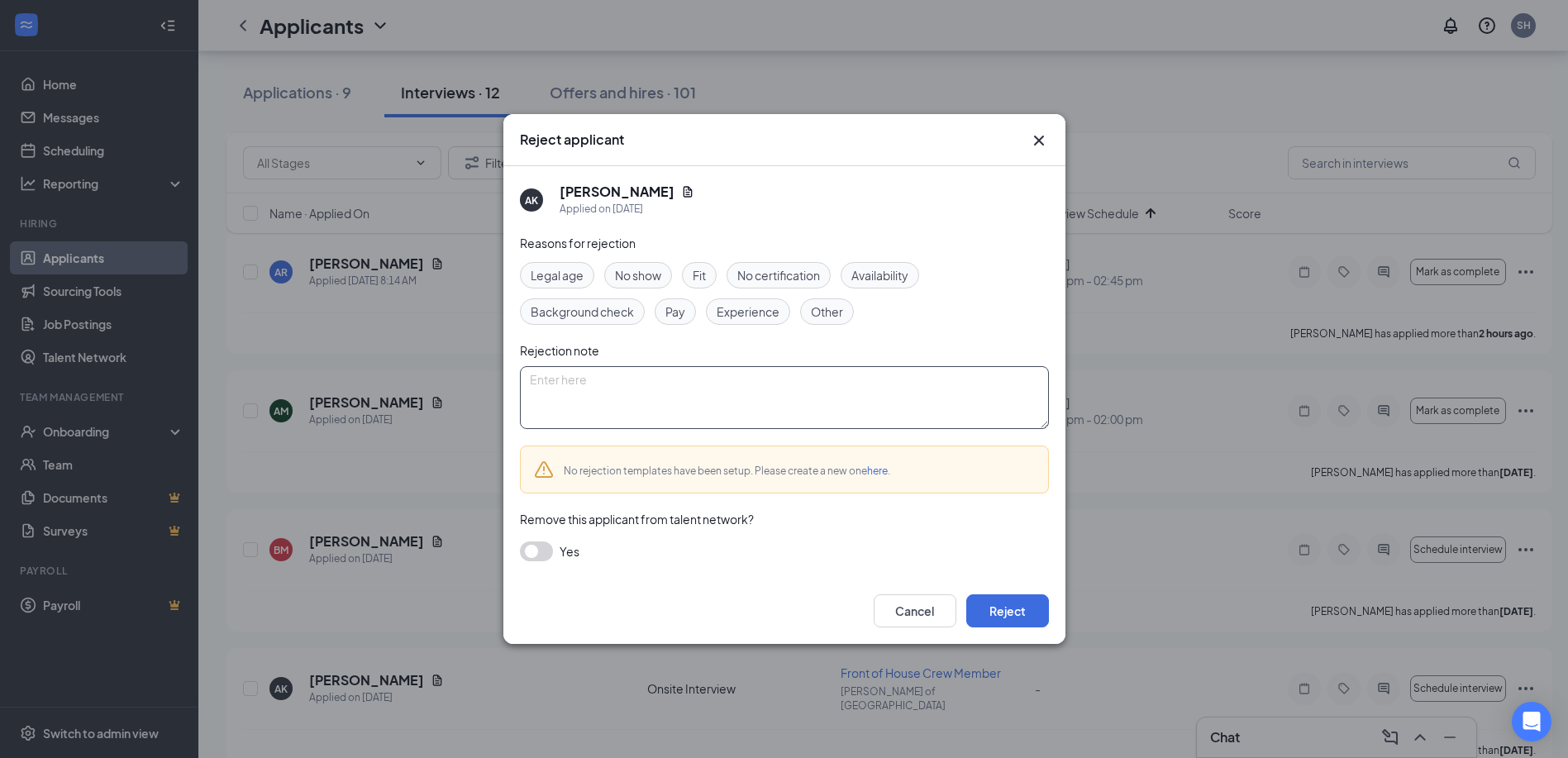
click at [692, 378] on textarea at bounding box center [784, 397] width 529 height 63
type textarea "Never set up an interview. All experience is medical related"
click at [1025, 603] on button "Reject" at bounding box center [1007, 610] width 82 height 33
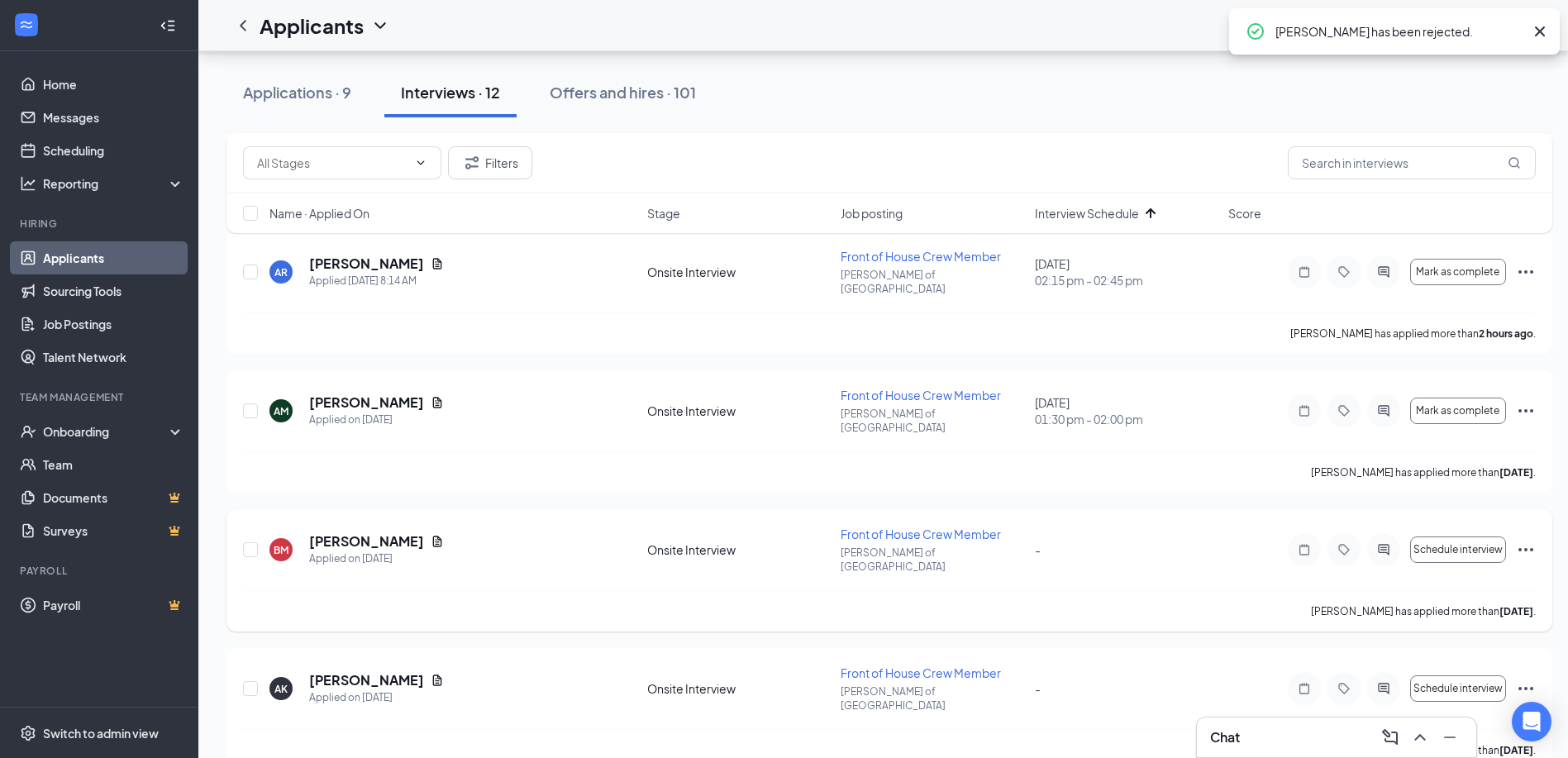
scroll to position [948, 0]
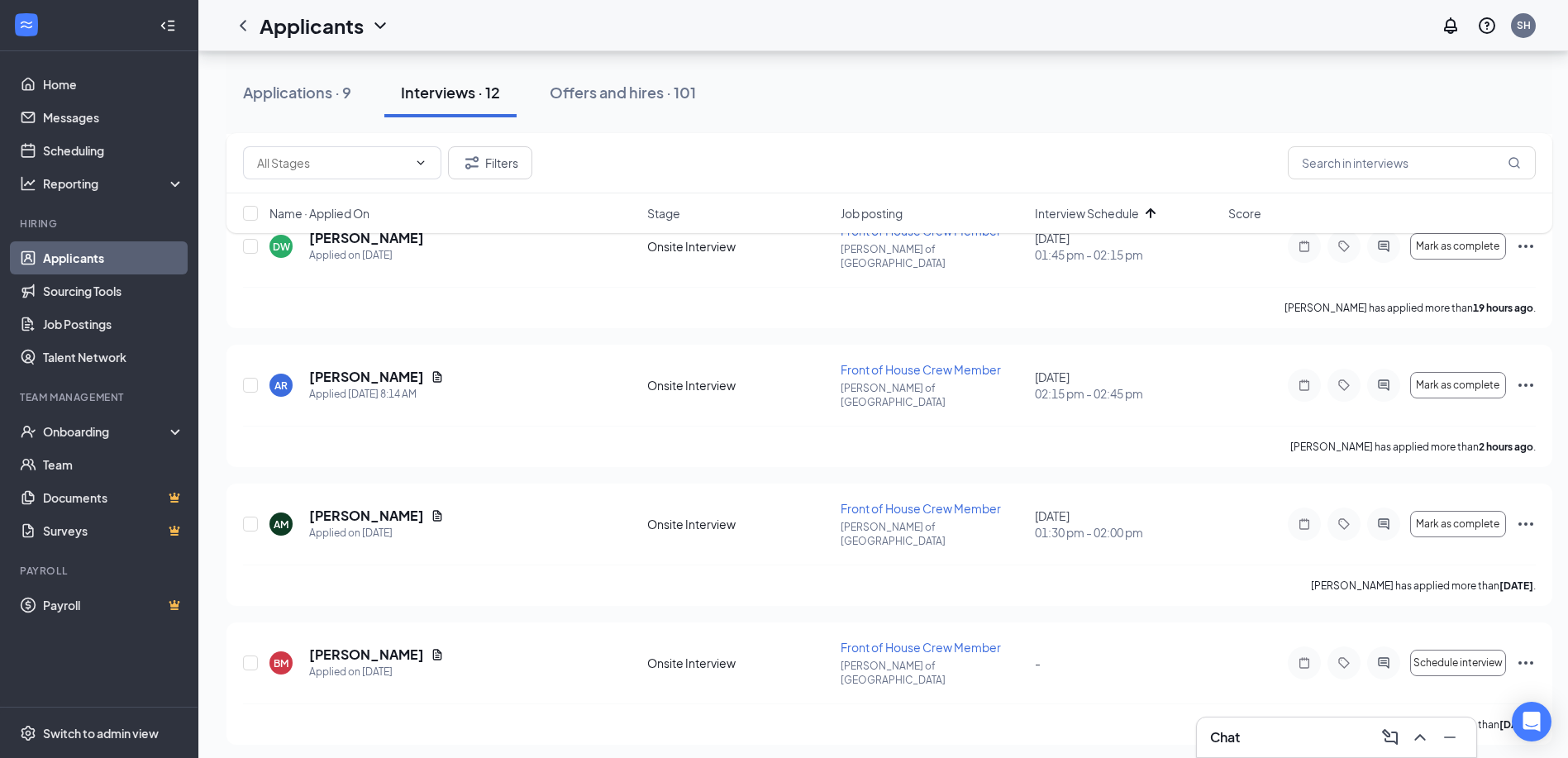
checkbox input "true"
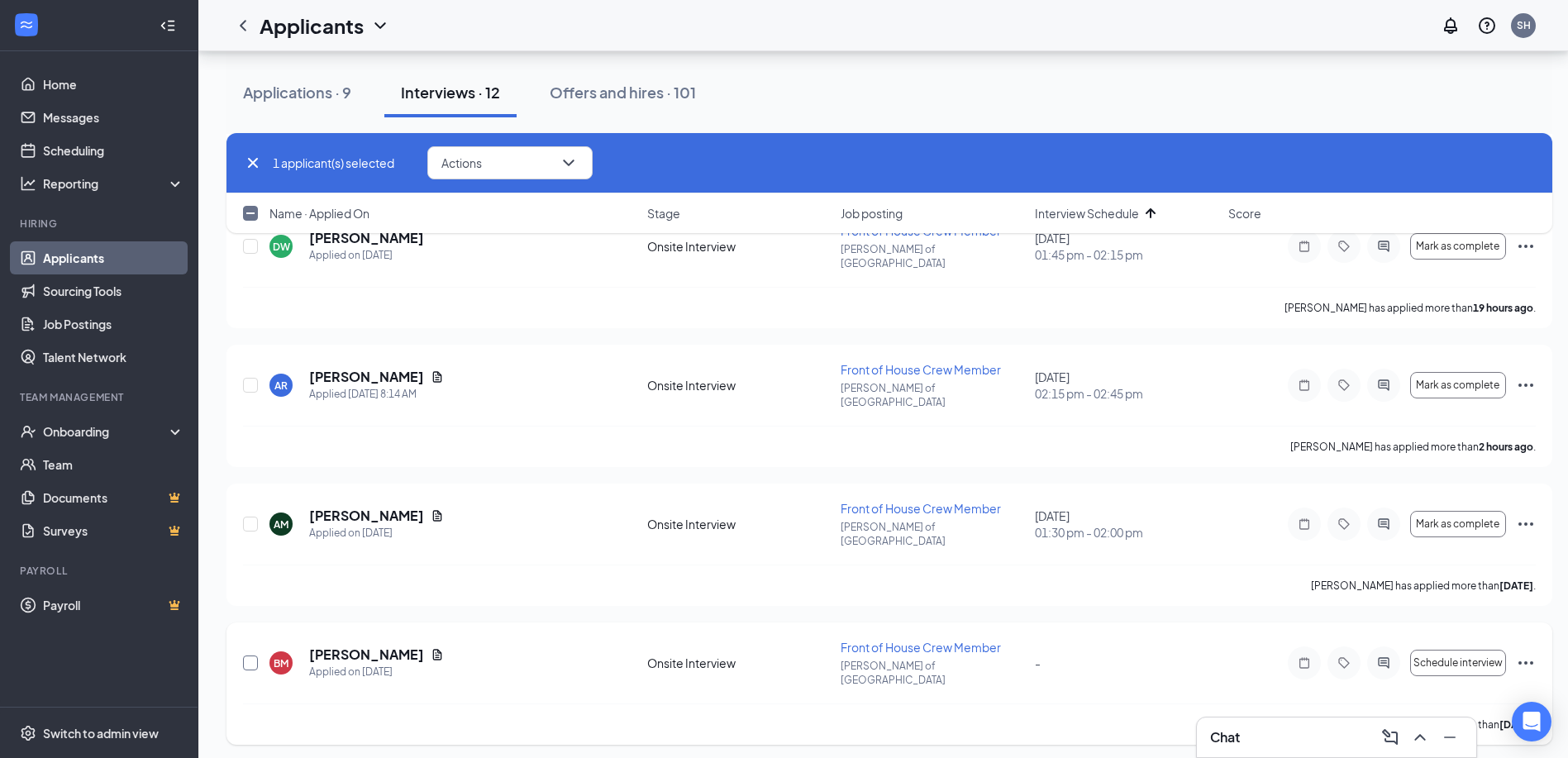
click at [248, 656] on input "checkbox" at bounding box center [250, 663] width 15 height 15
checkbox input "true"
click at [534, 163] on button "Actions" at bounding box center [510, 163] width 166 height 33
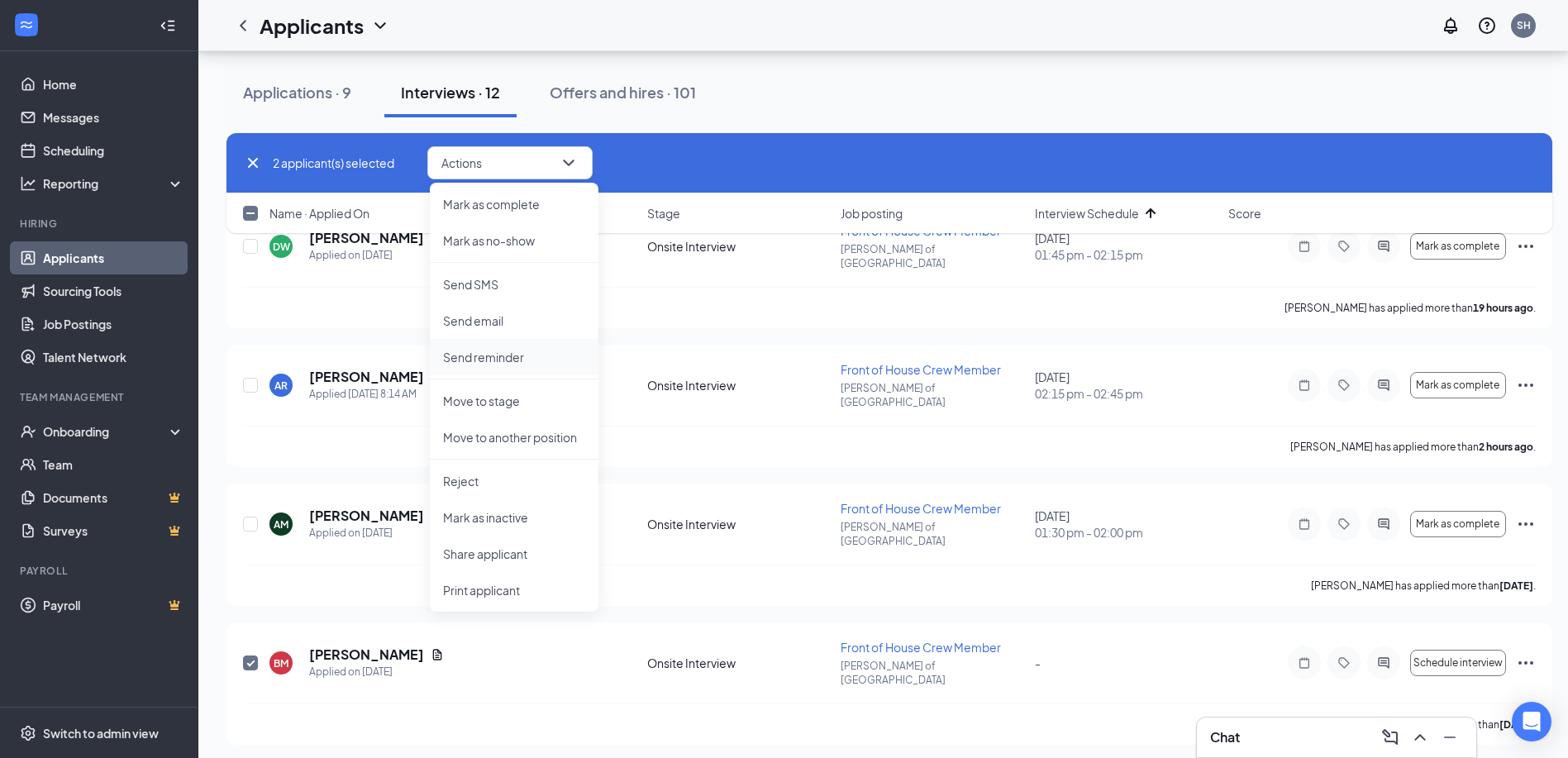
click at [501, 356] on p "Send reminder" at bounding box center [514, 357] width 142 height 17
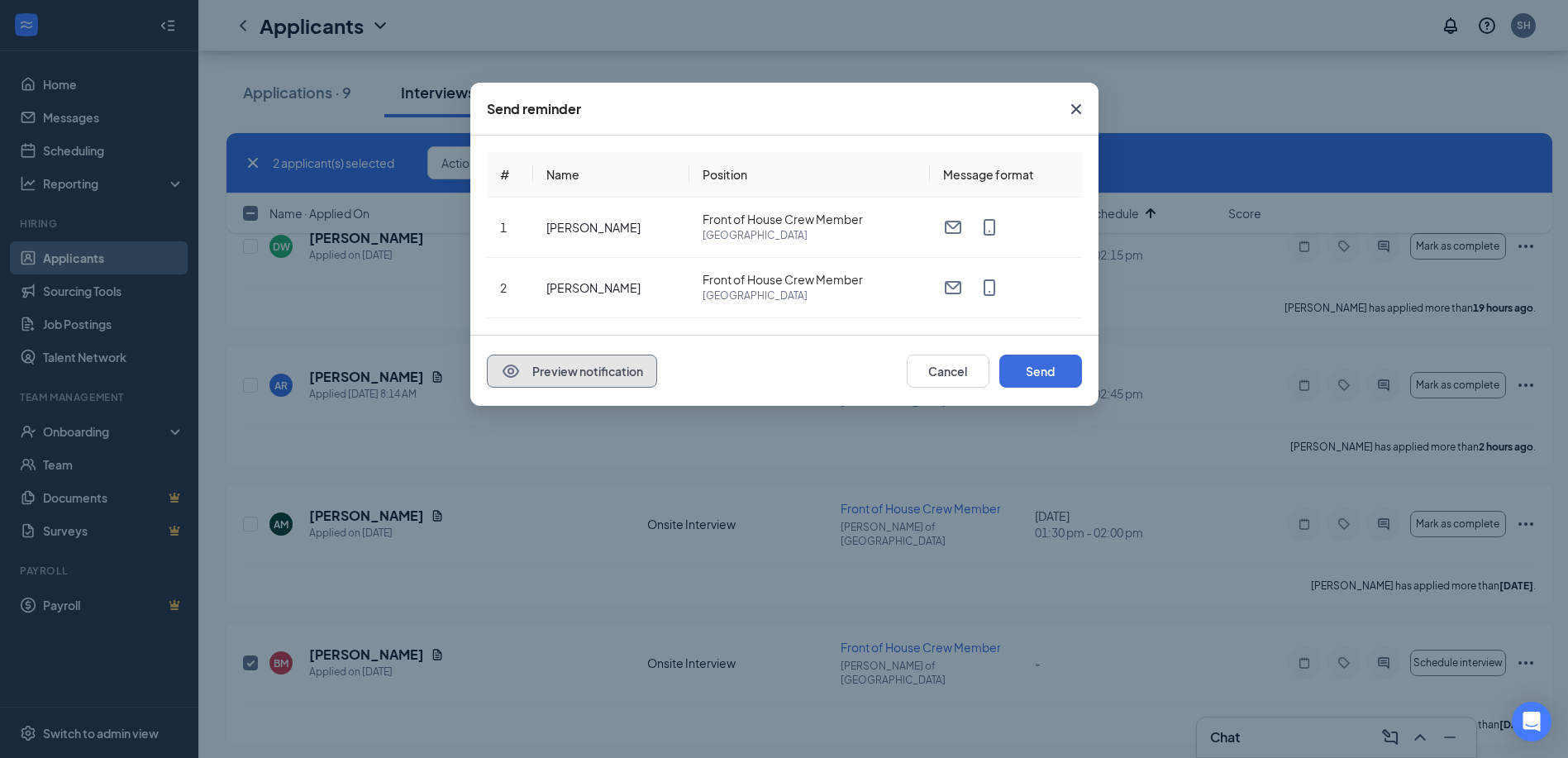
click at [595, 356] on button "Preview notification" at bounding box center [572, 371] width 171 height 33
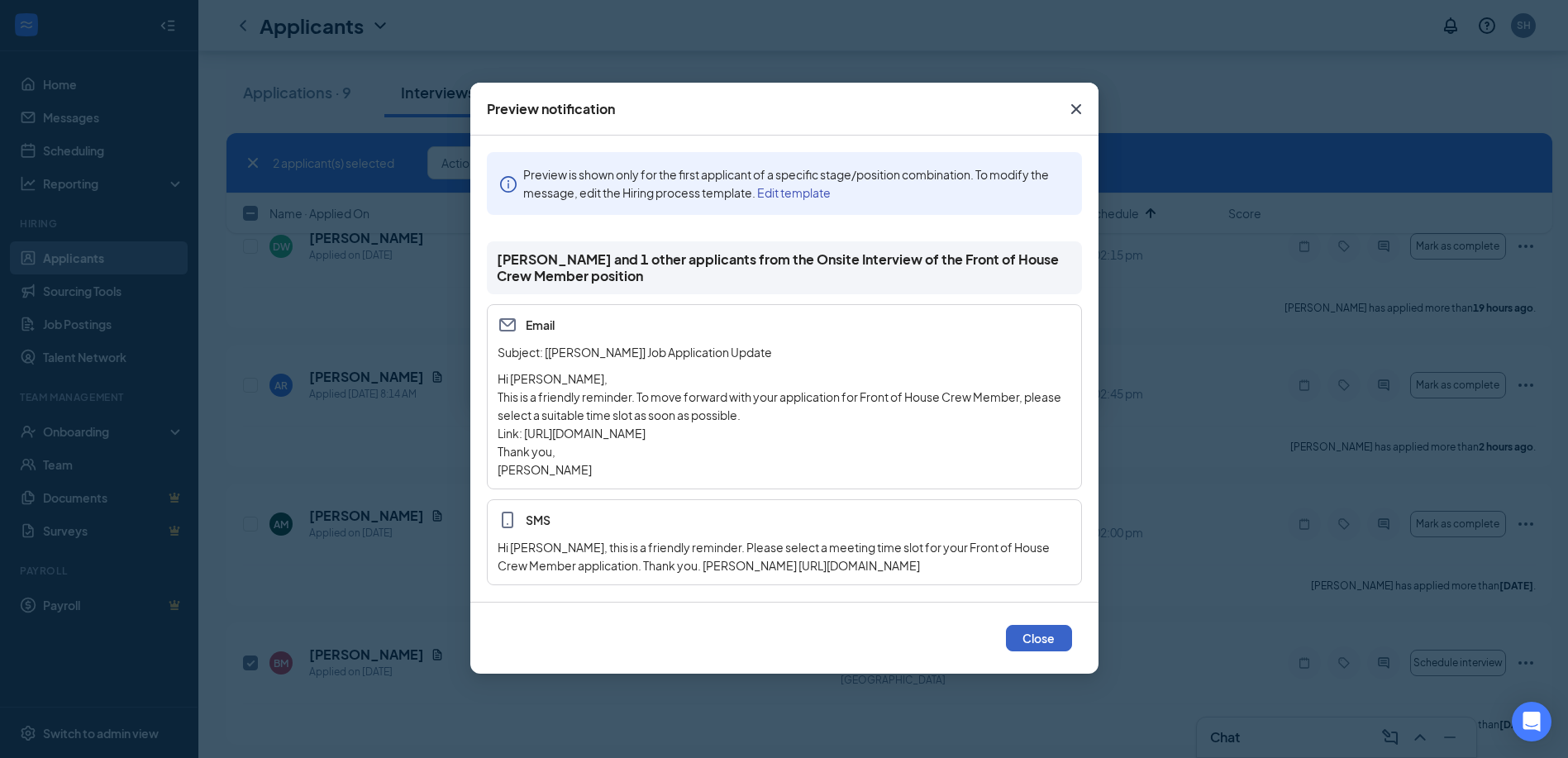
click at [1042, 635] on button "Close" at bounding box center [1038, 638] width 66 height 27
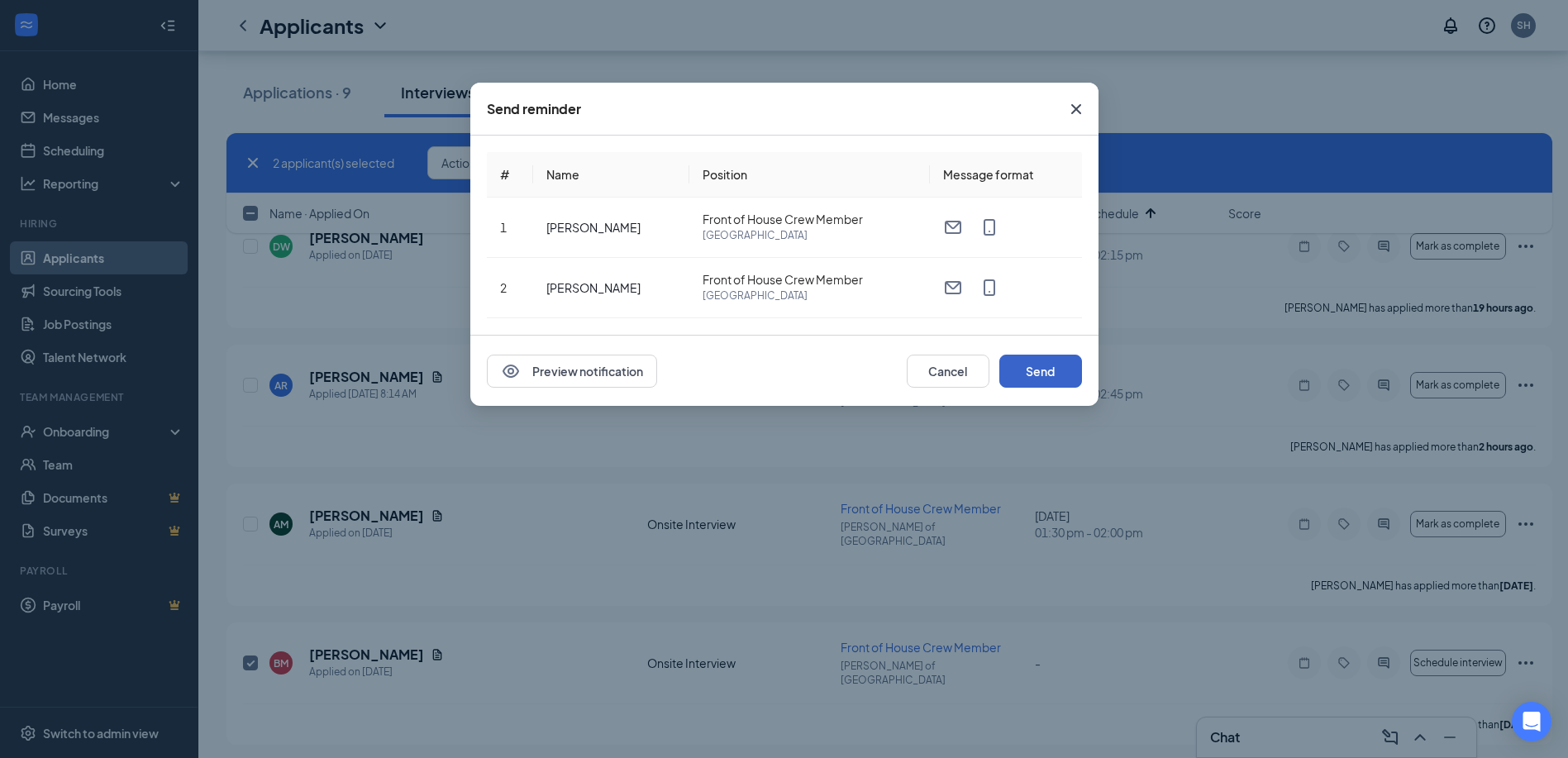
click at [1038, 370] on button "Send" at bounding box center [1040, 371] width 82 height 33
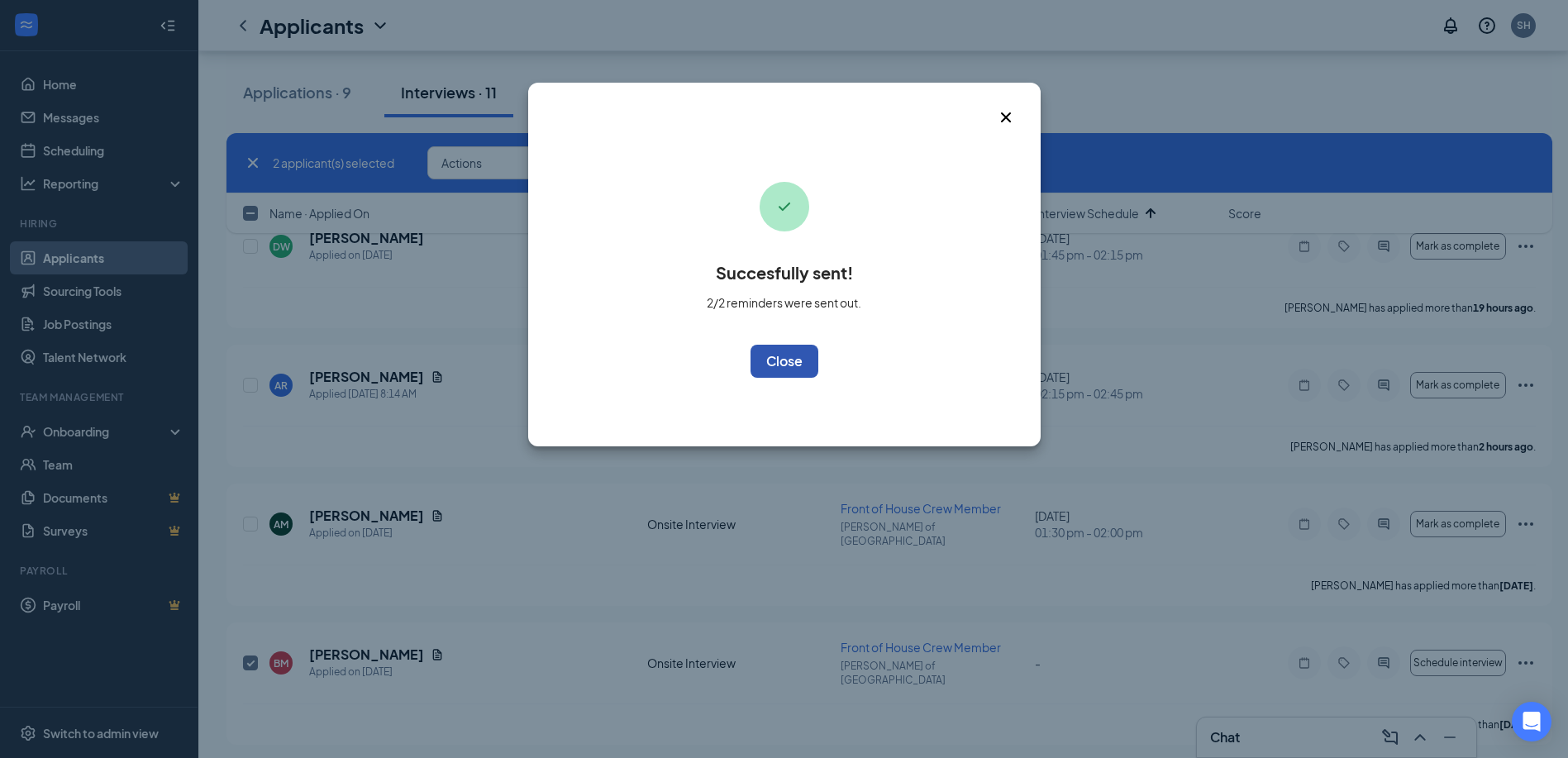
click at [774, 355] on button "OK" at bounding box center [784, 361] width 67 height 33
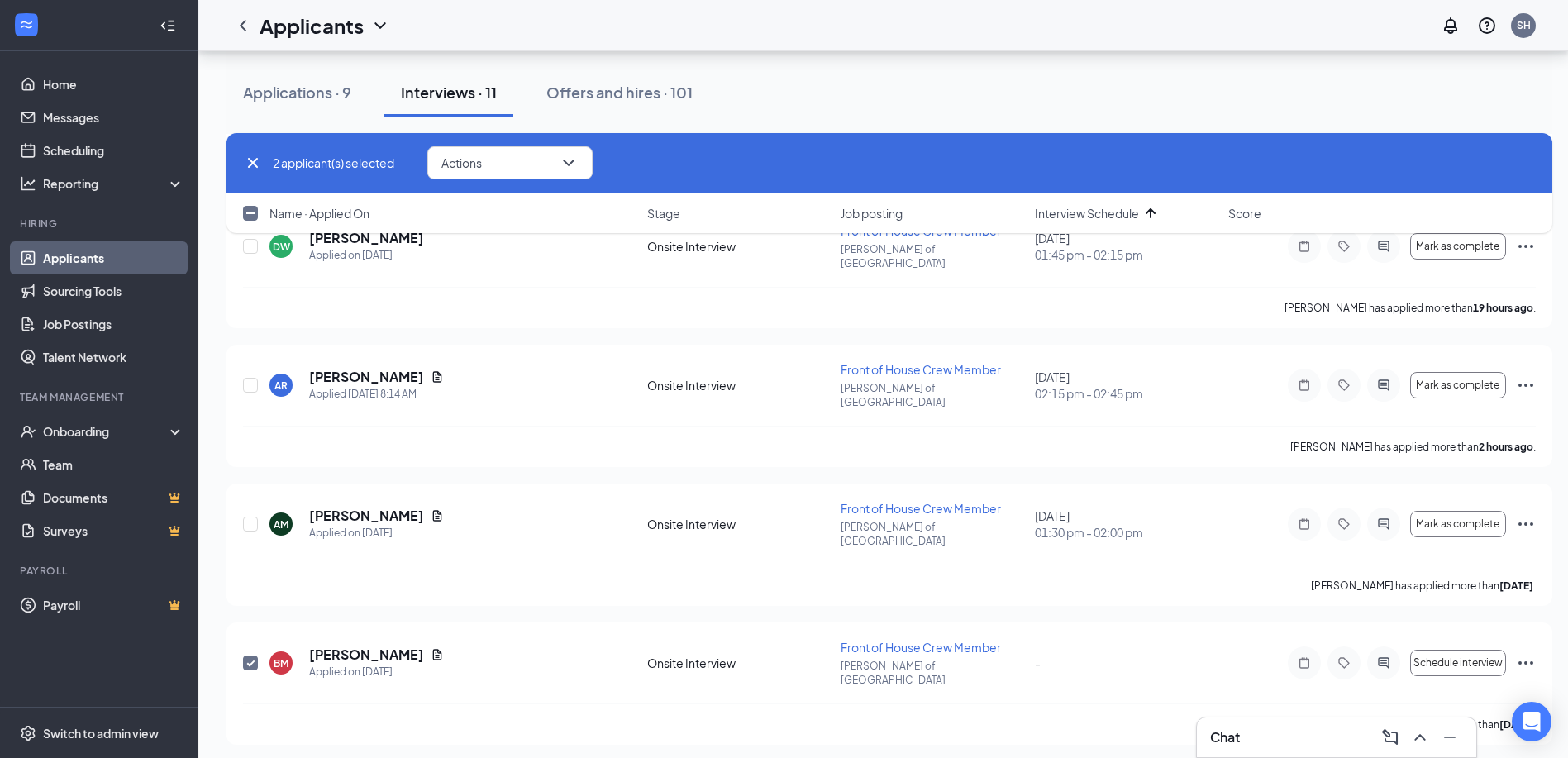
click at [70, 243] on link "Applicants" at bounding box center [113, 257] width 142 height 33
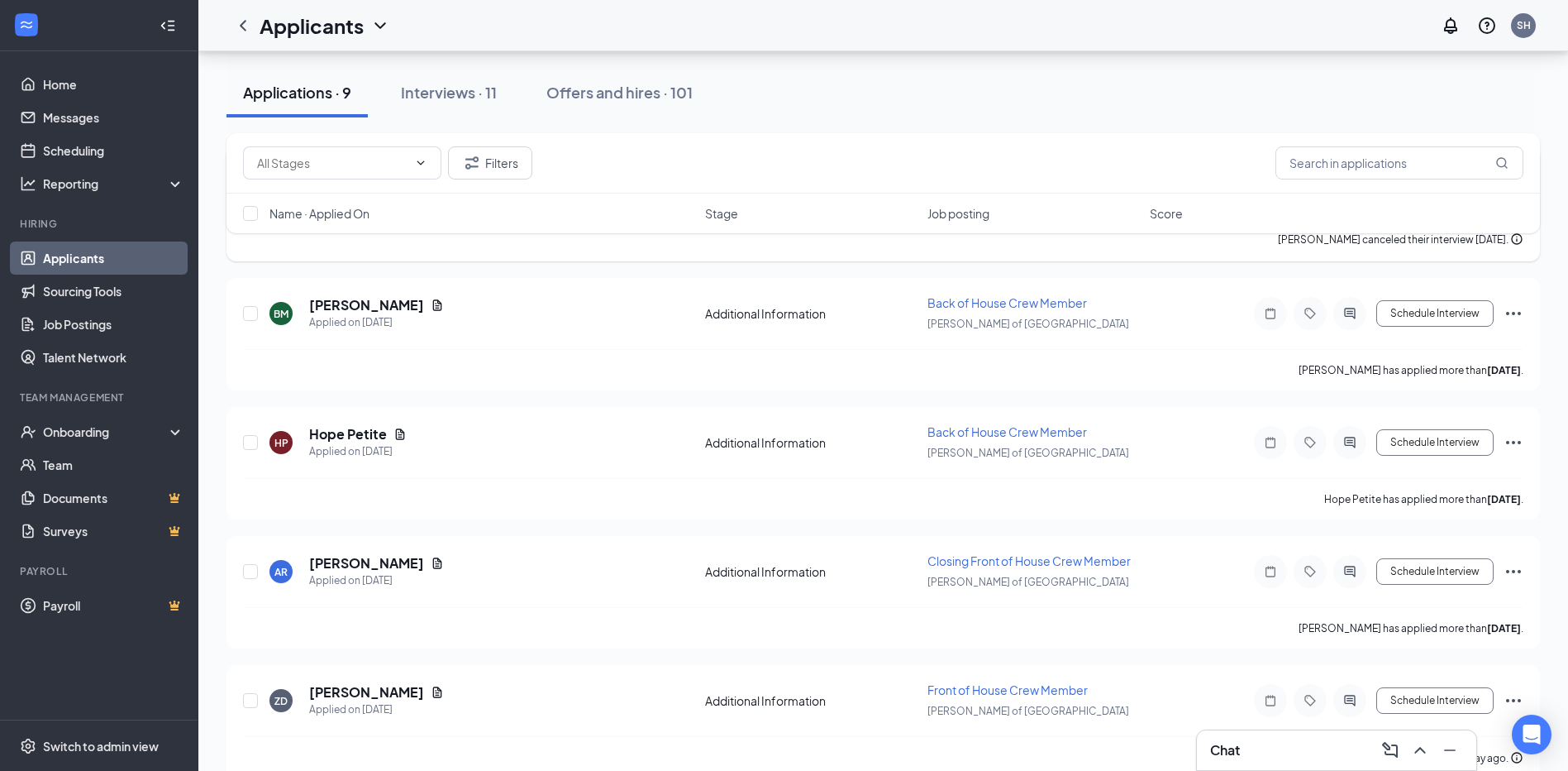
scroll to position [721, 0]
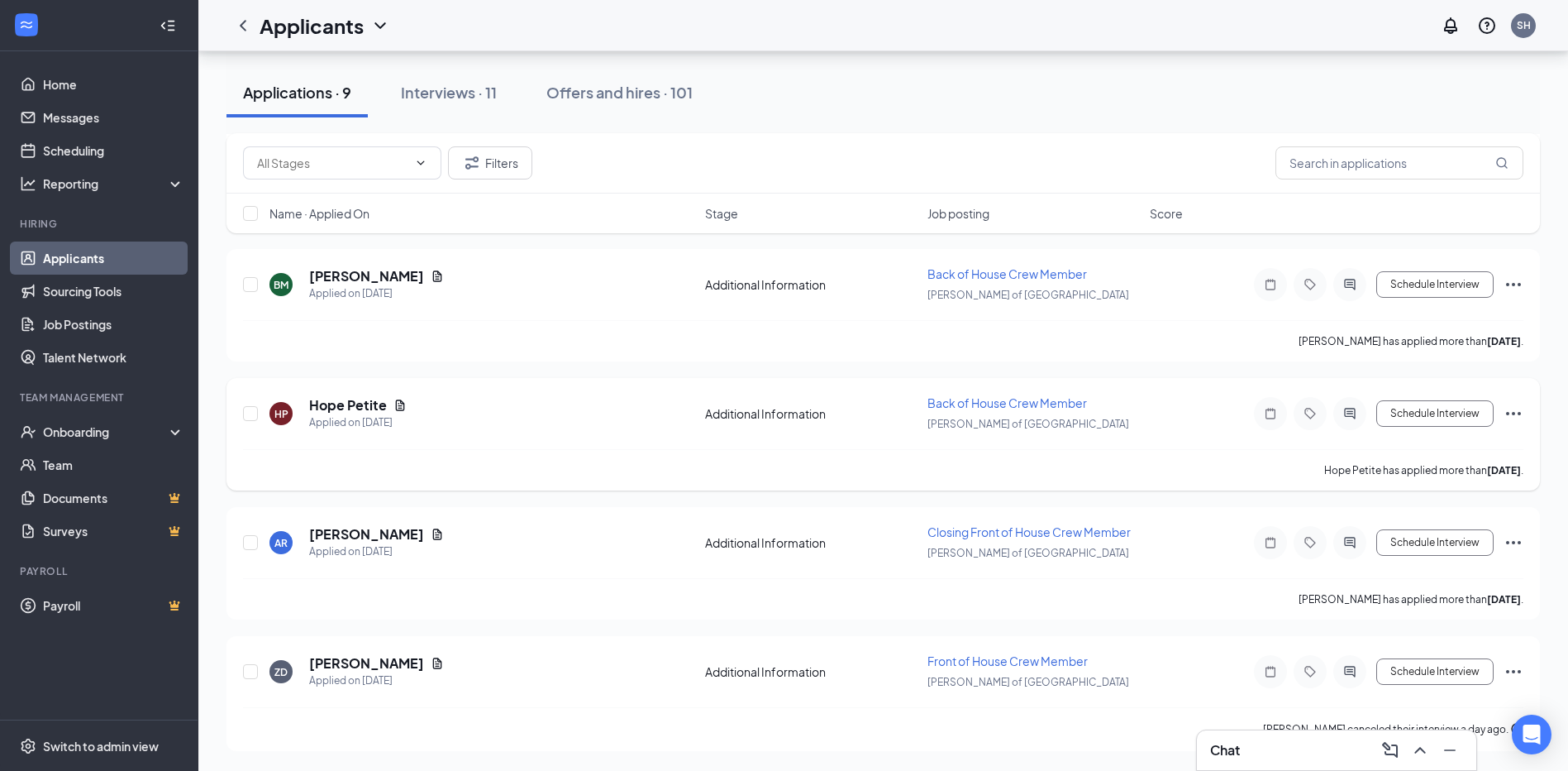
click at [1515, 406] on icon "Ellipses" at bounding box center [1513, 414] width 20 height 20
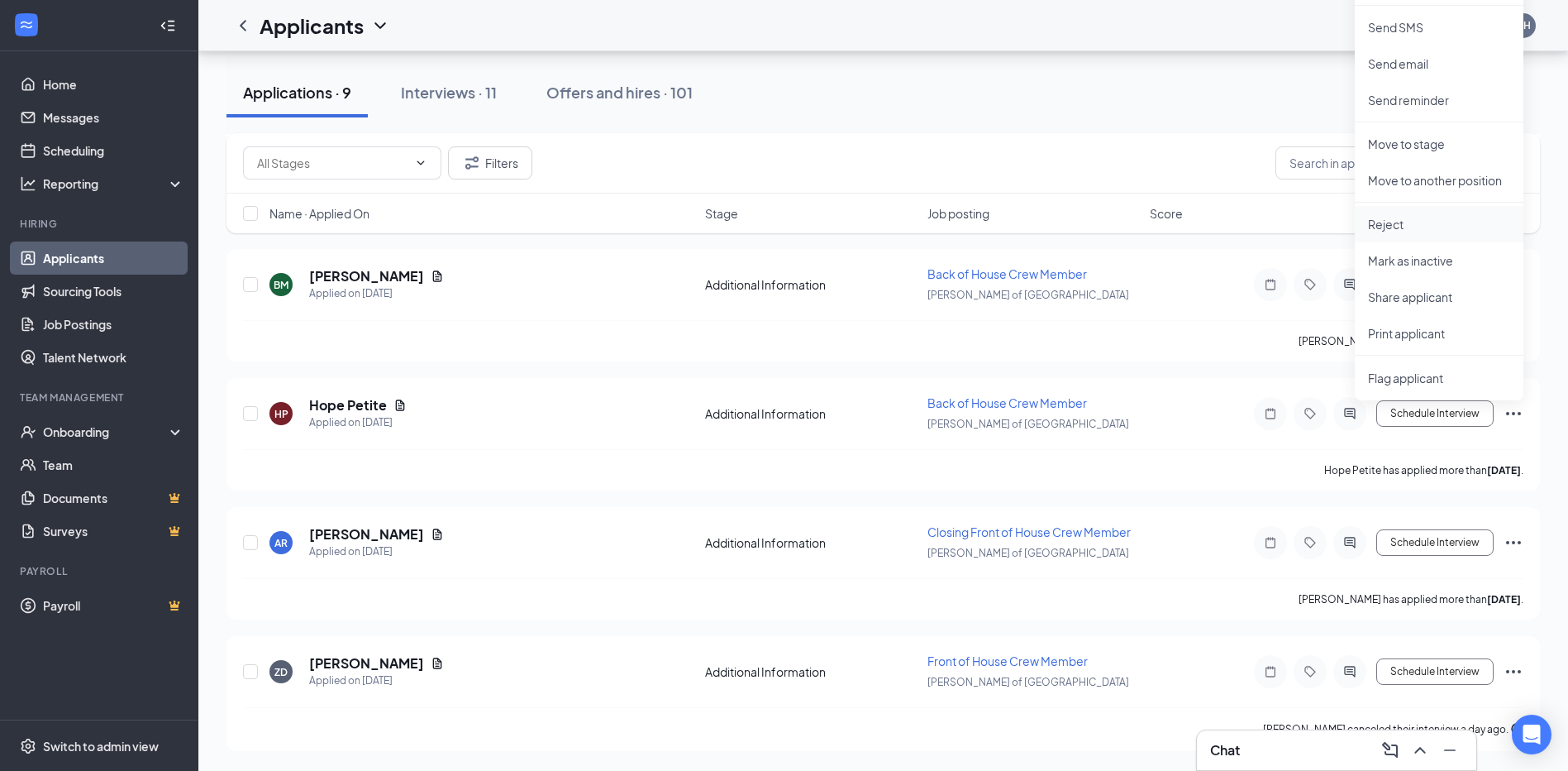
click at [1440, 231] on p "Reject" at bounding box center [1438, 224] width 142 height 17
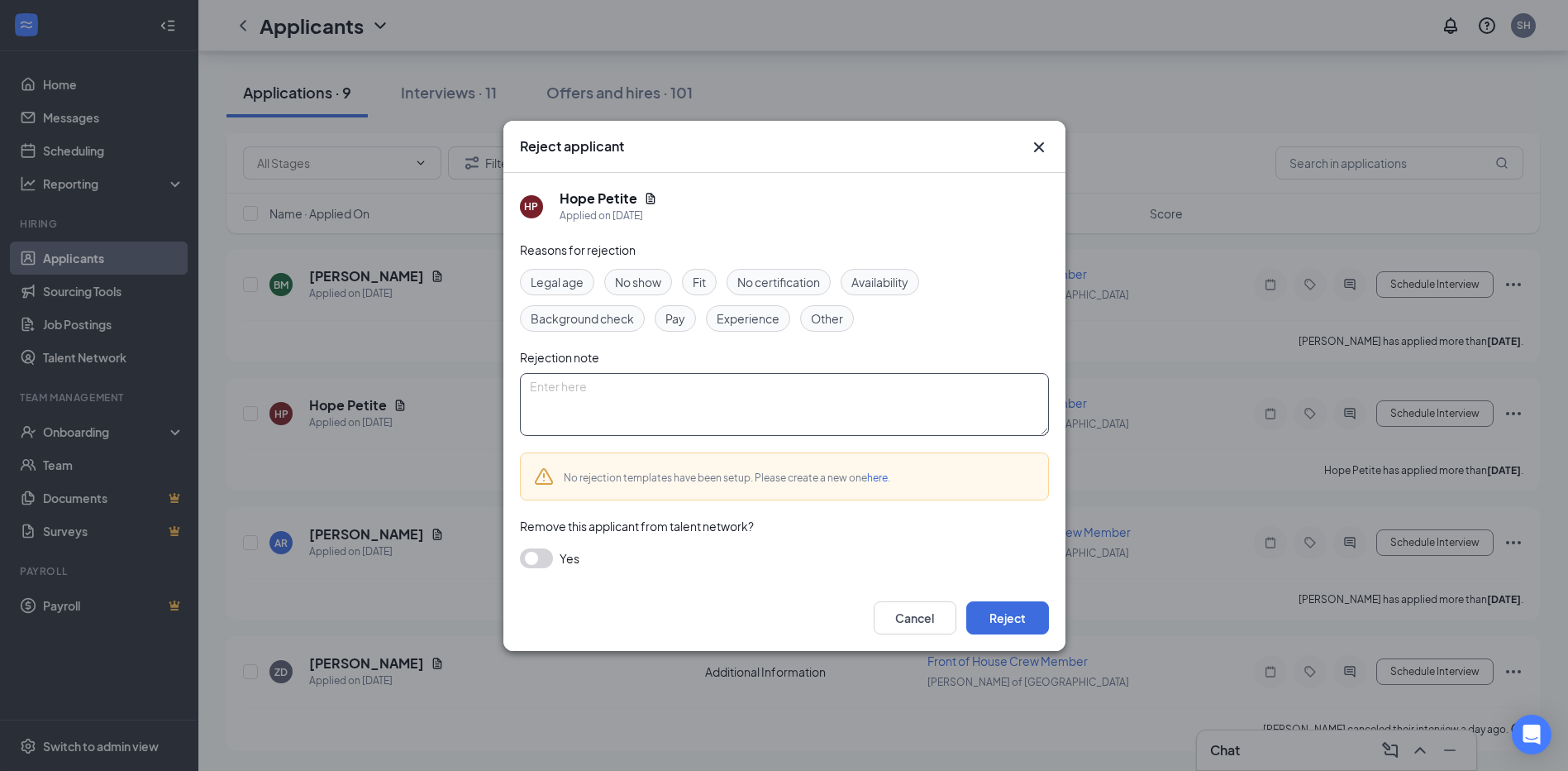
click at [625, 403] on textarea at bounding box center [784, 404] width 529 height 63
type textarea "Never set up an interview"
click at [1030, 618] on button "Reject" at bounding box center [1007, 617] width 82 height 33
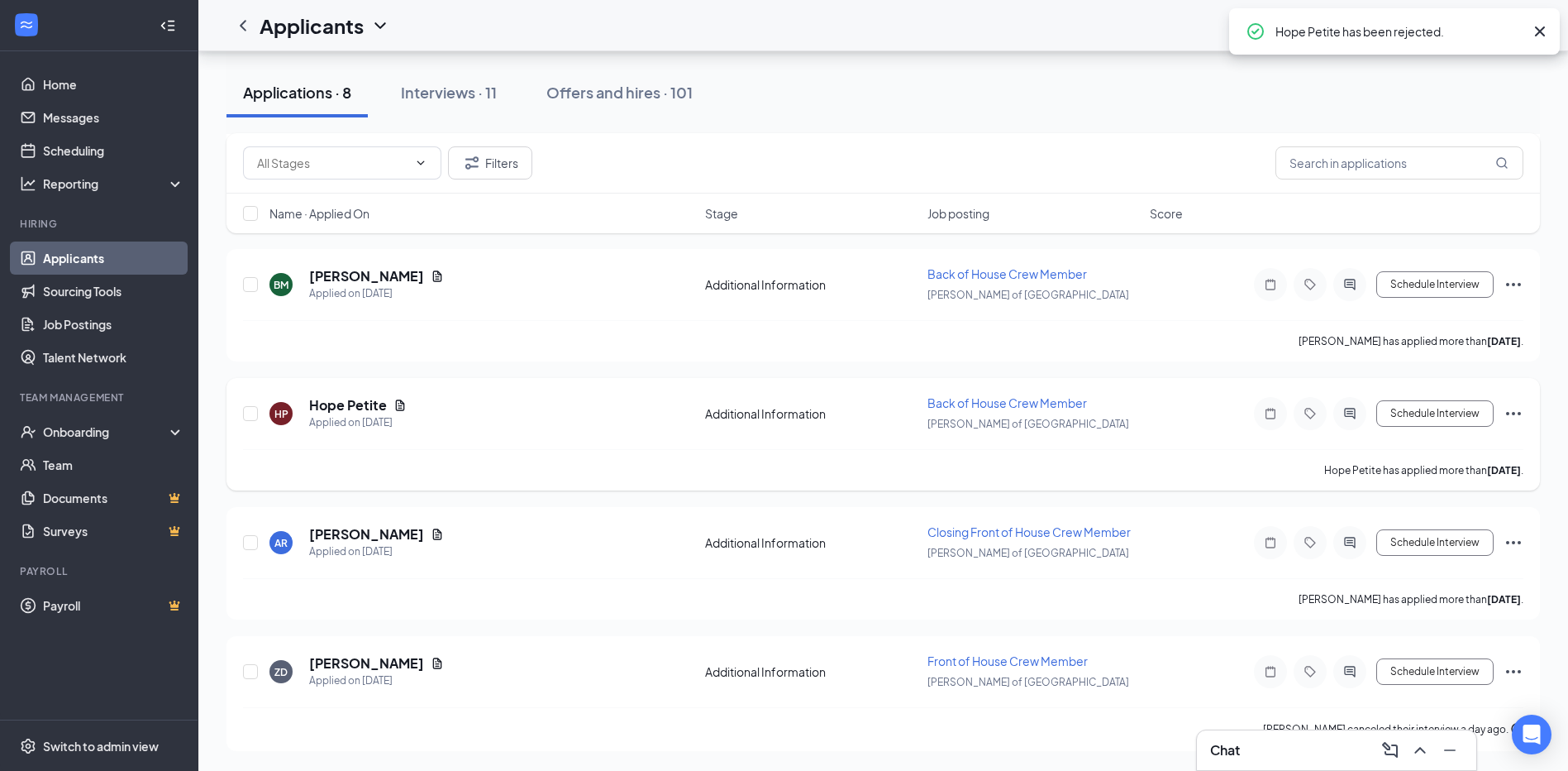
scroll to position [592, 0]
click at [1509, 544] on icon "Ellipses" at bounding box center [1513, 543] width 20 height 20
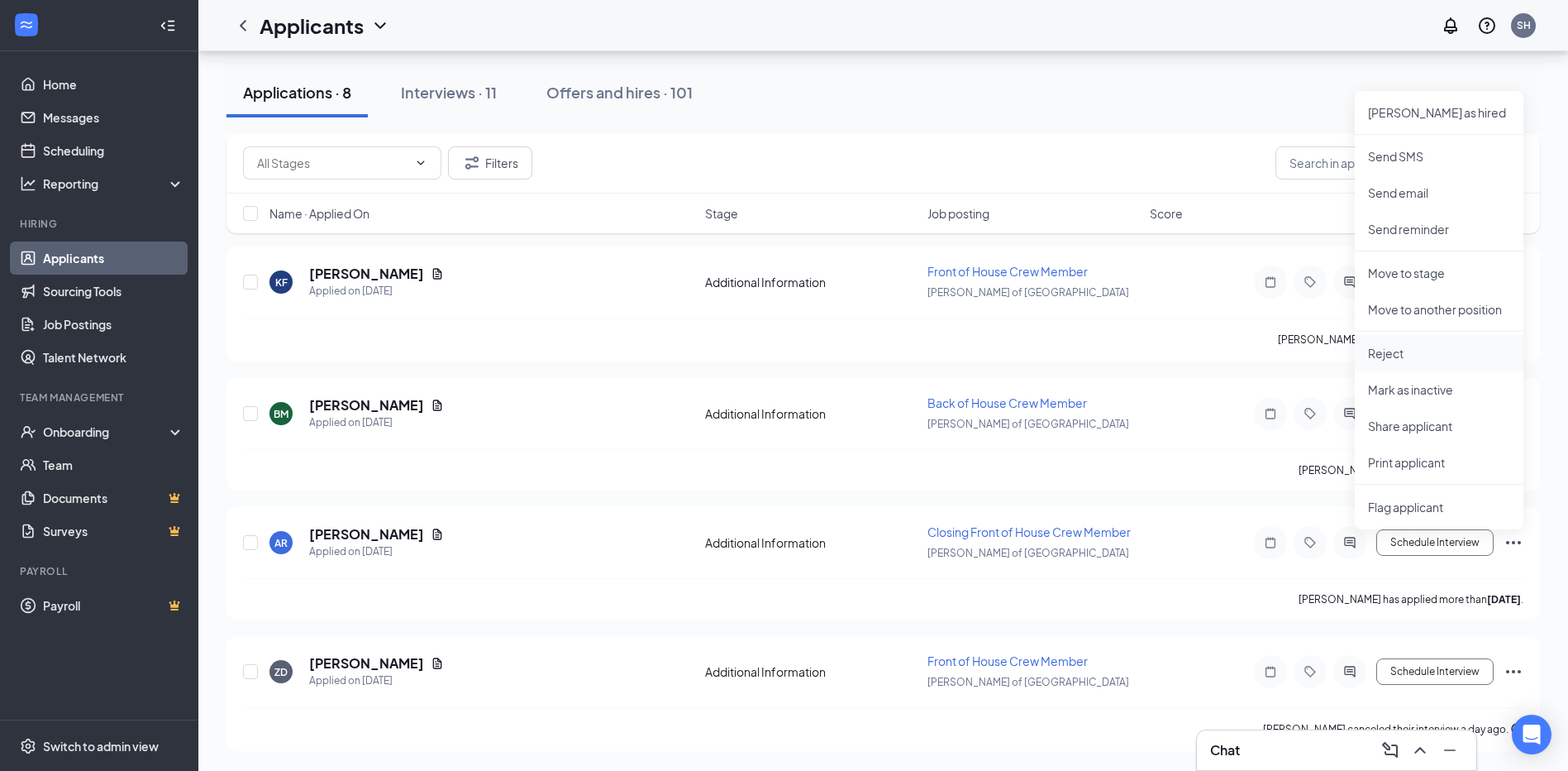
click at [1459, 359] on p "Reject" at bounding box center [1438, 353] width 142 height 17
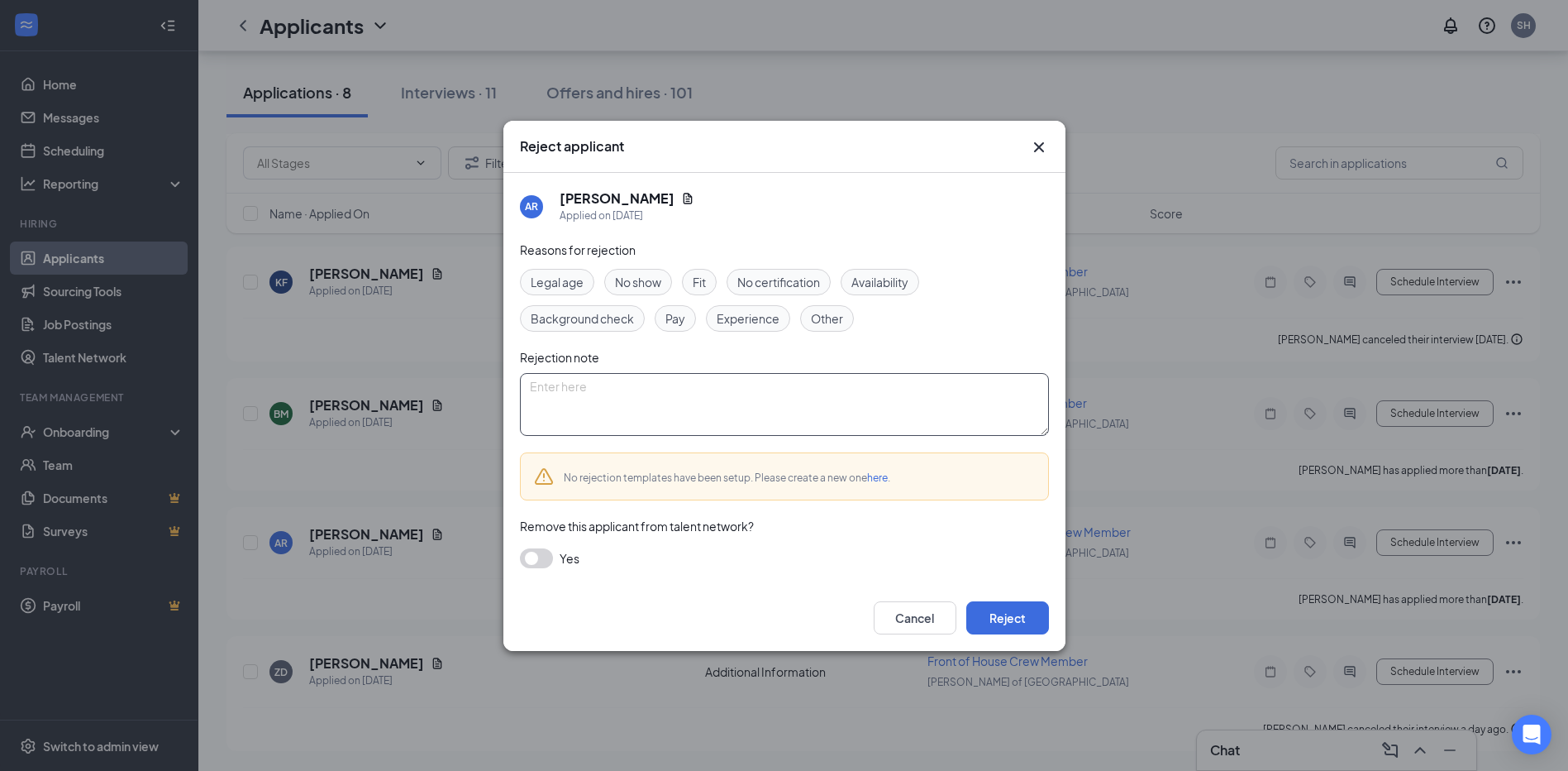
click at [645, 401] on textarea at bounding box center [784, 404] width 529 height 63
type textarea "Never set up an interview"
click at [1019, 614] on button "Reject" at bounding box center [1007, 617] width 82 height 33
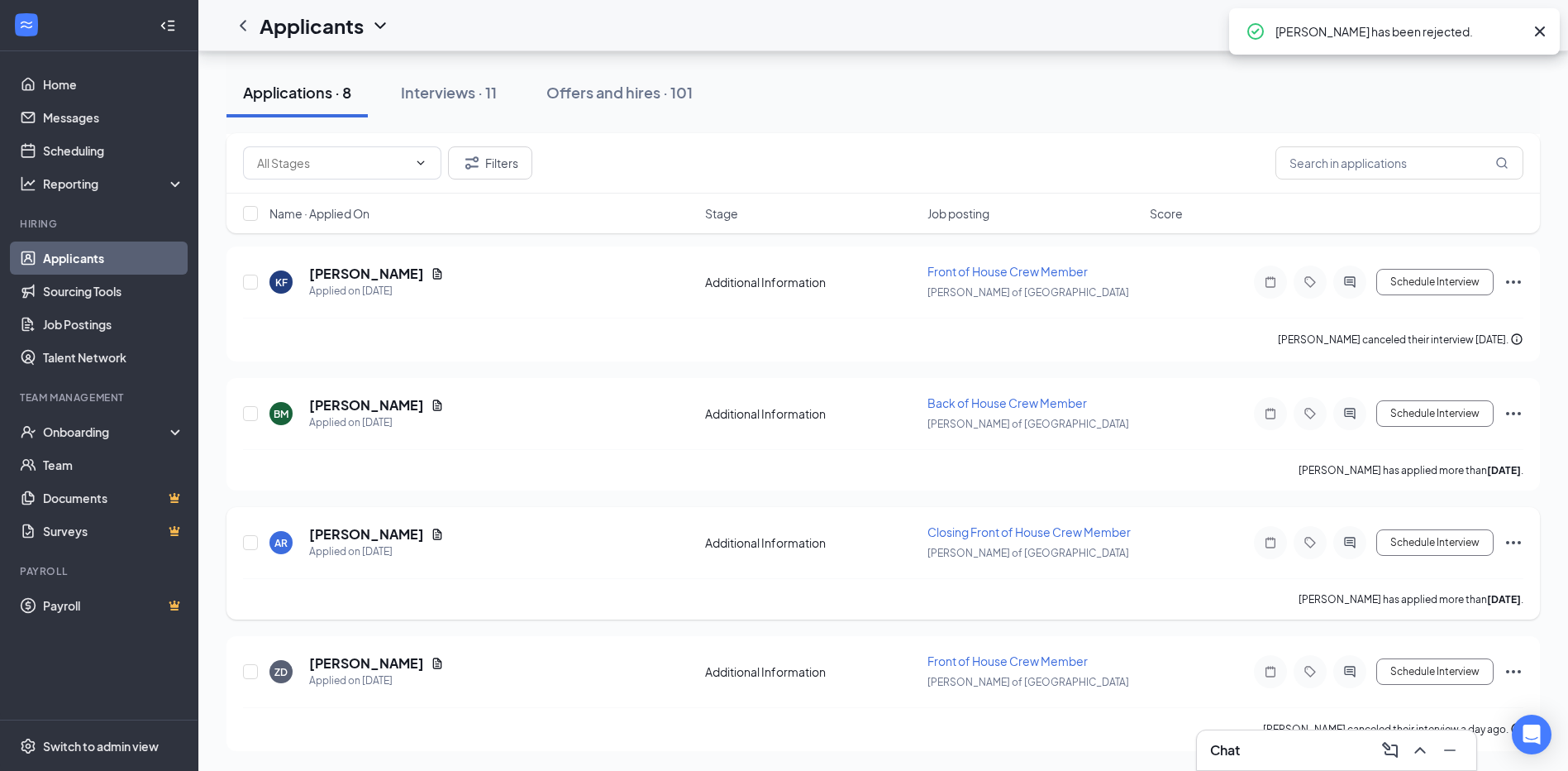
scroll to position [463, 0]
click at [1516, 407] on icon "Ellipses" at bounding box center [1513, 411] width 20 height 20
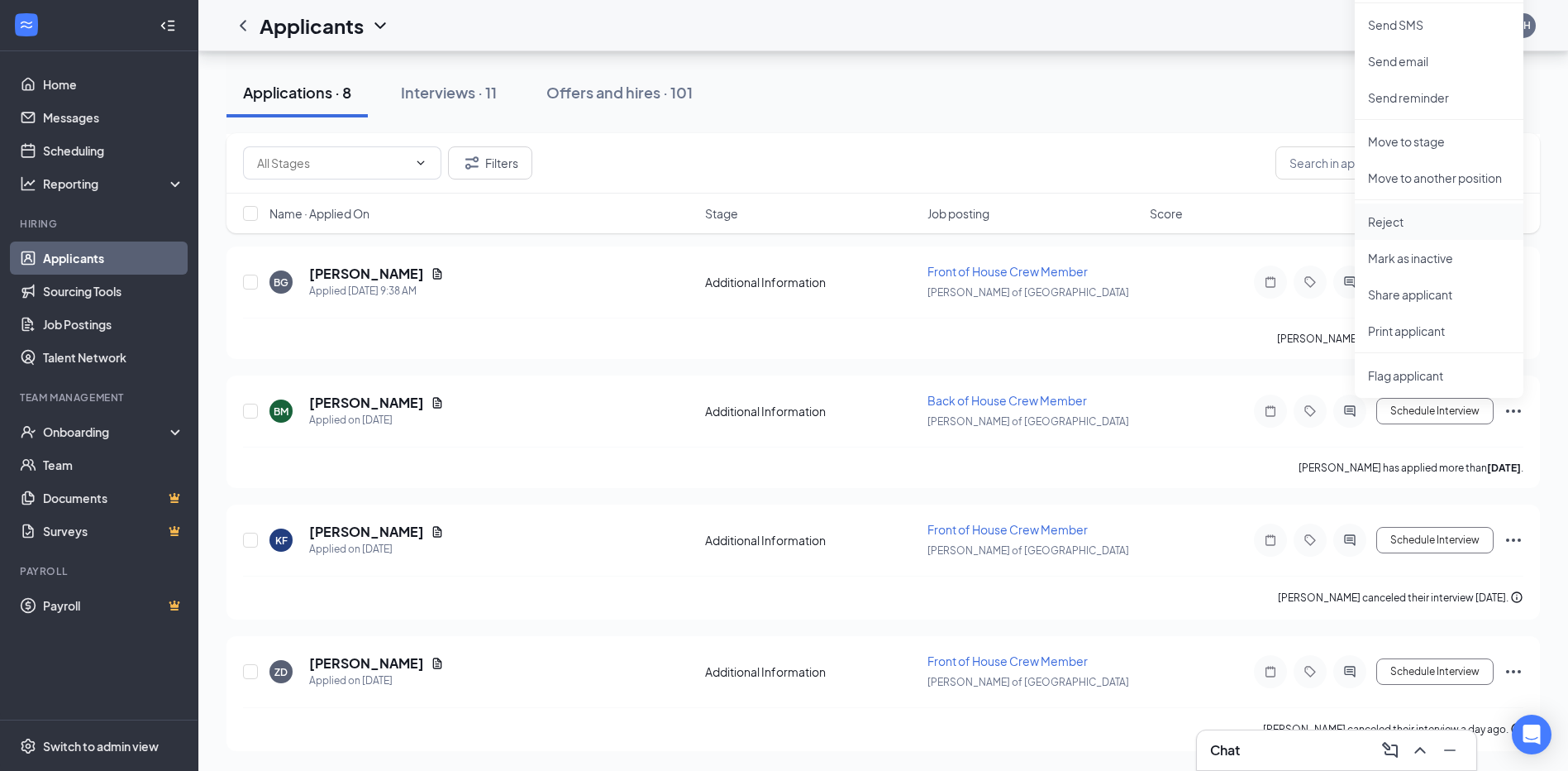
click at [1462, 221] on p "Reject" at bounding box center [1438, 221] width 142 height 17
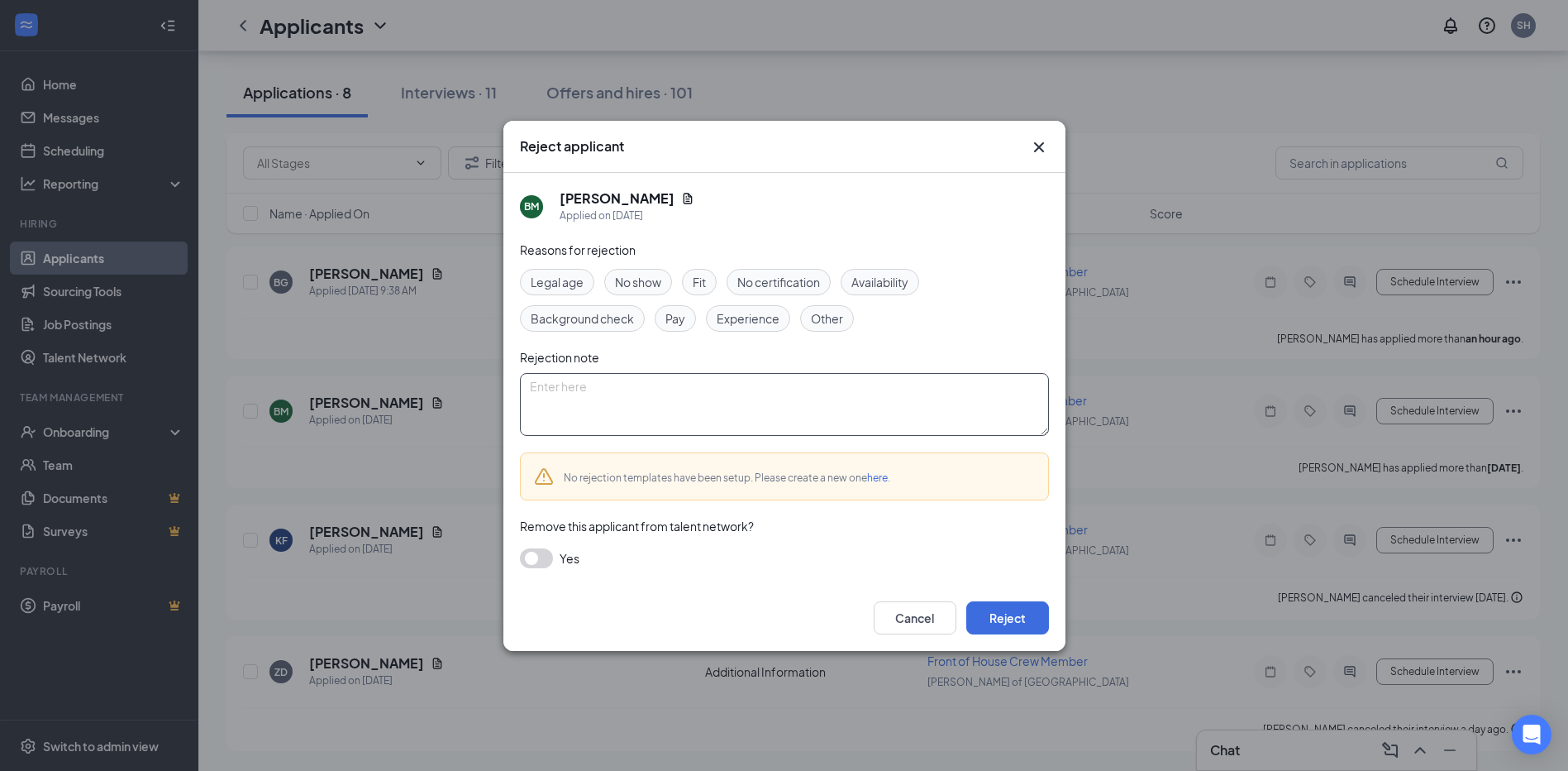
click at [733, 382] on textarea at bounding box center [784, 404] width 529 height 63
type textarea "Duplicate application"
click at [1011, 620] on button "Reject" at bounding box center [1007, 617] width 82 height 33
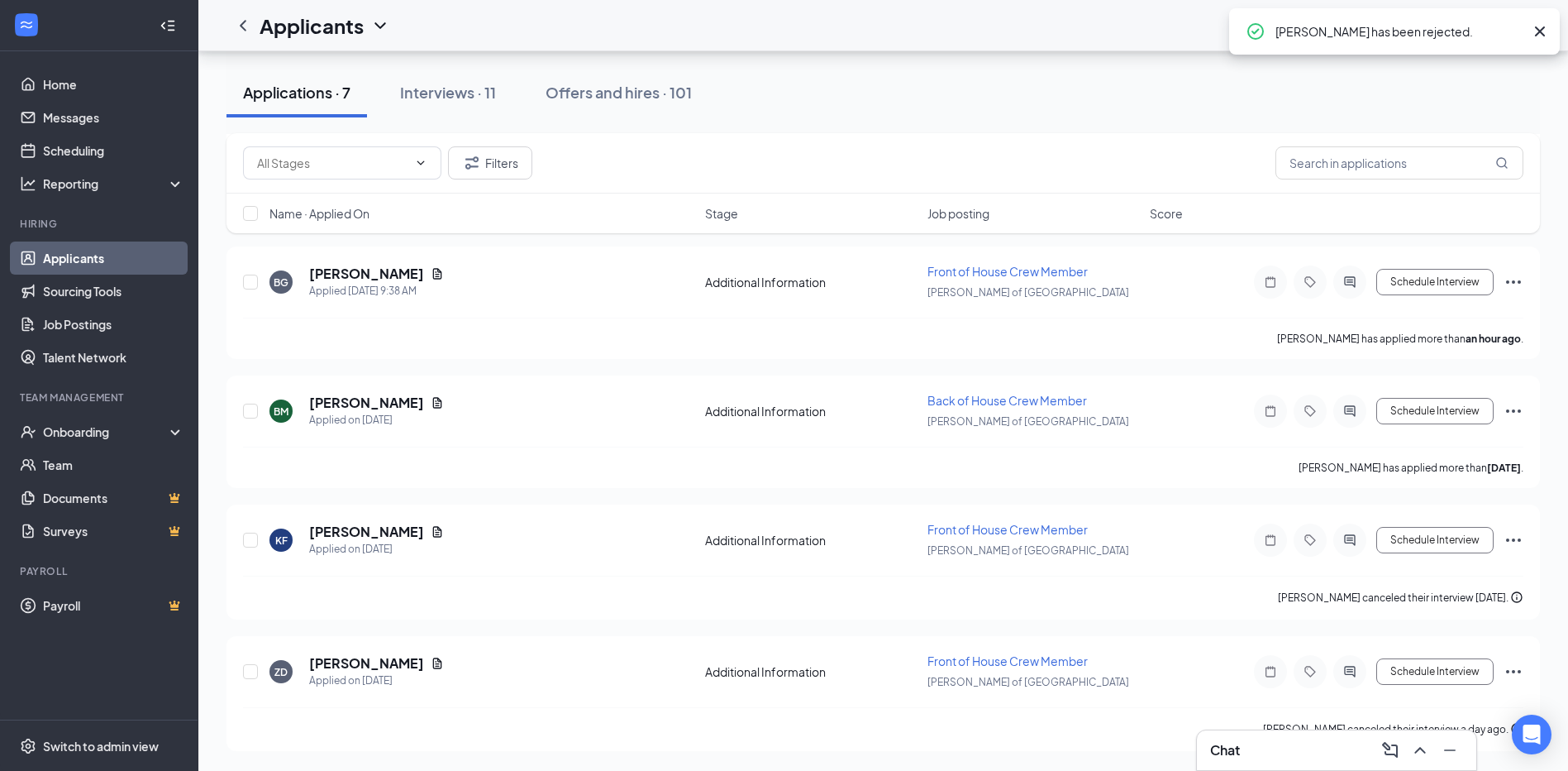
scroll to position [334, 0]
click at [1517, 280] on icon "Ellipses" at bounding box center [1513, 282] width 20 height 20
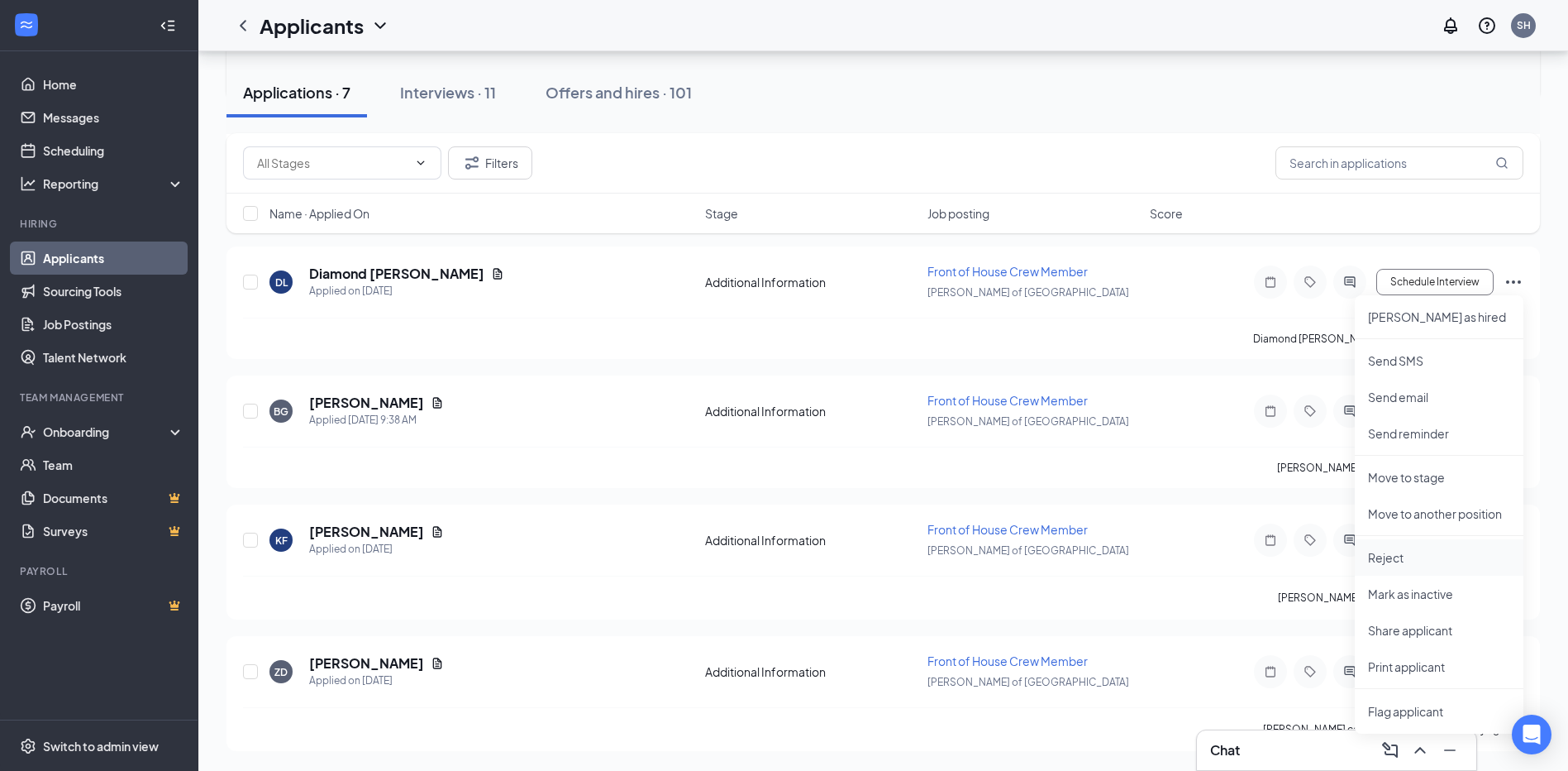
click at [1411, 549] on p "Reject" at bounding box center [1438, 557] width 142 height 17
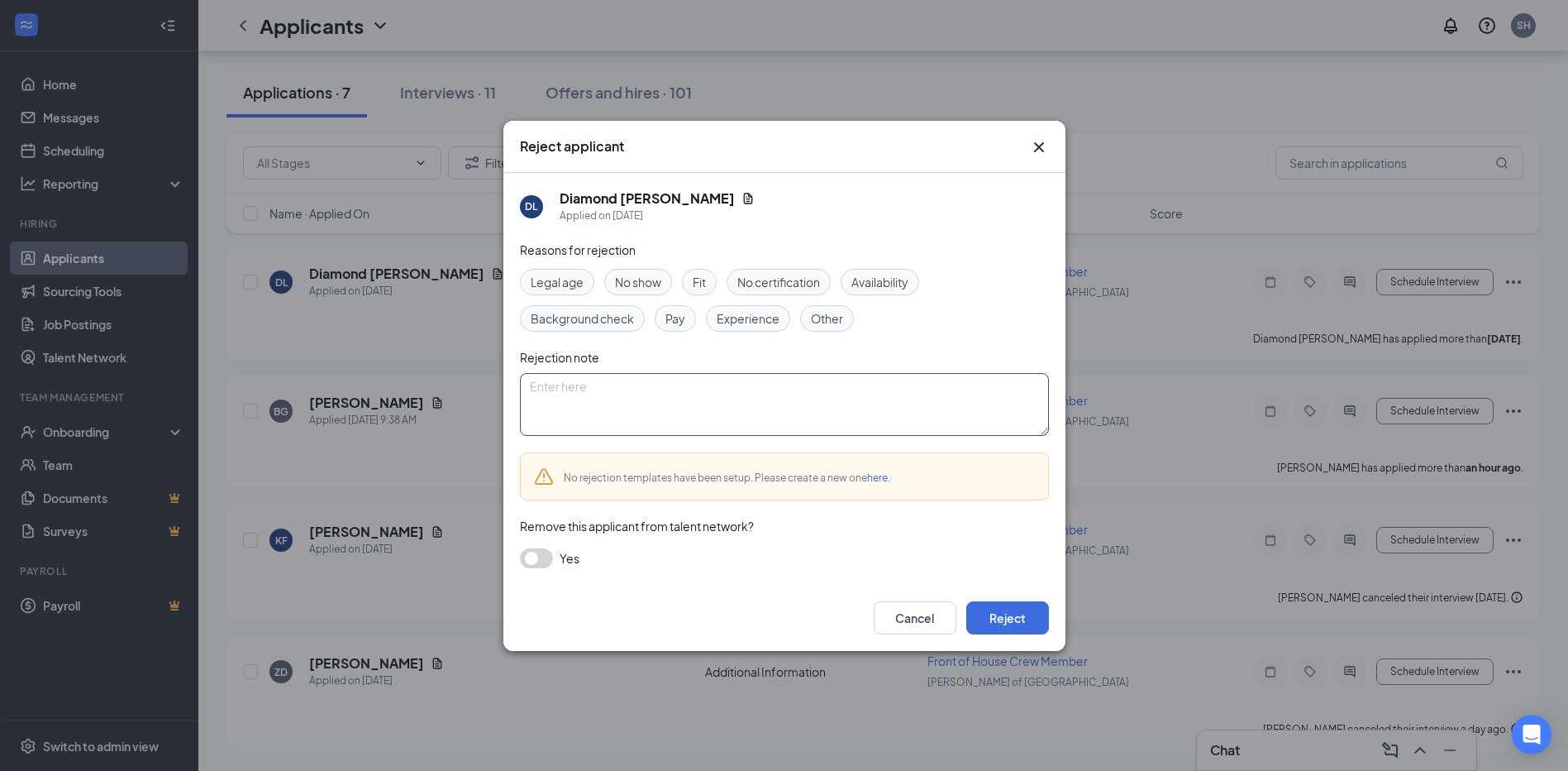
click at [862, 414] on textarea at bounding box center [784, 404] width 529 height 63
type textarea "Never set up an interview"
click at [1001, 615] on button "Reject" at bounding box center [1007, 617] width 82 height 33
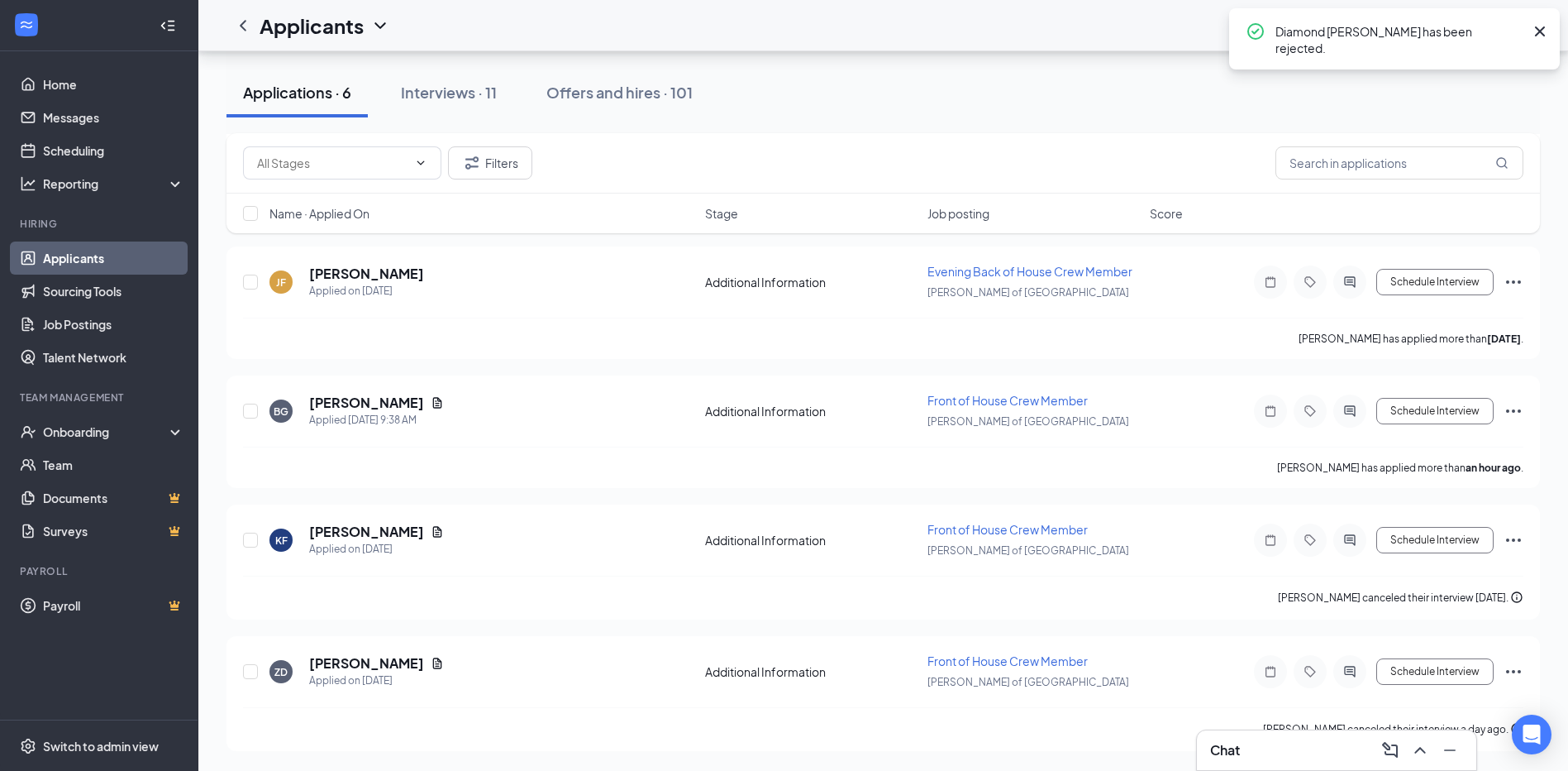
scroll to position [205, 0]
click at [1511, 538] on icon "Ellipses" at bounding box center [1513, 540] width 20 height 20
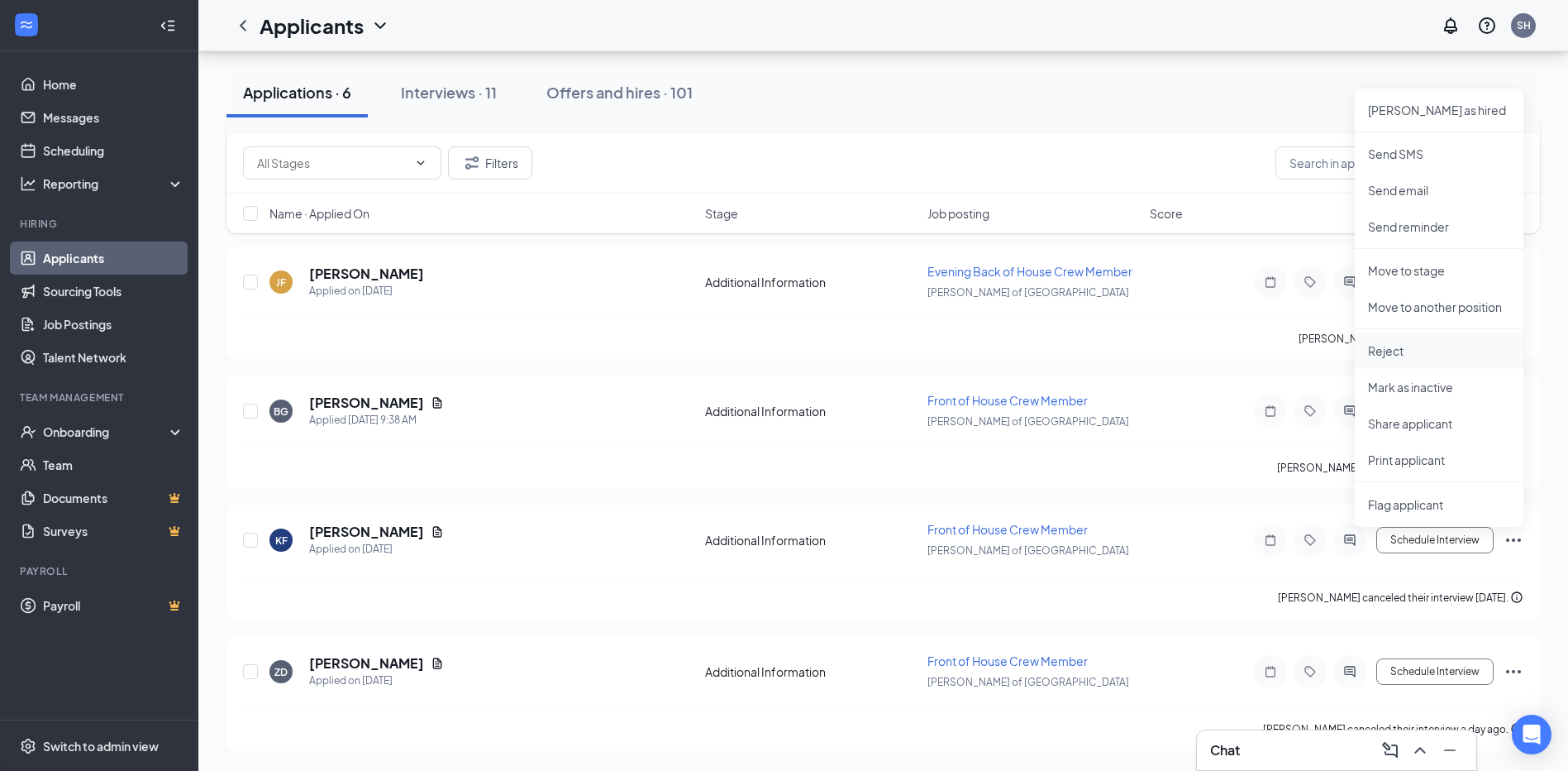
click at [1429, 339] on li "Reject" at bounding box center [1439, 350] width 169 height 37
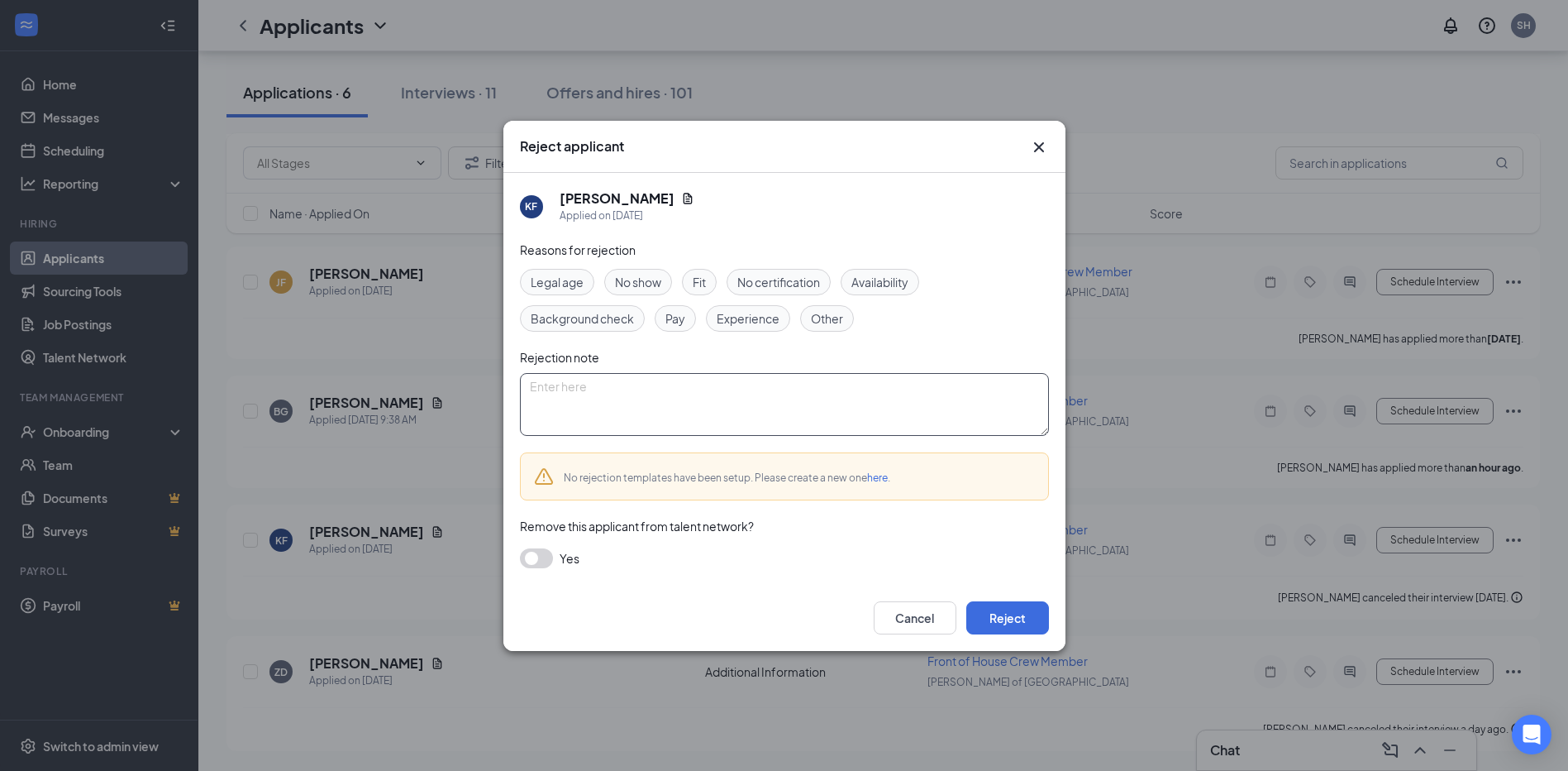
click at [651, 400] on textarea at bounding box center [784, 404] width 529 height 63
type textarea "V"
type textarea "Never set up an interview"
click at [988, 620] on button "Reject" at bounding box center [1007, 617] width 82 height 33
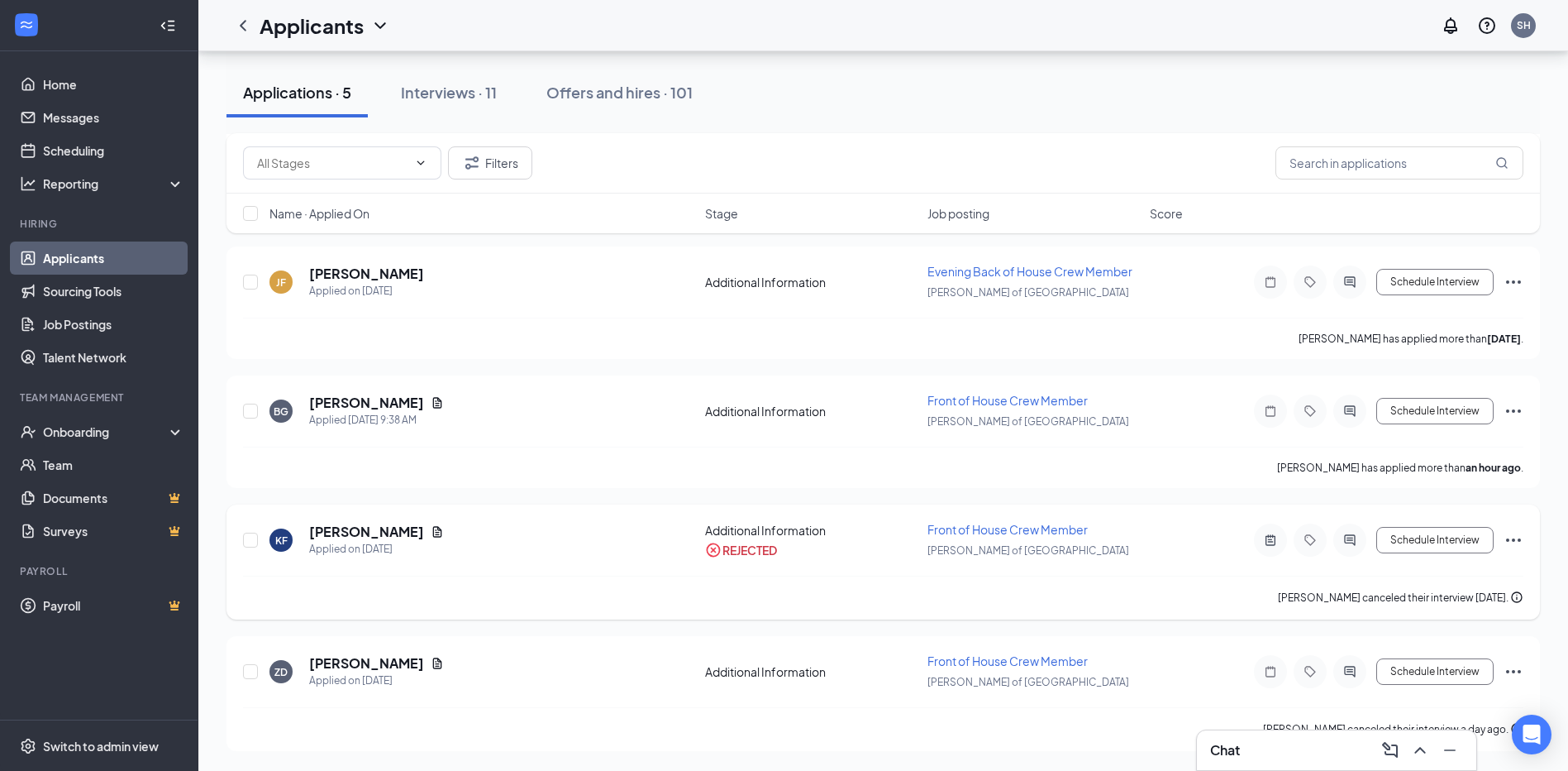
scroll to position [0, 0]
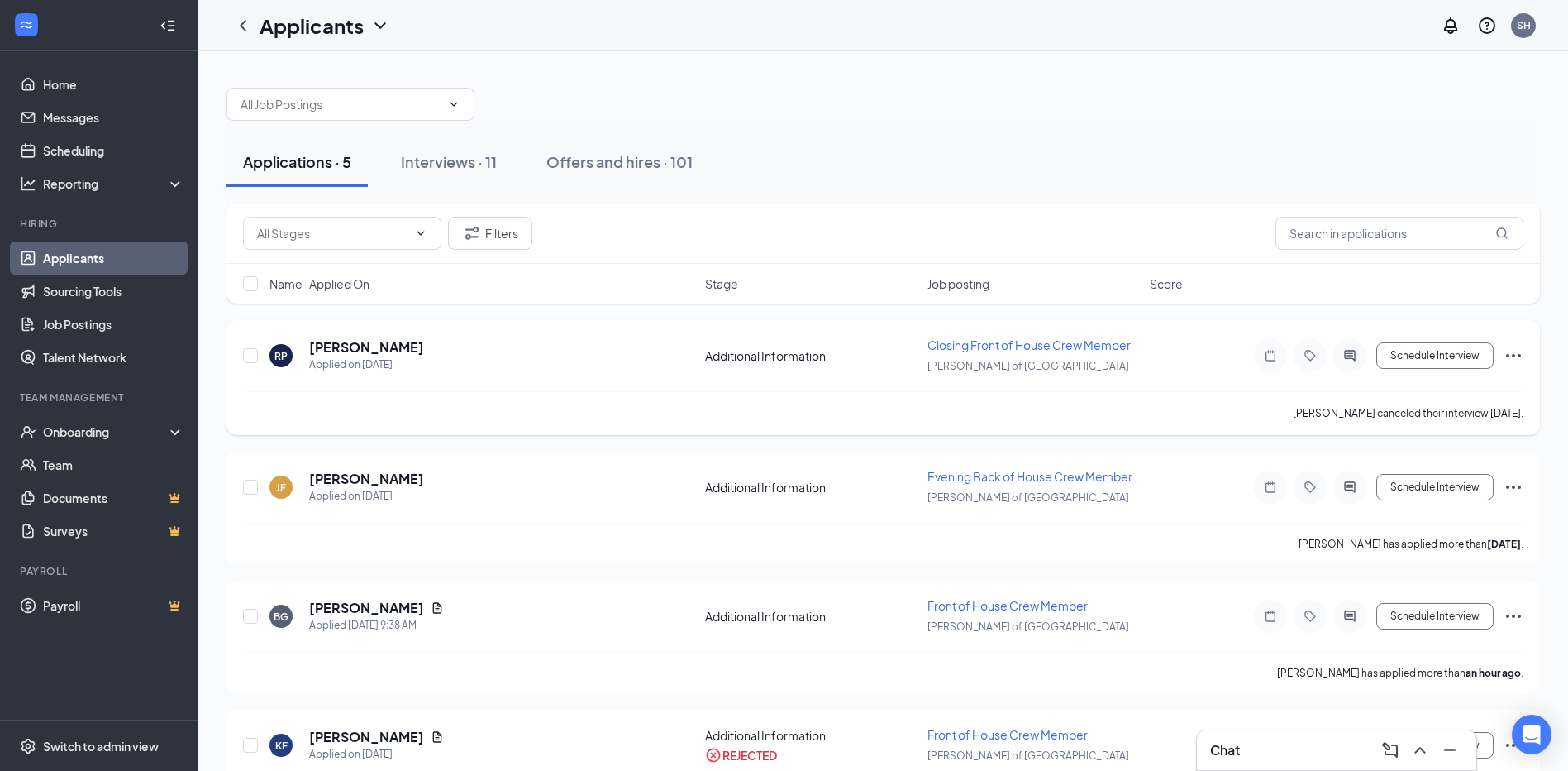
click at [1517, 354] on icon "Ellipses" at bounding box center [1513, 355] width 20 height 20
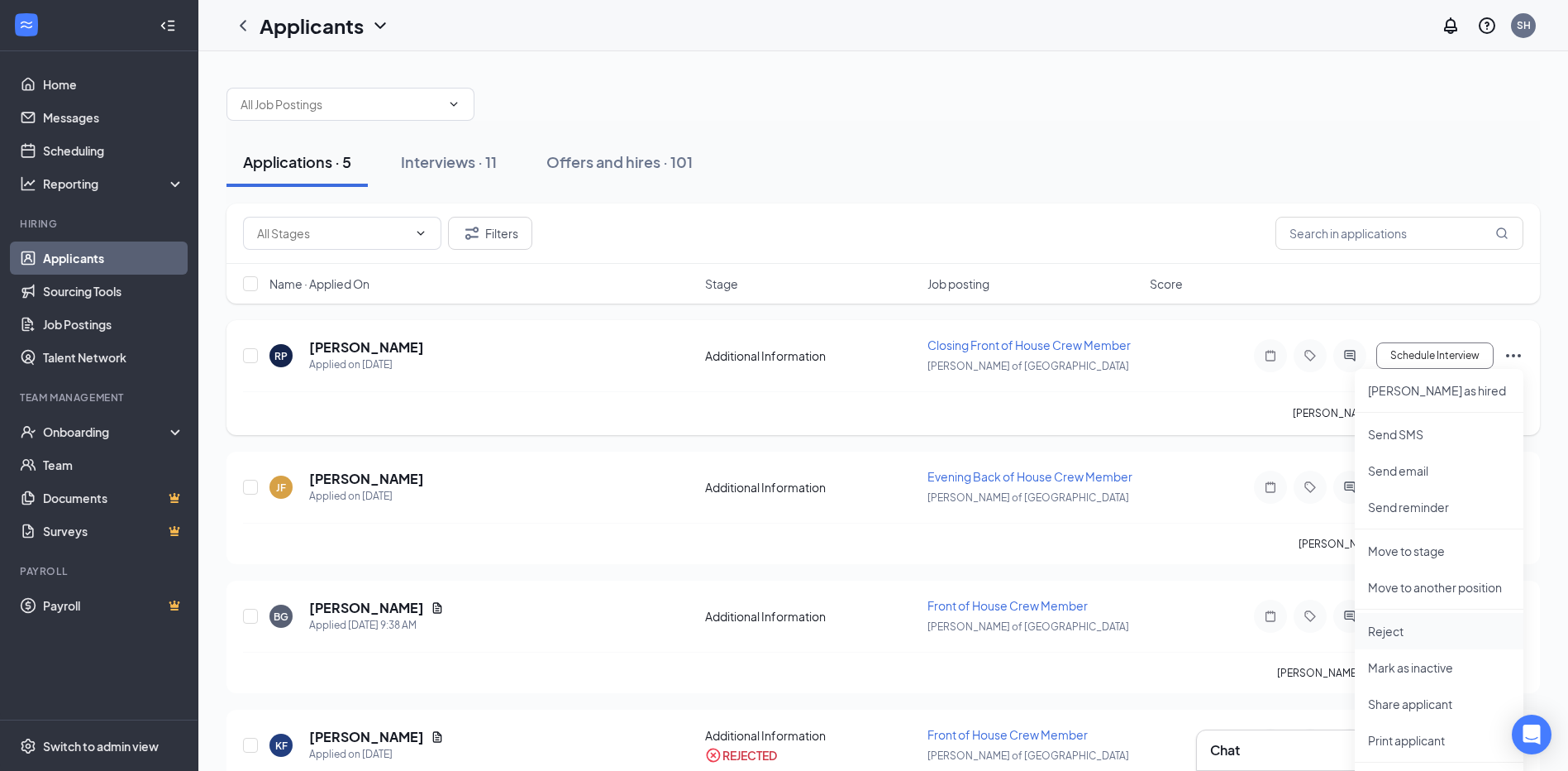
click at [1409, 633] on p "Reject" at bounding box center [1438, 631] width 142 height 17
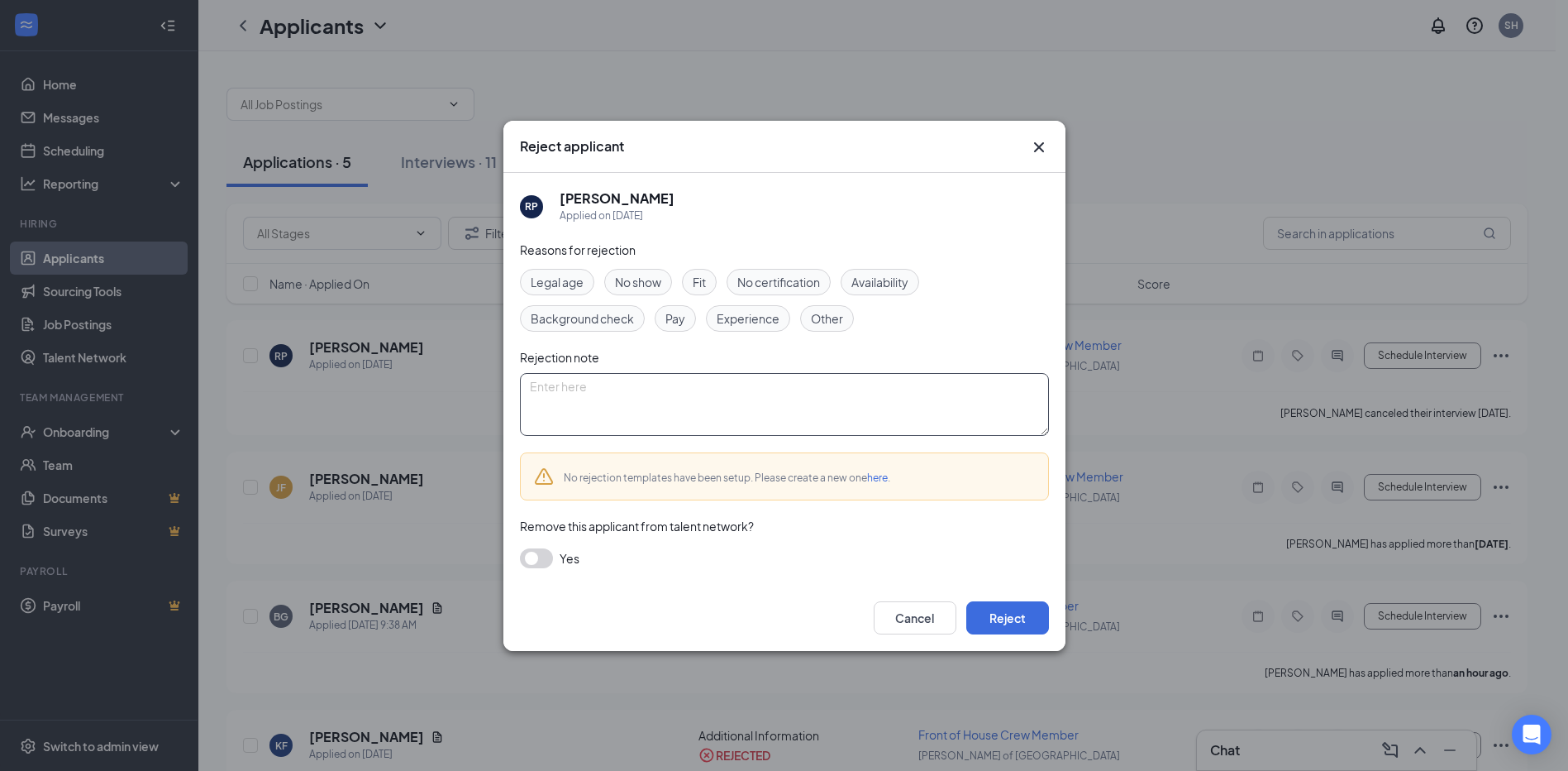
click at [748, 417] on textarea at bounding box center [784, 404] width 529 height 63
type textarea "Never set up an interview"
click at [1000, 617] on button "Reject" at bounding box center [1007, 617] width 82 height 33
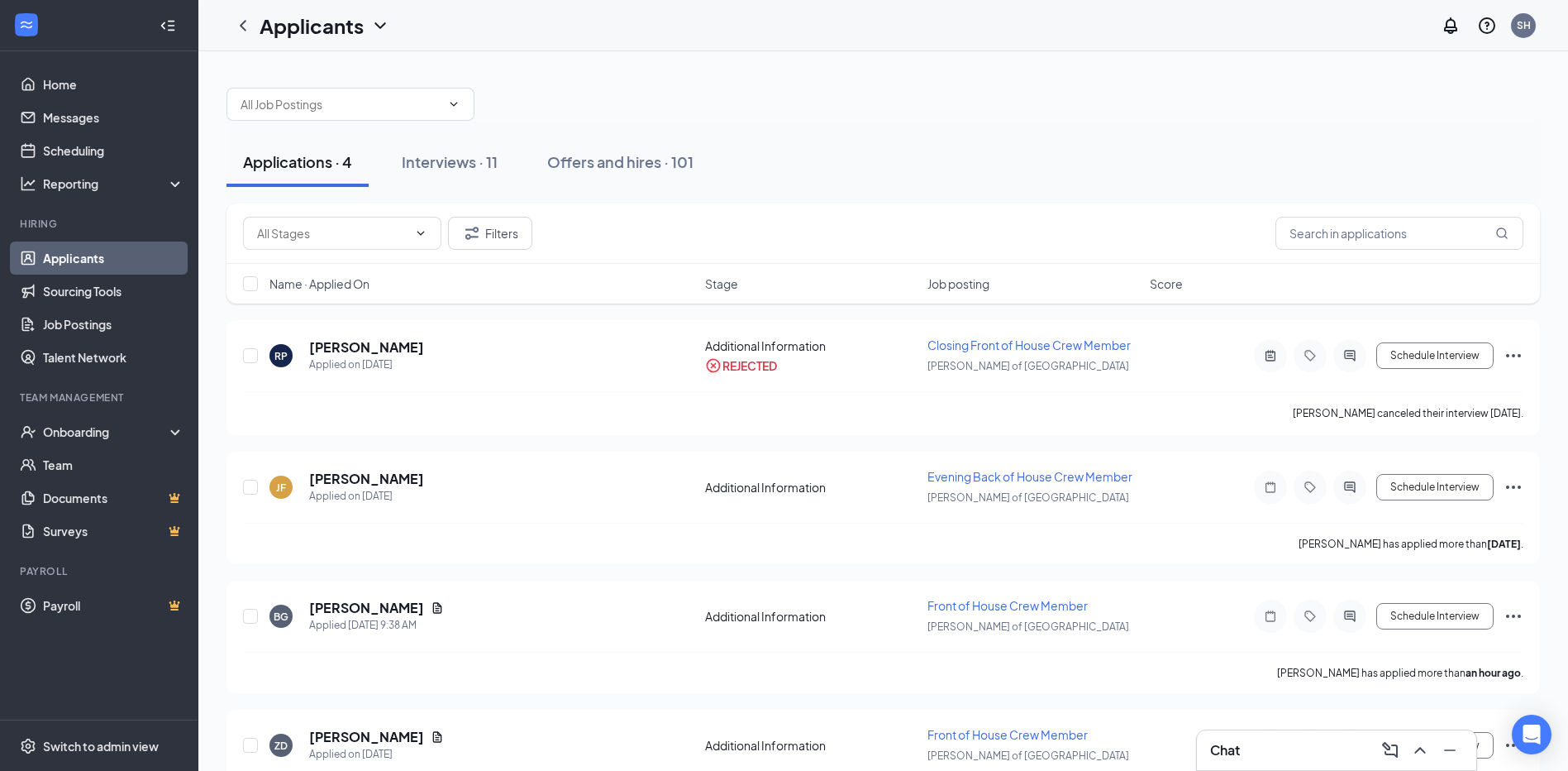
click at [107, 253] on link "Applicants" at bounding box center [113, 257] width 142 height 33
click at [1515, 499] on div "Schedule Interview" at bounding box center [1375, 486] width 298 height 33
click at [1512, 489] on icon "Ellipses" at bounding box center [1513, 487] width 20 height 20
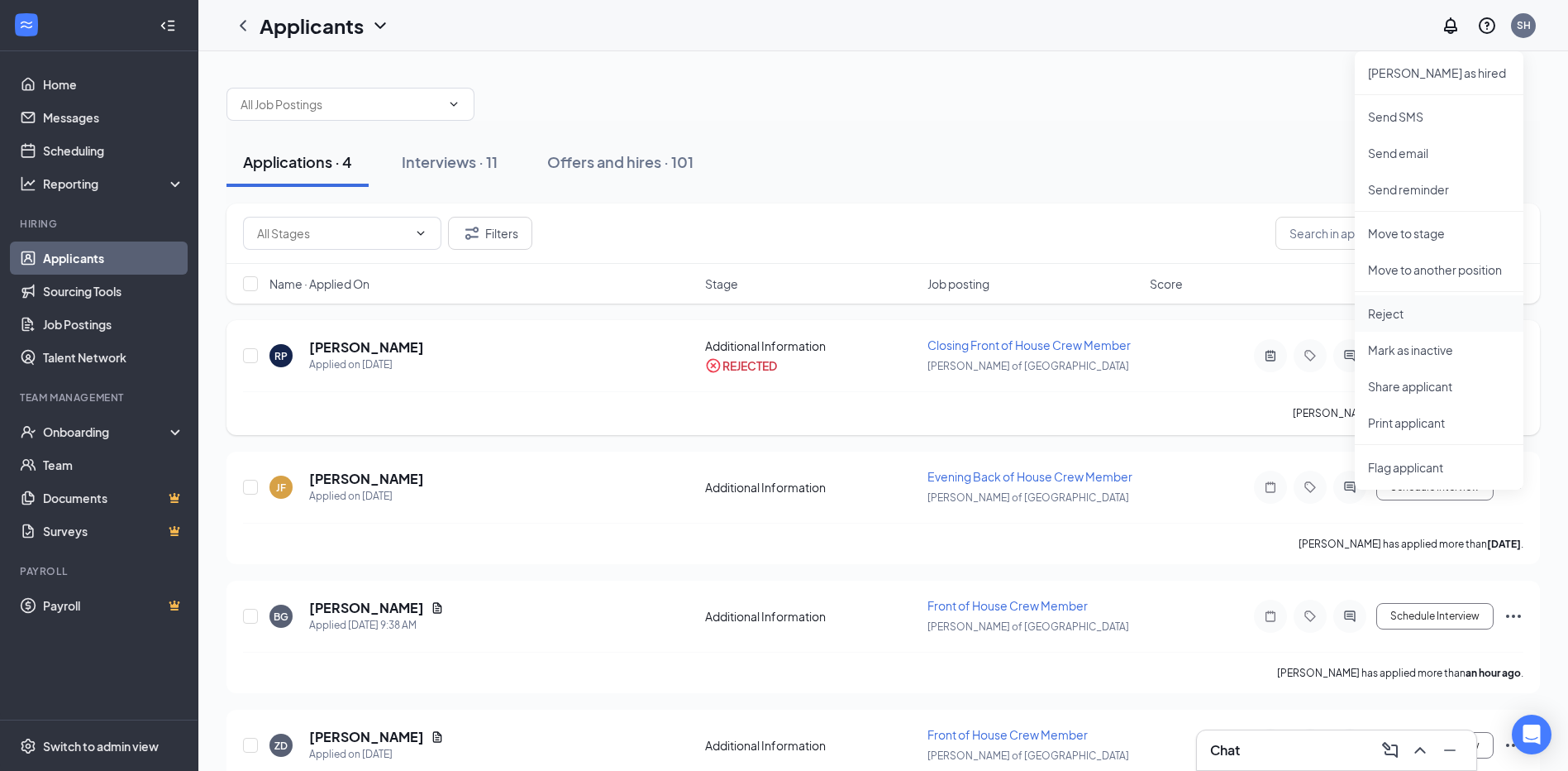
click at [1375, 316] on p "Reject" at bounding box center [1438, 314] width 142 height 17
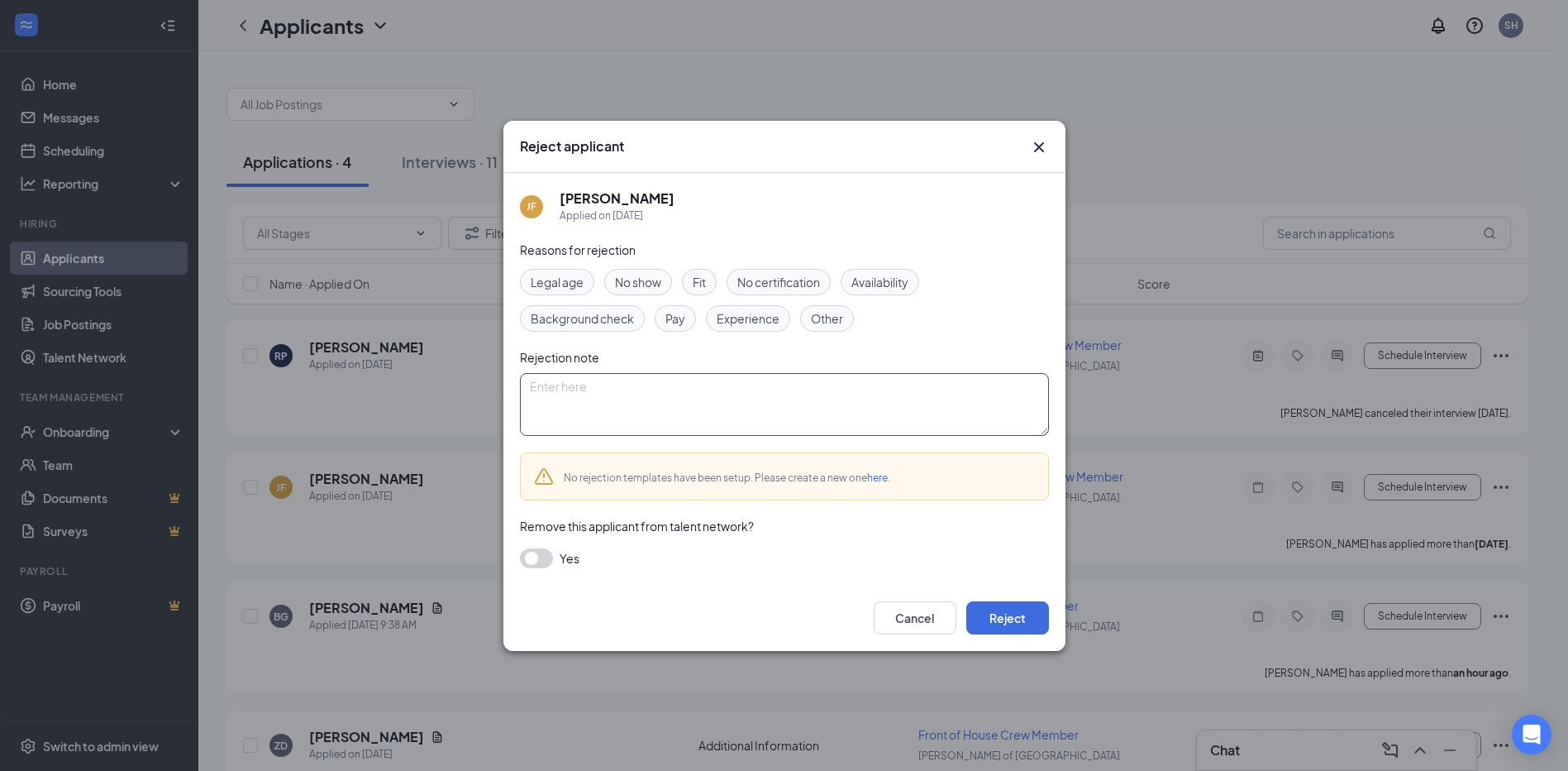
click at [667, 399] on textarea at bounding box center [784, 404] width 529 height 63
type textarea "Never set up interview"
click at [1009, 620] on button "Reject" at bounding box center [1007, 617] width 82 height 33
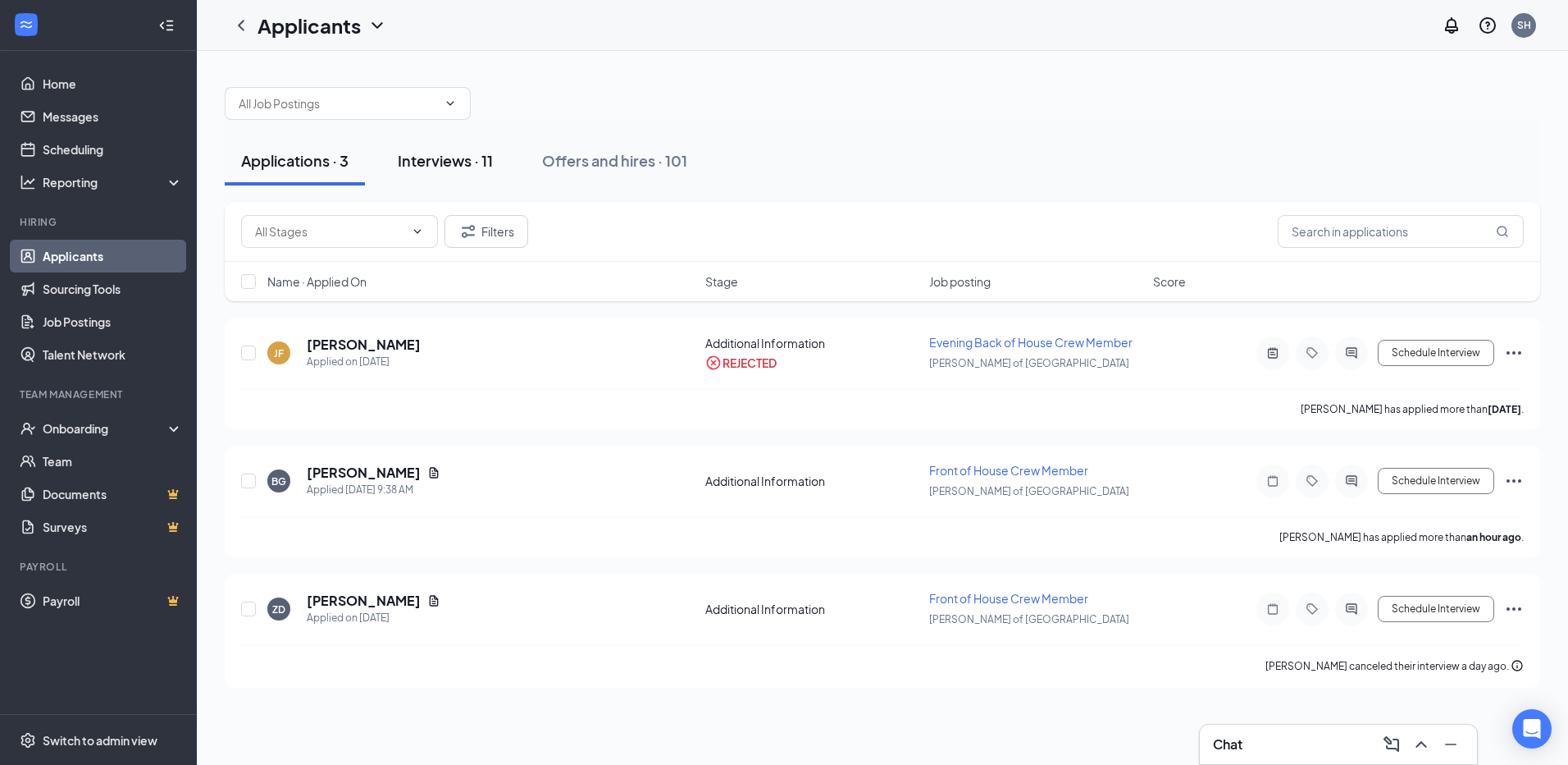
click at [450, 165] on div "Interviews · 11" at bounding box center [445, 160] width 95 height 21
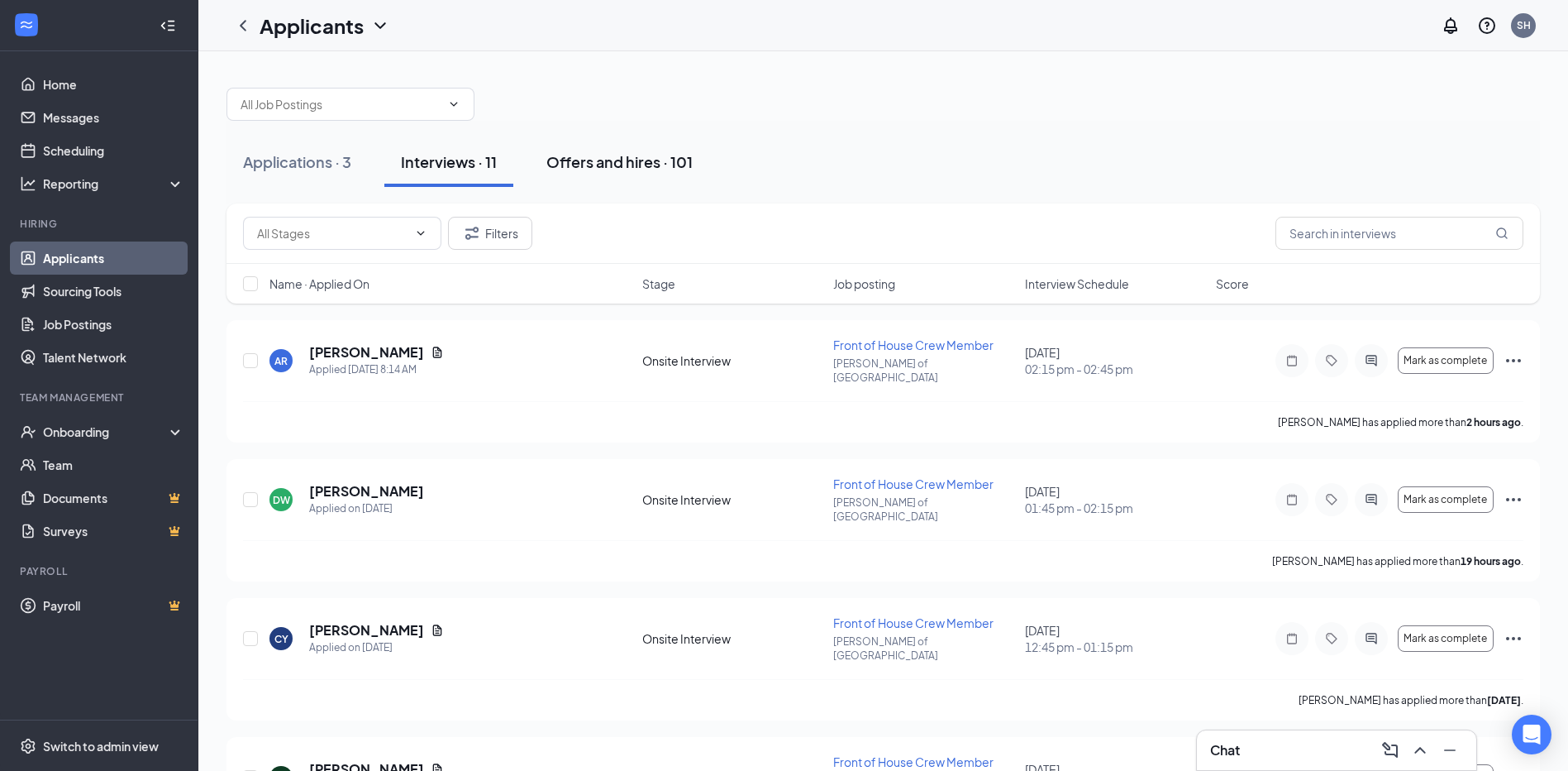
click at [607, 157] on div "Offers and hires · 101" at bounding box center [620, 162] width 147 height 21
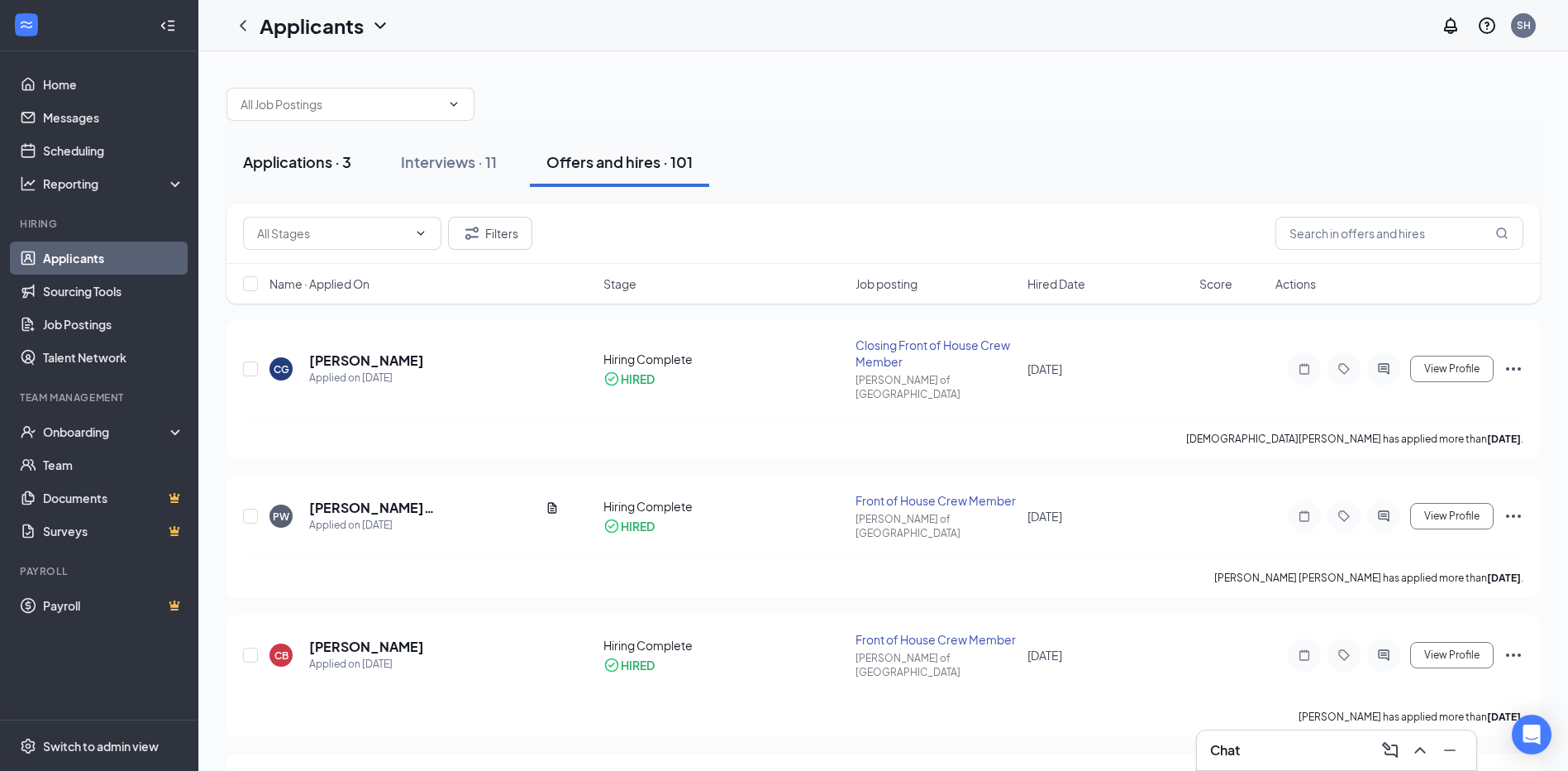
click at [310, 175] on button "Applications · 3" at bounding box center [297, 162] width 142 height 50
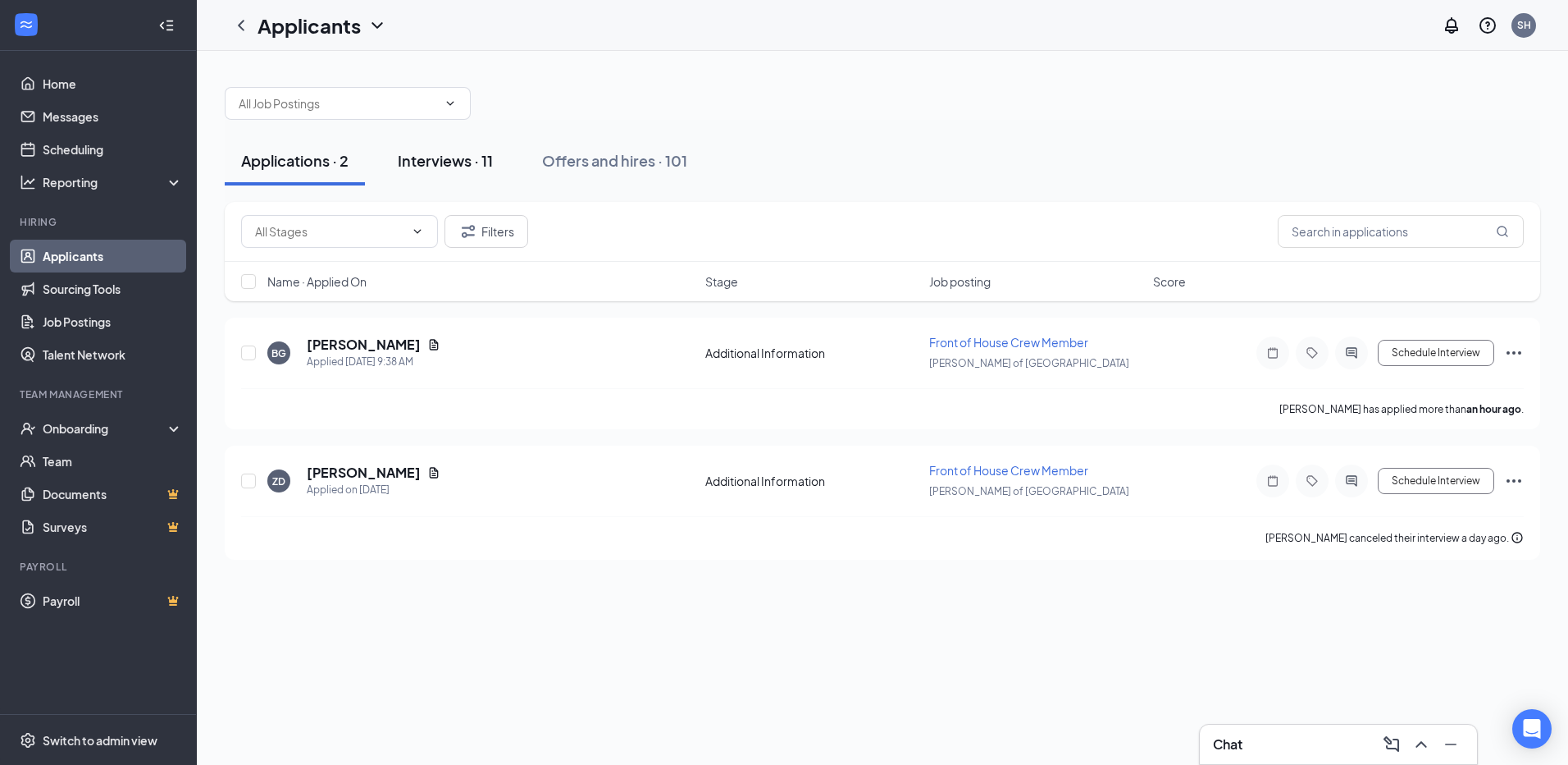
click at [450, 152] on div "Interviews · 11" at bounding box center [445, 160] width 95 height 21
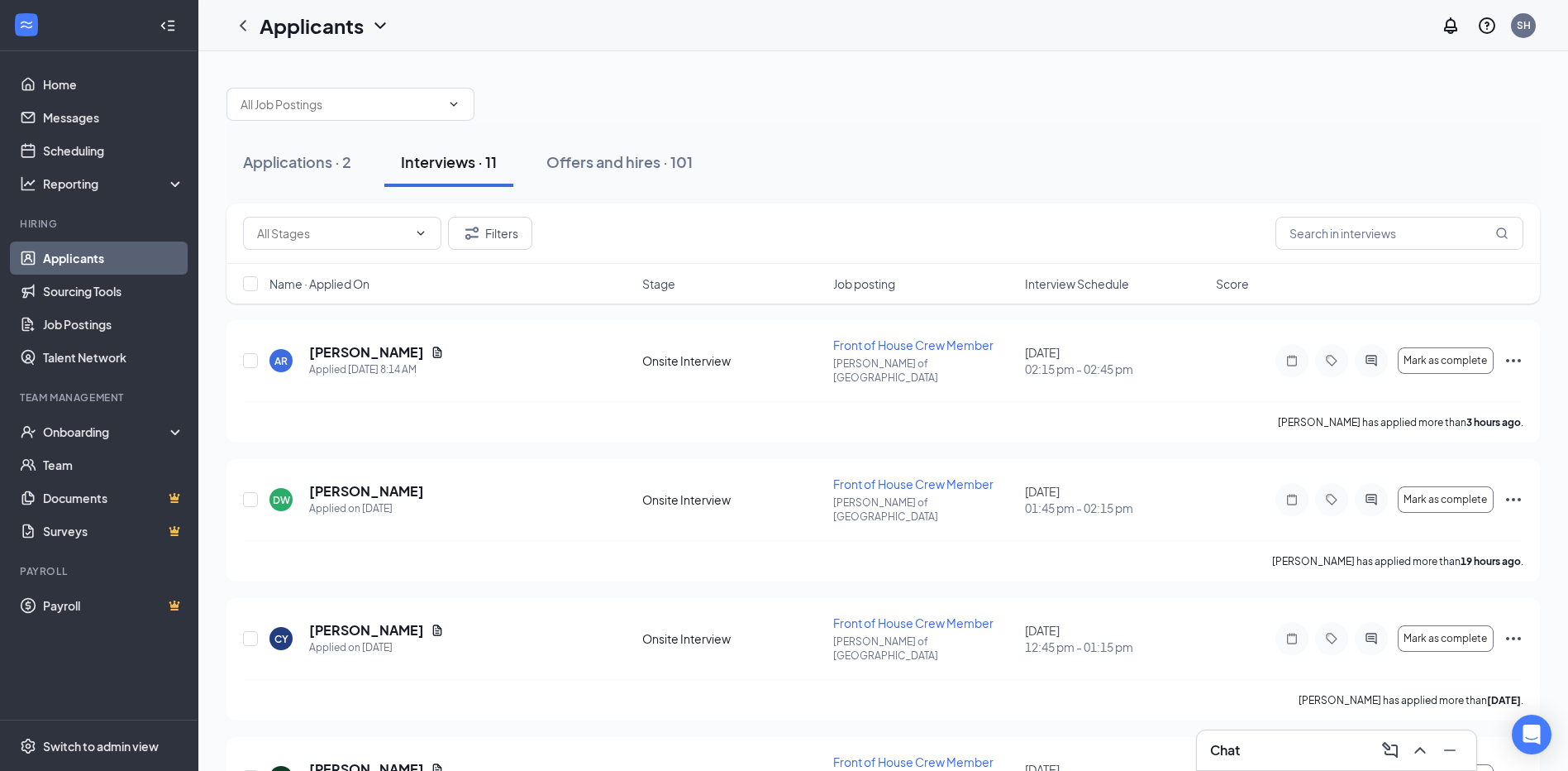
click at [1059, 281] on span "Interview Schedule" at bounding box center [1076, 284] width 104 height 17
click at [1066, 280] on span "Interview Schedule" at bounding box center [1076, 284] width 104 height 17
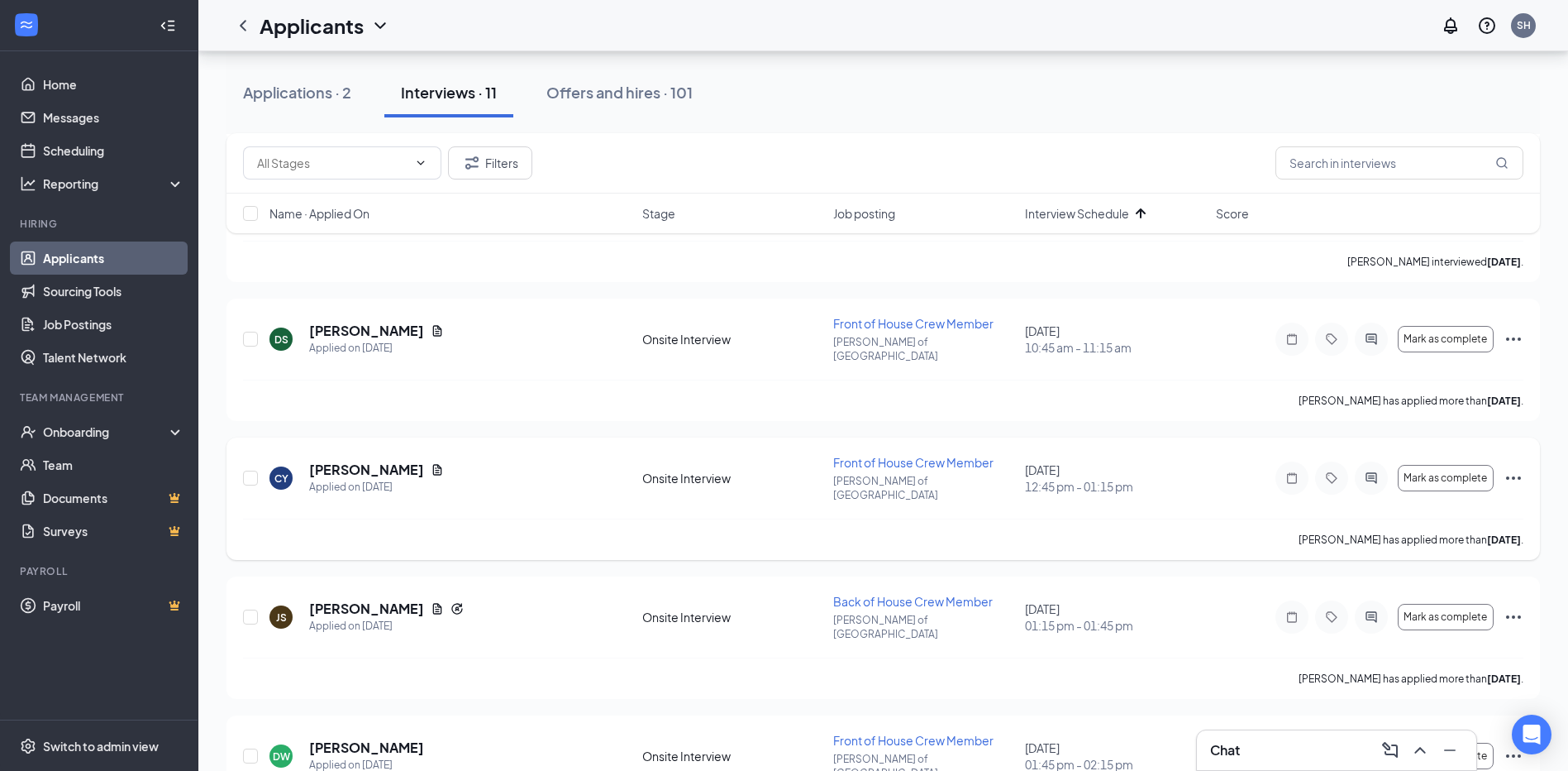
scroll to position [414, 0]
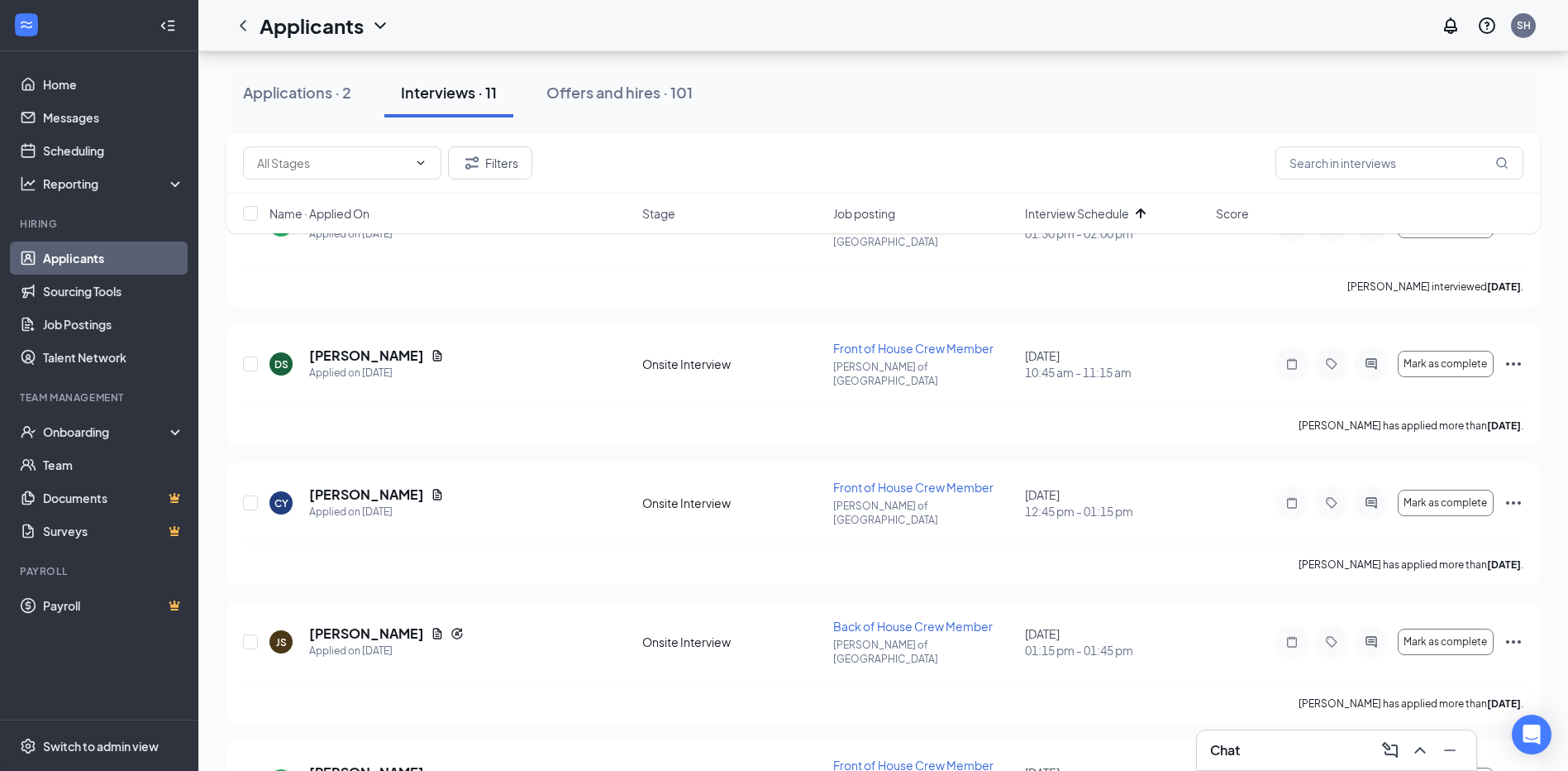
click at [1277, 743] on div "Chat" at bounding box center [1336, 750] width 253 height 27
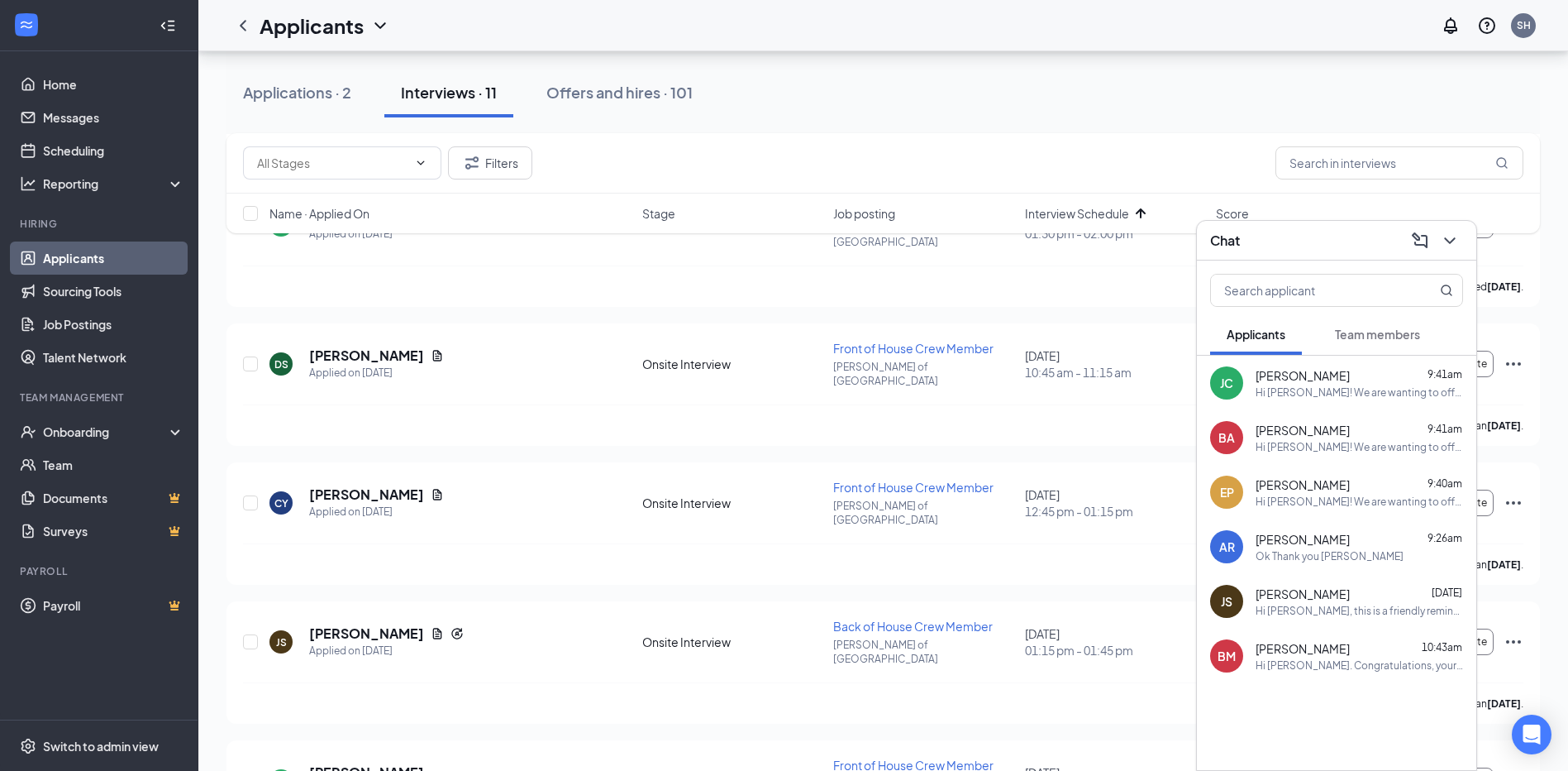
click at [1369, 336] on span "Team members" at bounding box center [1378, 333] width 85 height 15
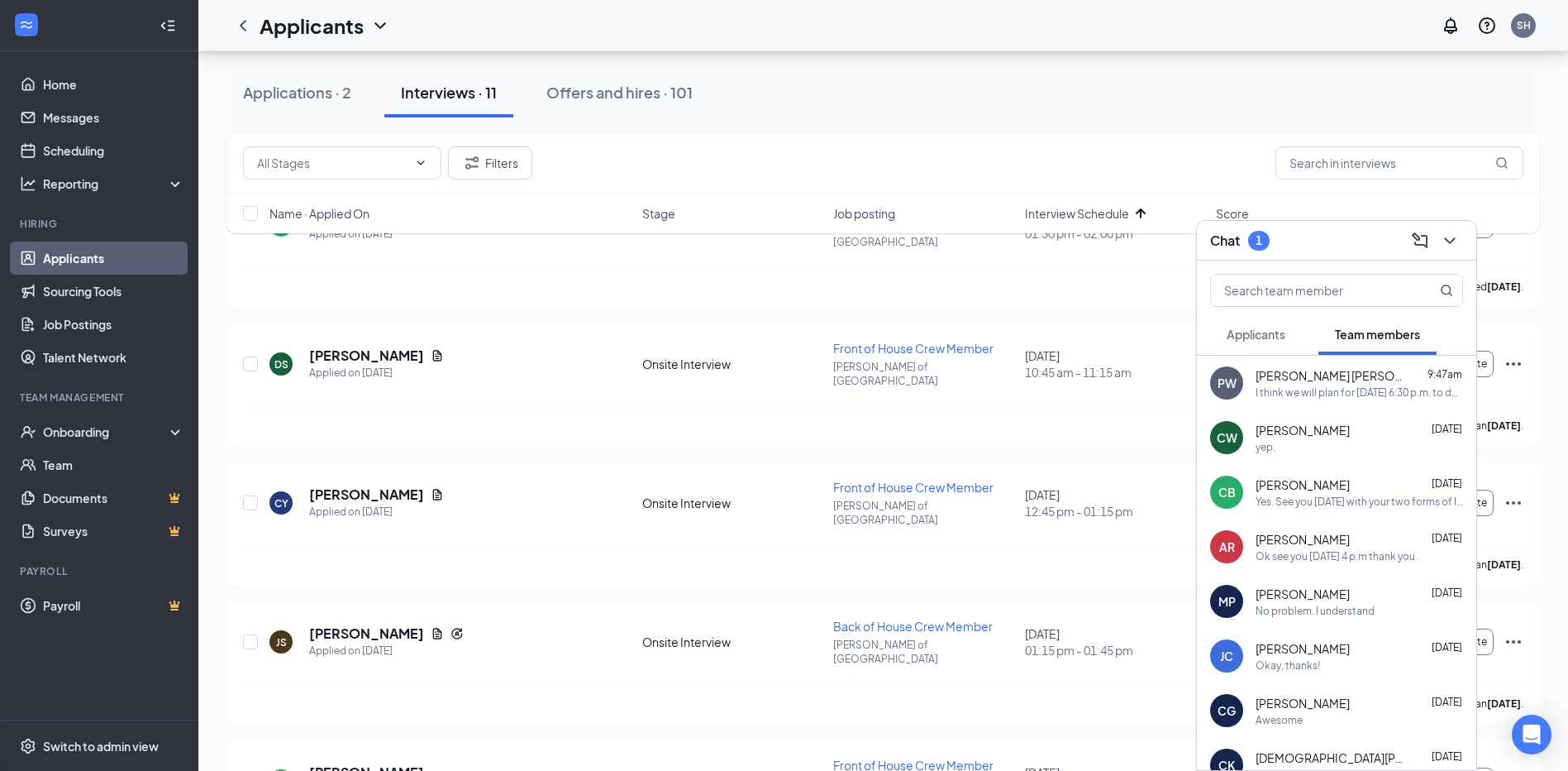
click at [1271, 330] on span "Applicants" at bounding box center [1256, 333] width 59 height 15
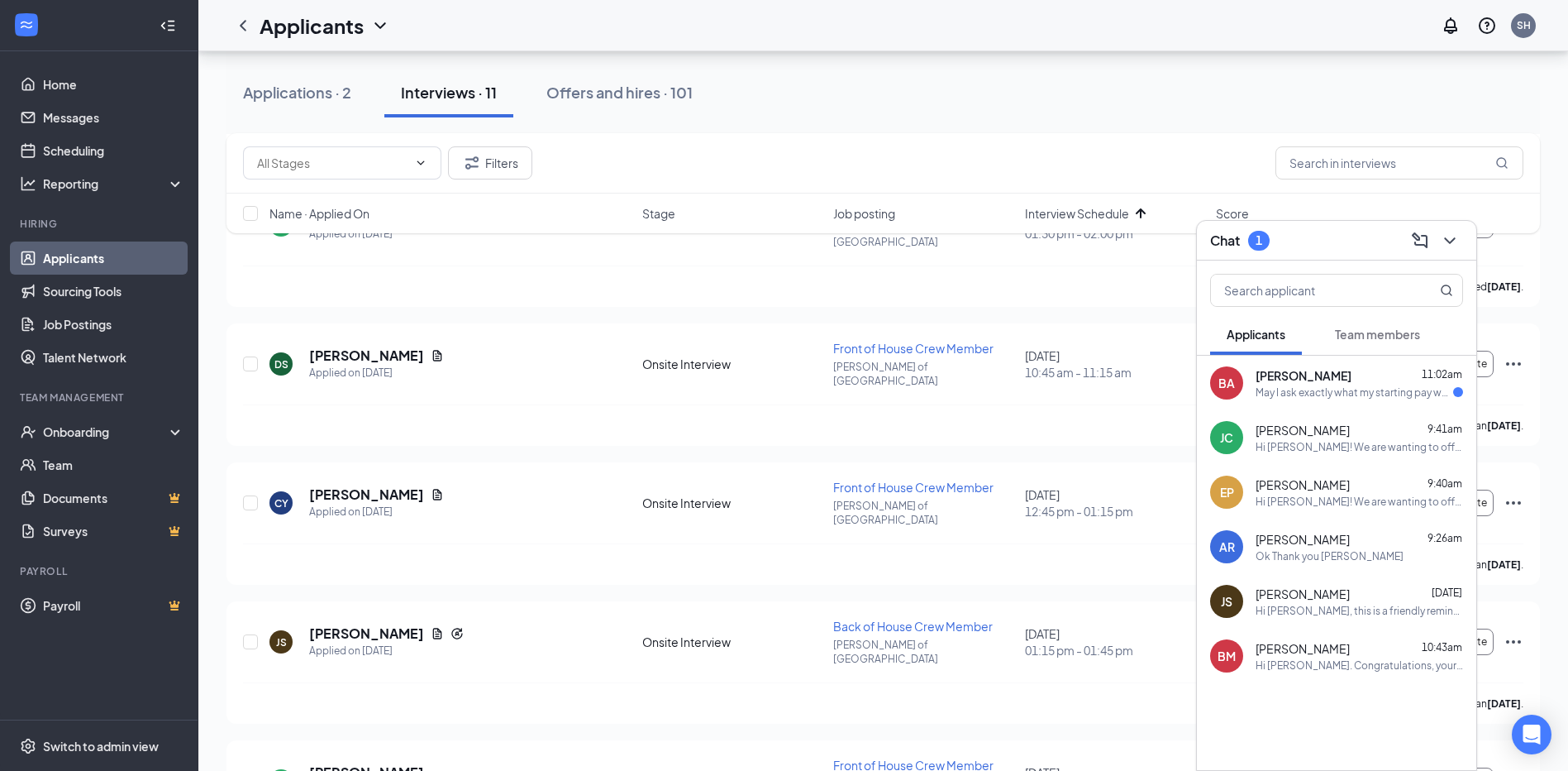
click at [1362, 388] on div "May I ask exactly what my starting pay would be at? As well as exactly how many…" at bounding box center [1354, 392] width 197 height 14
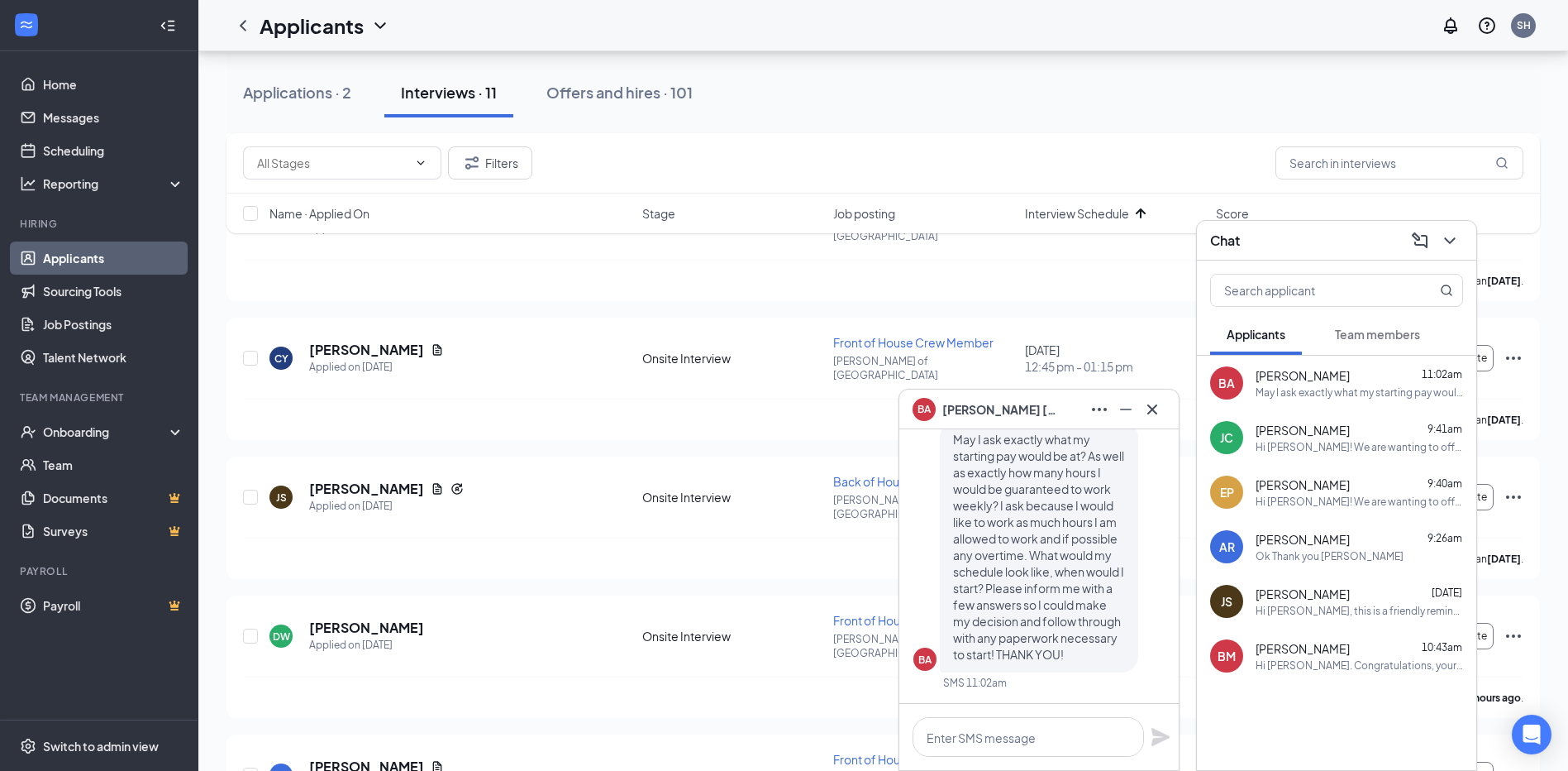
scroll to position [578, 0]
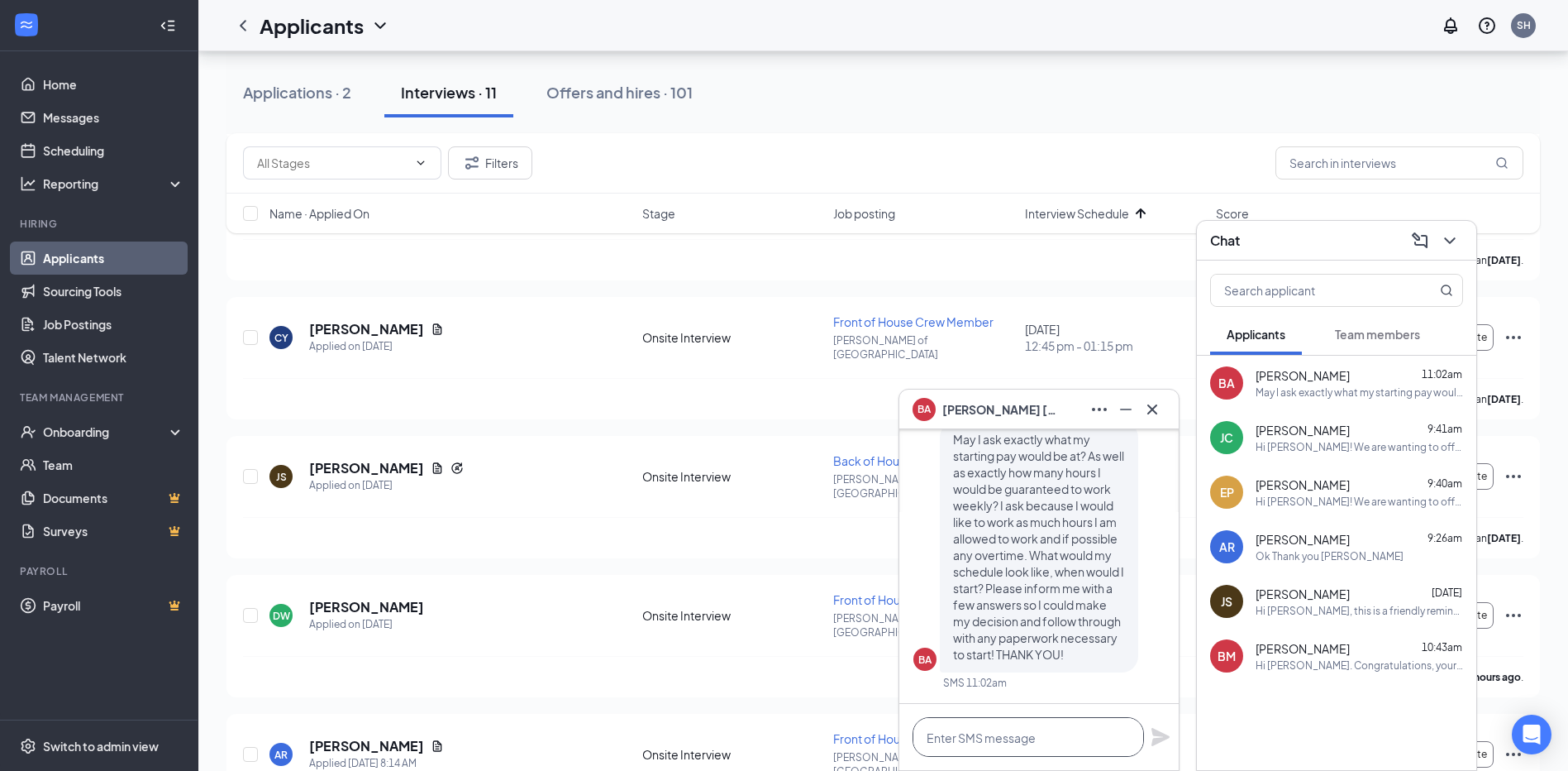
click at [1040, 734] on textarea at bounding box center [1027, 737] width 231 height 40
type textarea "s"
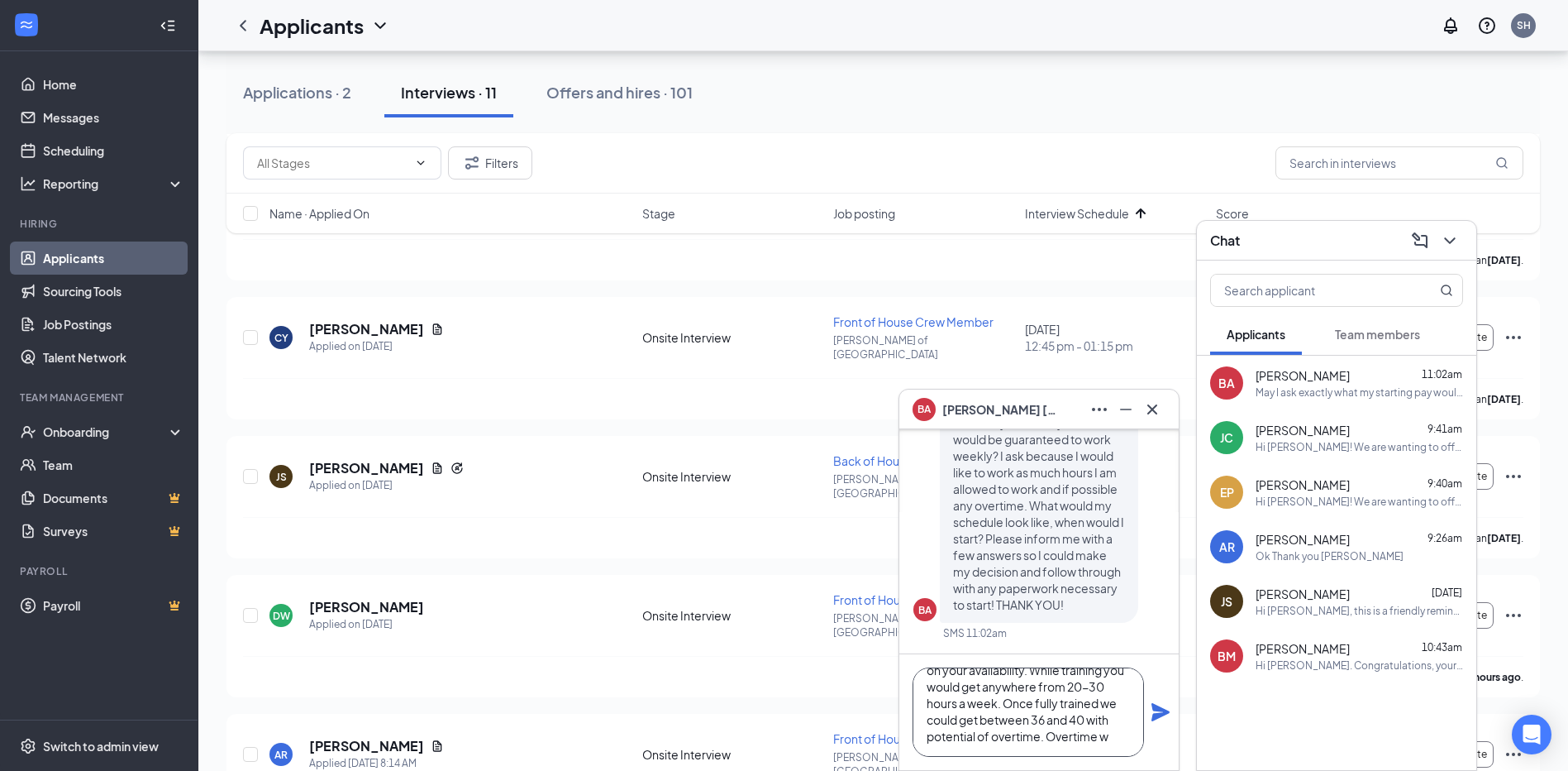
scroll to position [67, 0]
click at [1092, 719] on textarea "Starting pay would be $16, with potential of raises, and bonuses after 60 days.…" at bounding box center [1027, 712] width 231 height 89
type textarea "Starting pay would be $16, with potential of raises, and bonuses after 60 days.…"
click at [1153, 707] on icon "Plane" at bounding box center [1160, 711] width 18 height 18
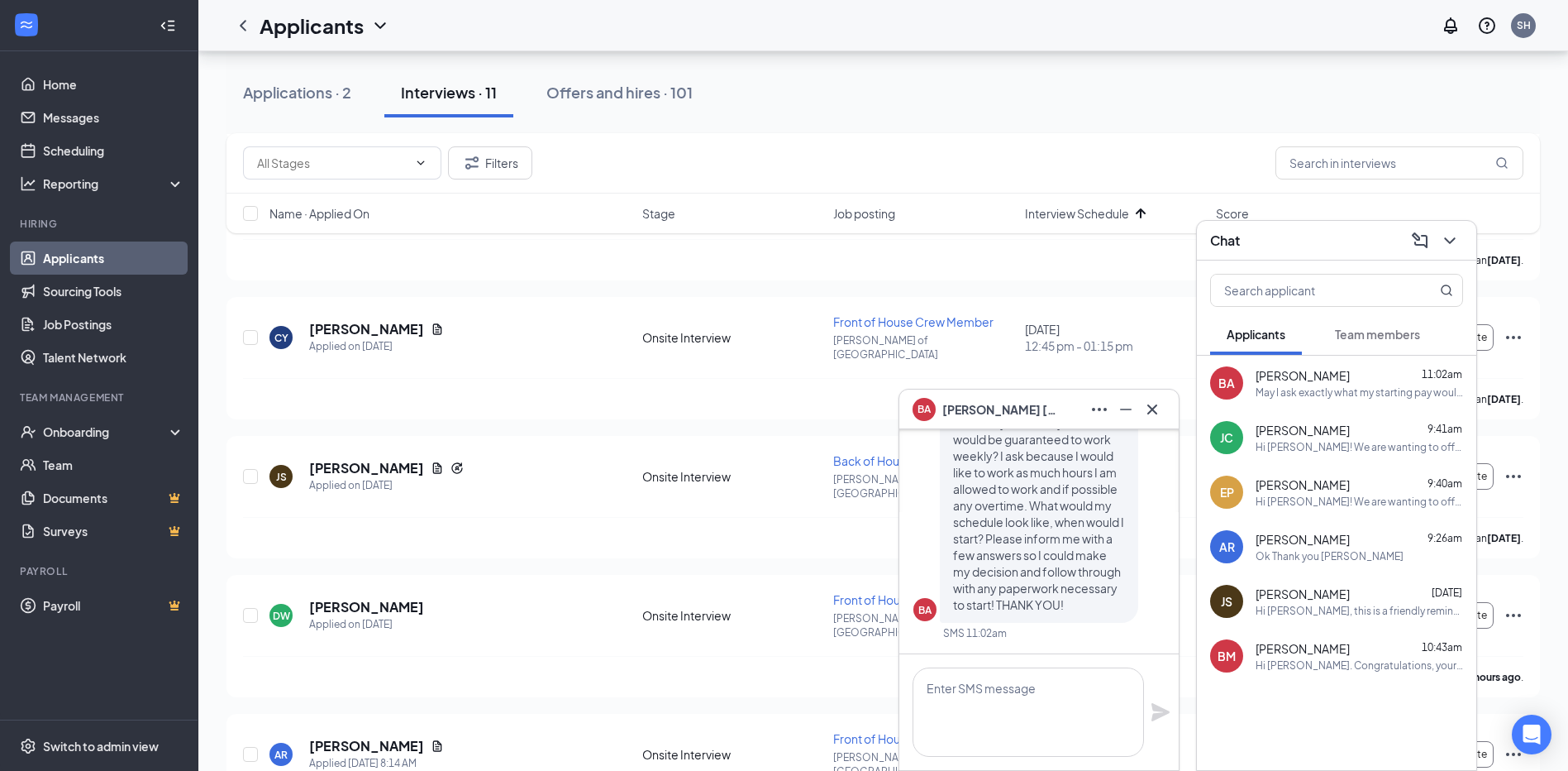
scroll to position [0, 0]
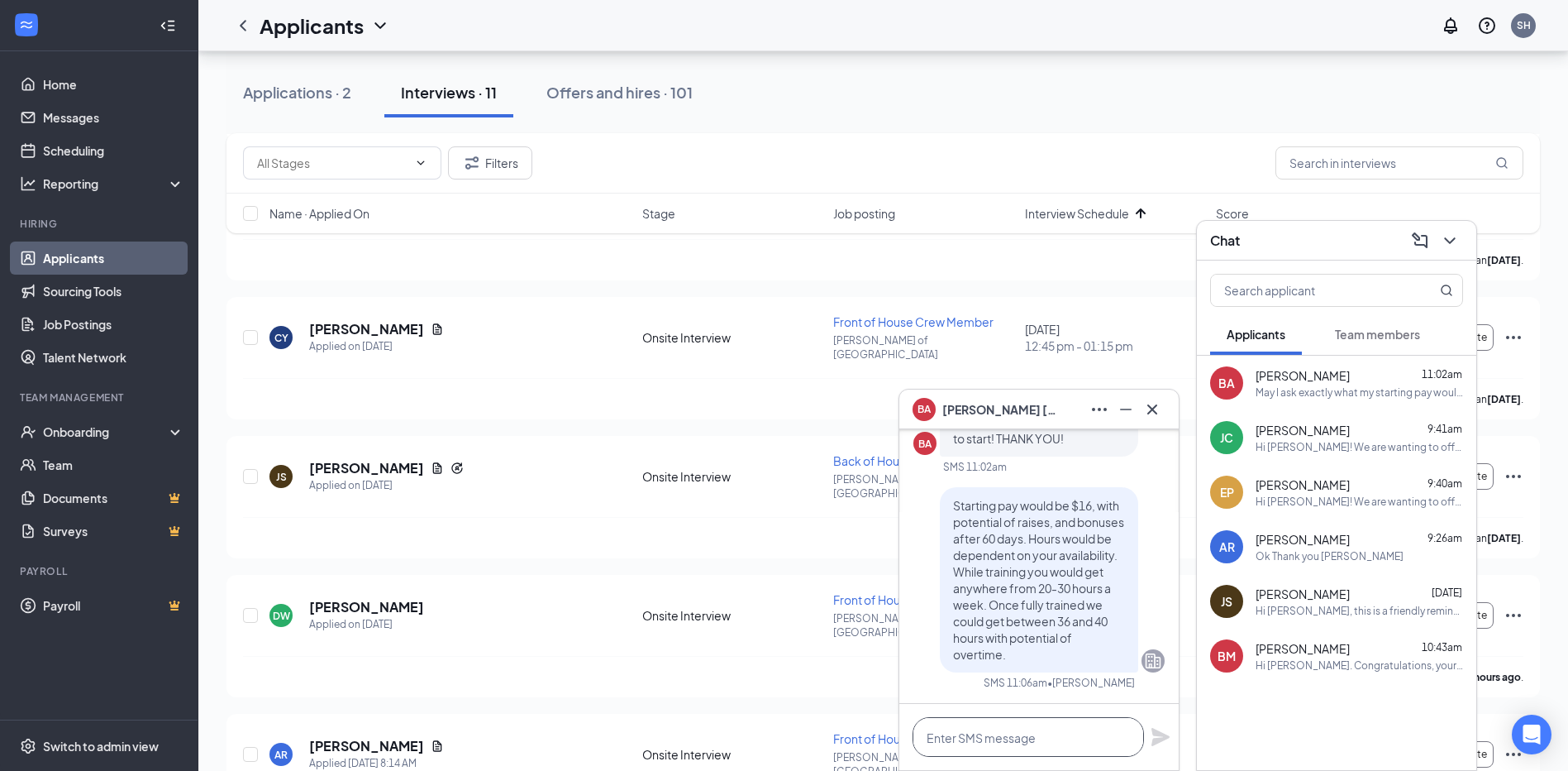
click at [995, 732] on textarea at bounding box center [1027, 737] width 231 height 40
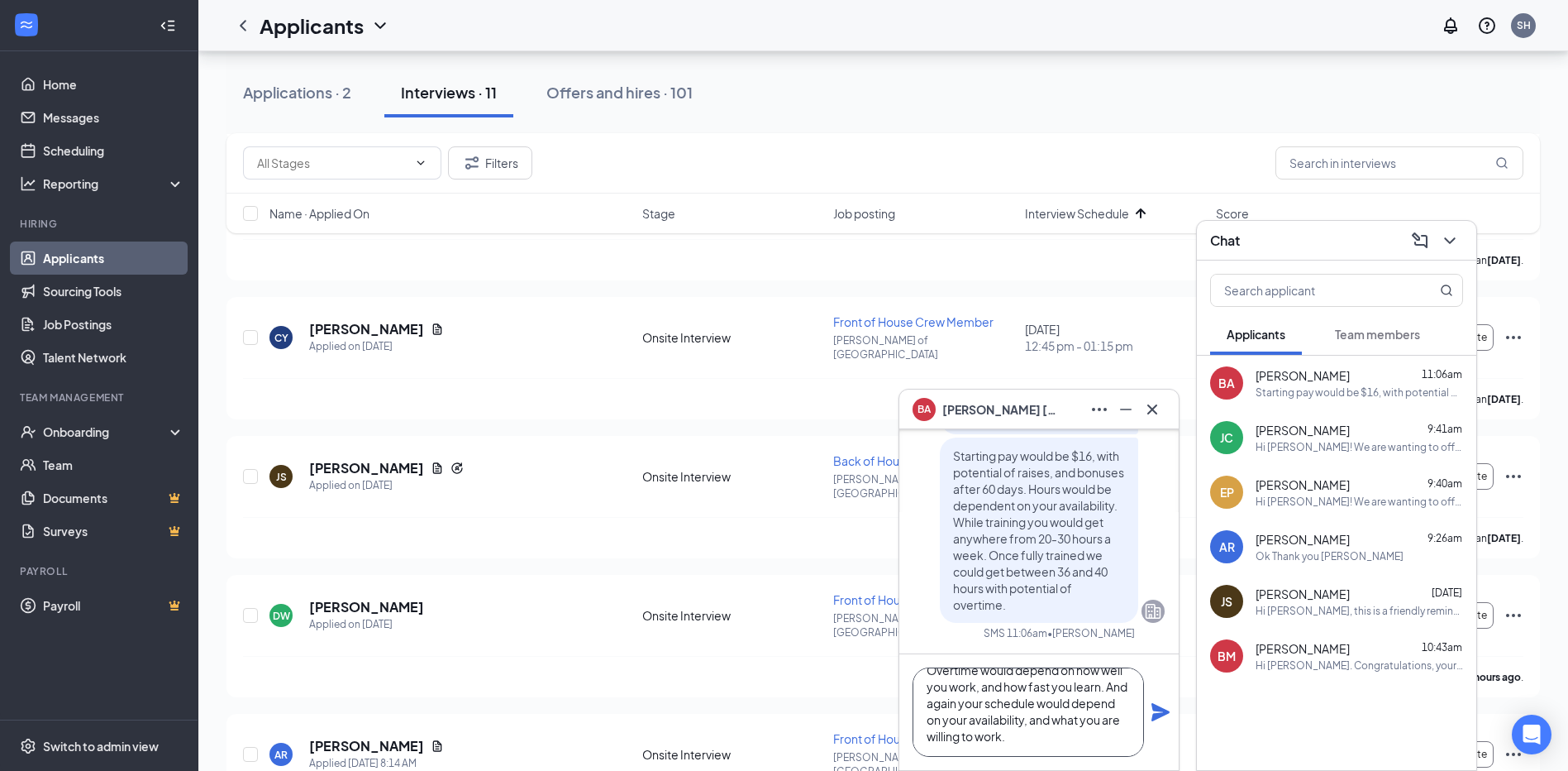
scroll to position [18, 0]
type textarea "Overtime would depend on how well you work, and how fast you learn. And again y…"
click at [1162, 711] on icon "Plane" at bounding box center [1160, 711] width 18 height 18
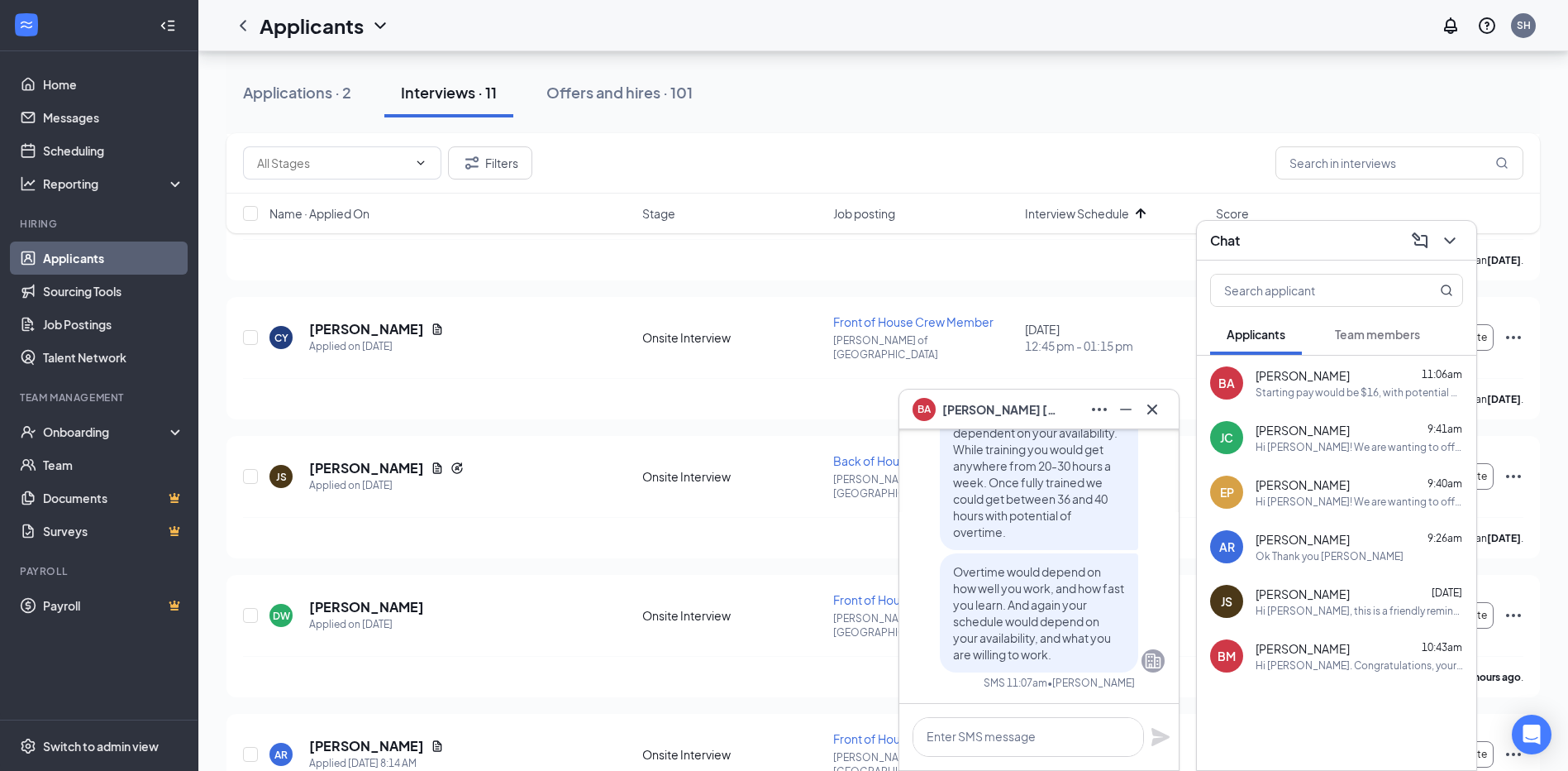
scroll to position [0, 0]
click at [1134, 414] on icon "Minimize" at bounding box center [1126, 410] width 20 height 20
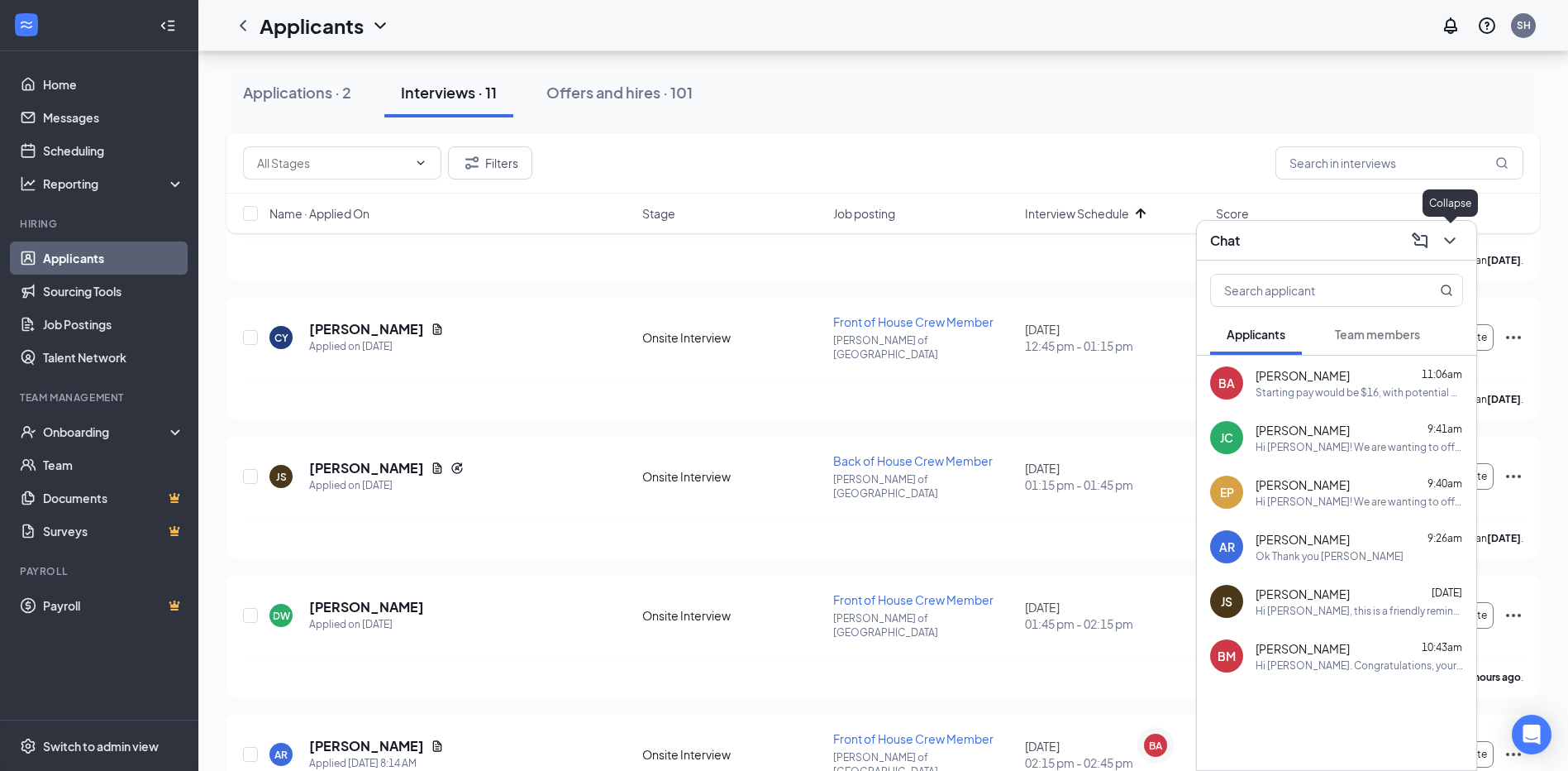
click at [1451, 239] on icon "ChevronDown" at bounding box center [1450, 241] width 20 height 20
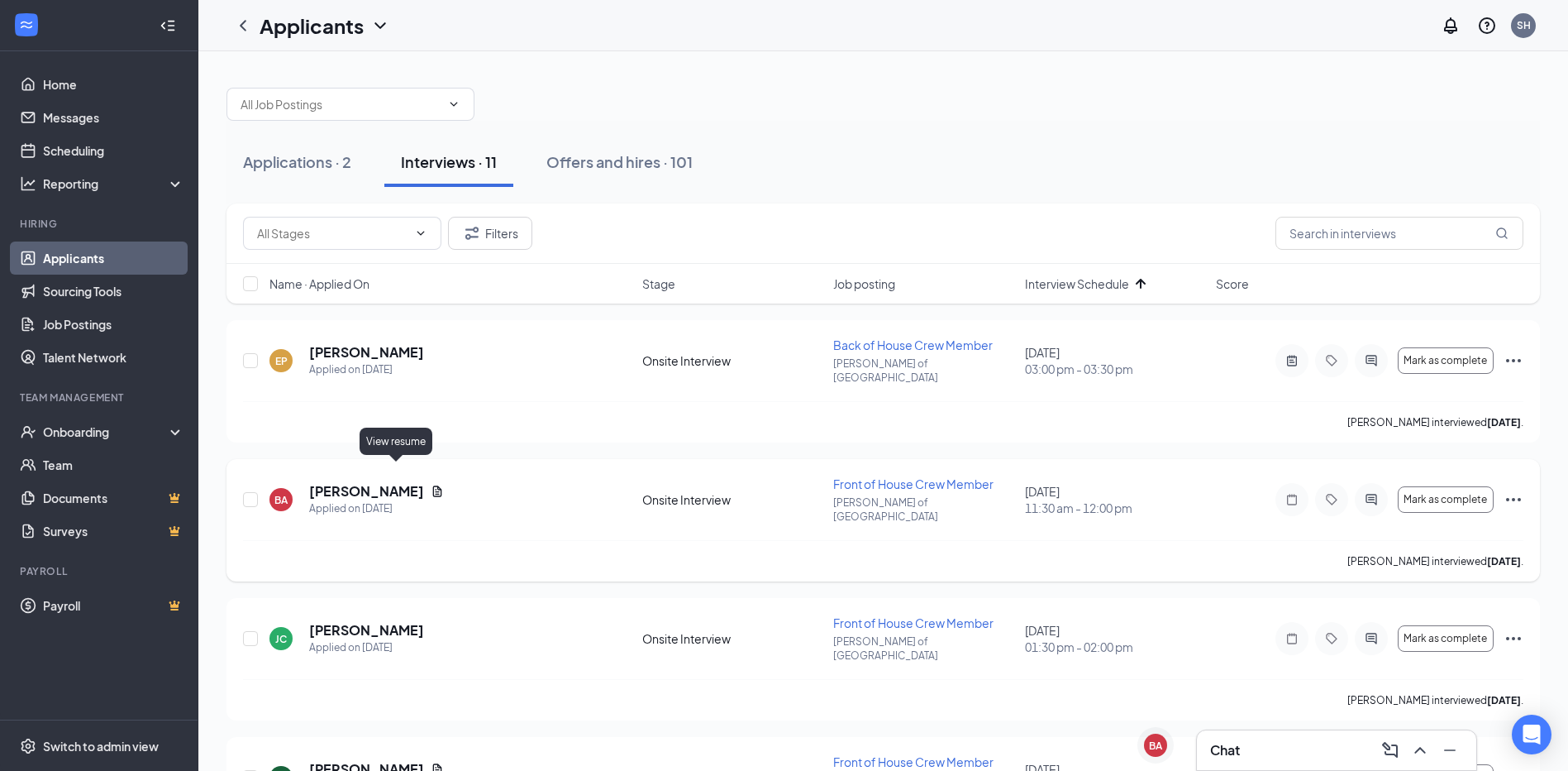
click at [430, 484] on icon "Document" at bounding box center [436, 490] width 13 height 13
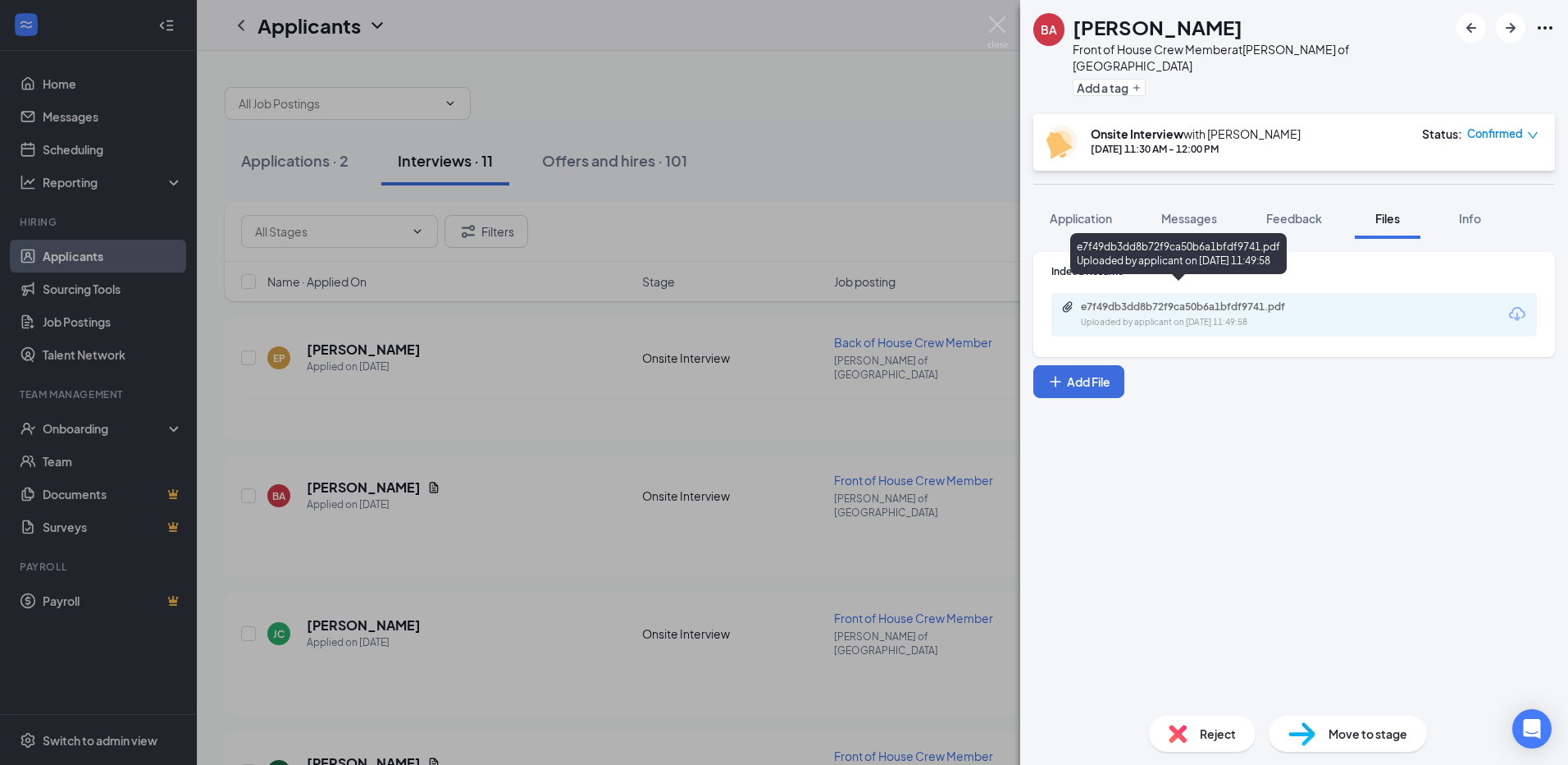
click at [1233, 300] on div "e7f49db3dd8b72f9ca50b6a1bfdf9741.pdf" at bounding box center [1195, 306] width 229 height 13
click at [1000, 30] on img at bounding box center [997, 32] width 21 height 32
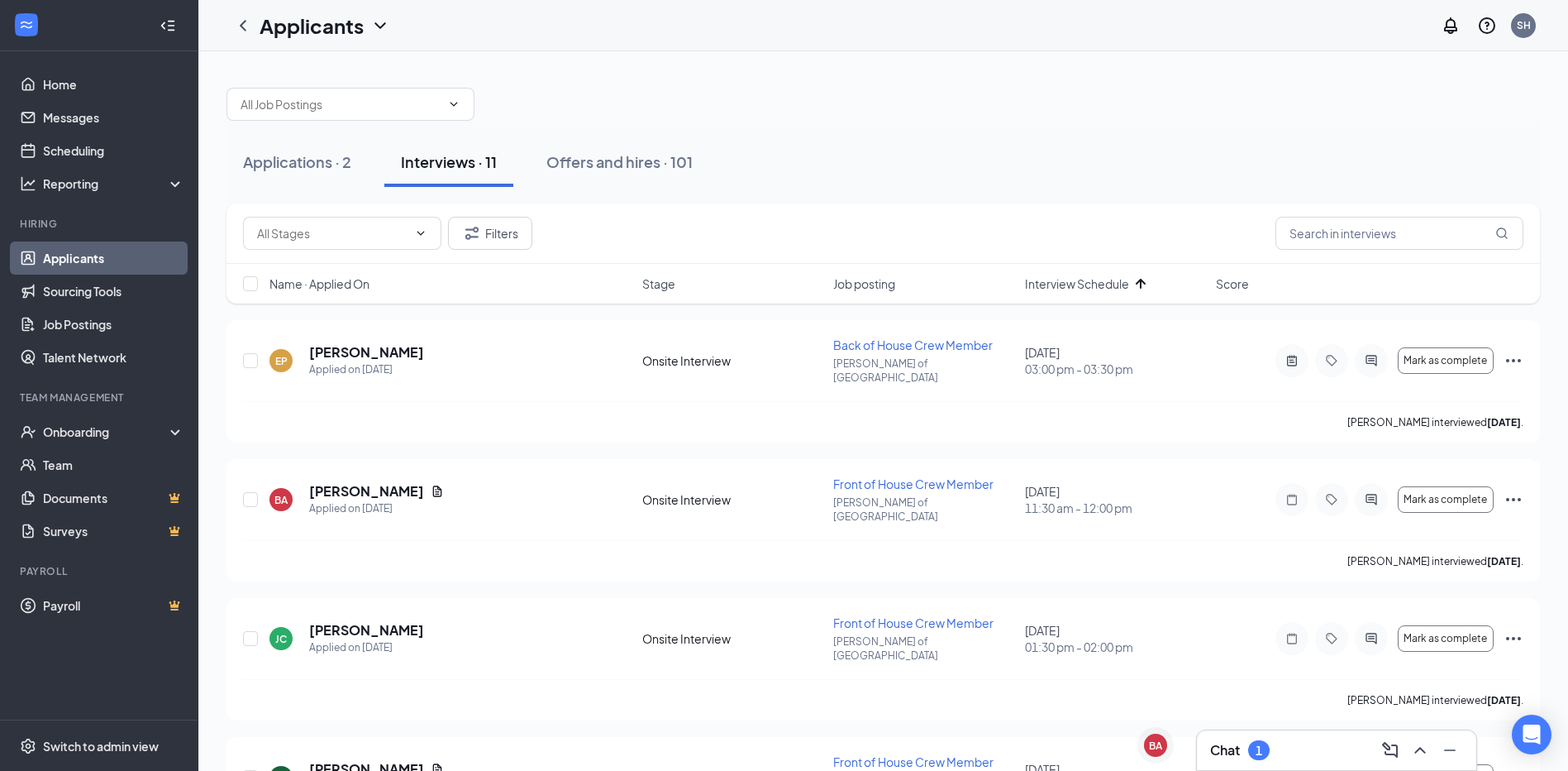
click at [1302, 759] on div "Chat 1" at bounding box center [1336, 750] width 253 height 27
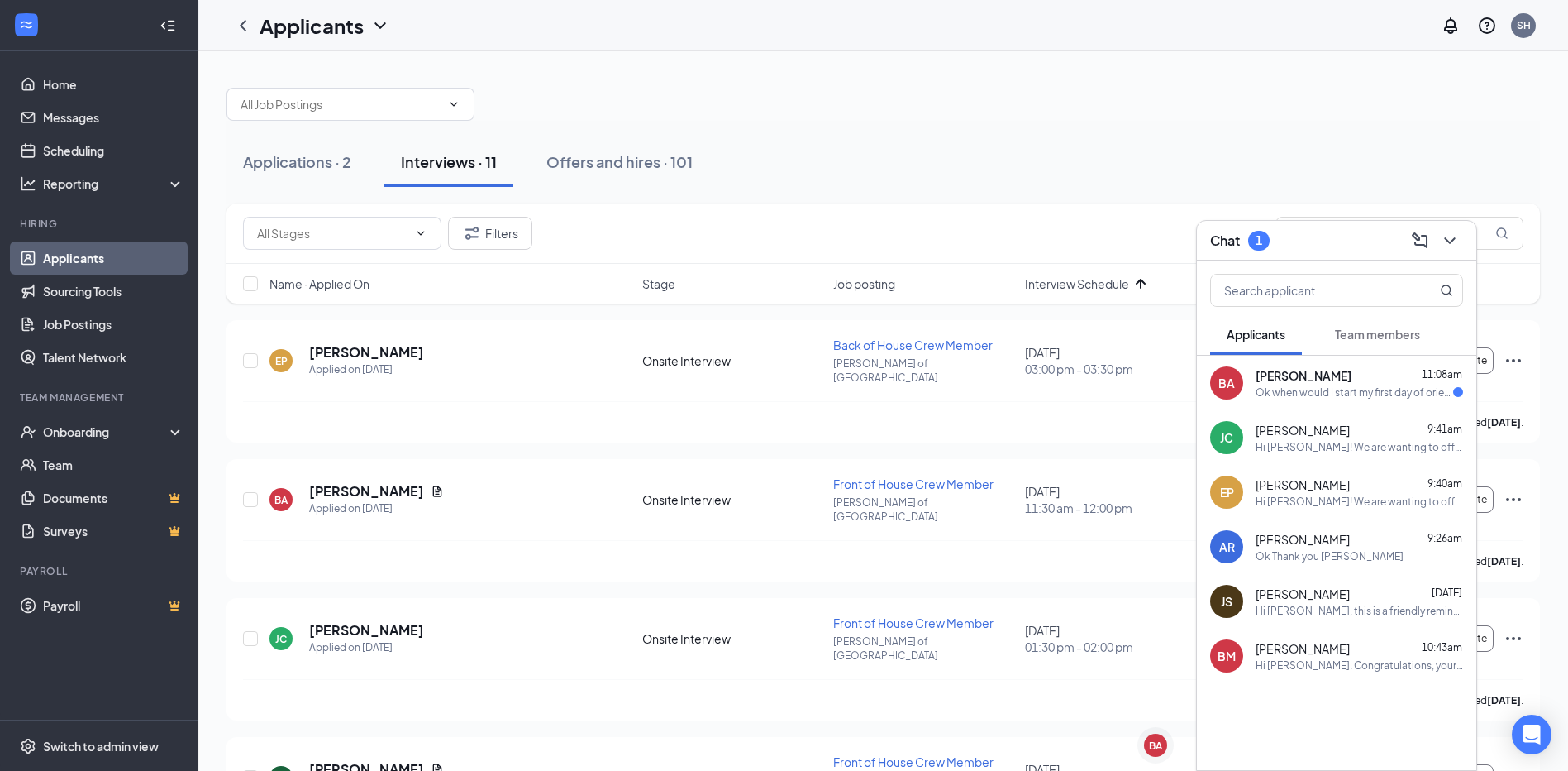
click at [1340, 395] on div "Ok when would I start my first day of orientation?" at bounding box center [1354, 392] width 197 height 14
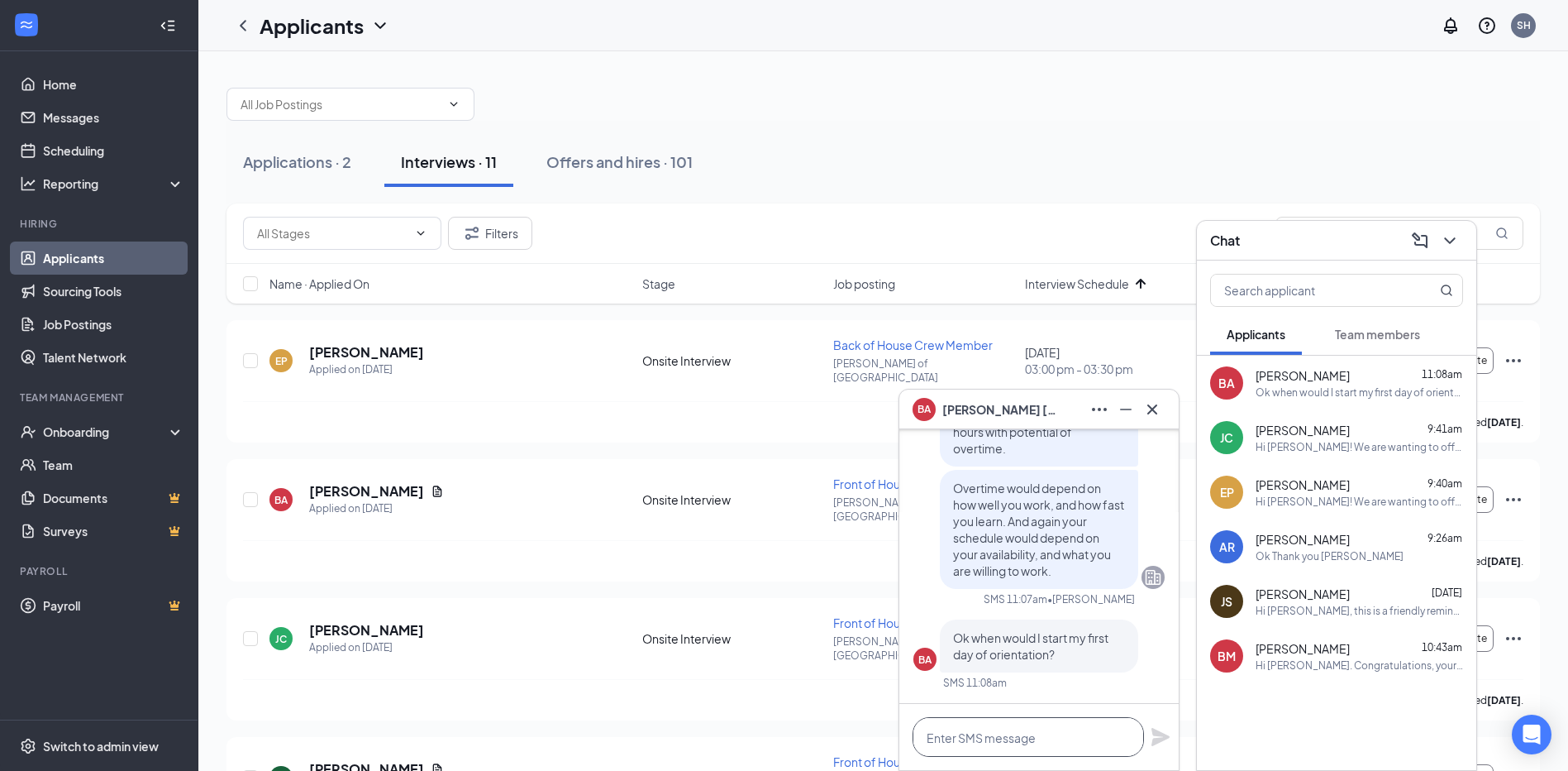
click at [1007, 733] on textarea at bounding box center [1027, 737] width 231 height 40
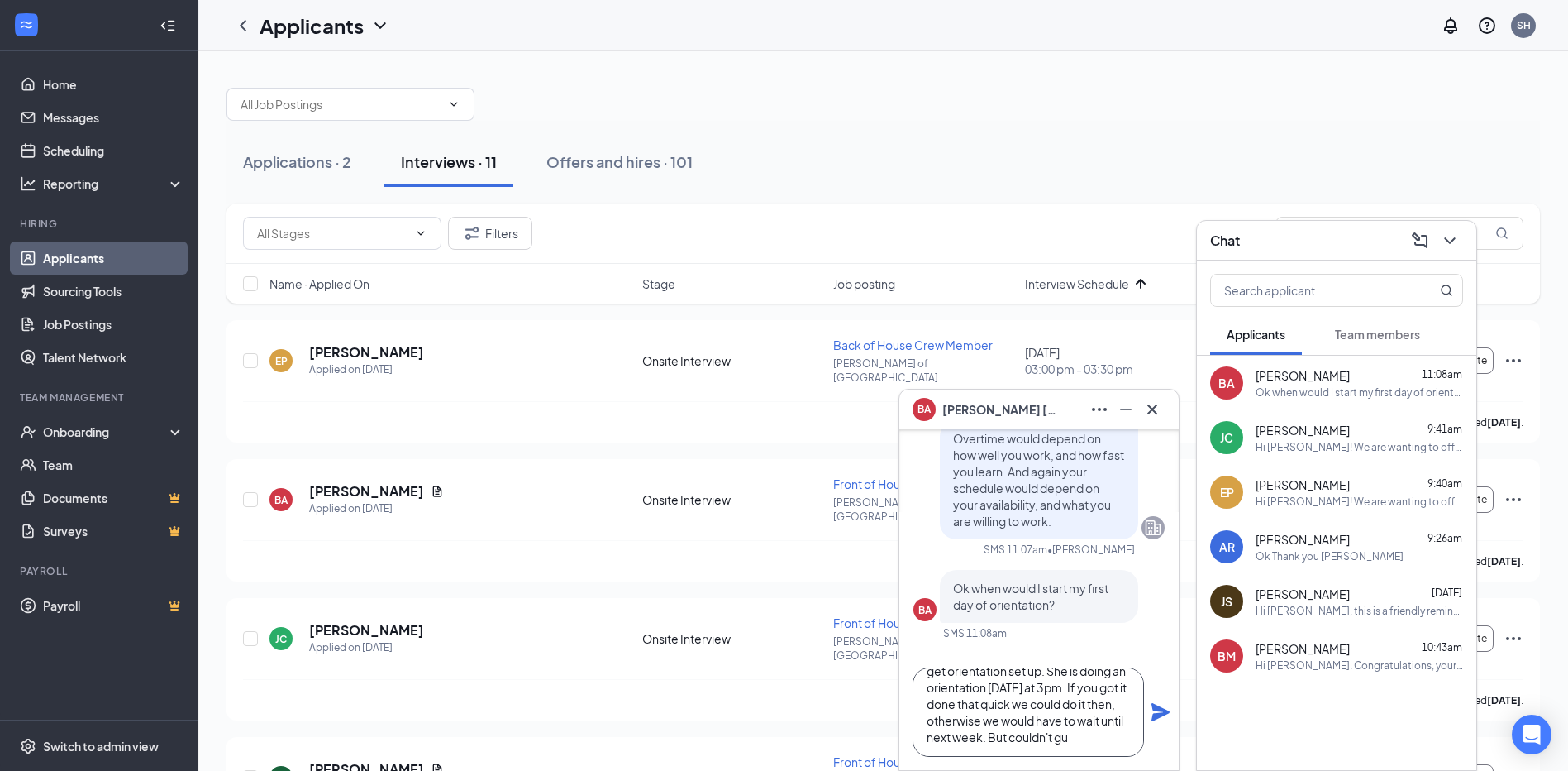
scroll to position [83, 0]
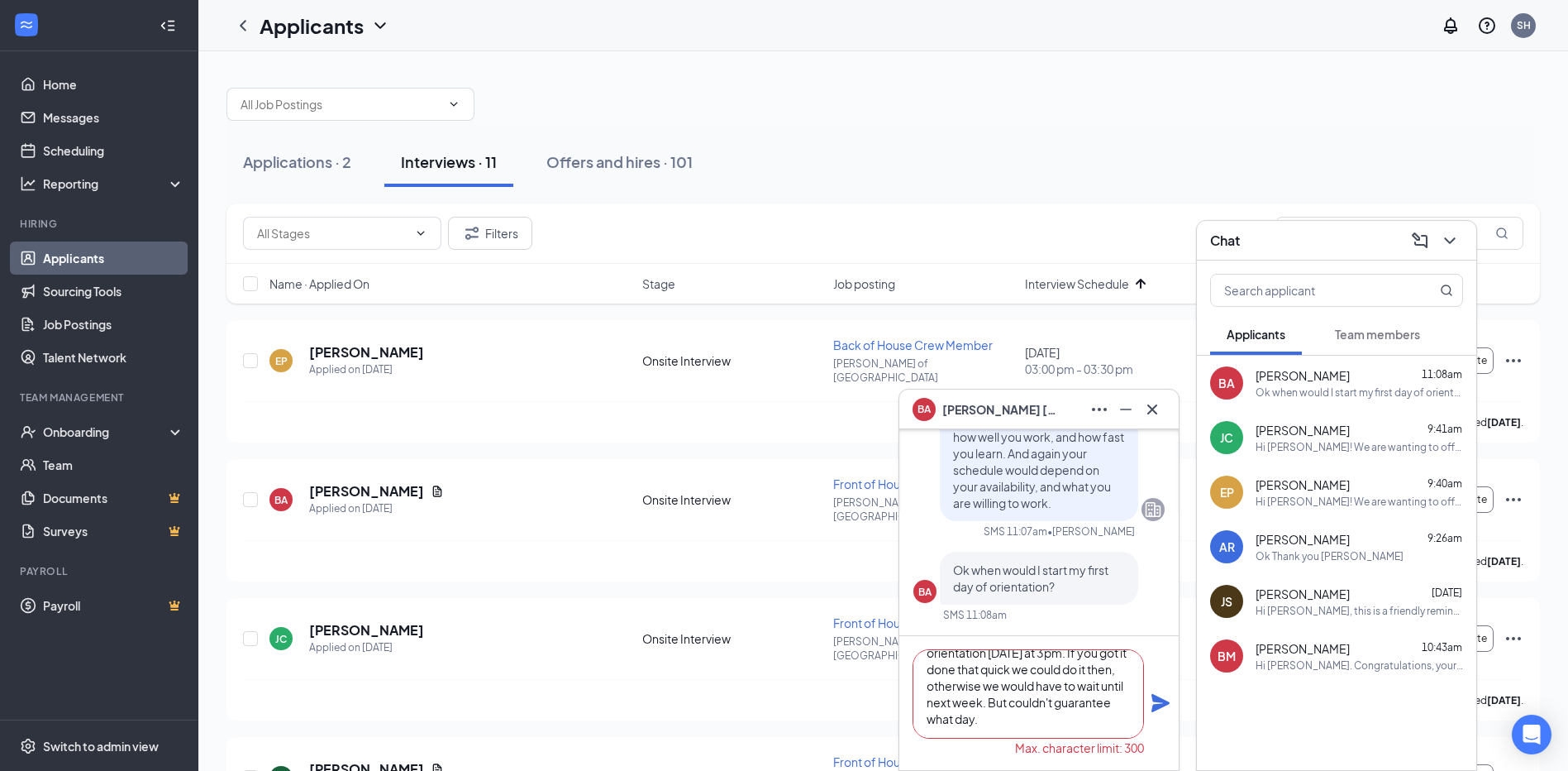
type textarea "Again would depend on you. We could send the paperwork [DATE], and once you get…"
click at [1160, 703] on icon "Plane" at bounding box center [1160, 703] width 20 height 20
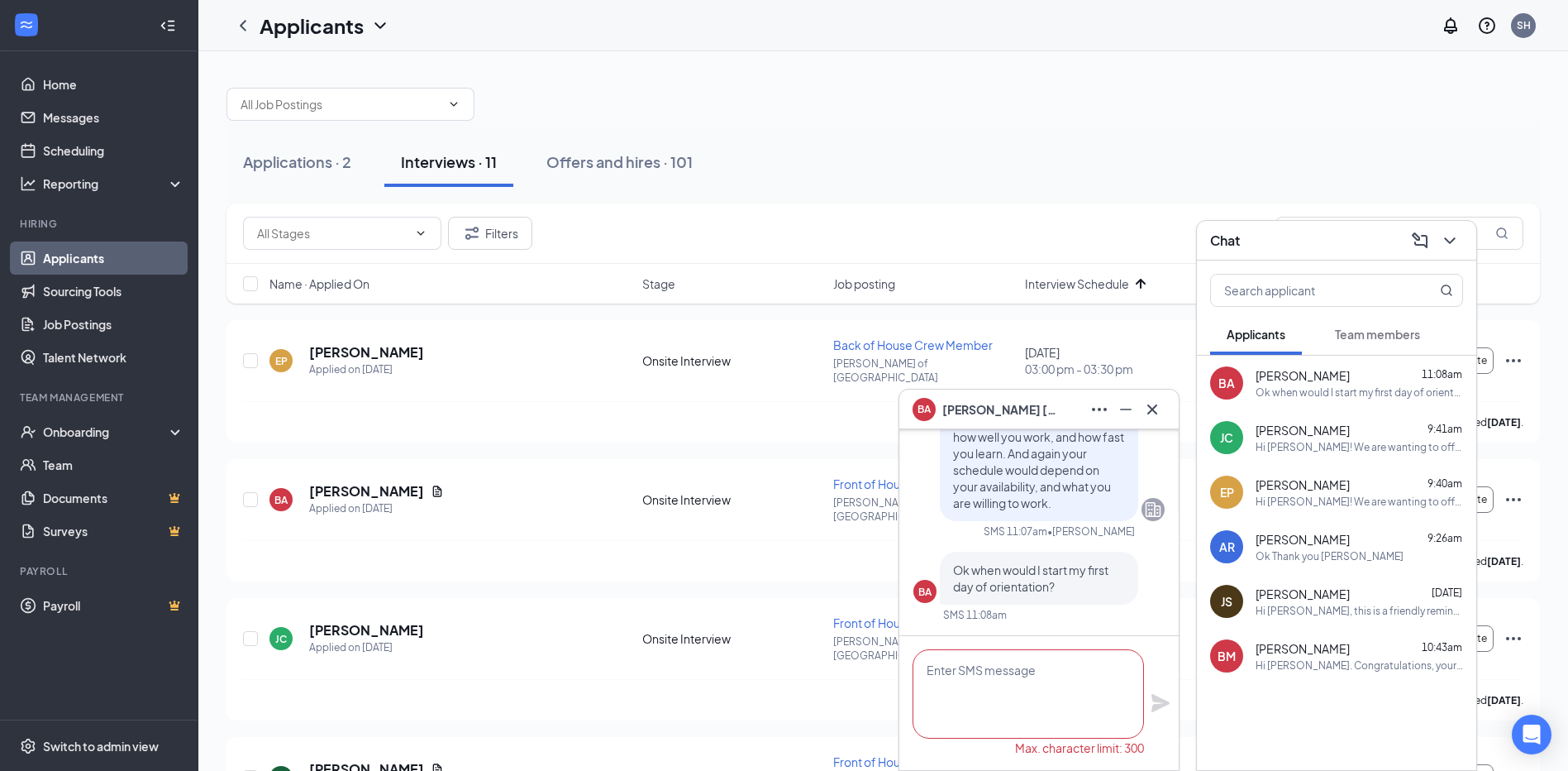
scroll to position [0, 0]
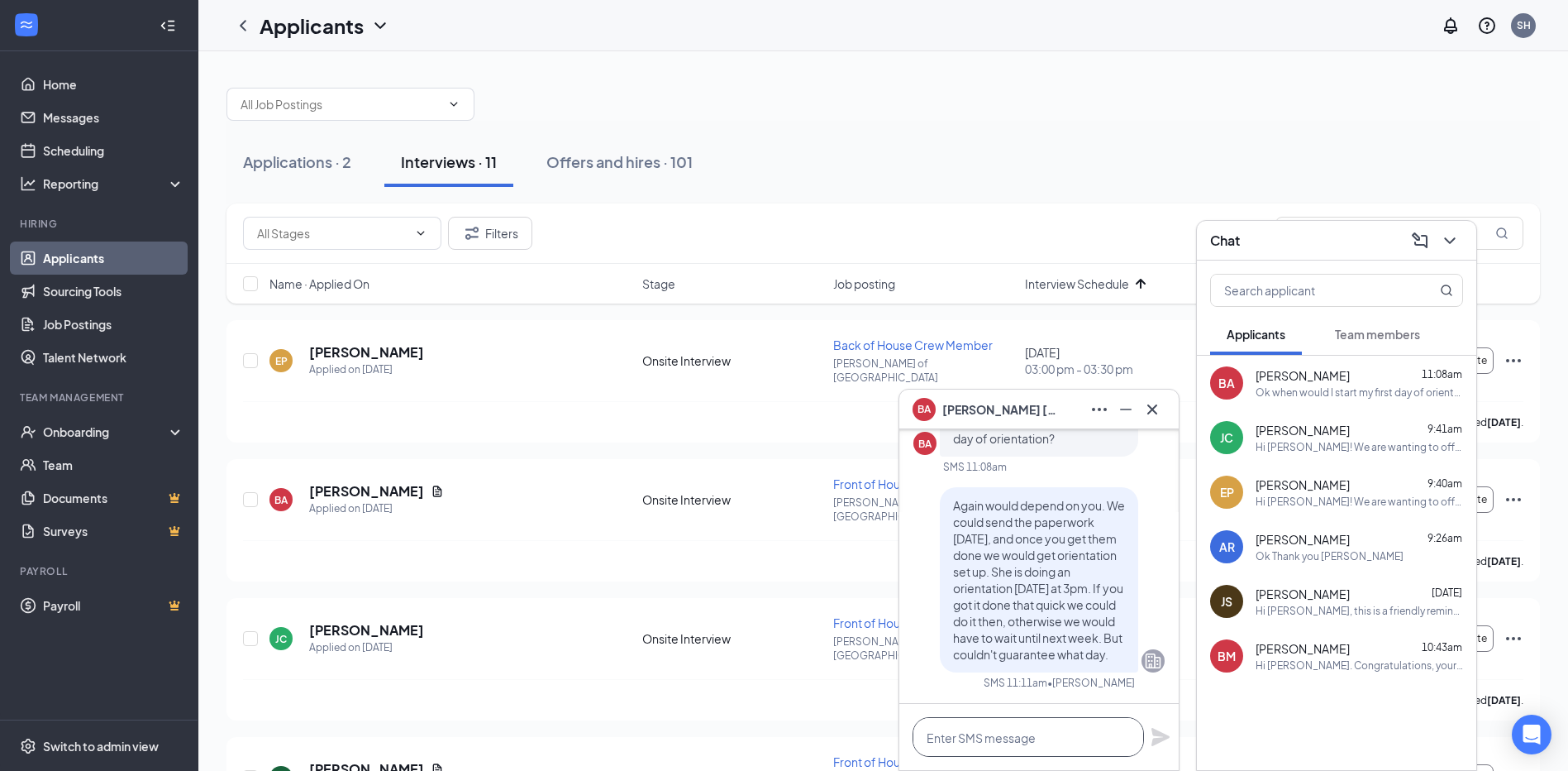
drag, startPoint x: 1038, startPoint y: 738, endPoint x: 1065, endPoint y: 738, distance: 27.0
click at [1039, 738] on textarea at bounding box center [1027, 737] width 231 height 40
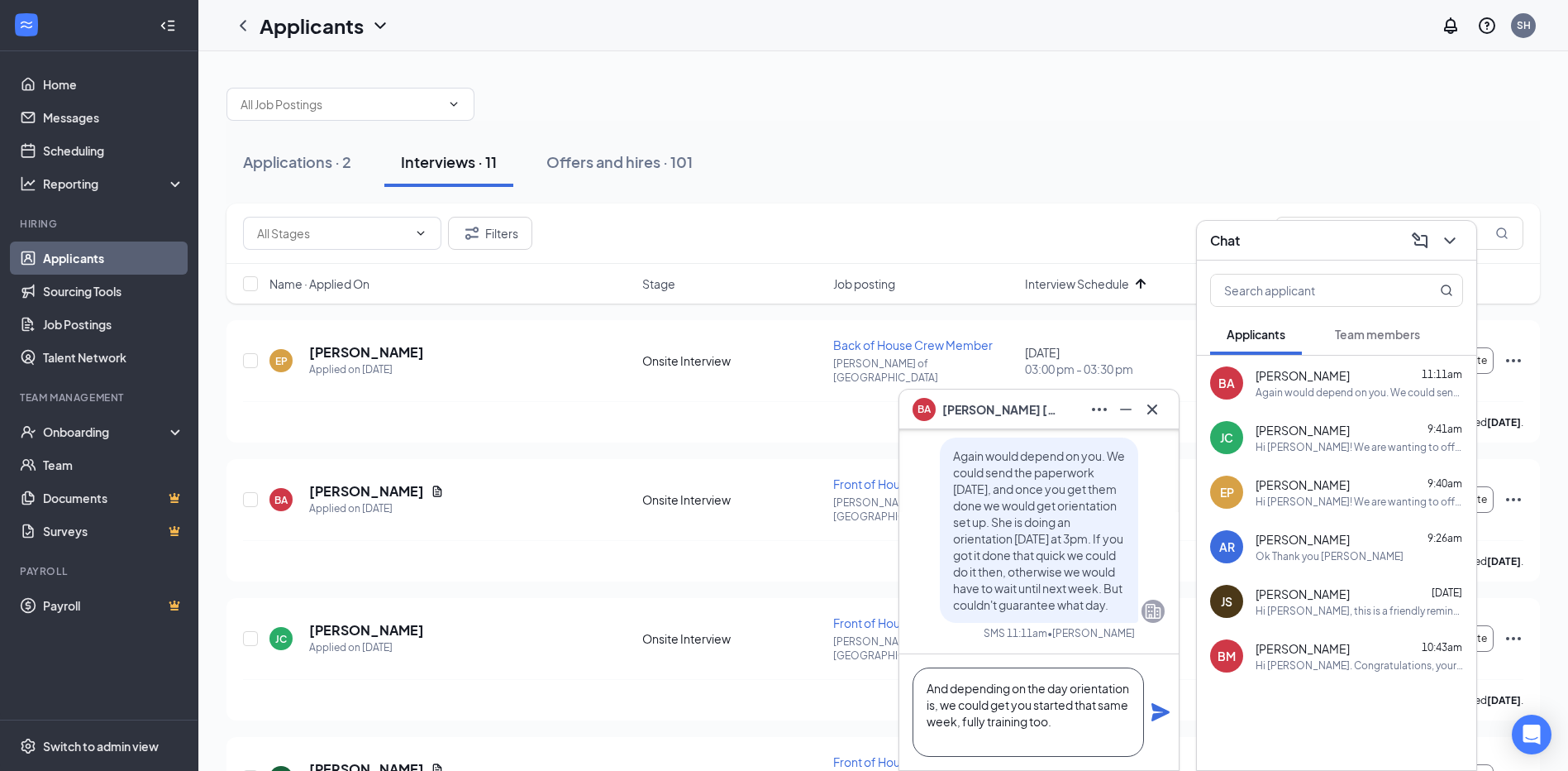
type textarea "And depending on the day orientation is, we could get you started that same wee…"
click at [1164, 712] on icon "Plane" at bounding box center [1160, 711] width 18 height 18
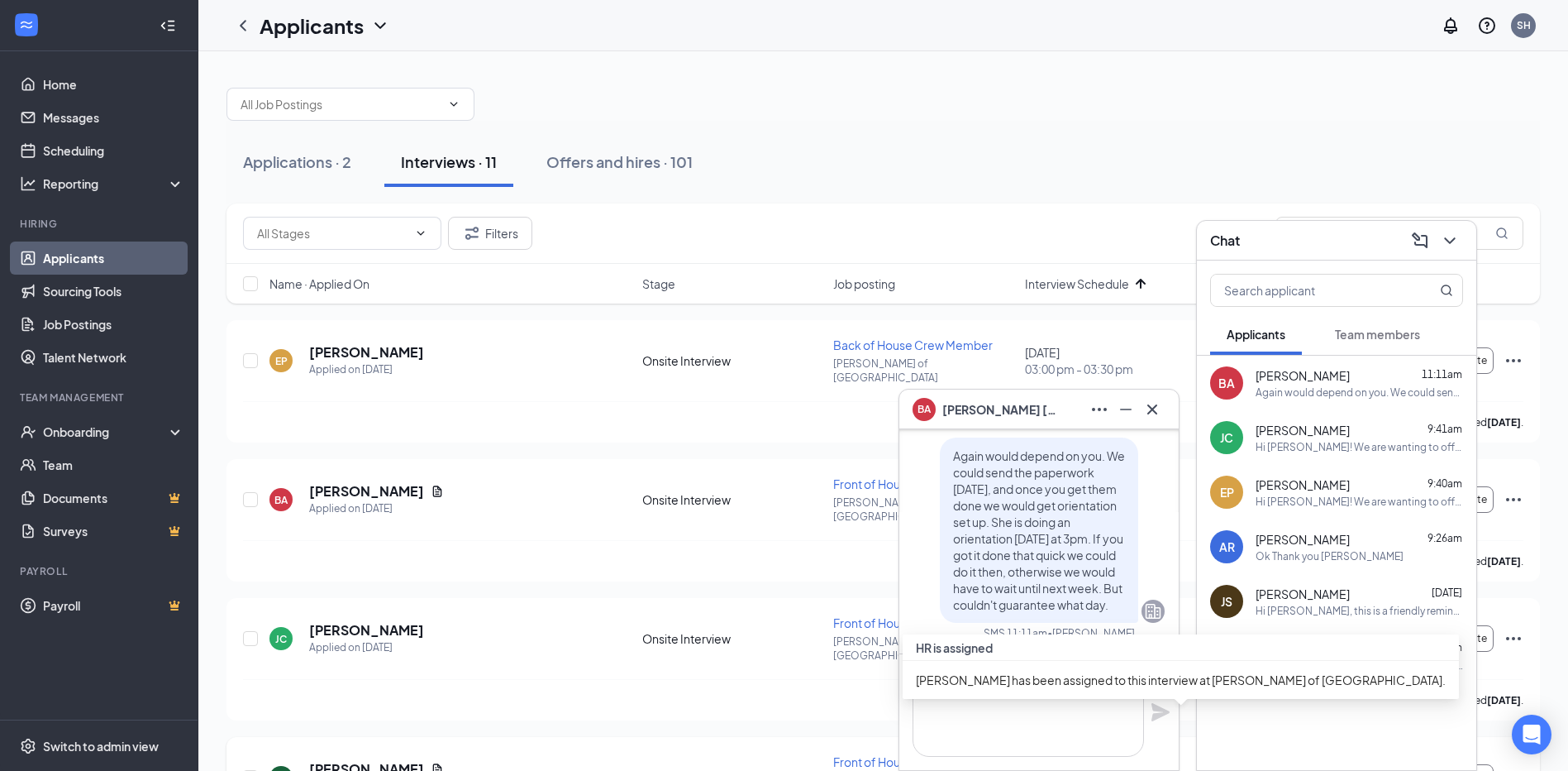
scroll to position [0, 0]
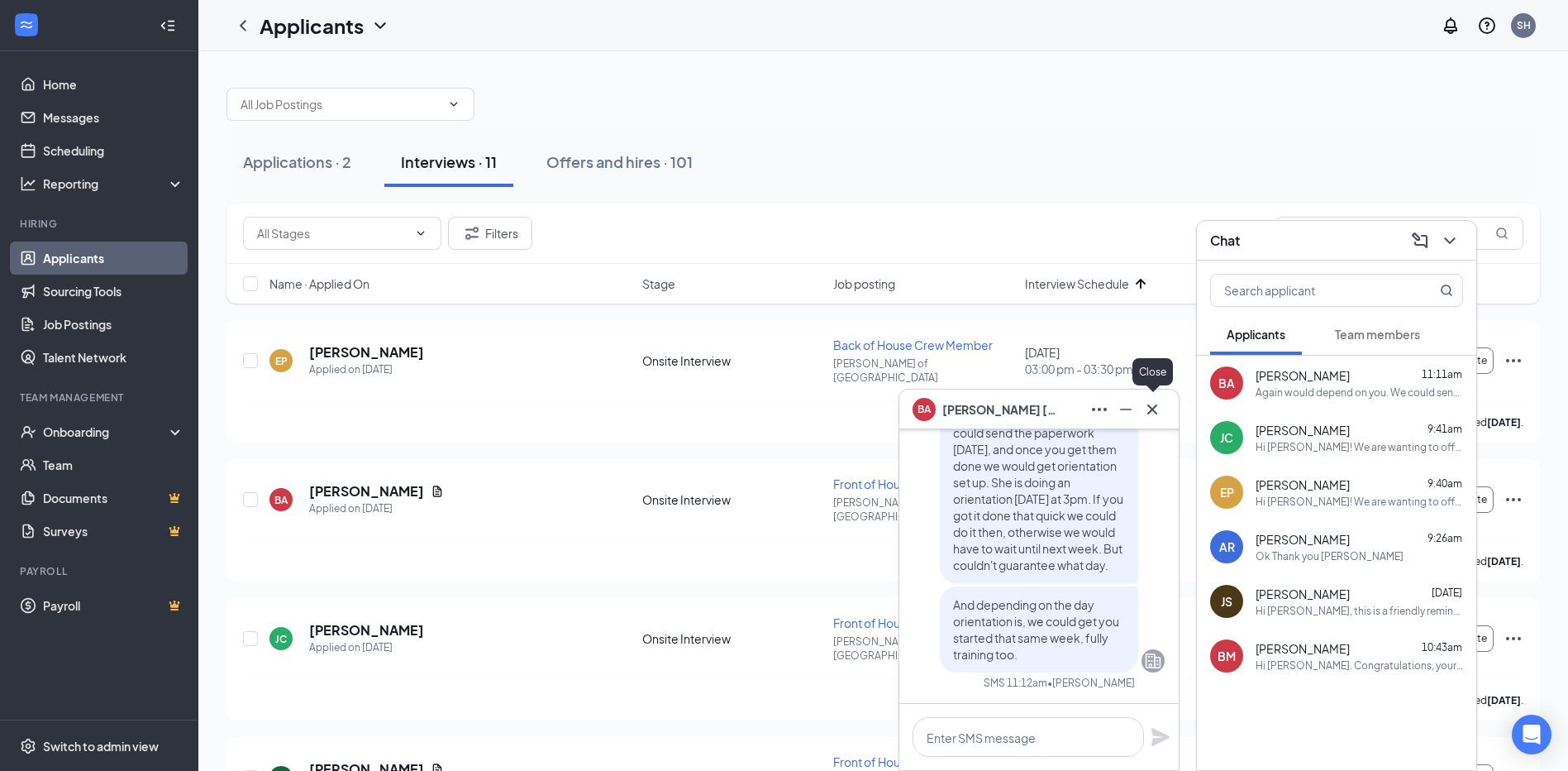
click at [1157, 415] on icon "Cross" at bounding box center [1152, 410] width 20 height 20
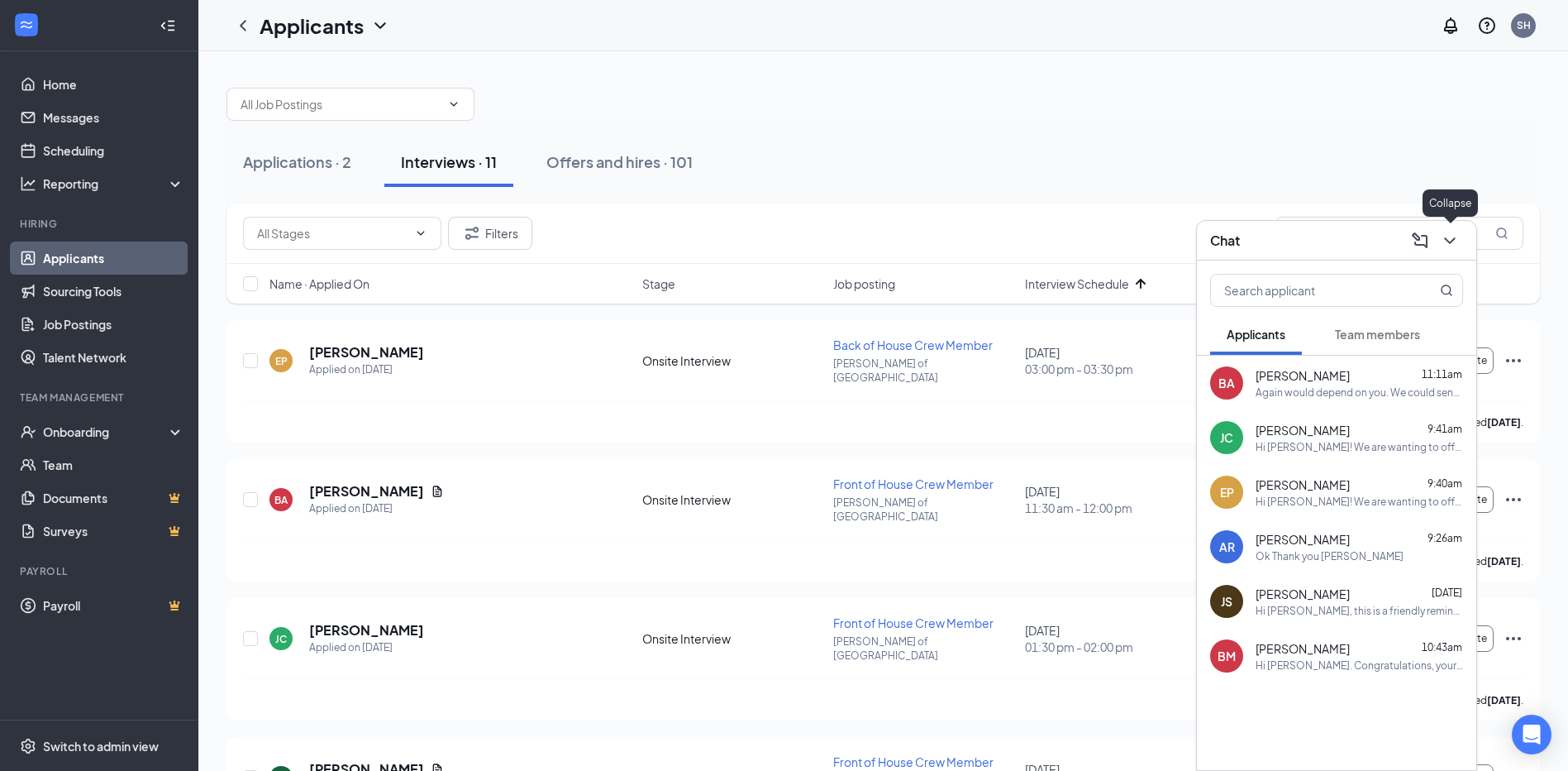
click at [1449, 246] on icon "ChevronDown" at bounding box center [1450, 241] width 20 height 20
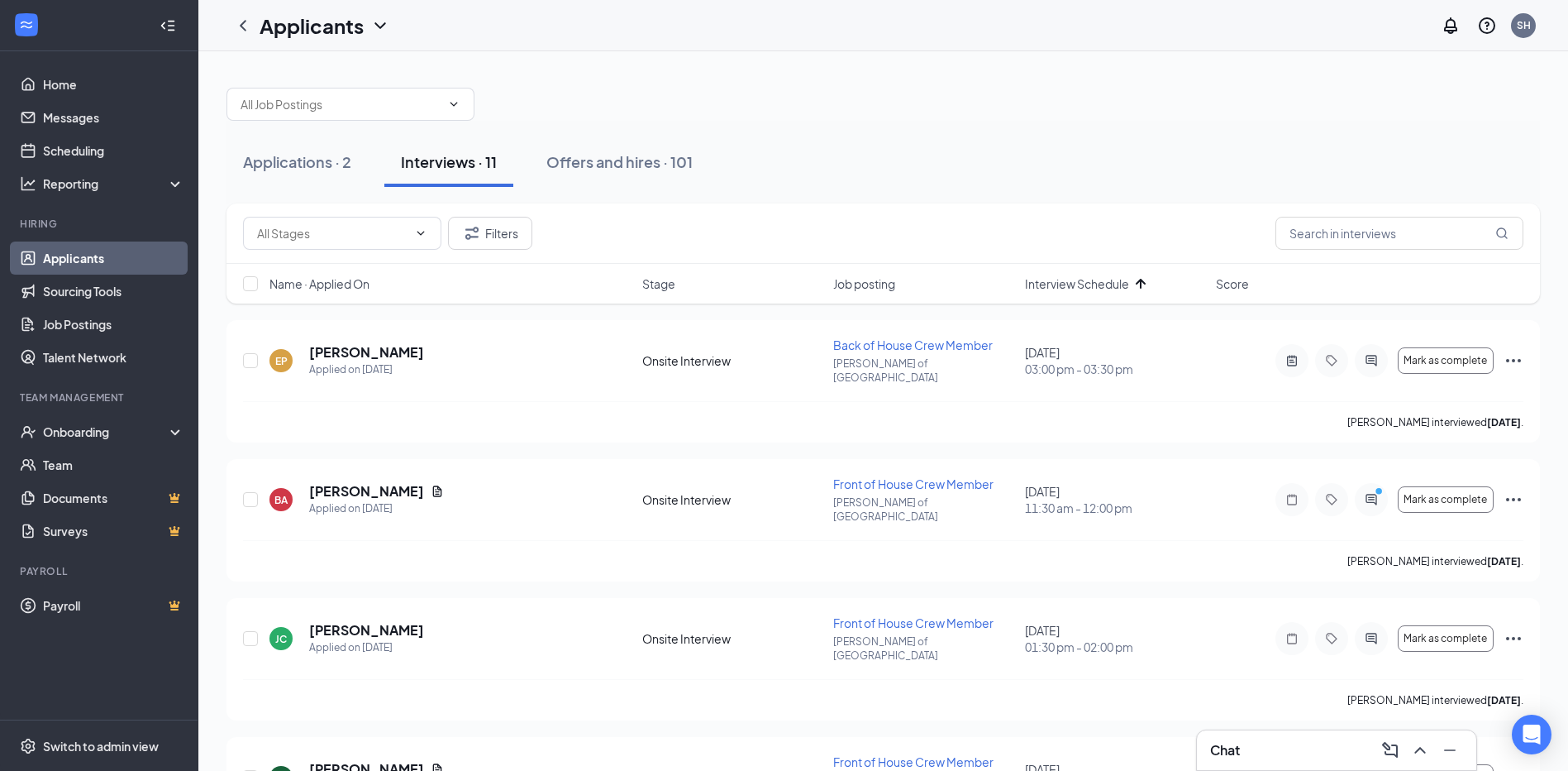
click at [1253, 747] on div "Chat" at bounding box center [1336, 750] width 253 height 27
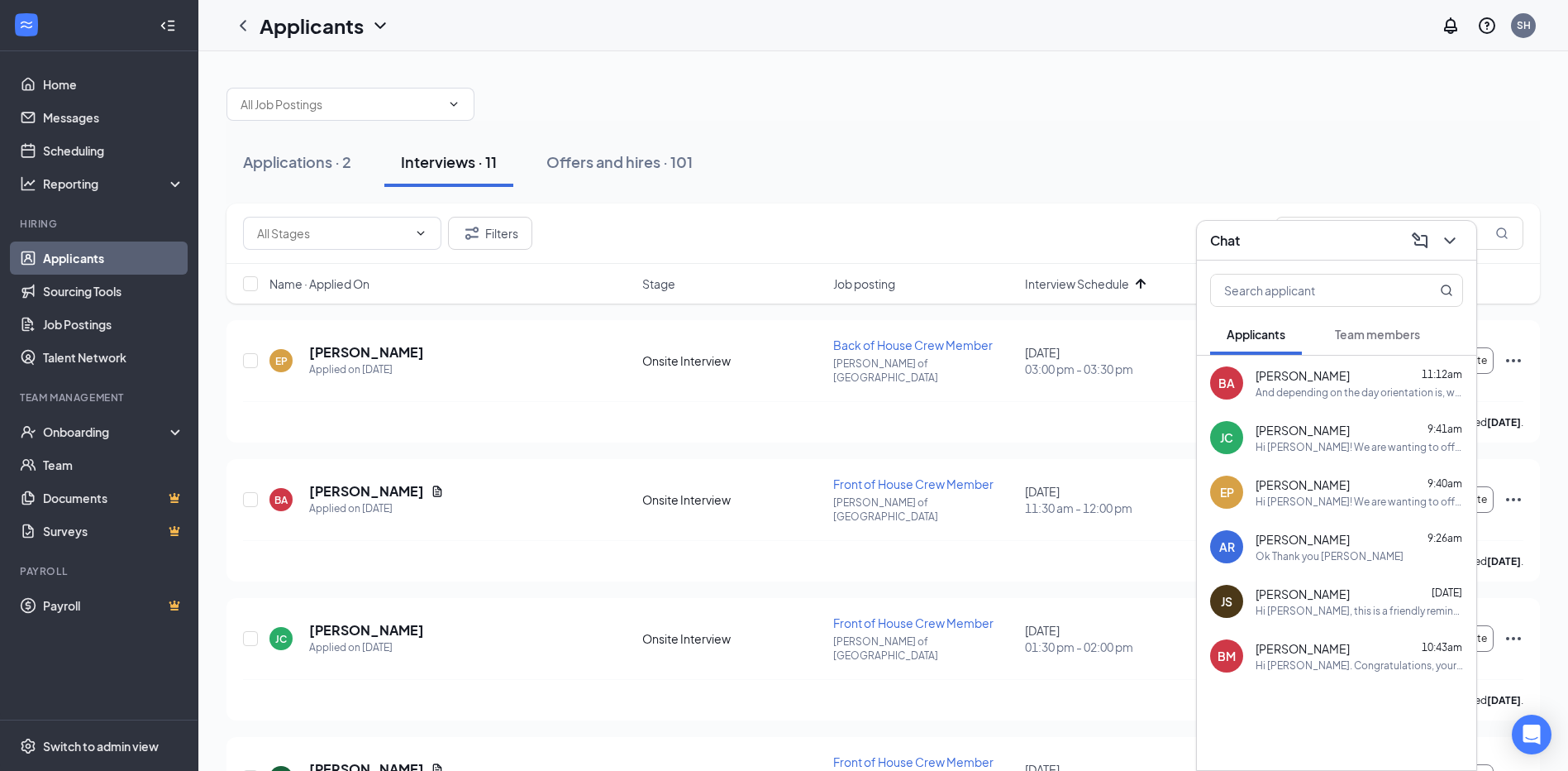
click at [1322, 381] on div "[PERSON_NAME] 11:12am" at bounding box center [1359, 375] width 207 height 17
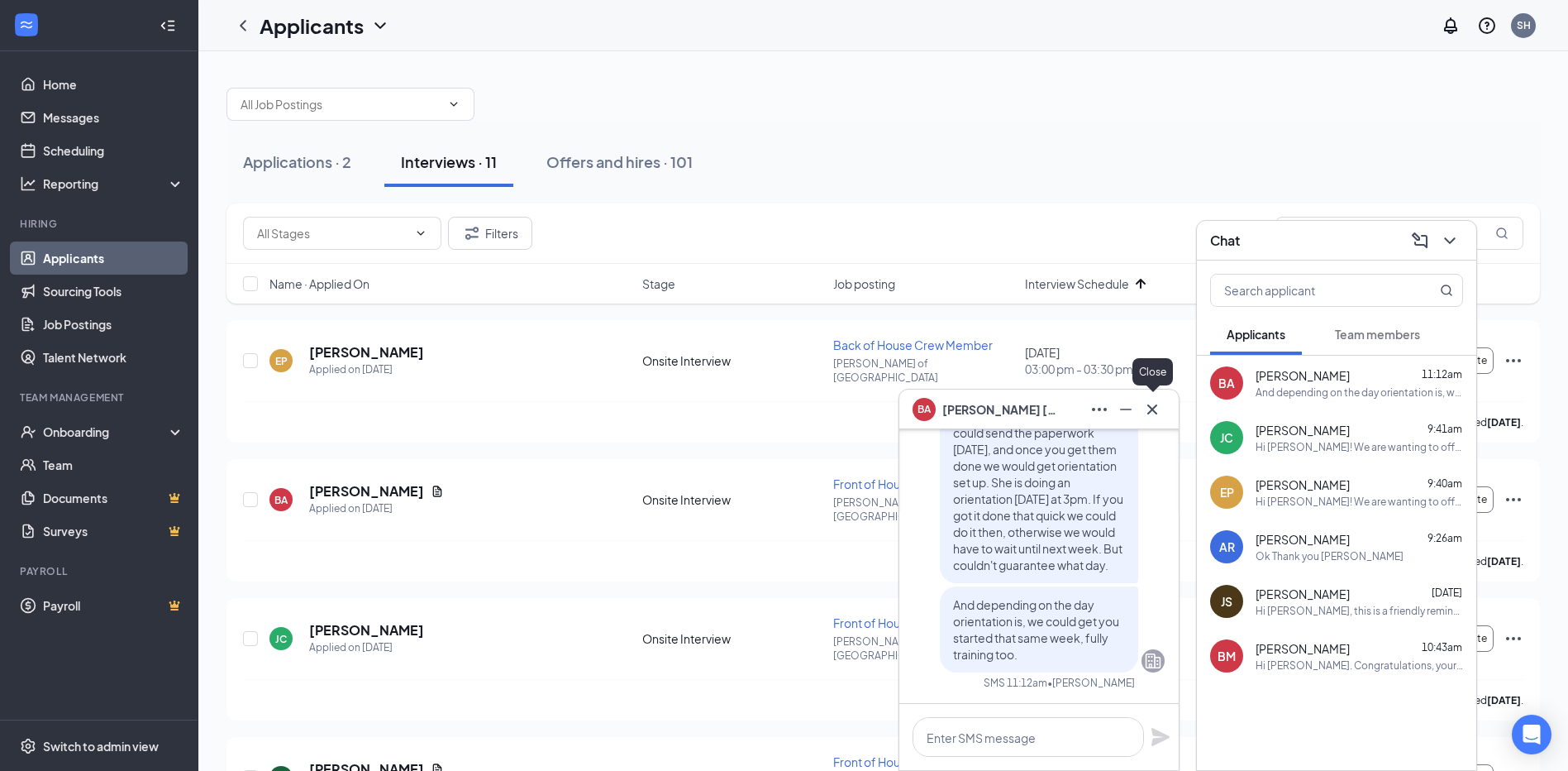
click at [1154, 408] on icon "Cross" at bounding box center [1152, 410] width 20 height 20
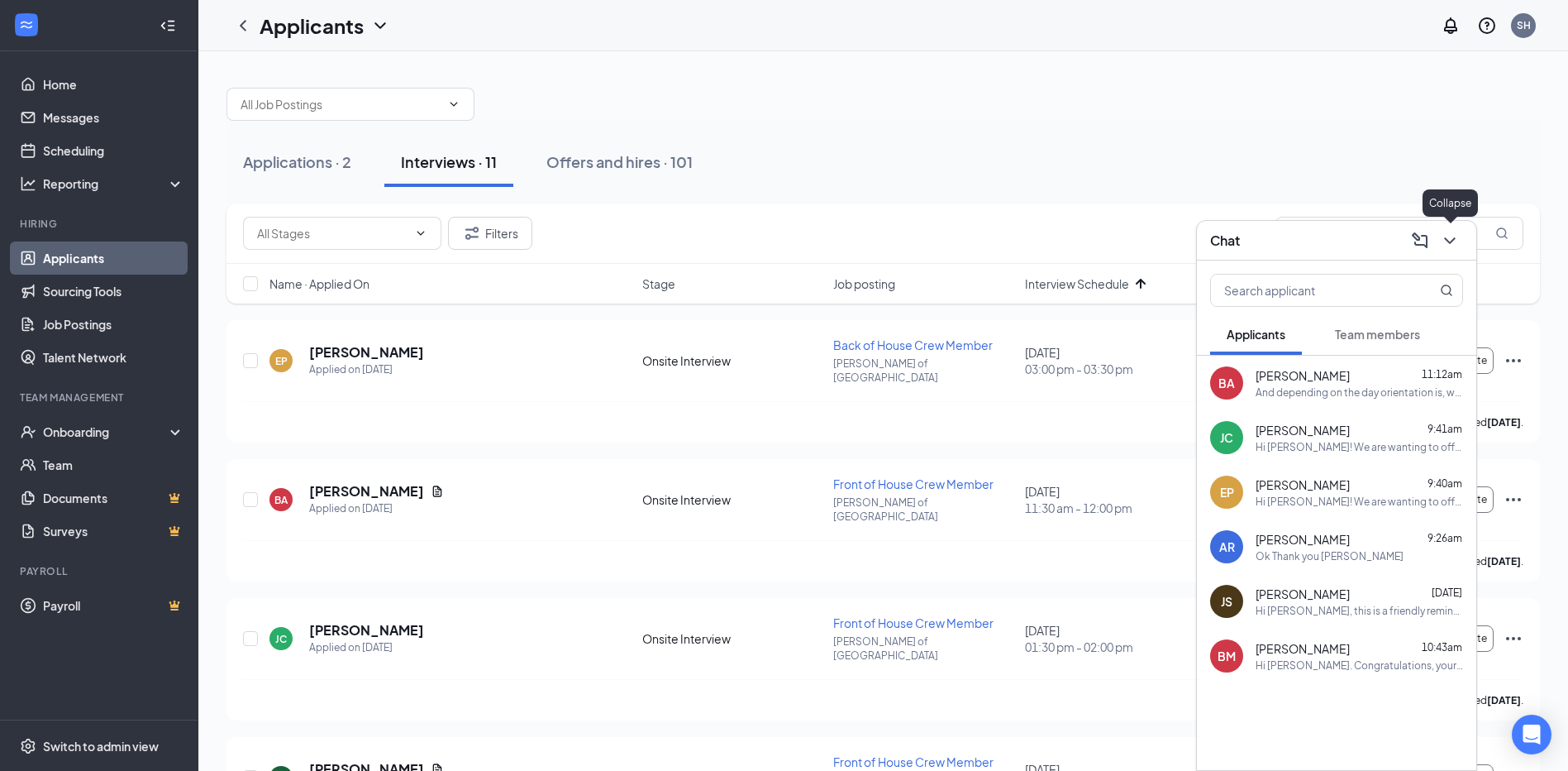
click at [1458, 231] on icon "ChevronDown" at bounding box center [1450, 241] width 20 height 20
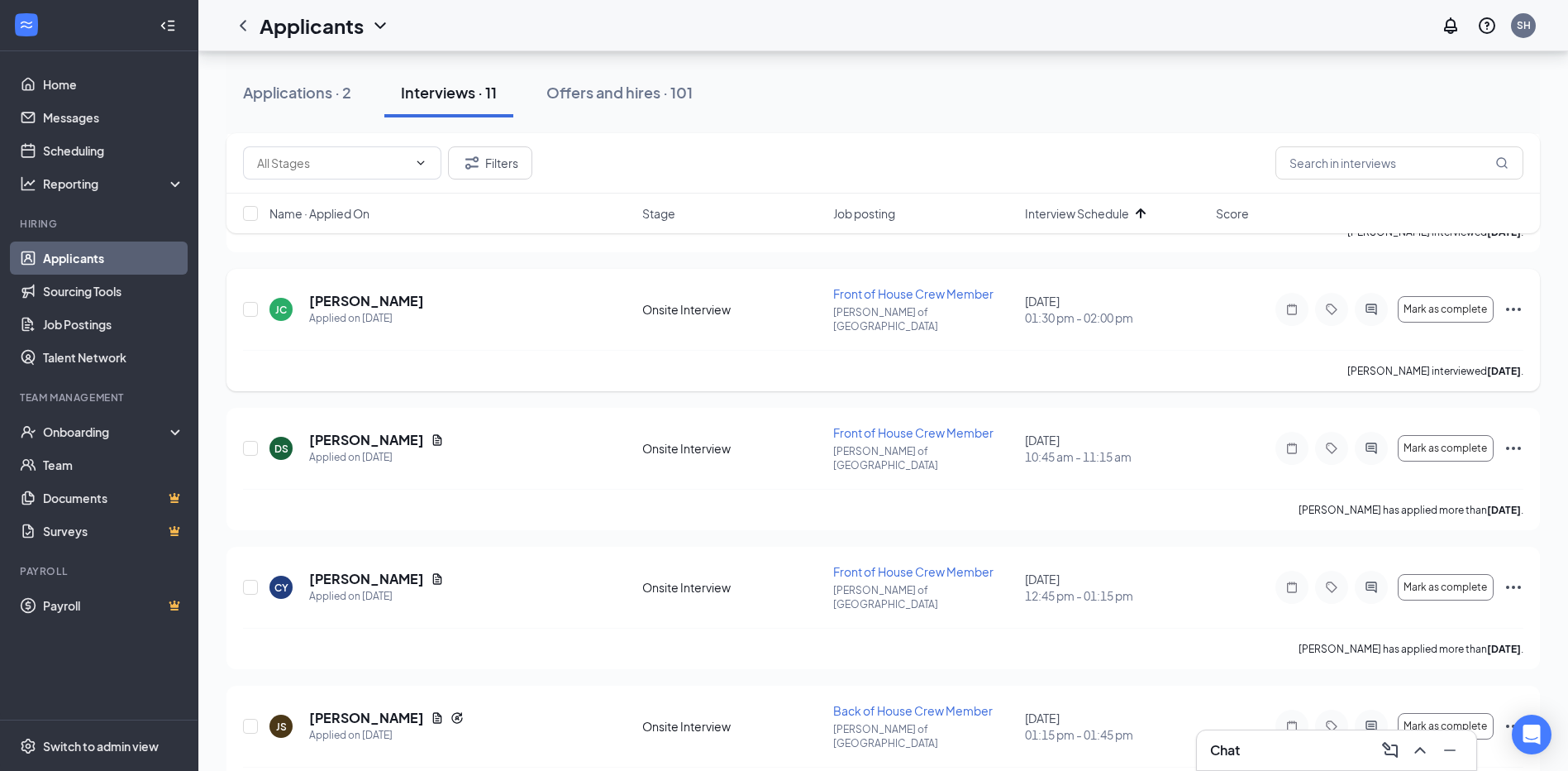
scroll to position [330, 0]
click at [1280, 755] on div "Chat" at bounding box center [1336, 750] width 253 height 27
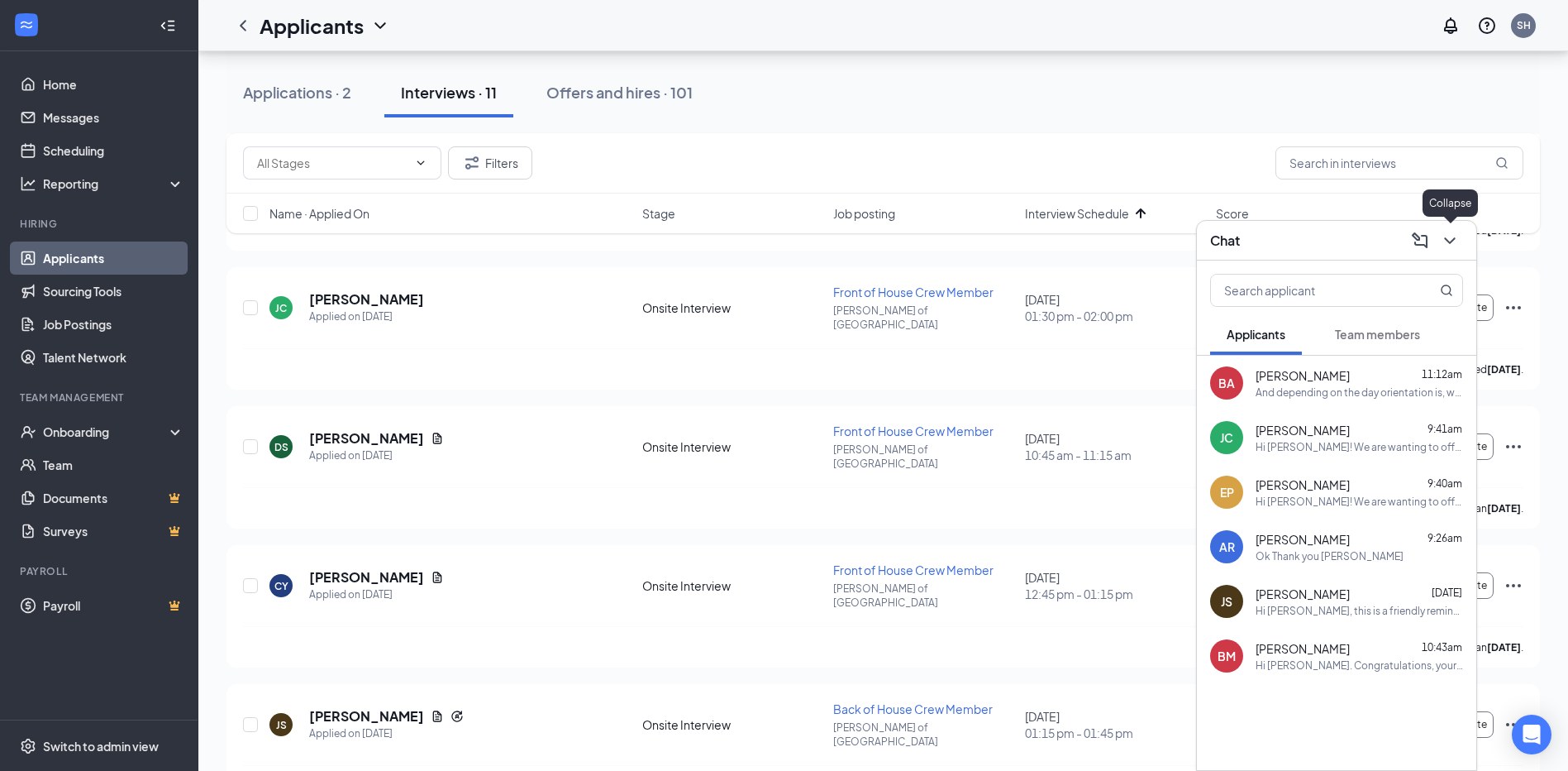
click at [1452, 233] on icon "ChevronDown" at bounding box center [1450, 241] width 20 height 20
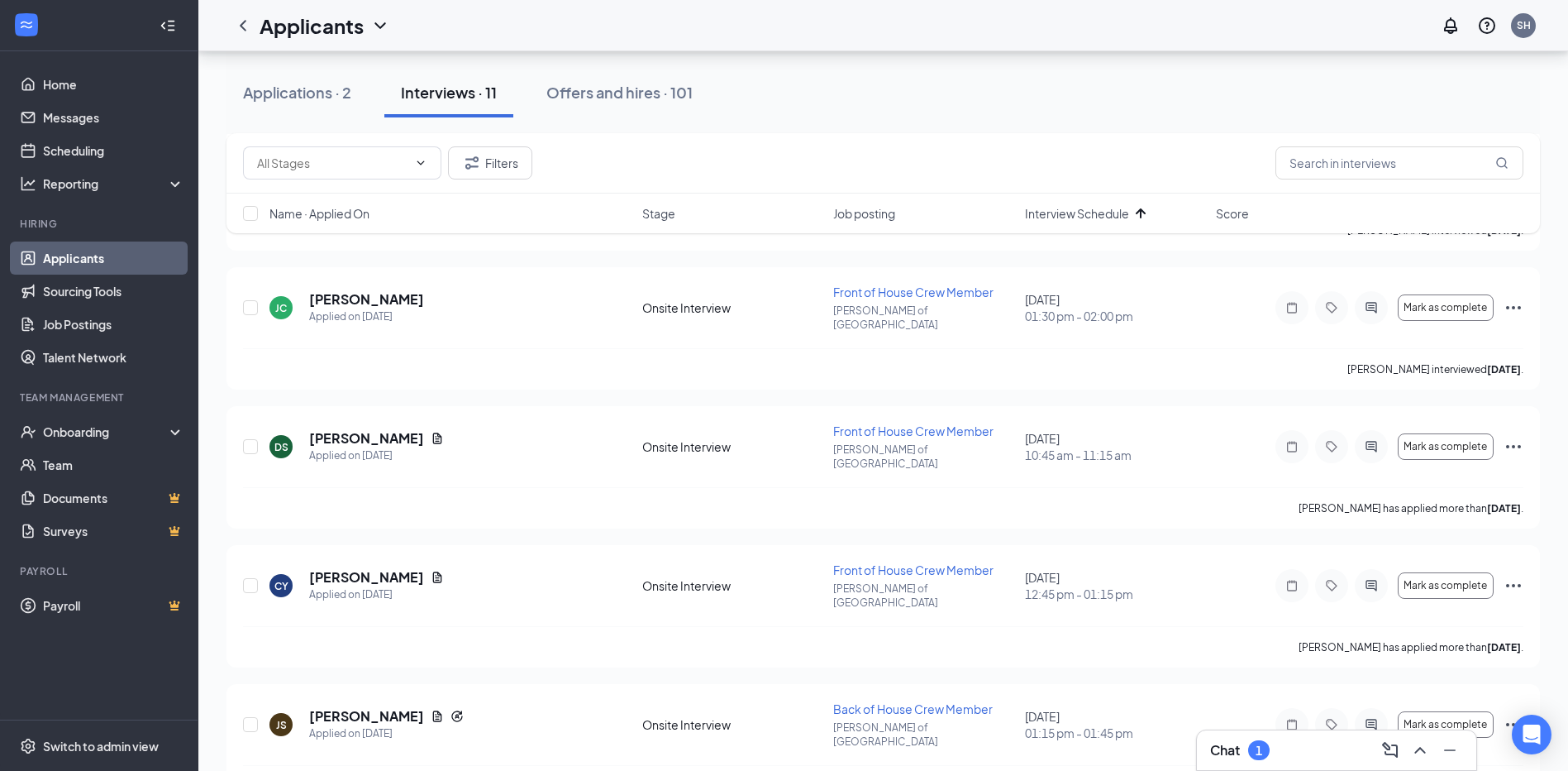
click at [1310, 741] on div "Chat 1" at bounding box center [1336, 750] width 253 height 27
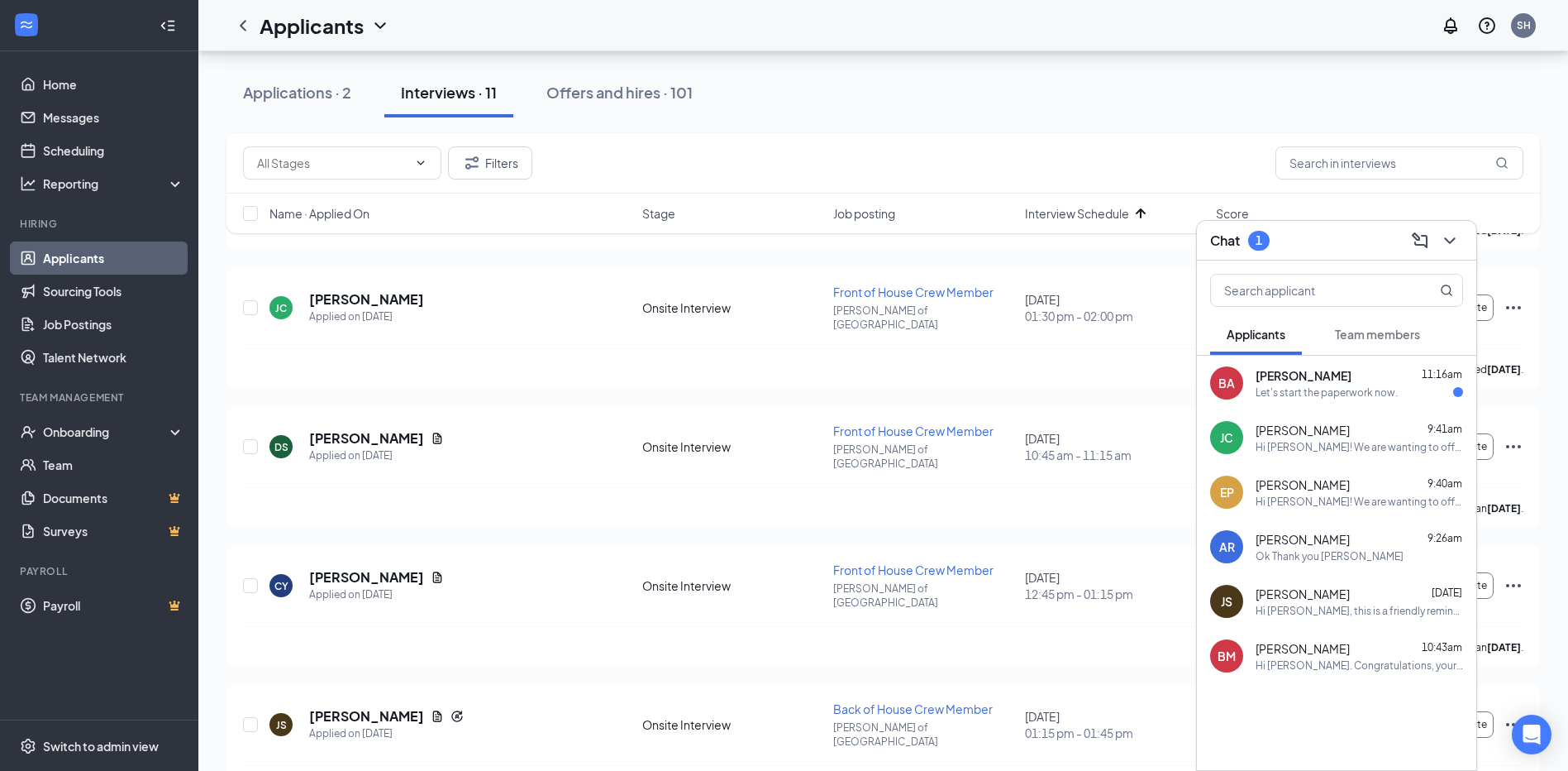
click at [1299, 390] on div "Let's start the paperwork now." at bounding box center [1326, 392] width 142 height 14
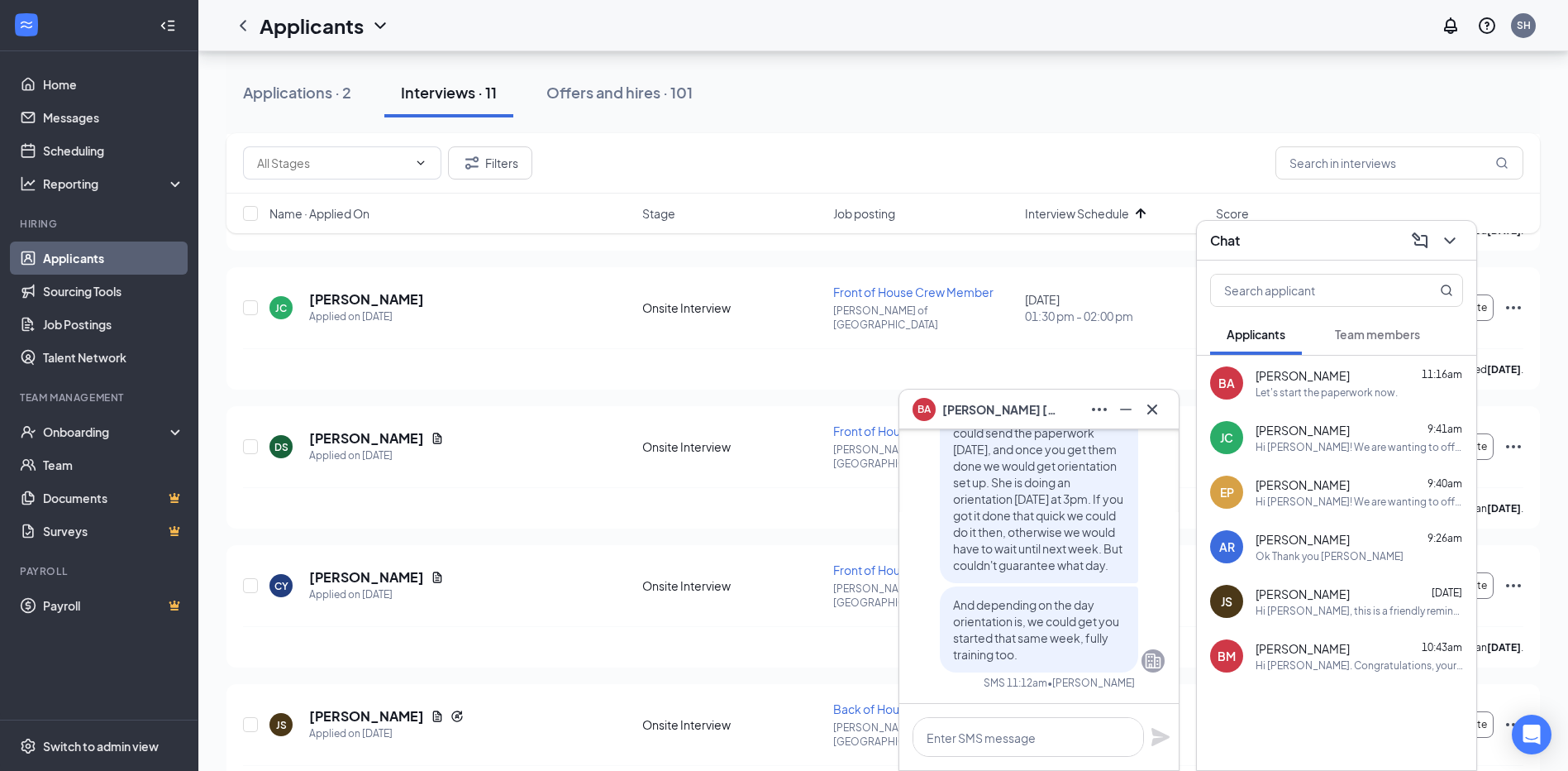
scroll to position [744, 0]
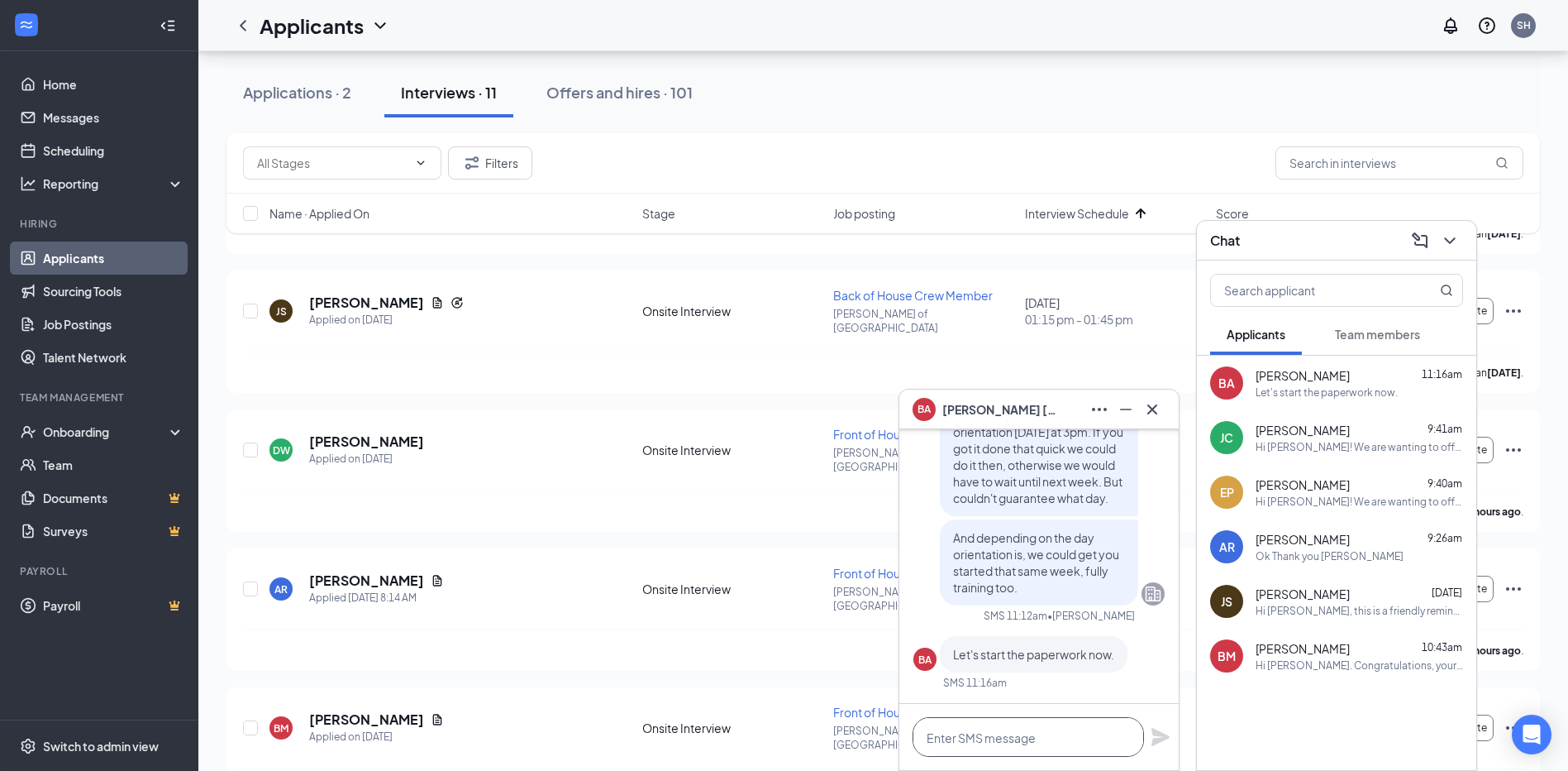
drag, startPoint x: 1025, startPoint y: 736, endPoint x: 1033, endPoint y: 733, distance: 8.5
click at [1028, 735] on textarea at bounding box center [1027, 737] width 231 height 40
click at [1153, 409] on icon "Cross" at bounding box center [1152, 410] width 20 height 20
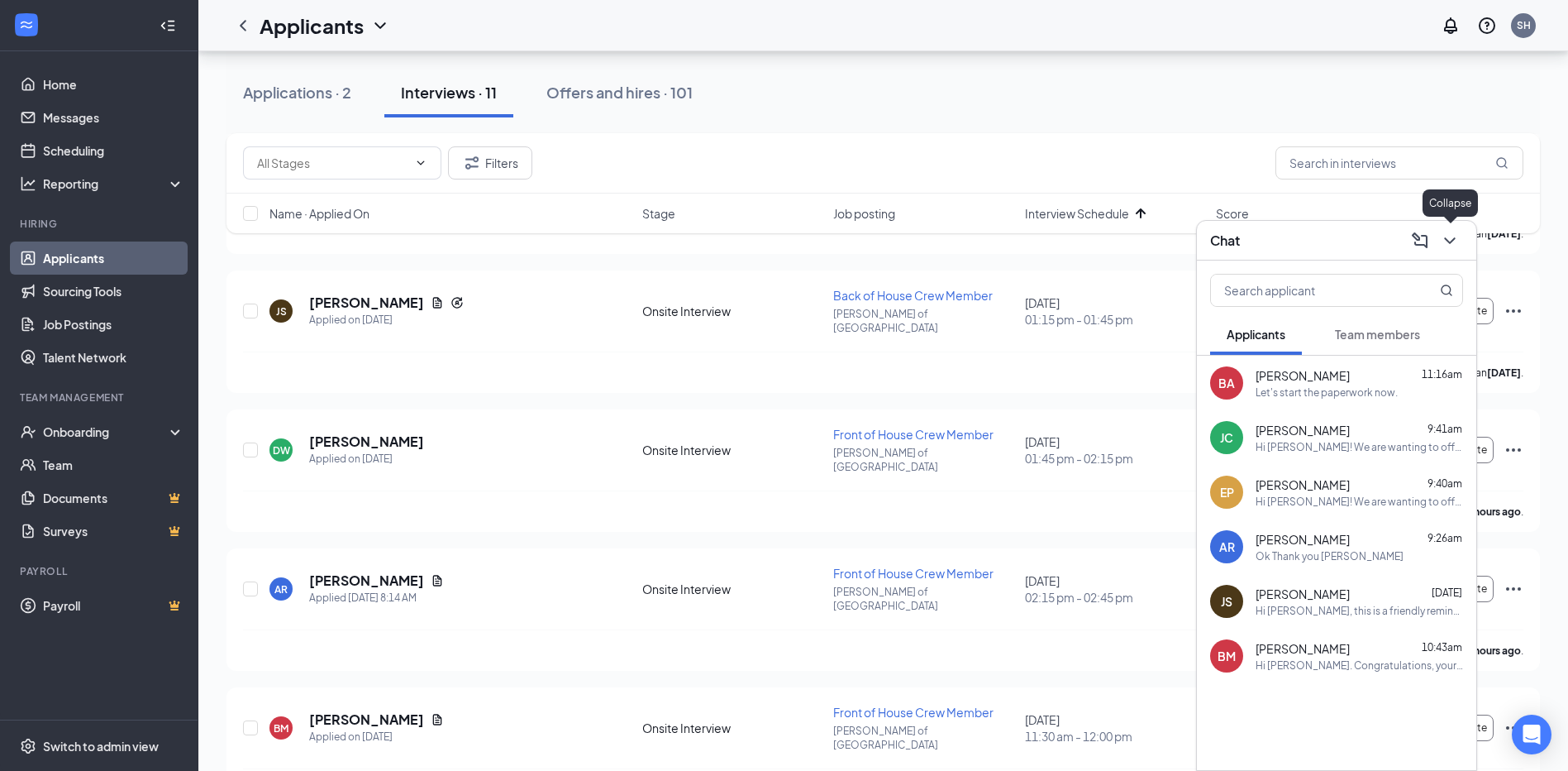
click at [1456, 239] on icon "ChevronDown" at bounding box center [1450, 241] width 20 height 20
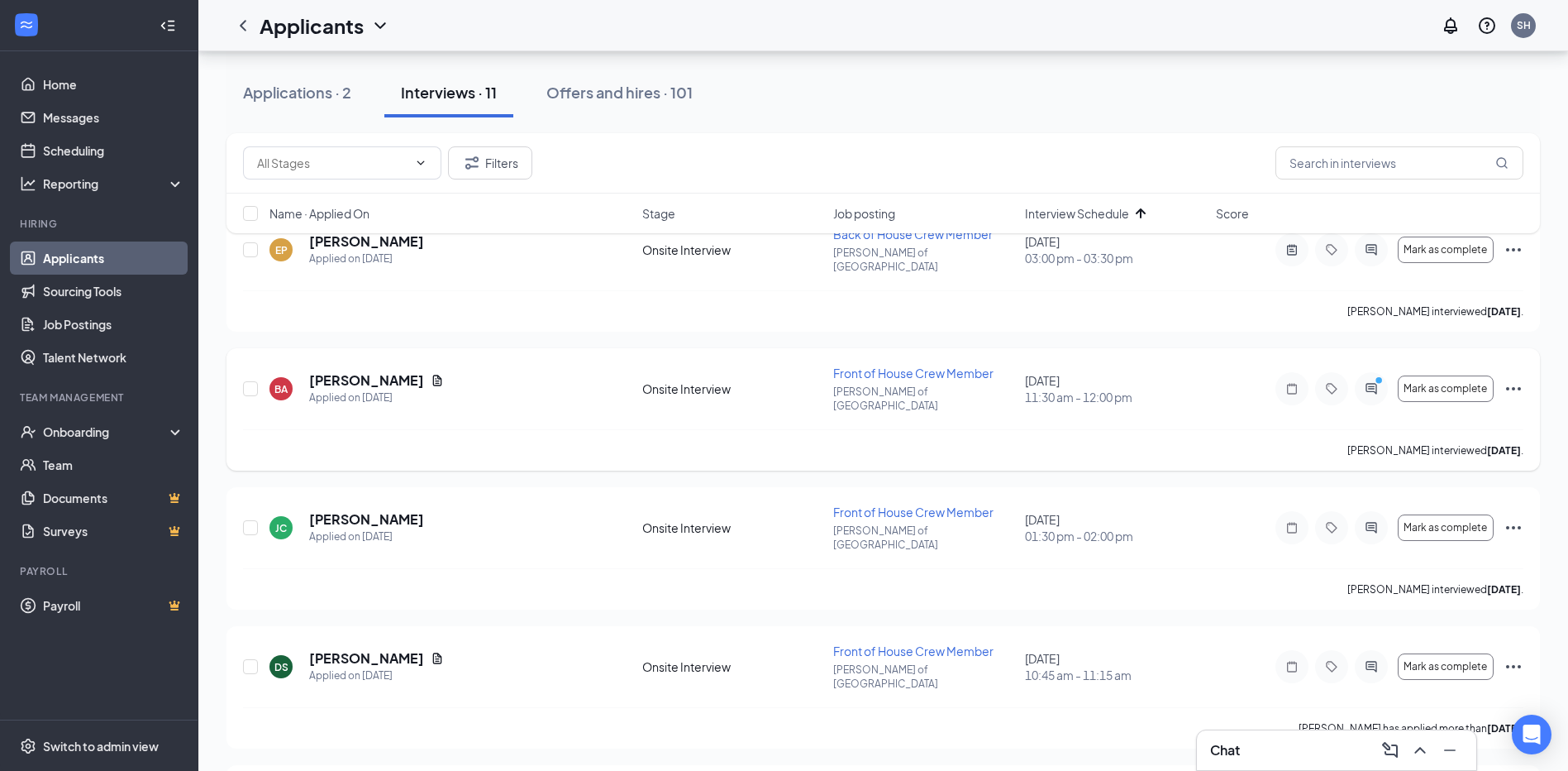
scroll to position [0, 0]
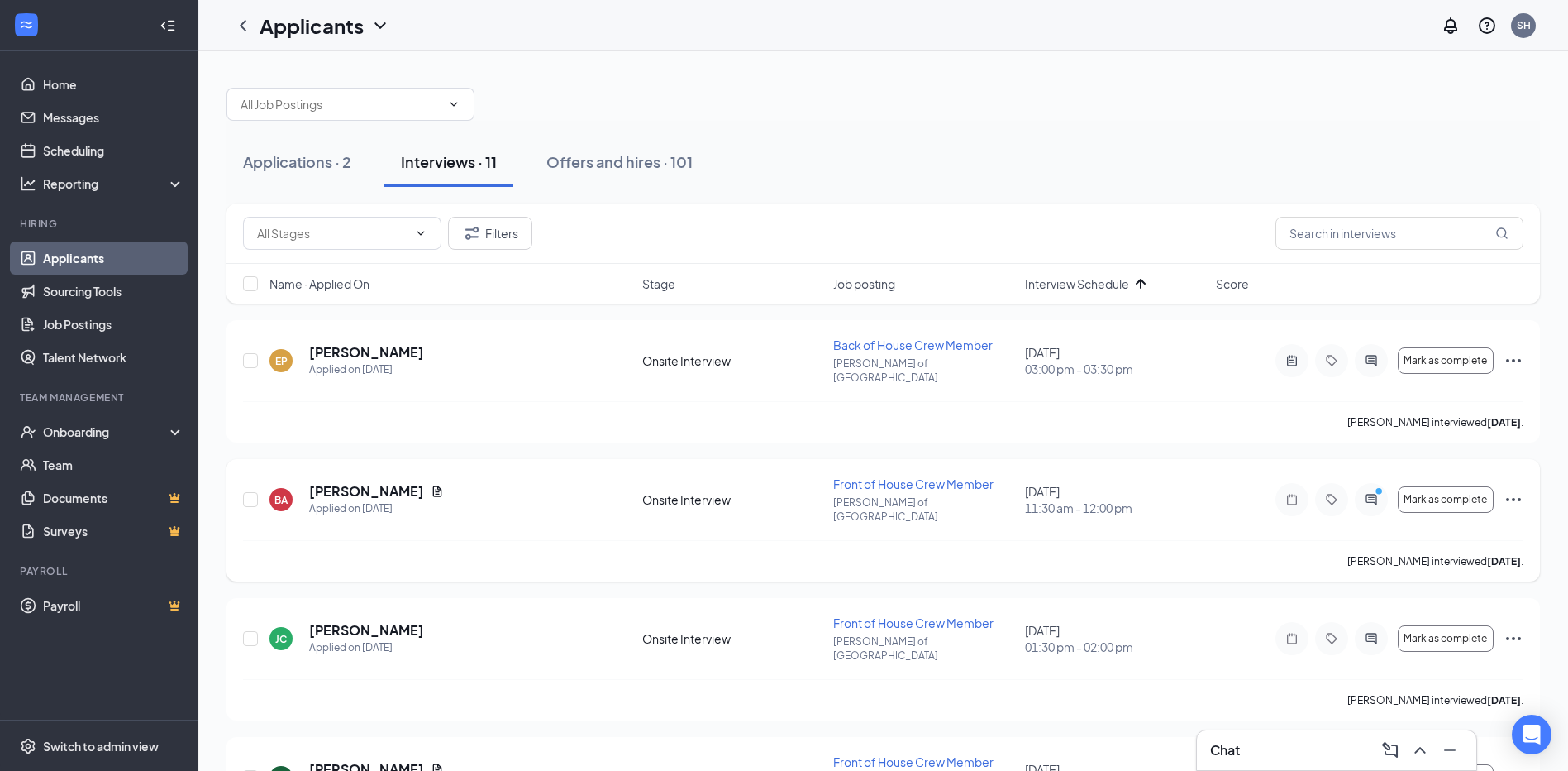
click at [1508, 498] on icon "Ellipses" at bounding box center [1512, 499] width 15 height 3
click at [1424, 517] on p "[PERSON_NAME] as hired" at bounding box center [1437, 514] width 142 height 17
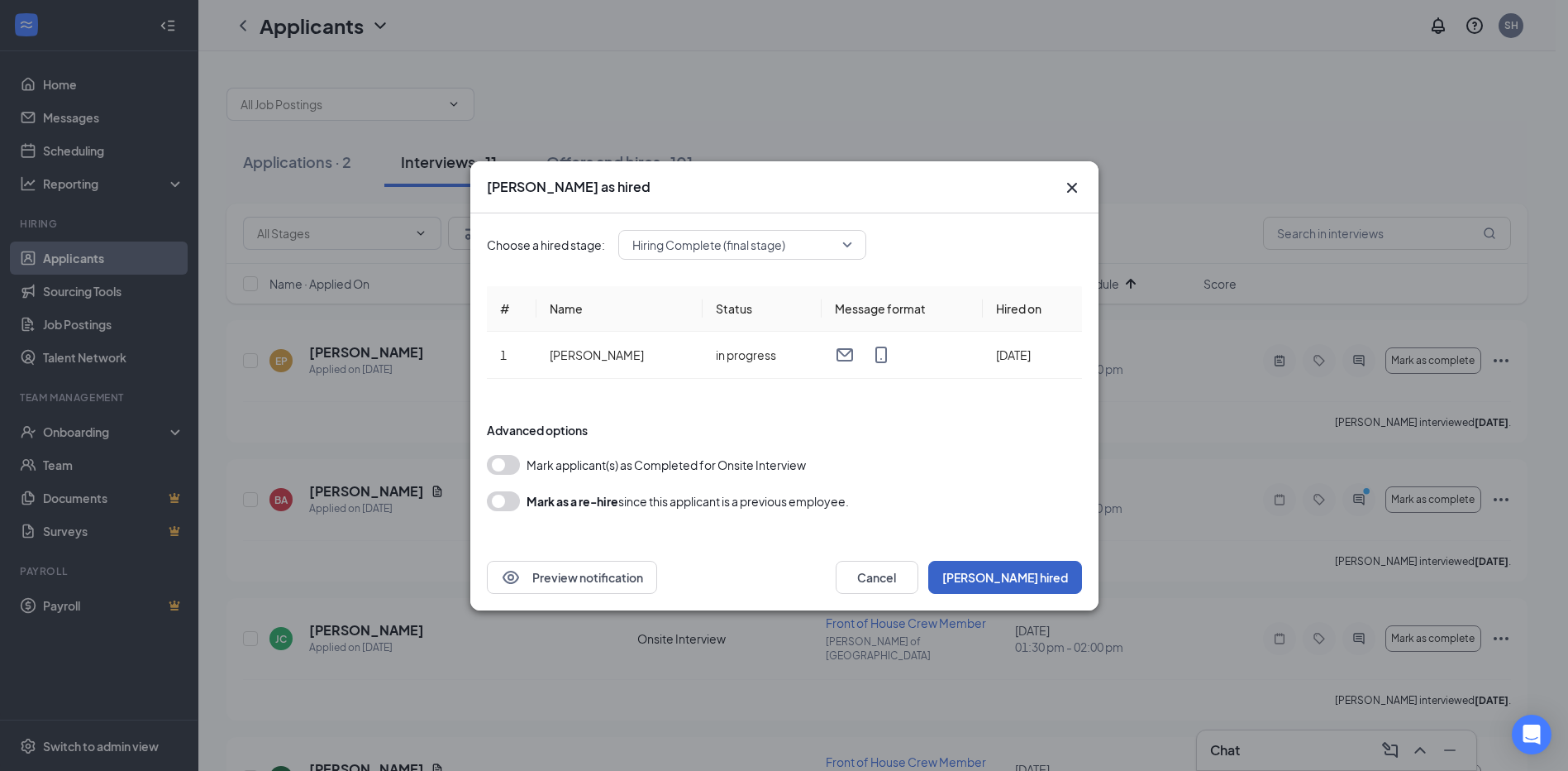
click at [1009, 579] on button "[PERSON_NAME] hired" at bounding box center [1005, 577] width 154 height 33
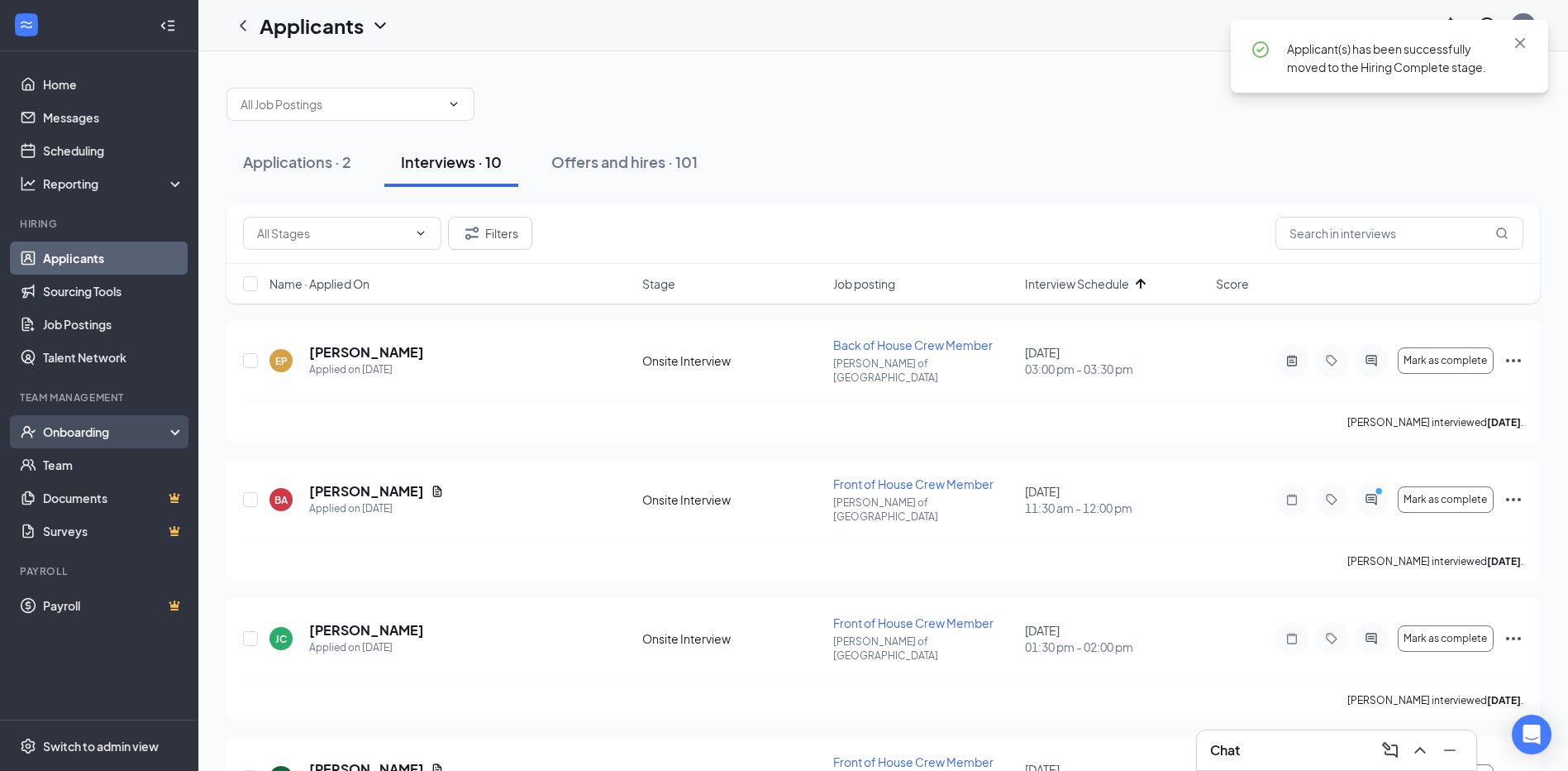
click at [62, 428] on div "Onboarding" at bounding box center [106, 432] width 127 height 17
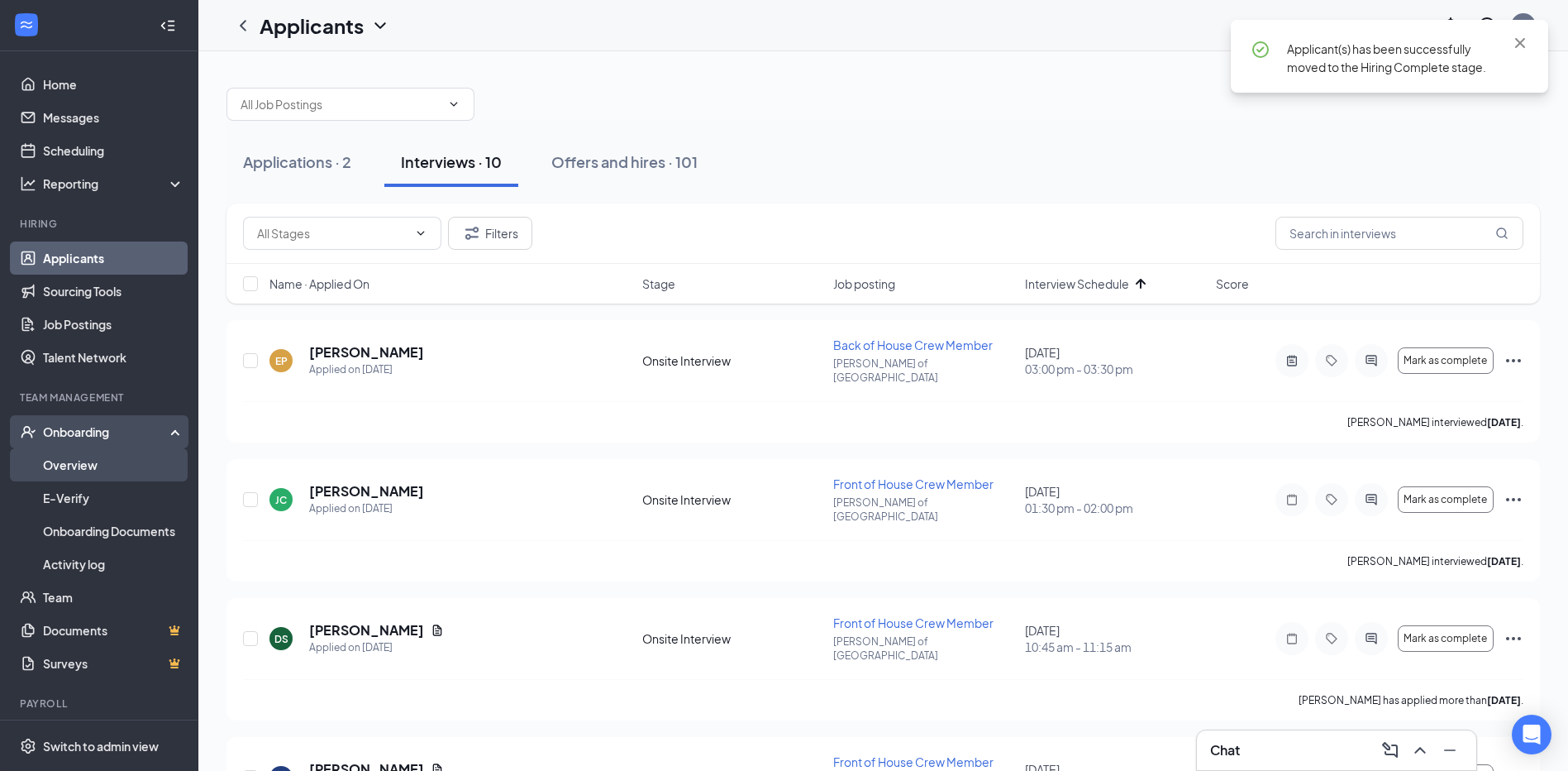
click at [62, 469] on link "Overview" at bounding box center [113, 464] width 142 height 33
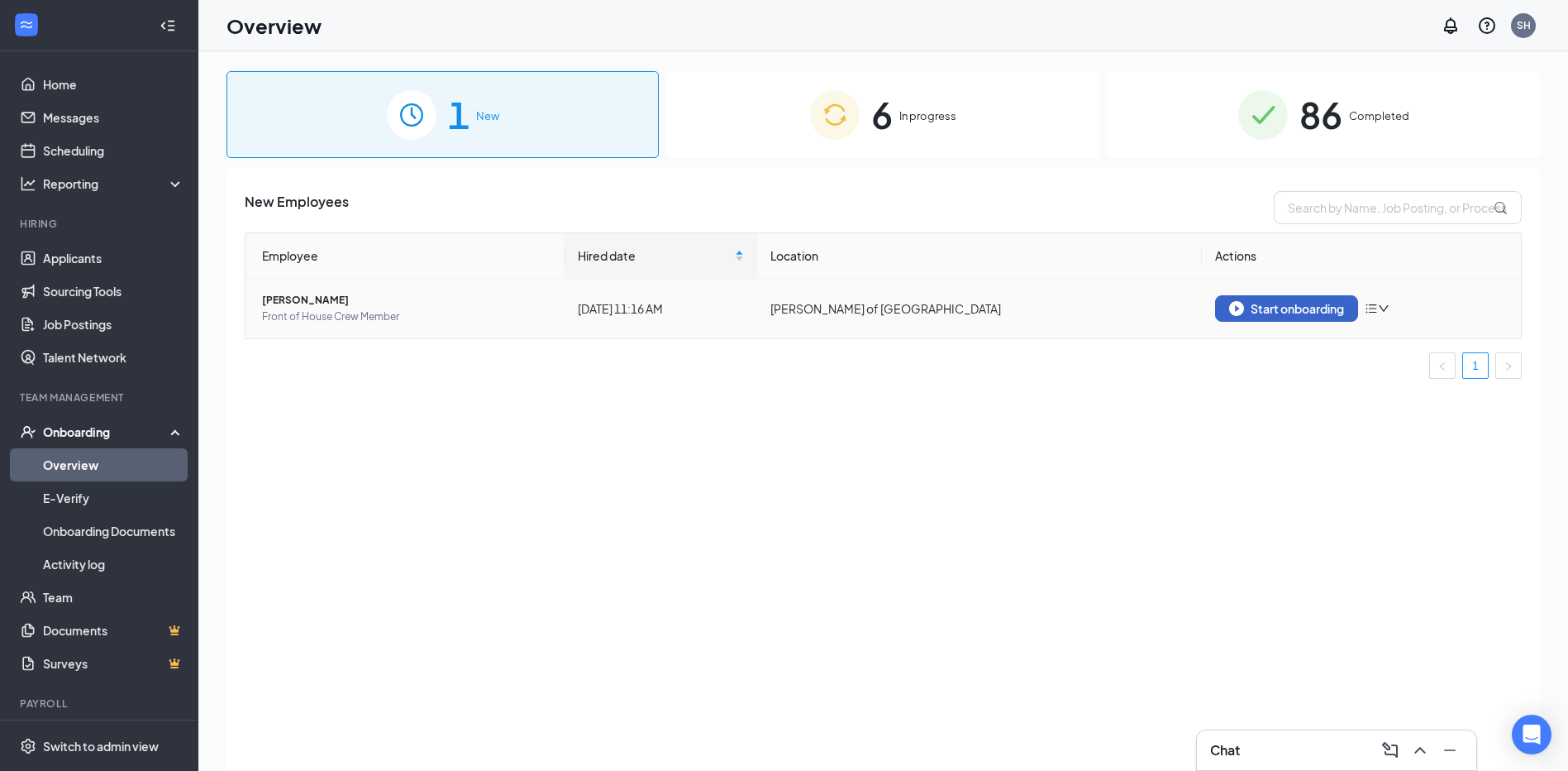
click at [1287, 310] on div "Start onboarding" at bounding box center [1286, 308] width 115 height 15
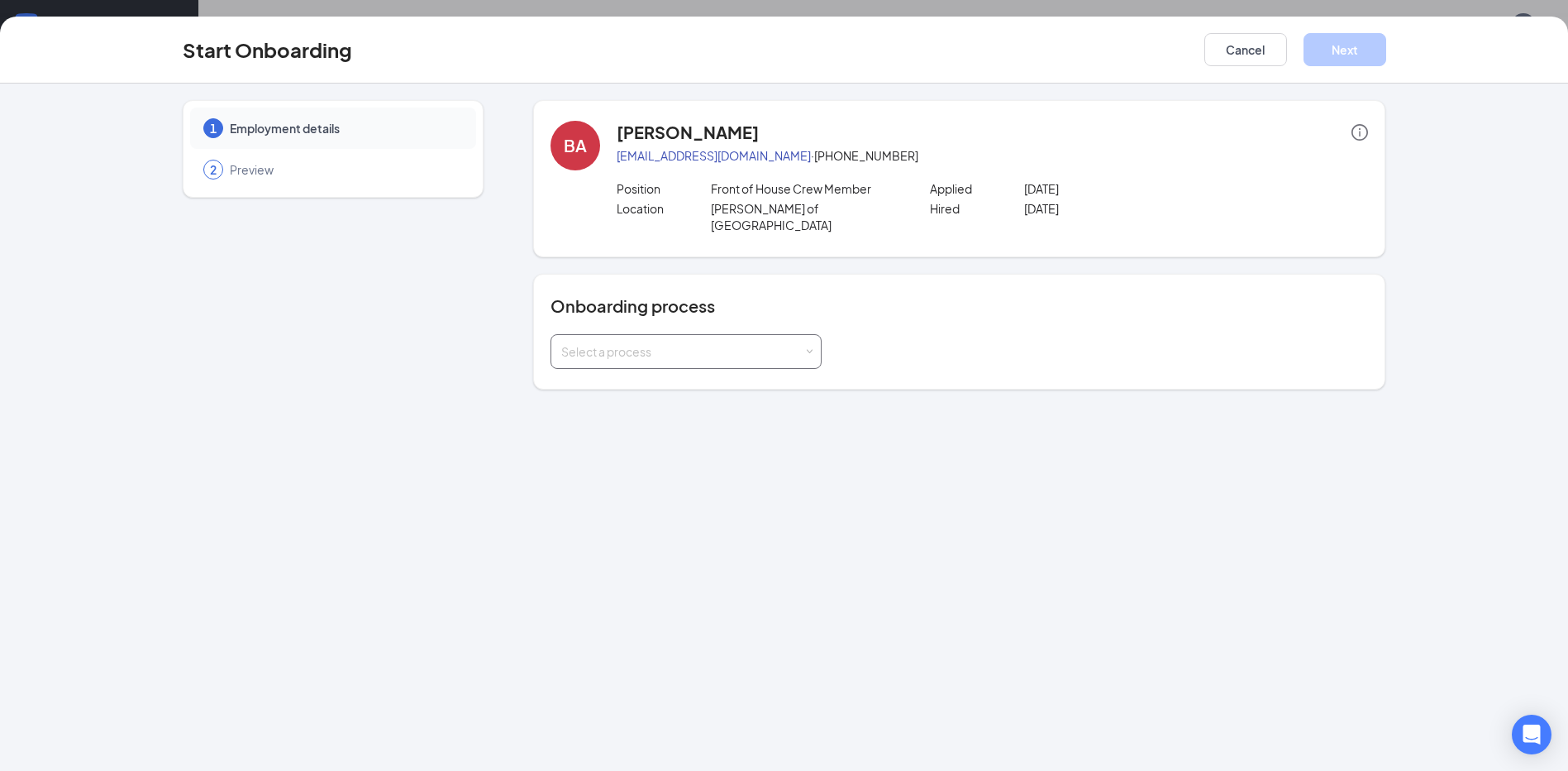
click at [676, 343] on div "Select a process" at bounding box center [682, 351] width 242 height 17
click at [660, 372] on span "[PERSON_NAME] - Team Member" at bounding box center [648, 369] width 181 height 15
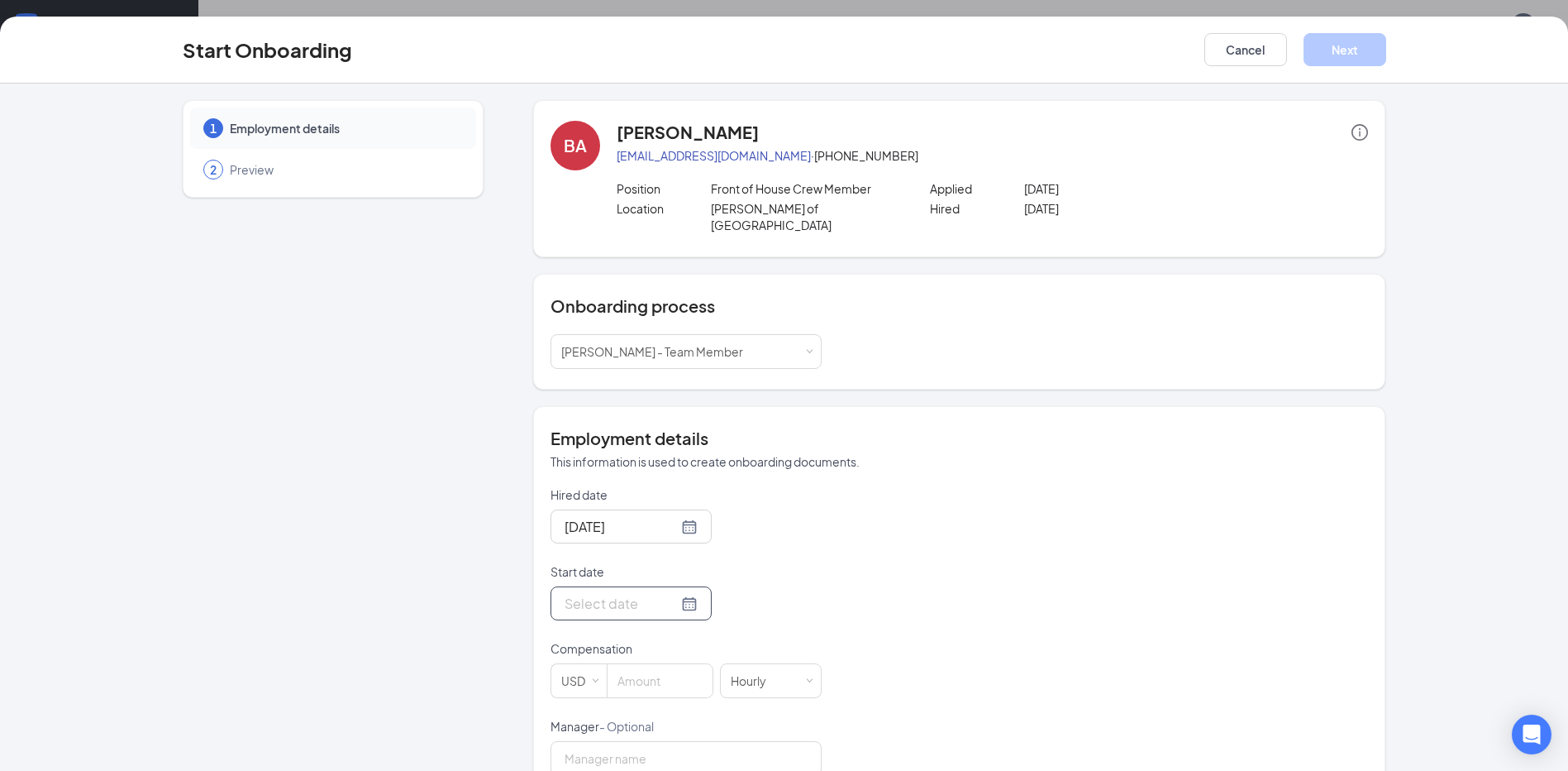
drag, startPoint x: 663, startPoint y: 592, endPoint x: 671, endPoint y: 598, distance: 10.0
click at [665, 593] on div at bounding box center [631, 603] width 133 height 21
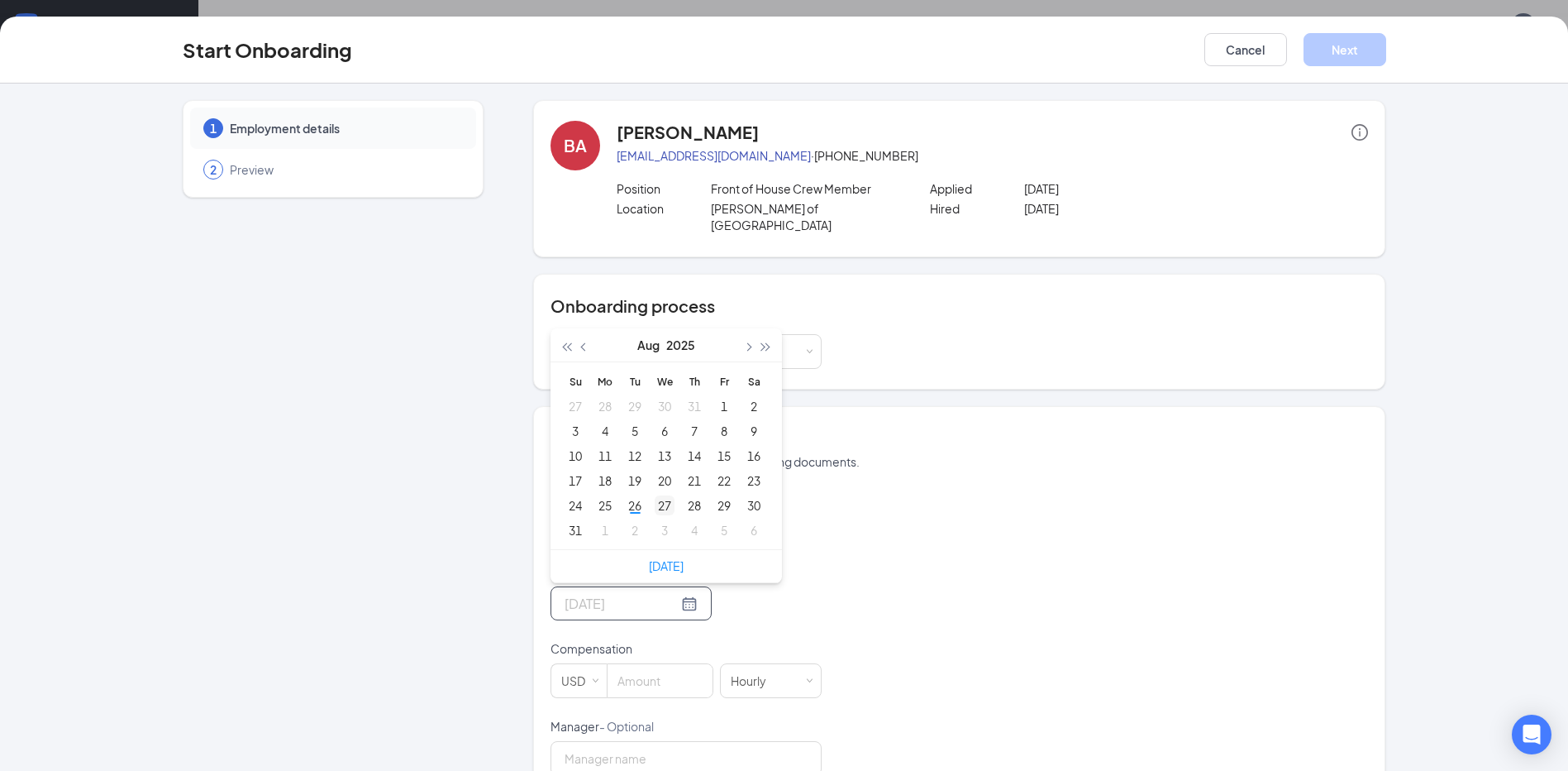
type input "[DATE]"
click at [656, 495] on div "27" at bounding box center [664, 505] width 20 height 20
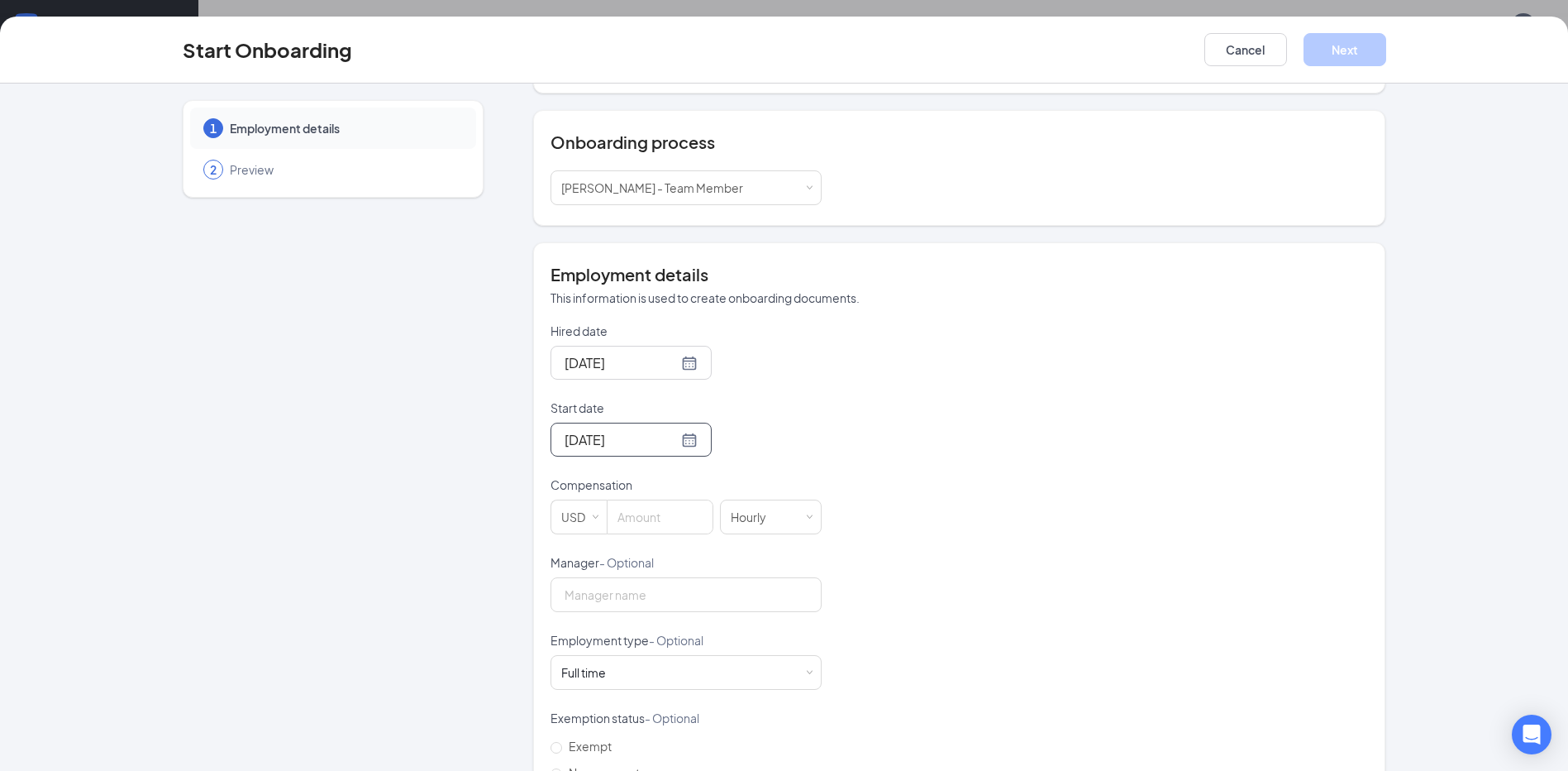
scroll to position [166, 0]
click at [635, 511] on input at bounding box center [661, 515] width 105 height 33
type input "16"
click at [1124, 434] on div "Hired date [DATE] Start date [DATE] [DATE] Su Mo Tu We Th Fr Sa 27 28 29 30 31 …" at bounding box center [959, 590] width 817 height 541
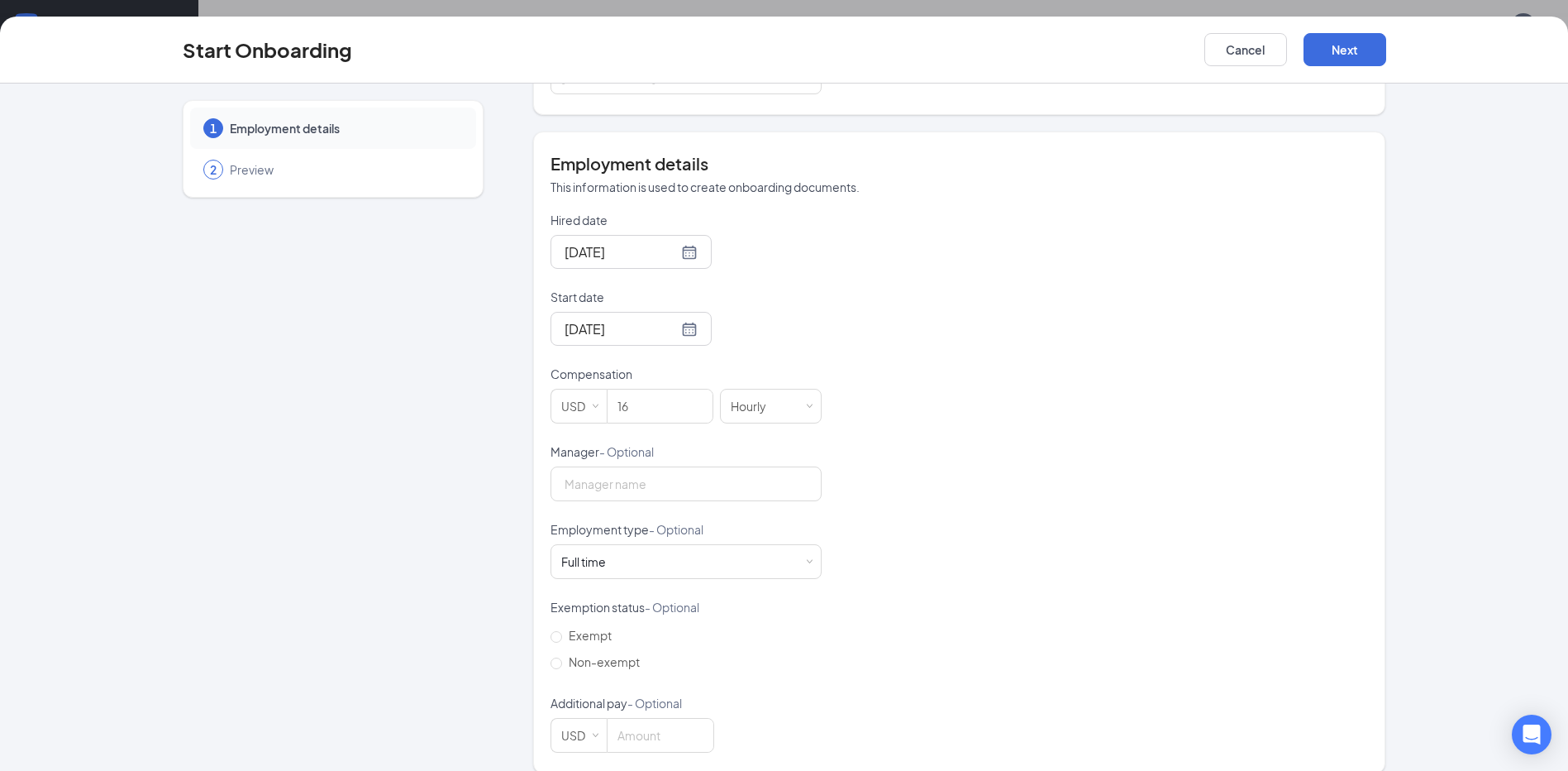
scroll to position [277, 0]
drag, startPoint x: 554, startPoint y: 646, endPoint x: 731, endPoint y: 676, distance: 179.5
click at [558, 646] on label "Non-exempt" at bounding box center [598, 659] width 96 height 27
click at [558, 655] on input "Non-exempt" at bounding box center [556, 661] width 12 height 12
radio input "true"
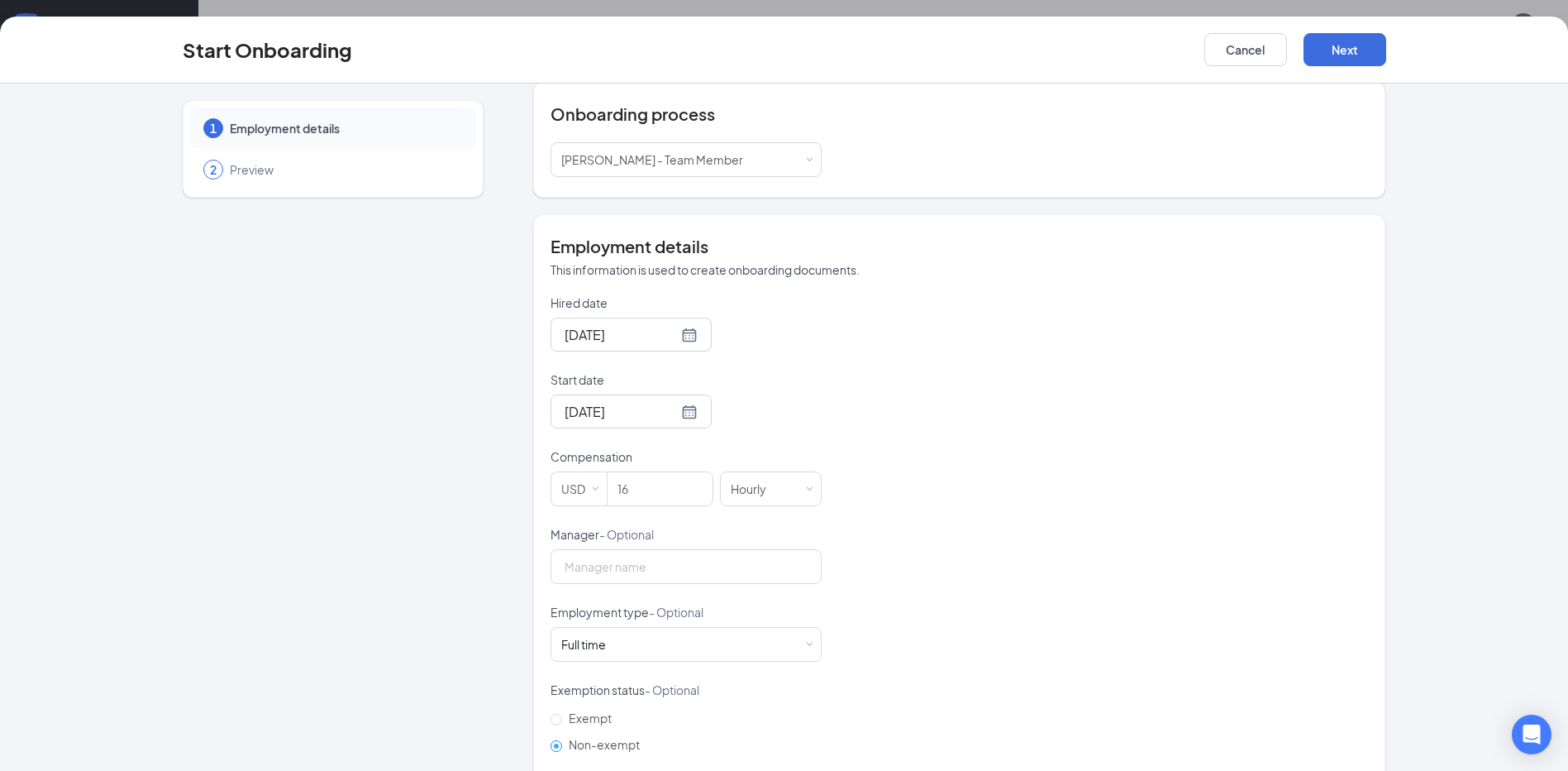
scroll to position [112, 0]
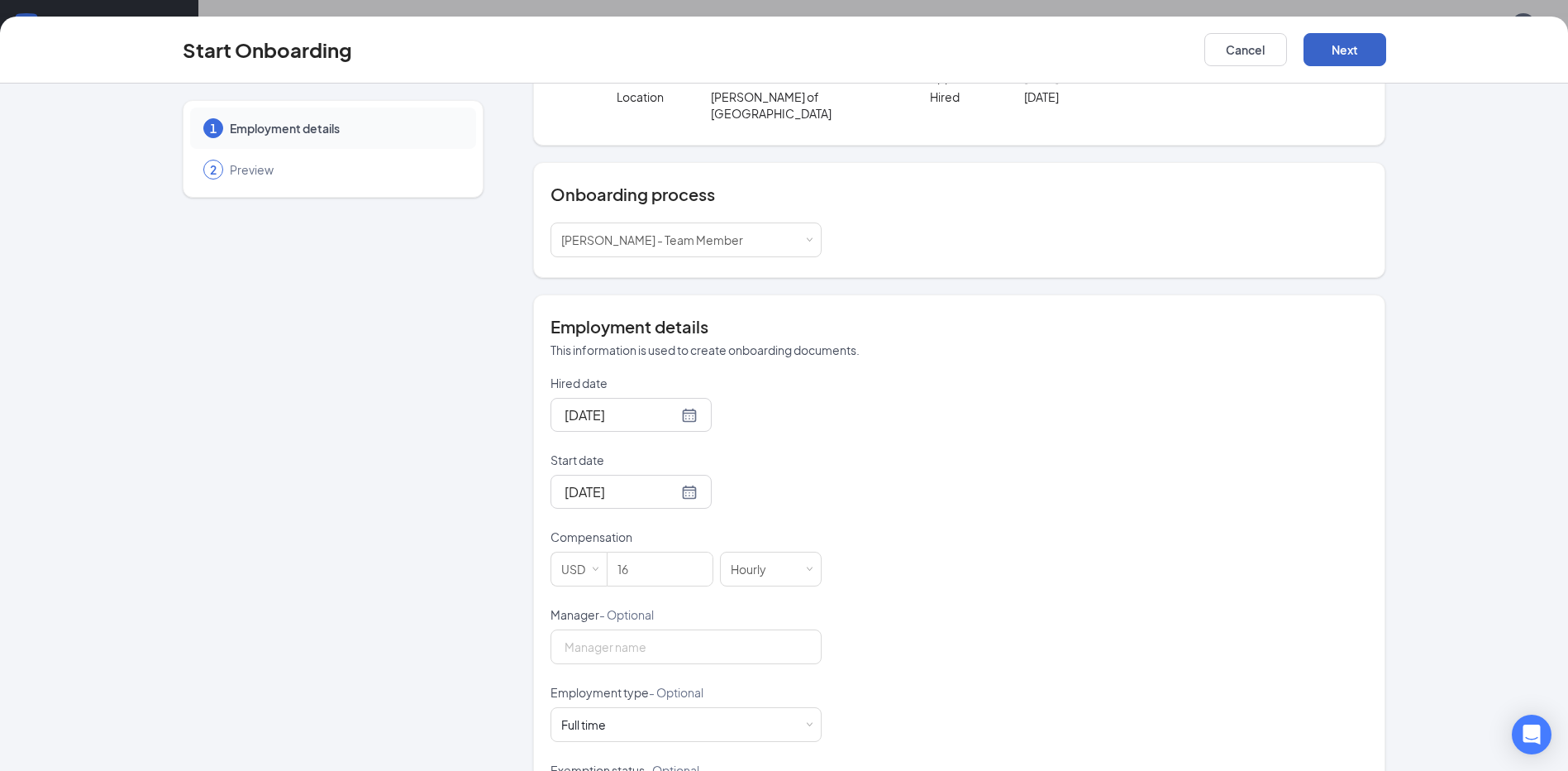
click at [1326, 57] on button "Next" at bounding box center [1344, 49] width 82 height 33
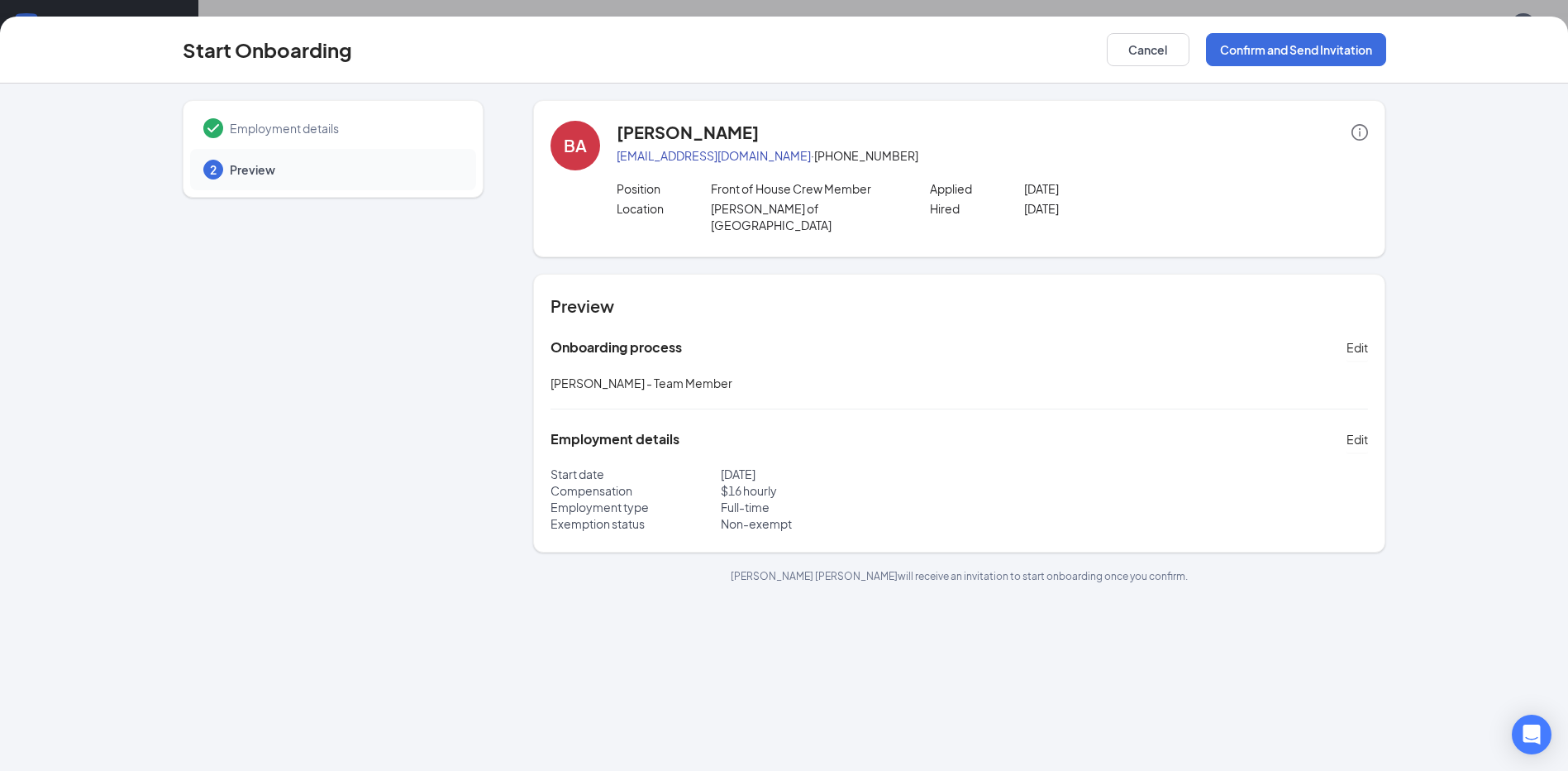
scroll to position [0, 0]
click at [1277, 53] on button "Confirm and Send Invitation" at bounding box center [1296, 49] width 181 height 33
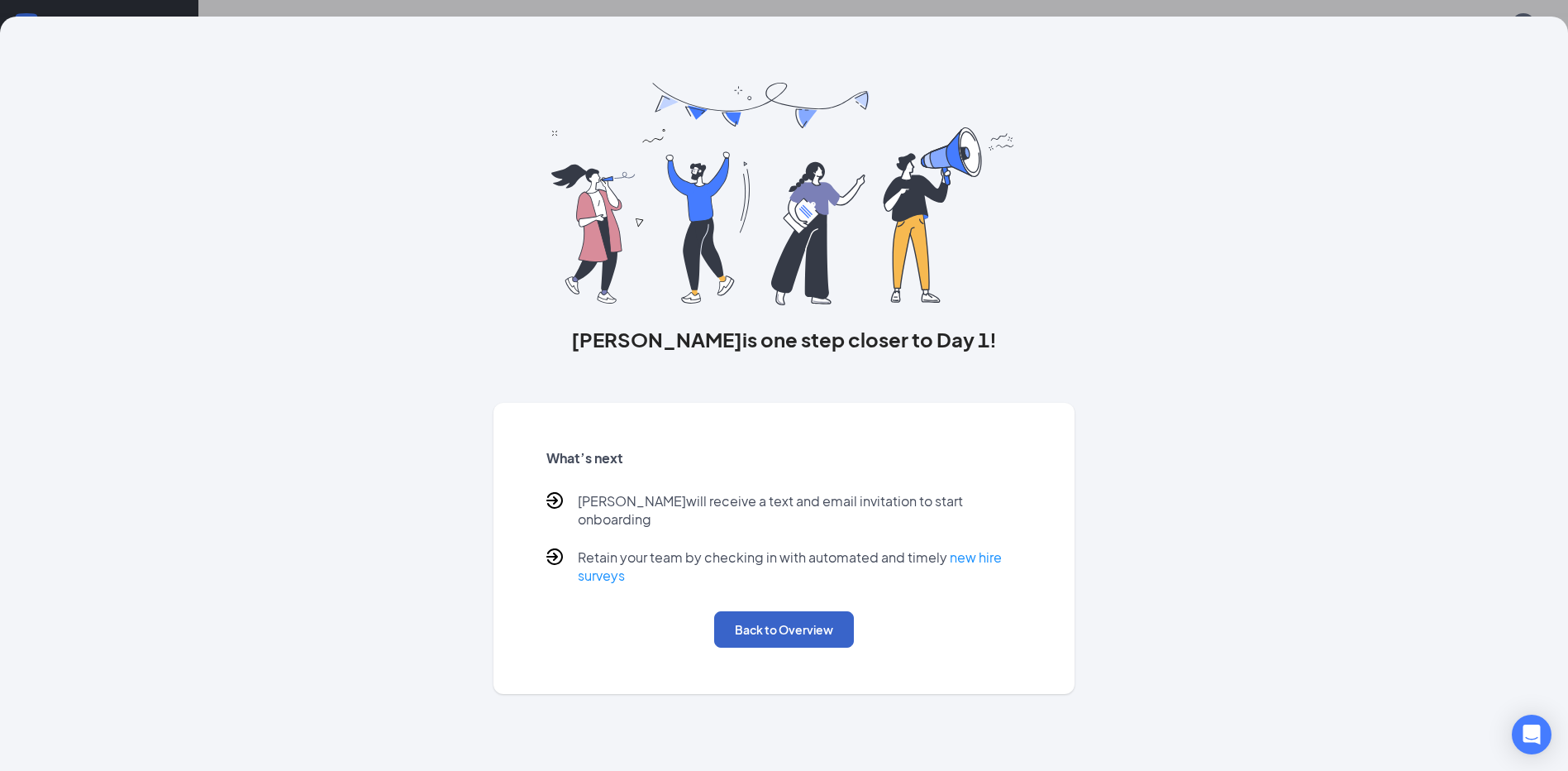
click at [789, 615] on button "Back to Overview" at bounding box center [784, 629] width 140 height 37
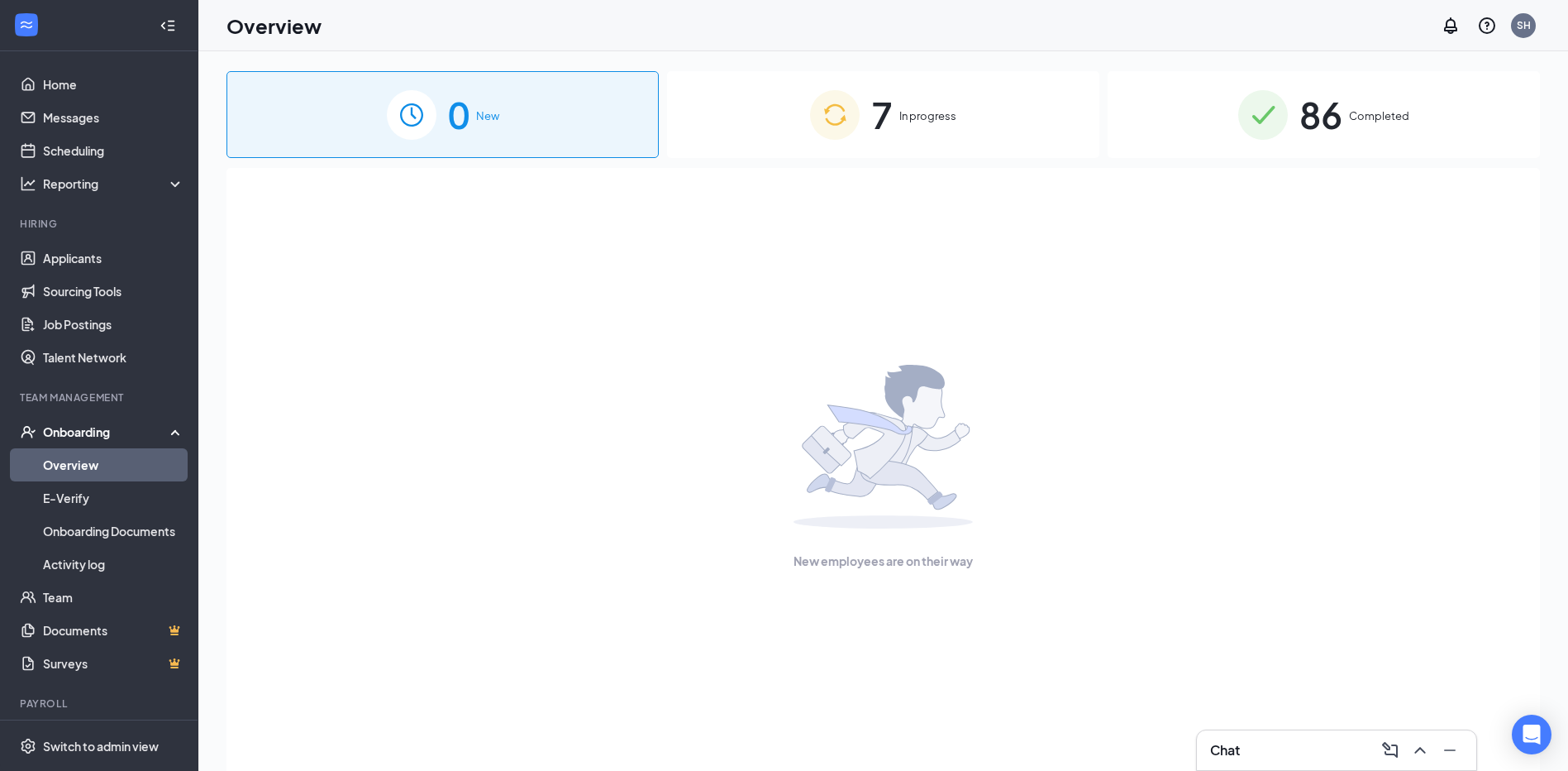
click at [1286, 744] on div "Chat" at bounding box center [1336, 750] width 253 height 27
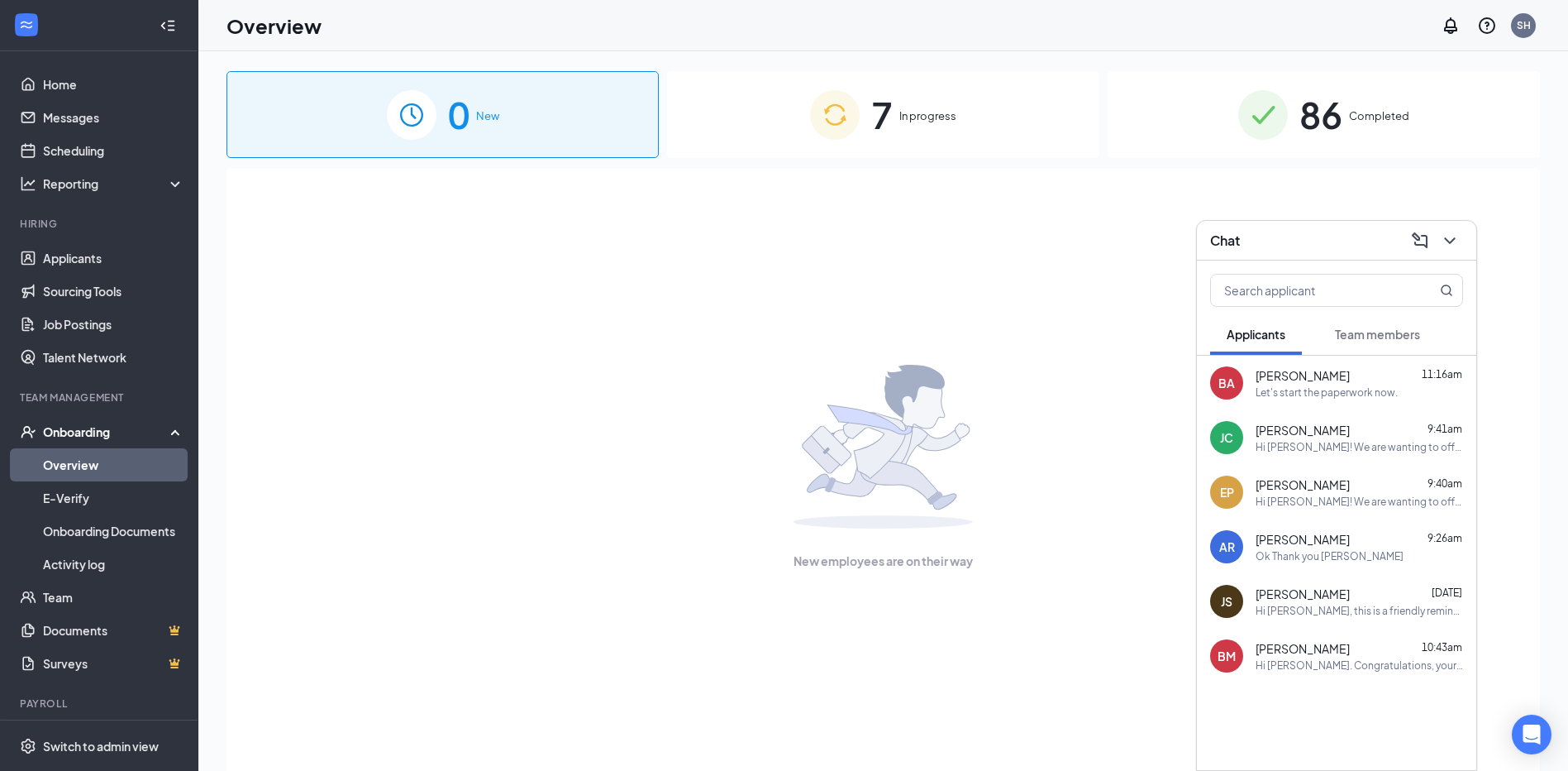
click at [1333, 395] on div "Let's start the paperwork now." at bounding box center [1326, 392] width 142 height 14
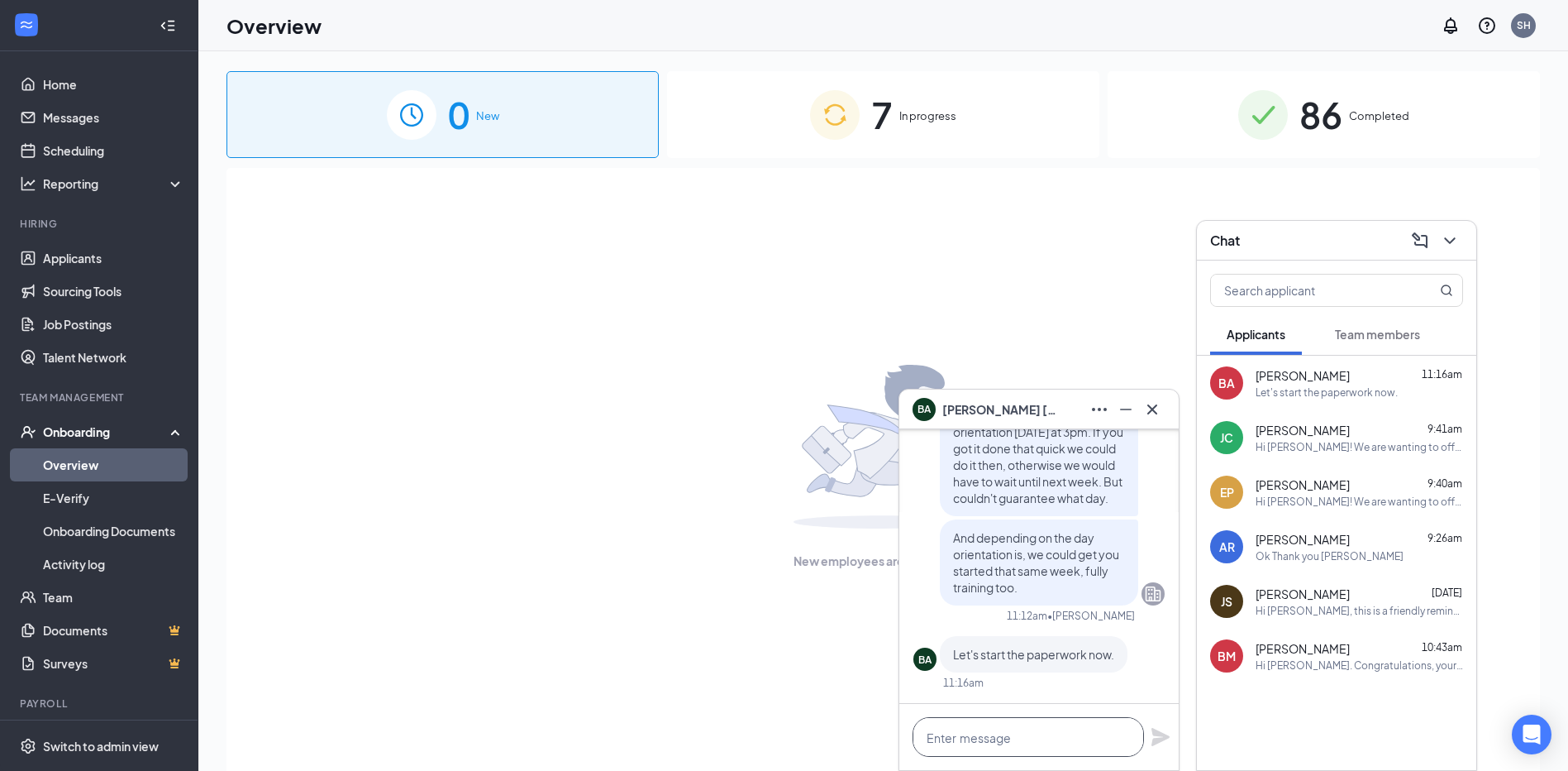
drag, startPoint x: 975, startPoint y: 734, endPoint x: 984, endPoint y: 734, distance: 9.0
click at [976, 734] on textarea at bounding box center [1027, 737] width 231 height 40
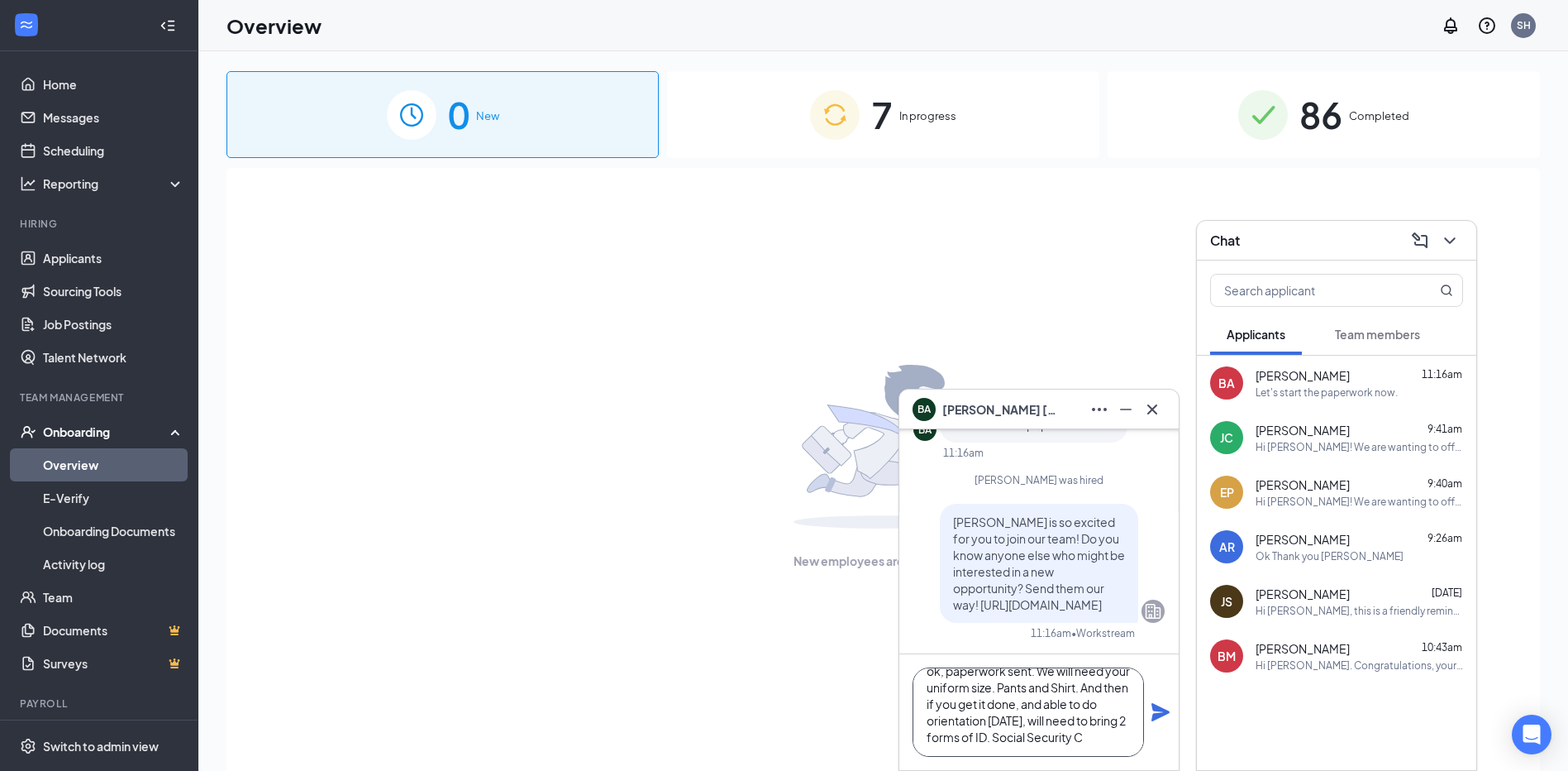
scroll to position [34, 0]
type textarea "ok, paperwork sent. We will need your uniform size. Pants and Shirt. And then i…"
click at [1153, 712] on icon "Plane" at bounding box center [1160, 712] width 20 height 20
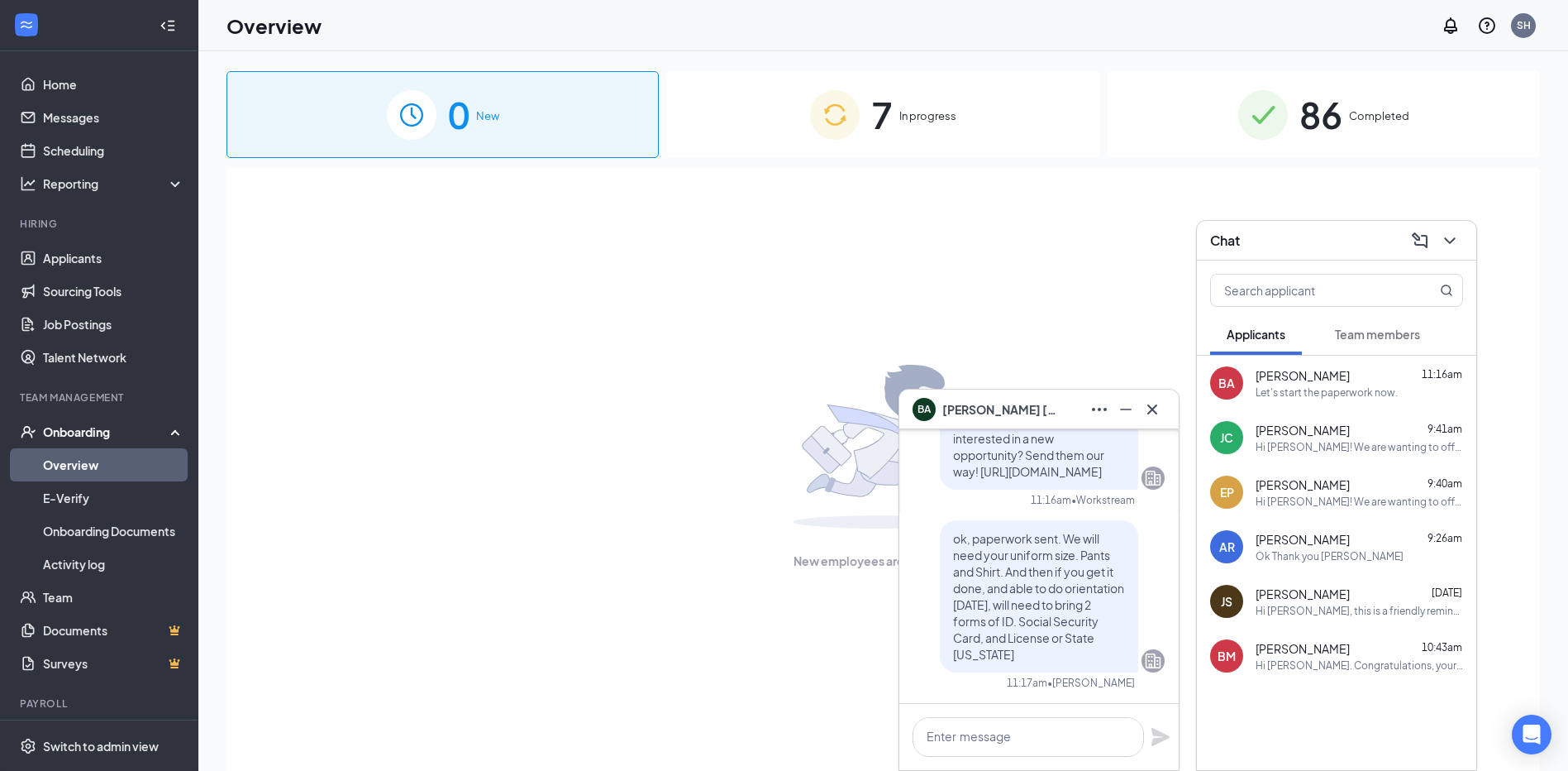
scroll to position [0, 0]
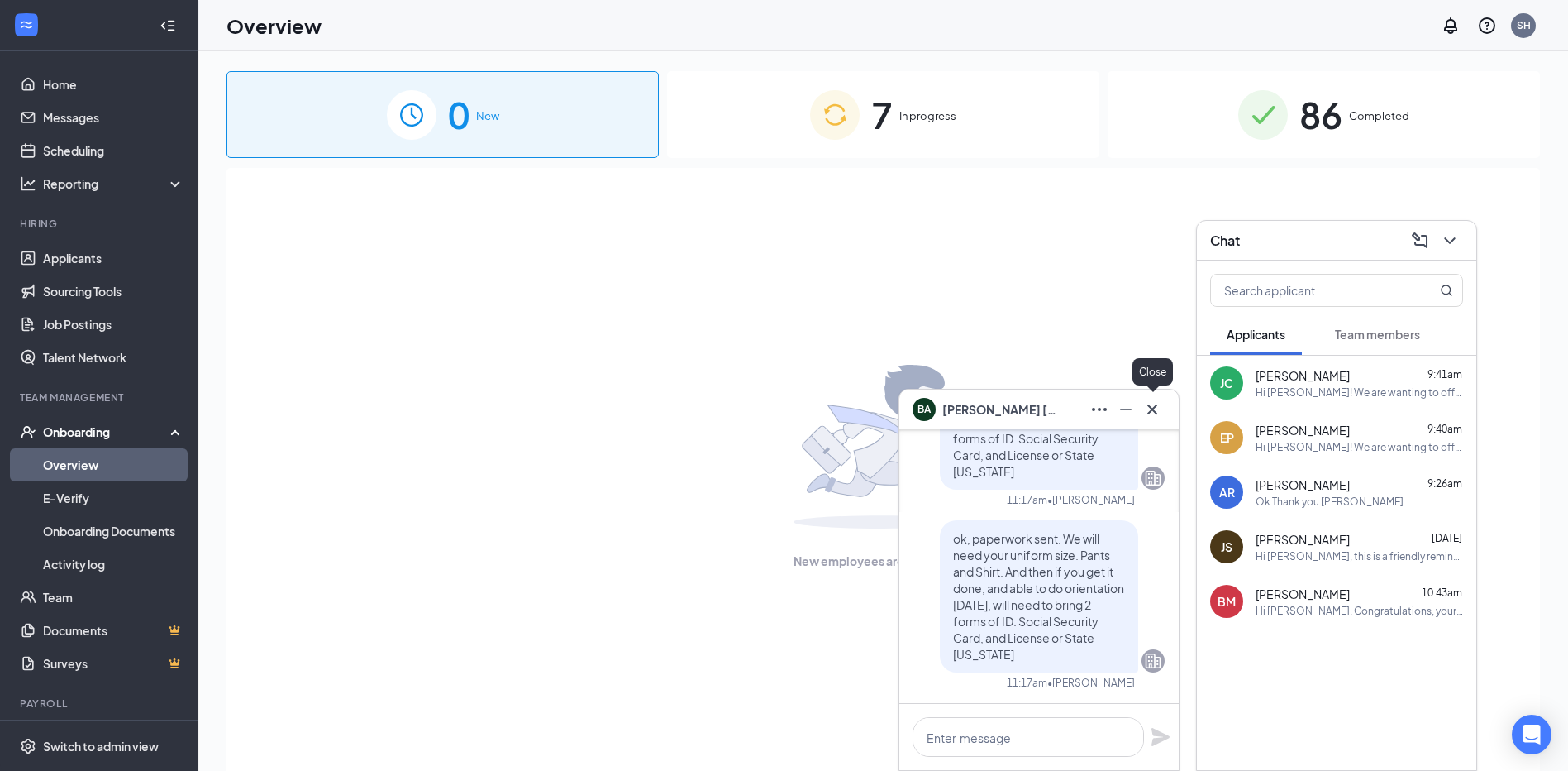
click at [1158, 413] on icon "Cross" at bounding box center [1152, 410] width 20 height 20
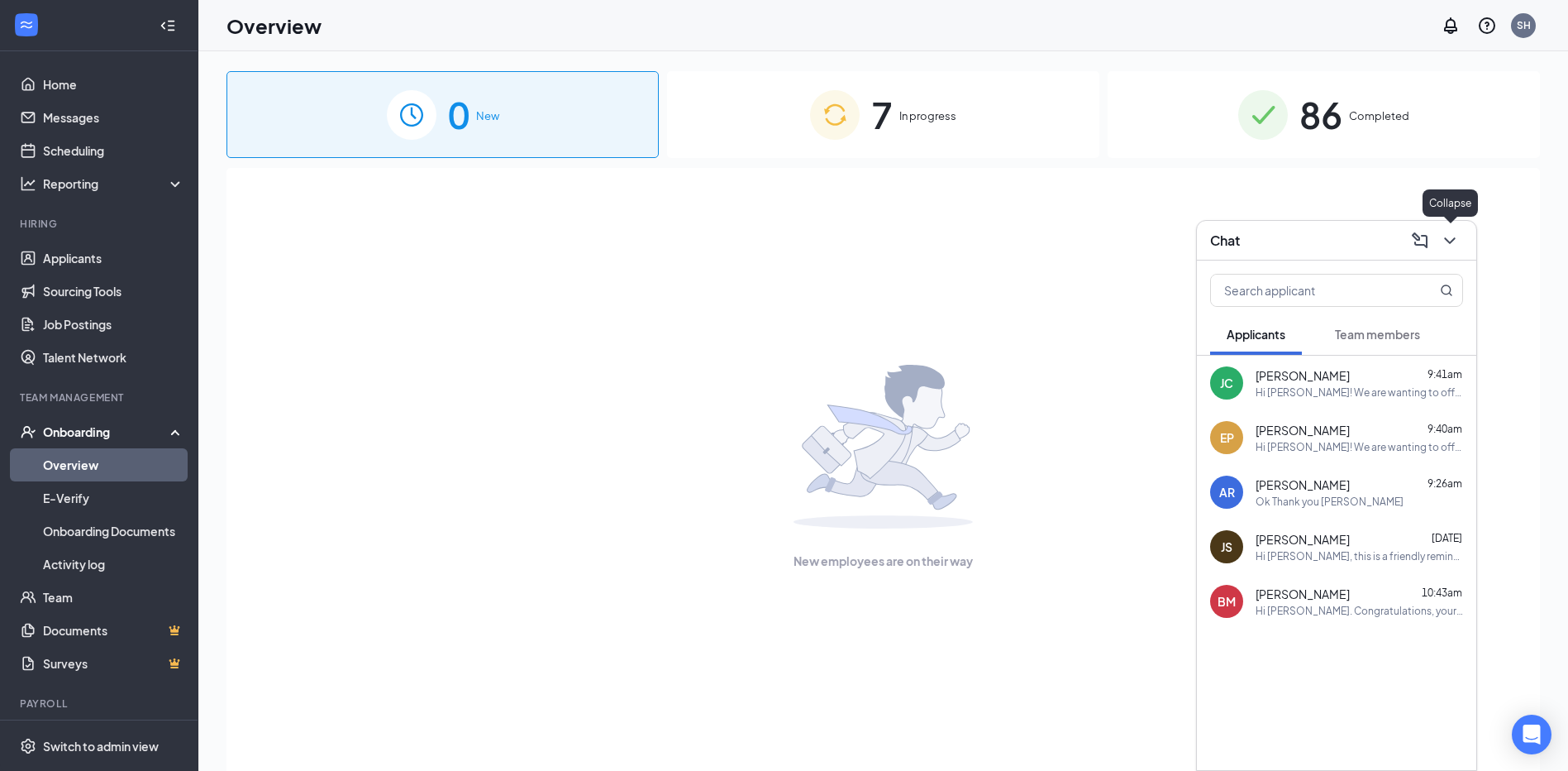
drag, startPoint x: 1451, startPoint y: 240, endPoint x: 1380, endPoint y: 263, distance: 74.6
click at [1451, 241] on icon "ChevronDown" at bounding box center [1450, 241] width 20 height 20
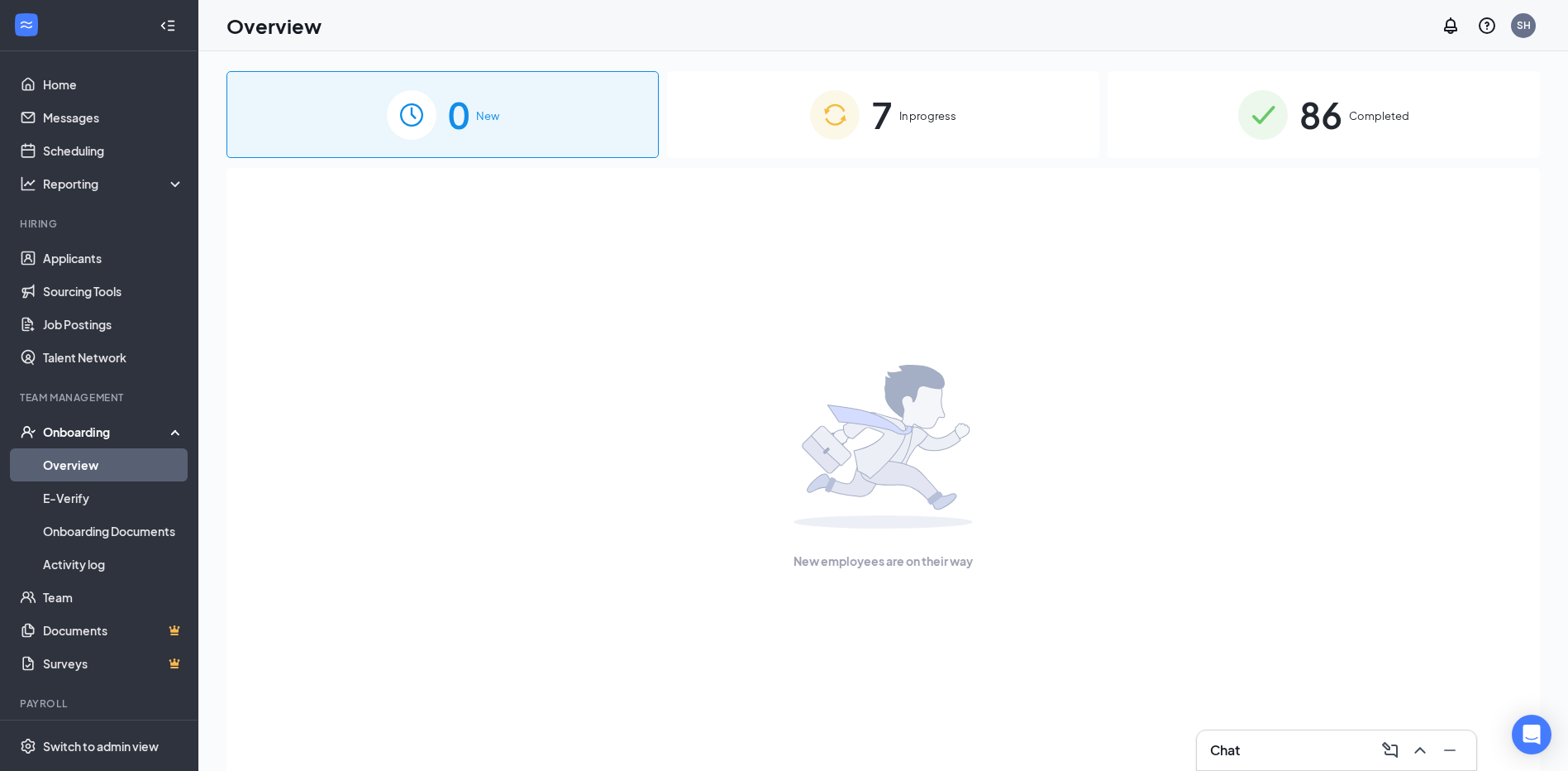
click at [916, 122] on span "In progress" at bounding box center [928, 115] width 58 height 17
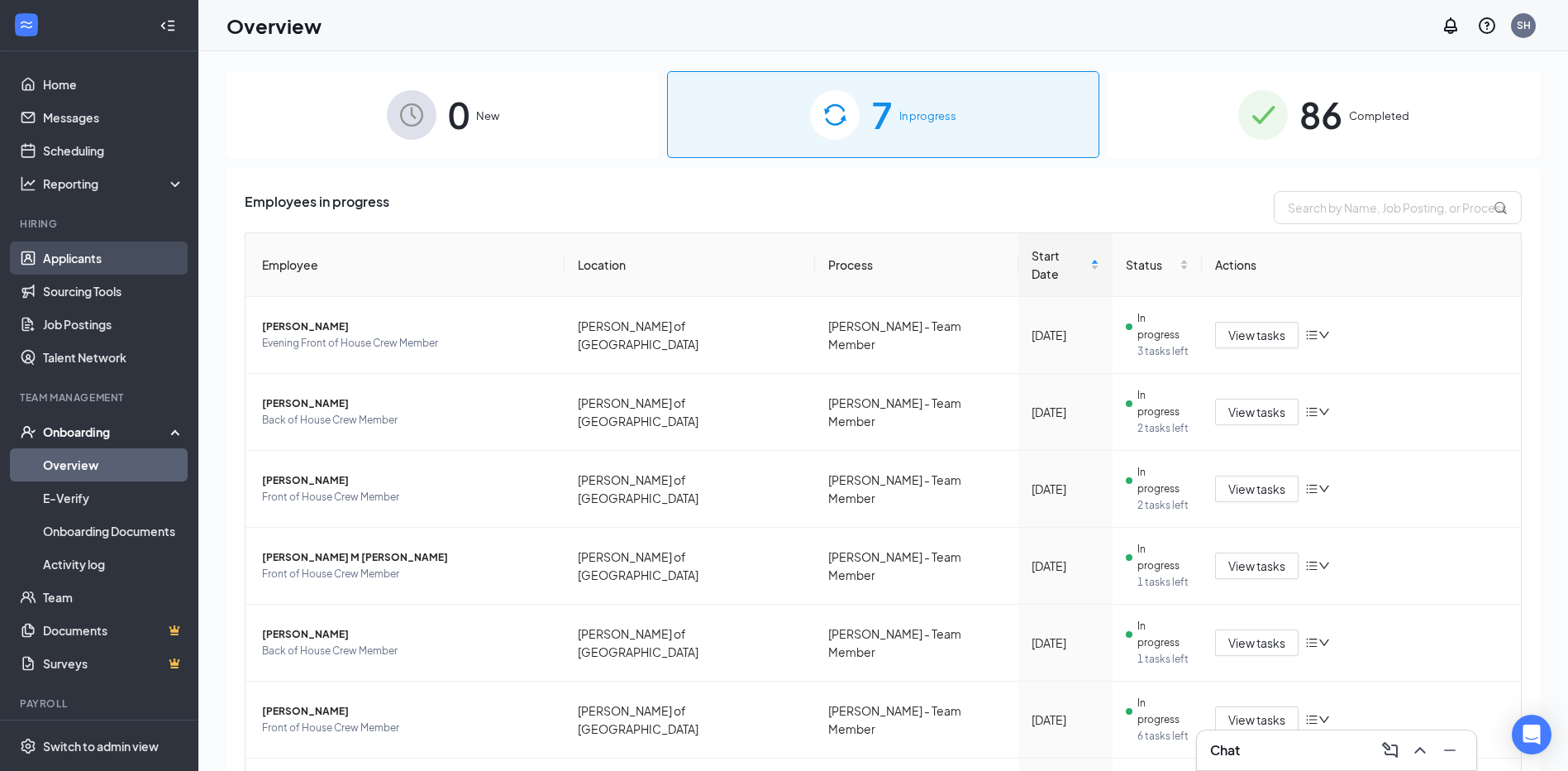
click at [72, 264] on link "Applicants" at bounding box center [113, 257] width 142 height 33
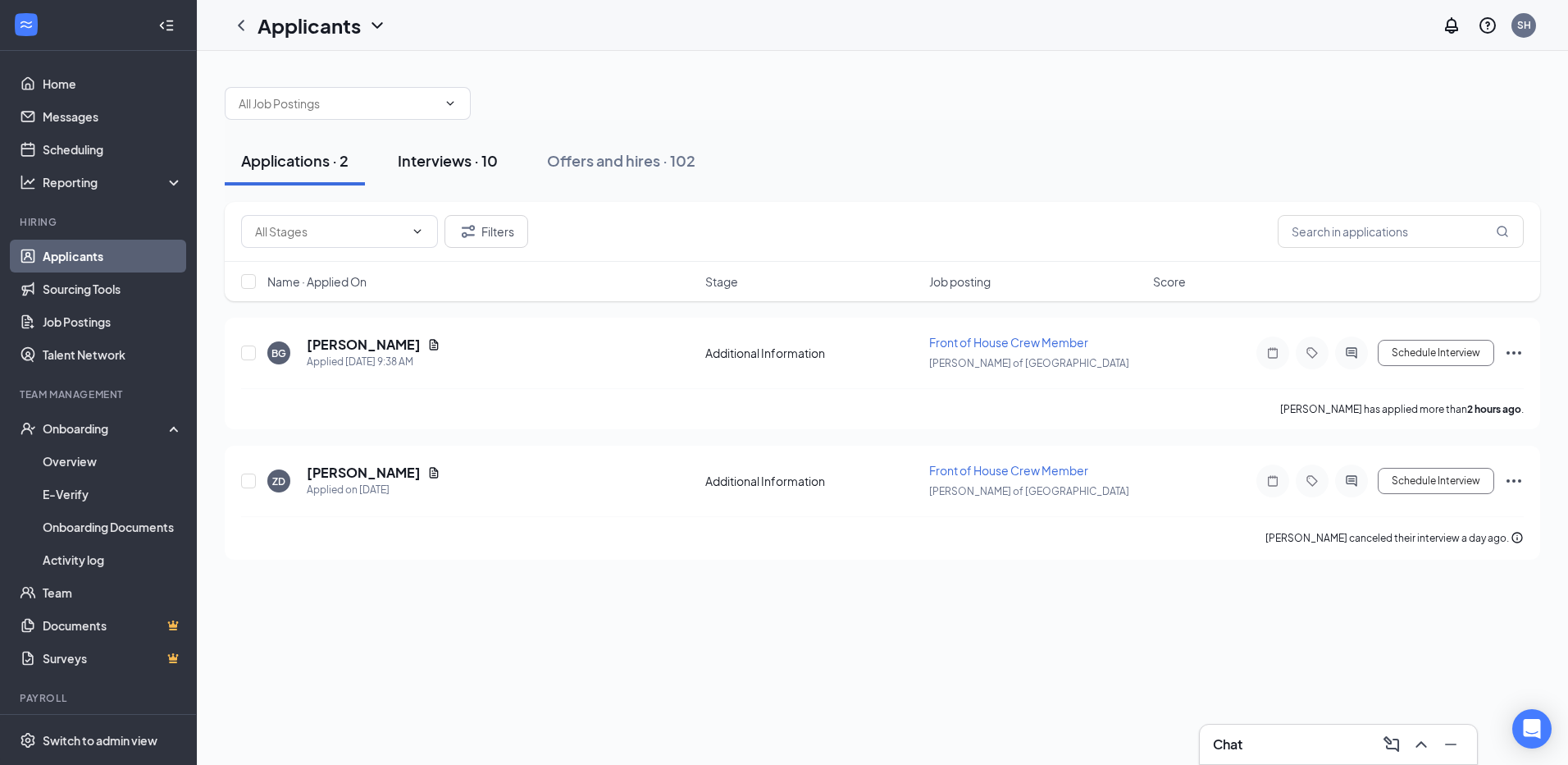
click at [440, 166] on div "Interviews · 10" at bounding box center [448, 160] width 100 height 21
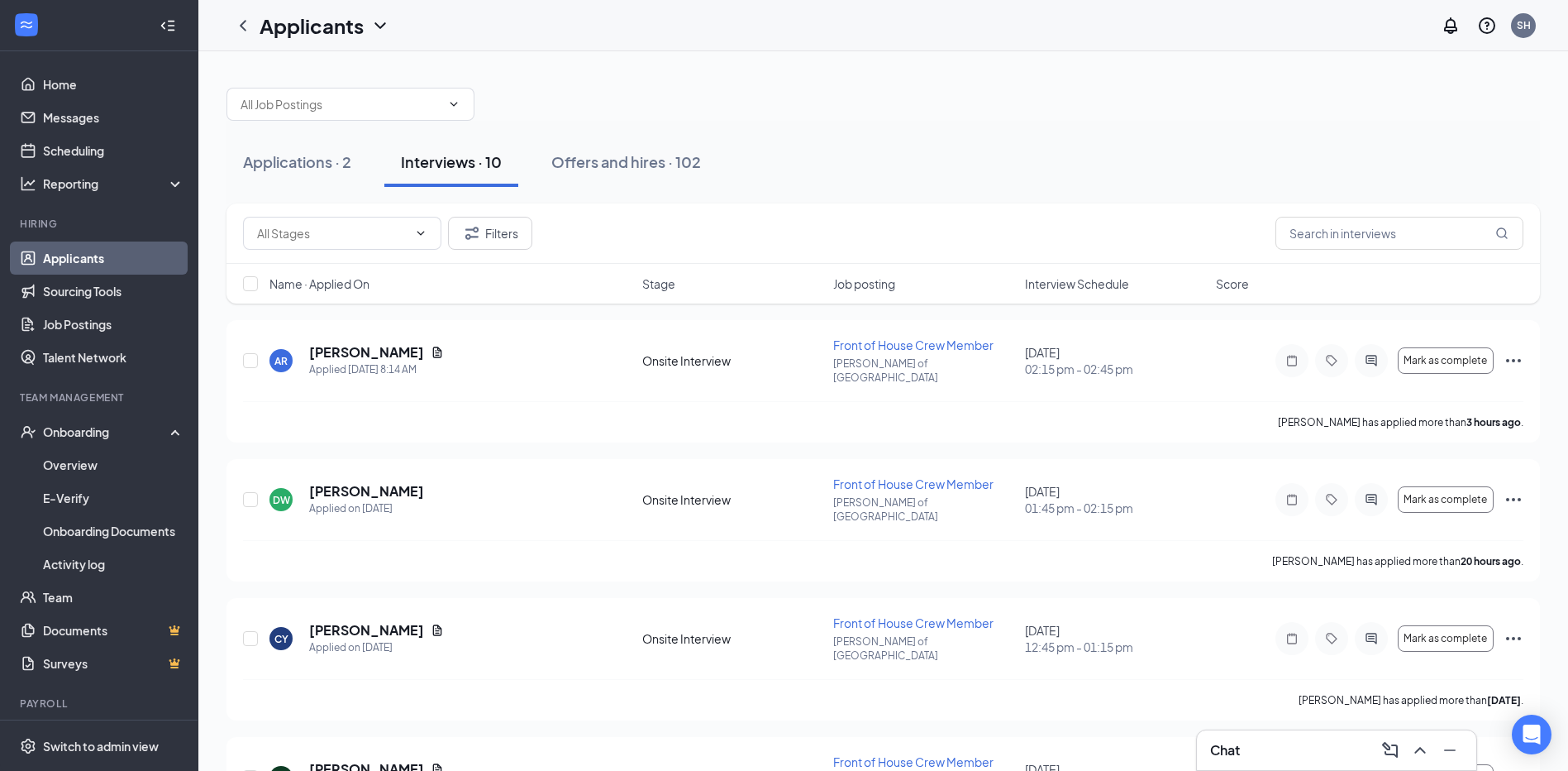
click at [1054, 277] on span "Interview Schedule" at bounding box center [1076, 284] width 104 height 17
click at [1054, 286] on span "Interview Schedule" at bounding box center [1076, 284] width 104 height 17
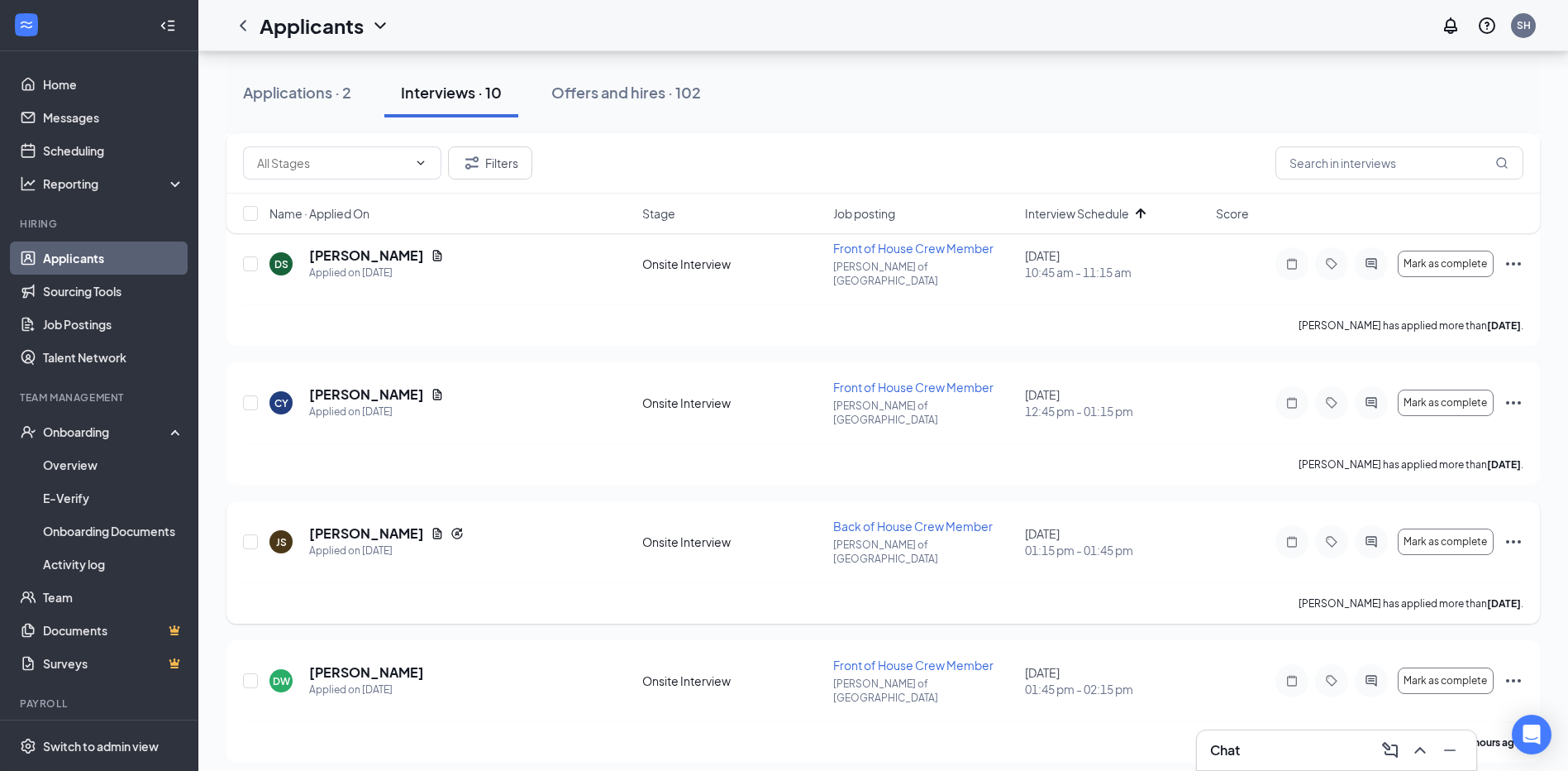
scroll to position [414, 0]
